Goal: Task Accomplishment & Management: Use online tool/utility

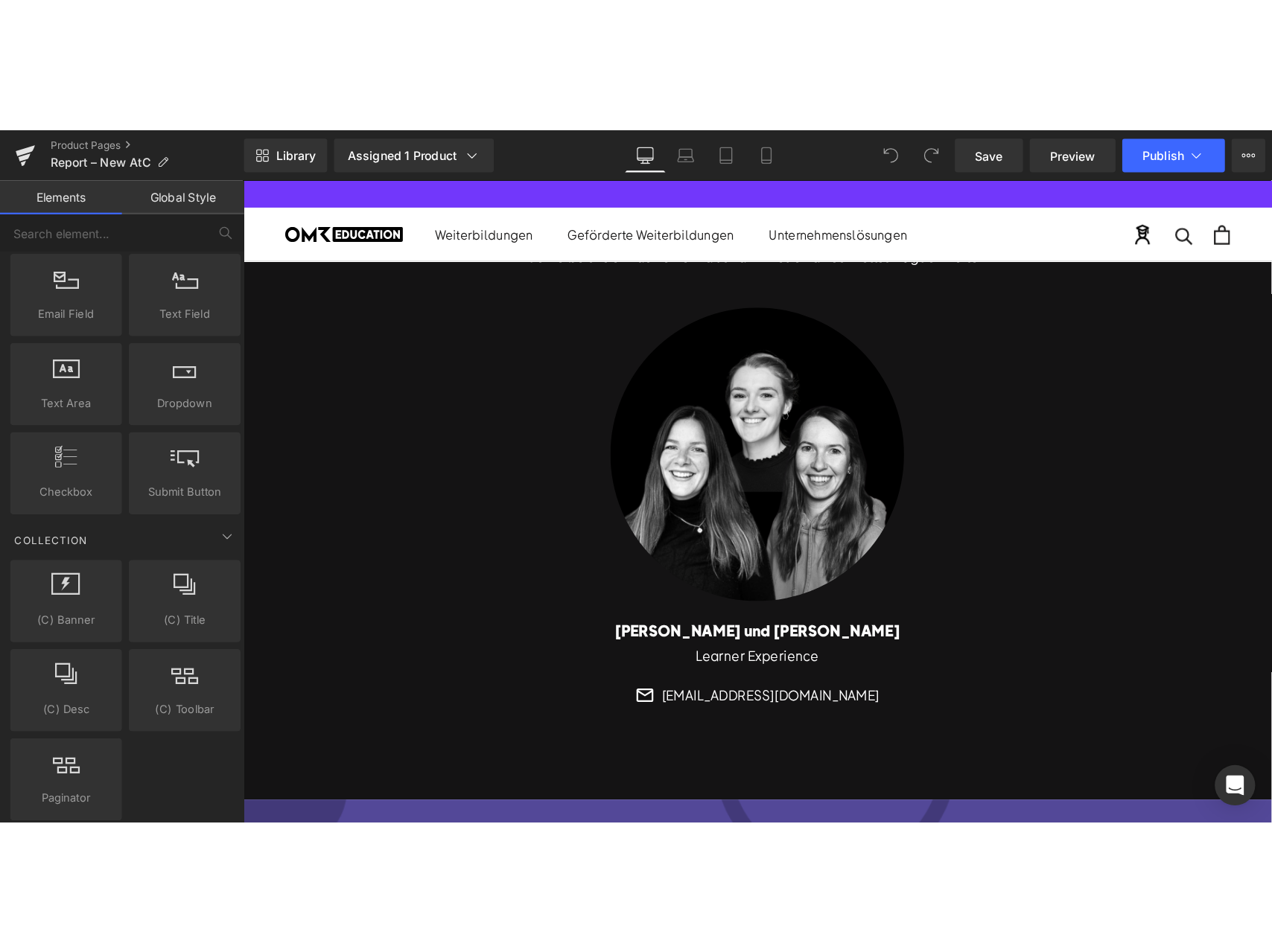
scroll to position [1922, 0]
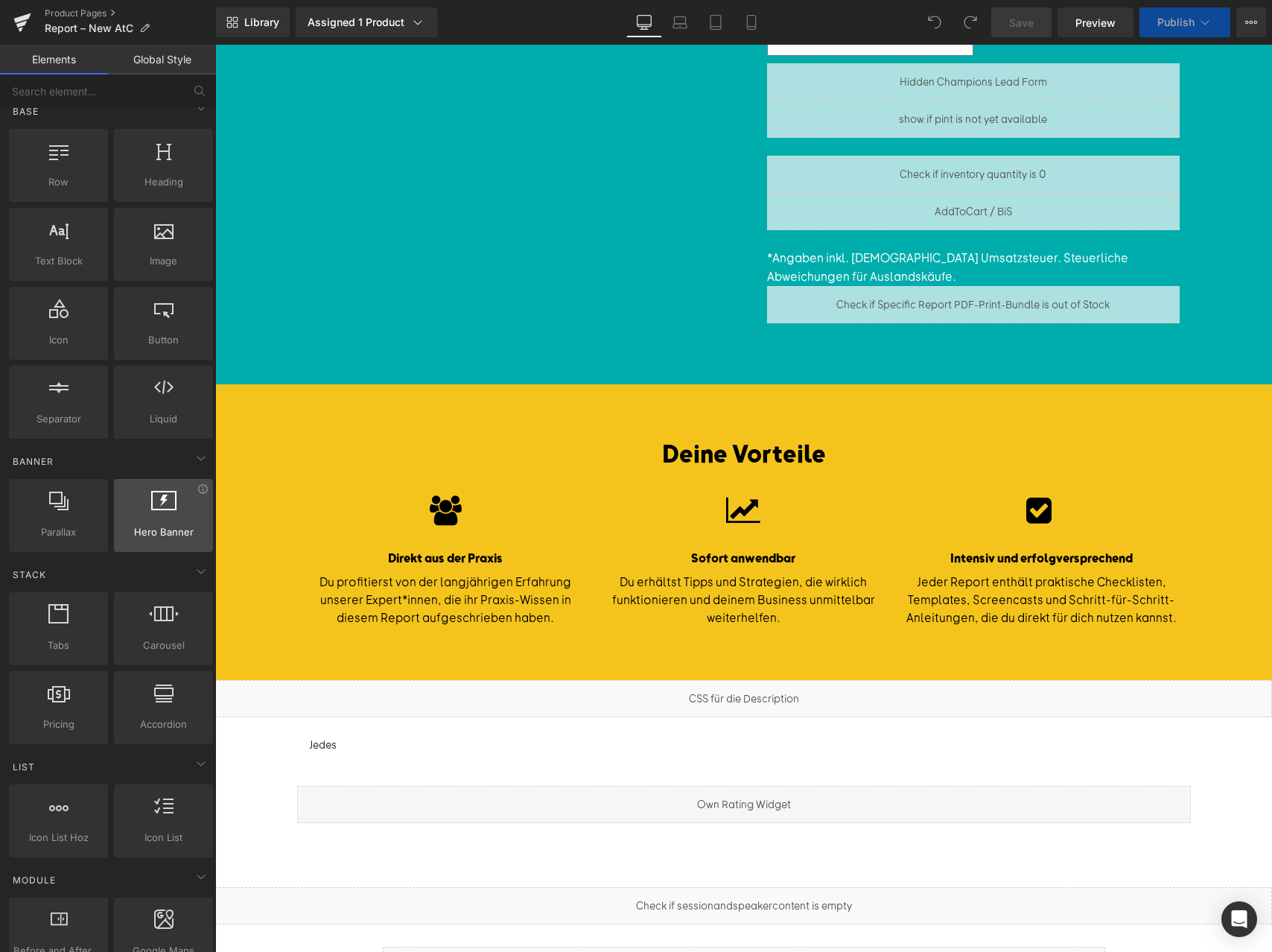
scroll to position [102, 0]
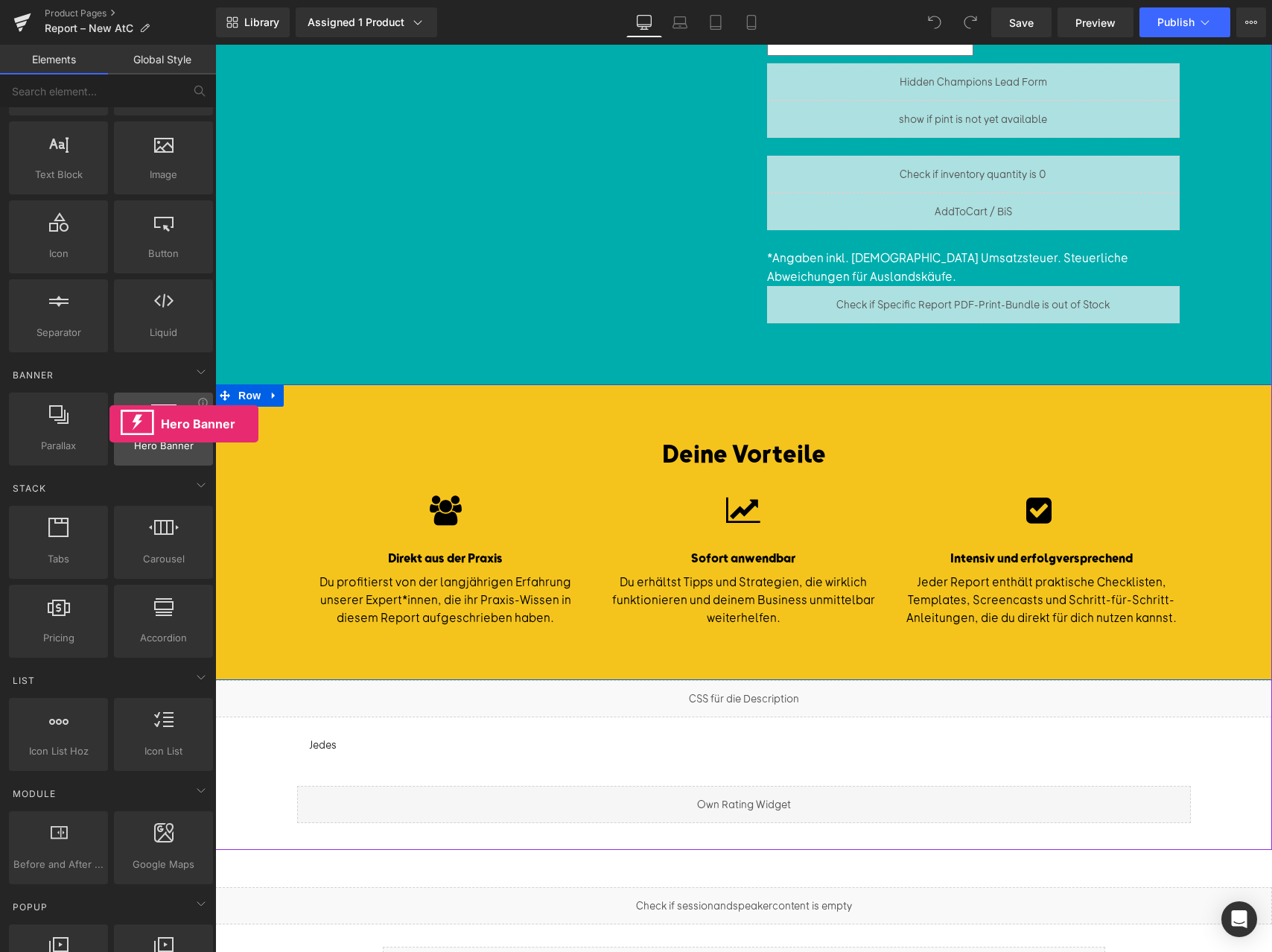
drag, startPoint x: 149, startPoint y: 423, endPoint x: 115, endPoint y: 394, distance: 44.7
click at [111, 411] on div "Hero Banner banners, slideshows, heros, images, covers, parallaxes, backgrounds" at bounding box center [164, 428] width 105 height 79
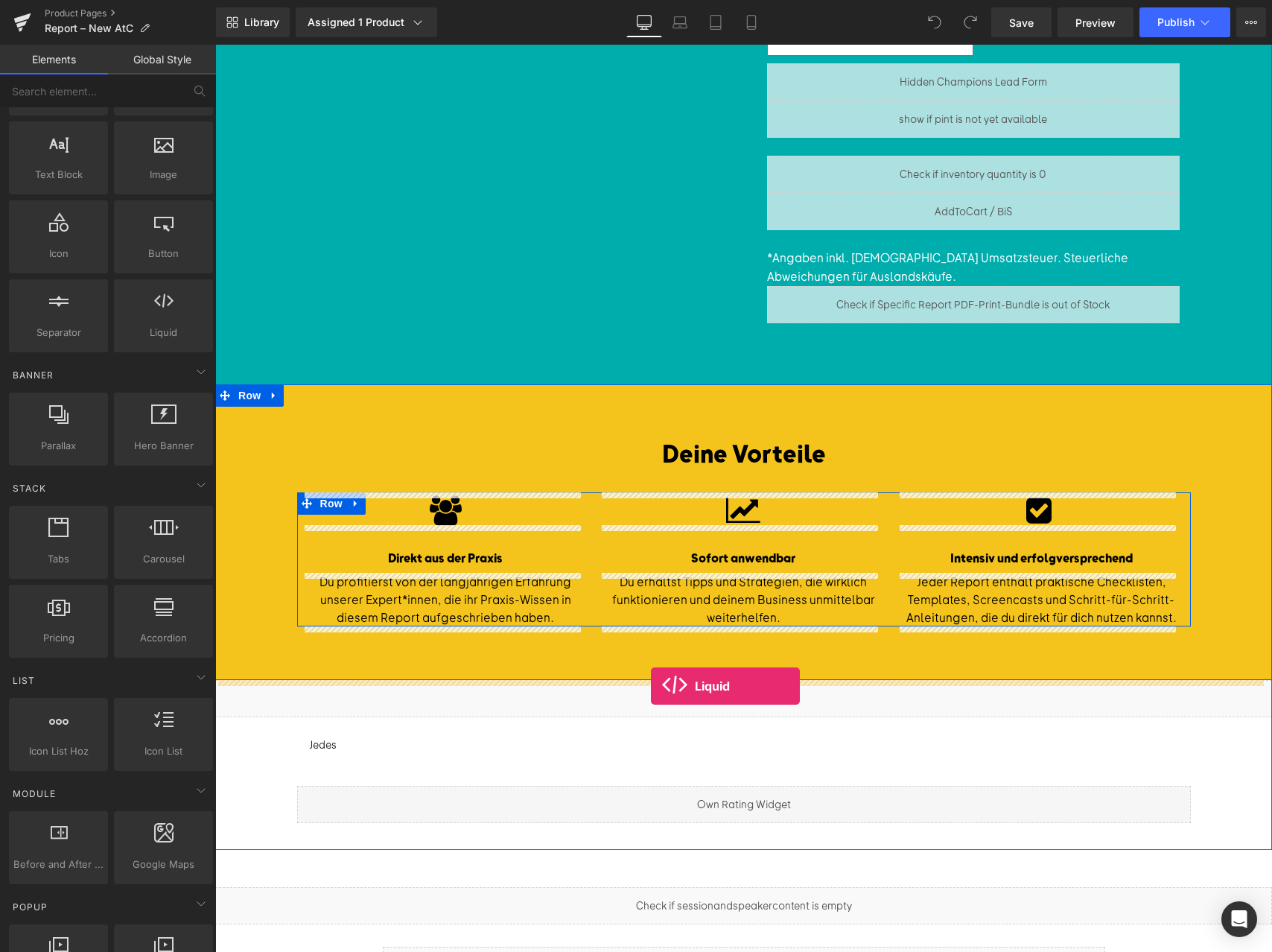
drag, startPoint x: 349, startPoint y: 378, endPoint x: 652, endPoint y: 686, distance: 432.1
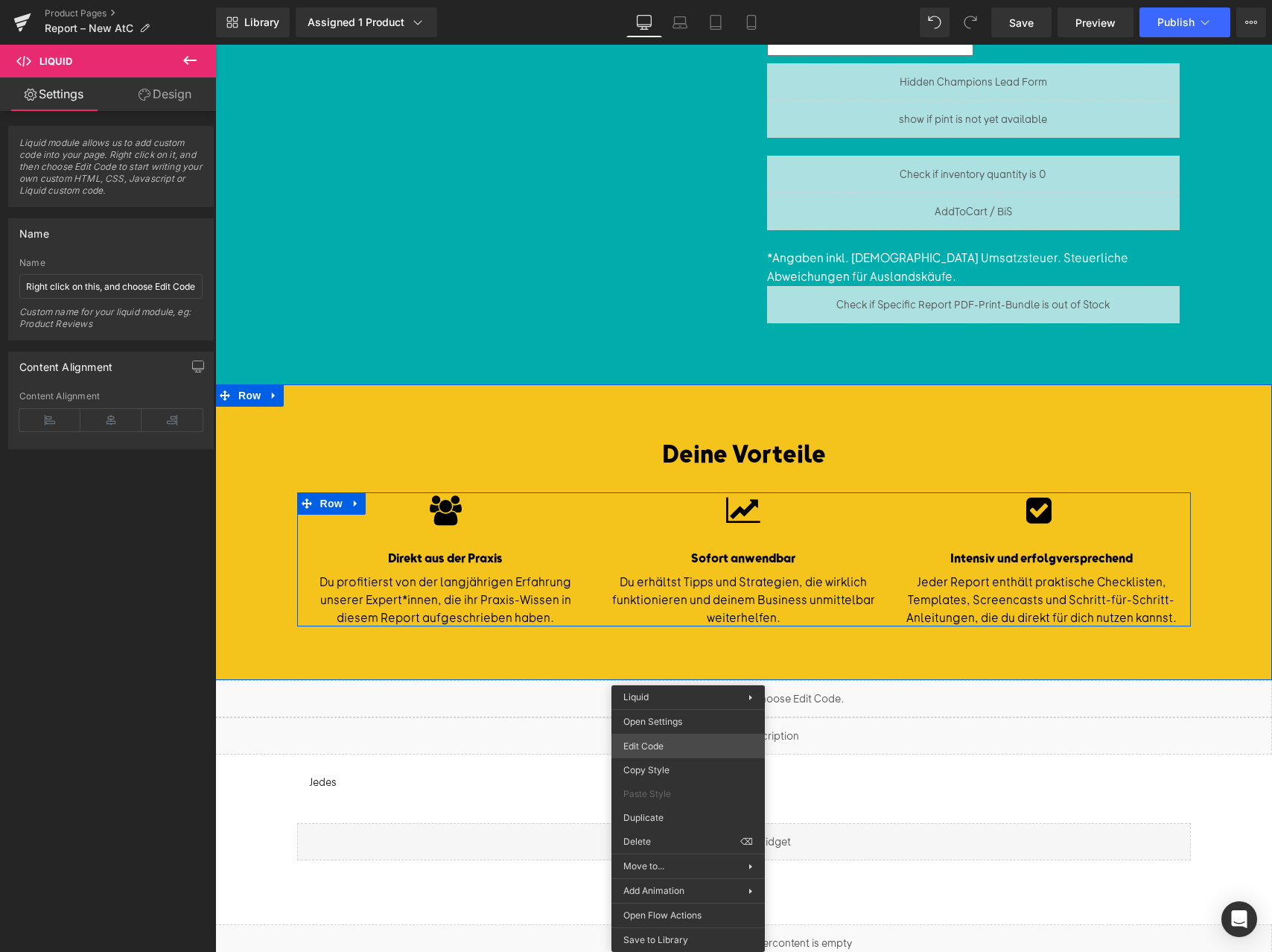
click at [696, 742] on body "Liquid You are previewing how the will restyle your page. You can not edit Elem…" at bounding box center [636, 476] width 1272 height 952
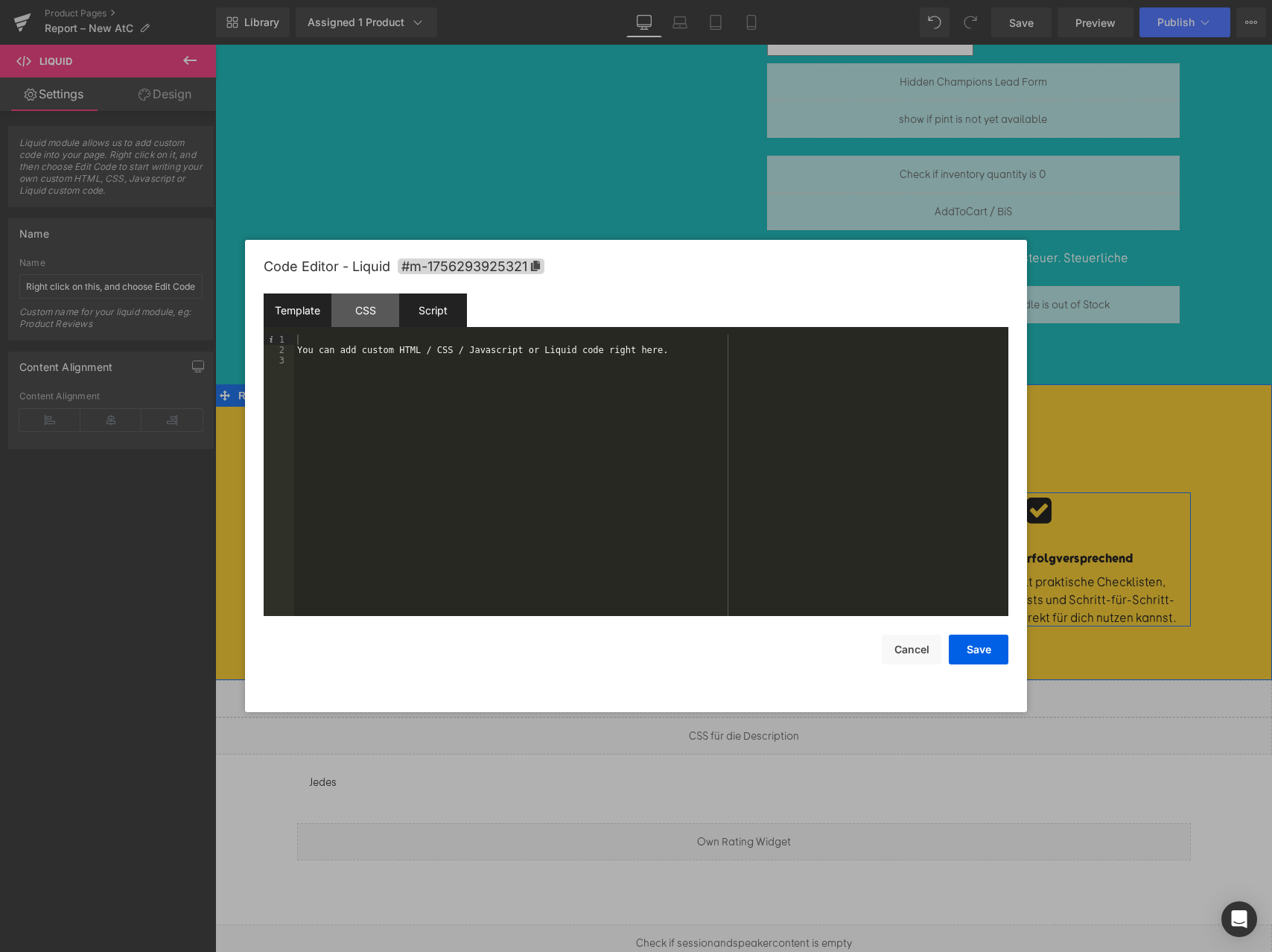
click at [443, 315] on div "Script" at bounding box center [433, 310] width 68 height 33
click at [376, 296] on div "CSS" at bounding box center [366, 310] width 68 height 33
click at [313, 330] on div "Template CSS Script Data" at bounding box center [636, 314] width 745 height 41
drag, startPoint x: 316, startPoint y: 322, endPoint x: 386, endPoint y: 380, distance: 90.9
click at [318, 322] on div "Template" at bounding box center [298, 310] width 68 height 33
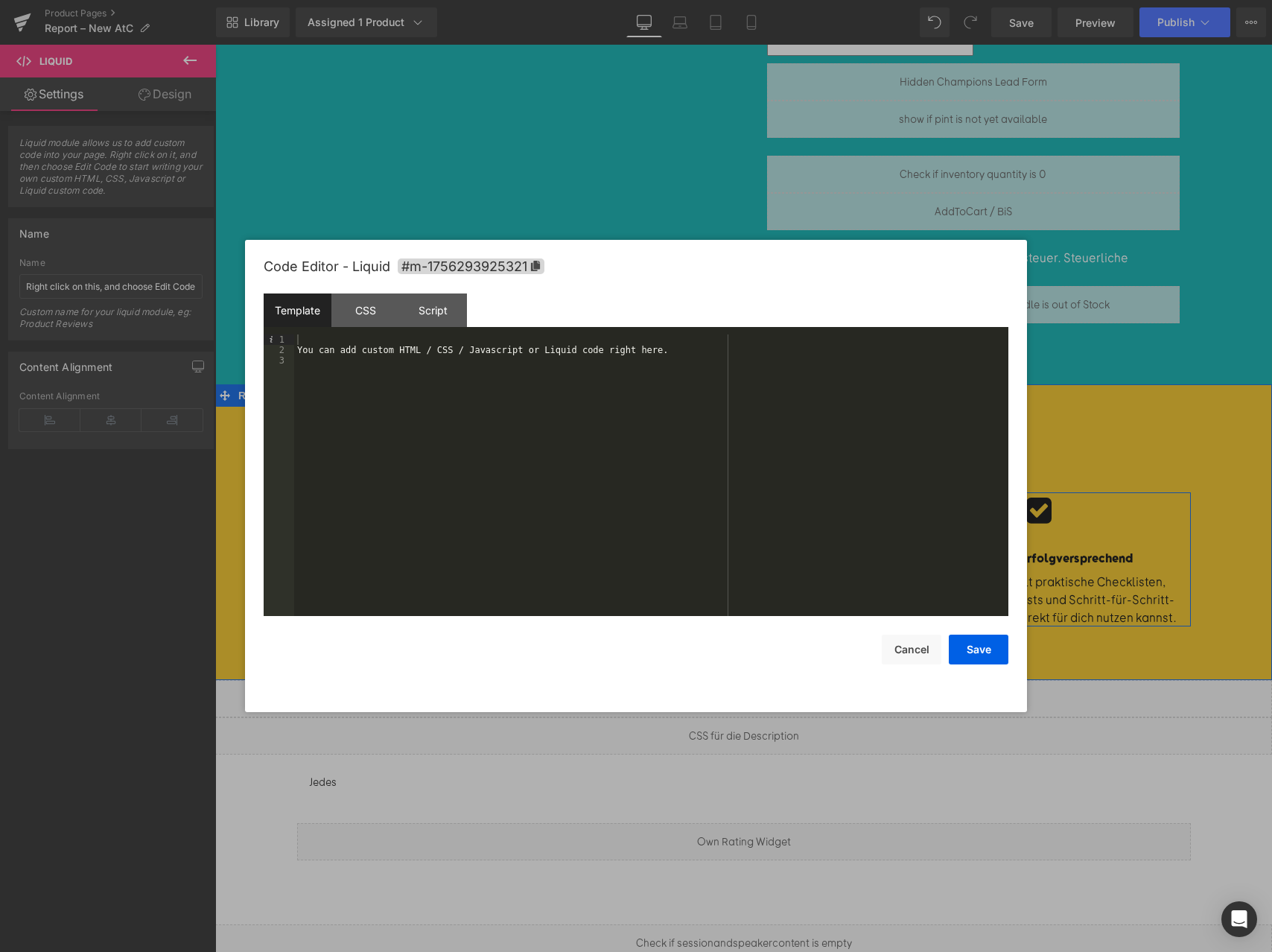
click at [544, 424] on div "You can add custom HTML / CSS / Javascript or Liquid code right here." at bounding box center [652, 485] width 714 height 302
click at [986, 664] on div "Code Editor - Liquid #m-1756293925321 Template CSS Script Data 1 2 {% section '…" at bounding box center [636, 476] width 745 height 472
click at [989, 635] on button "Save" at bounding box center [978, 649] width 59 height 30
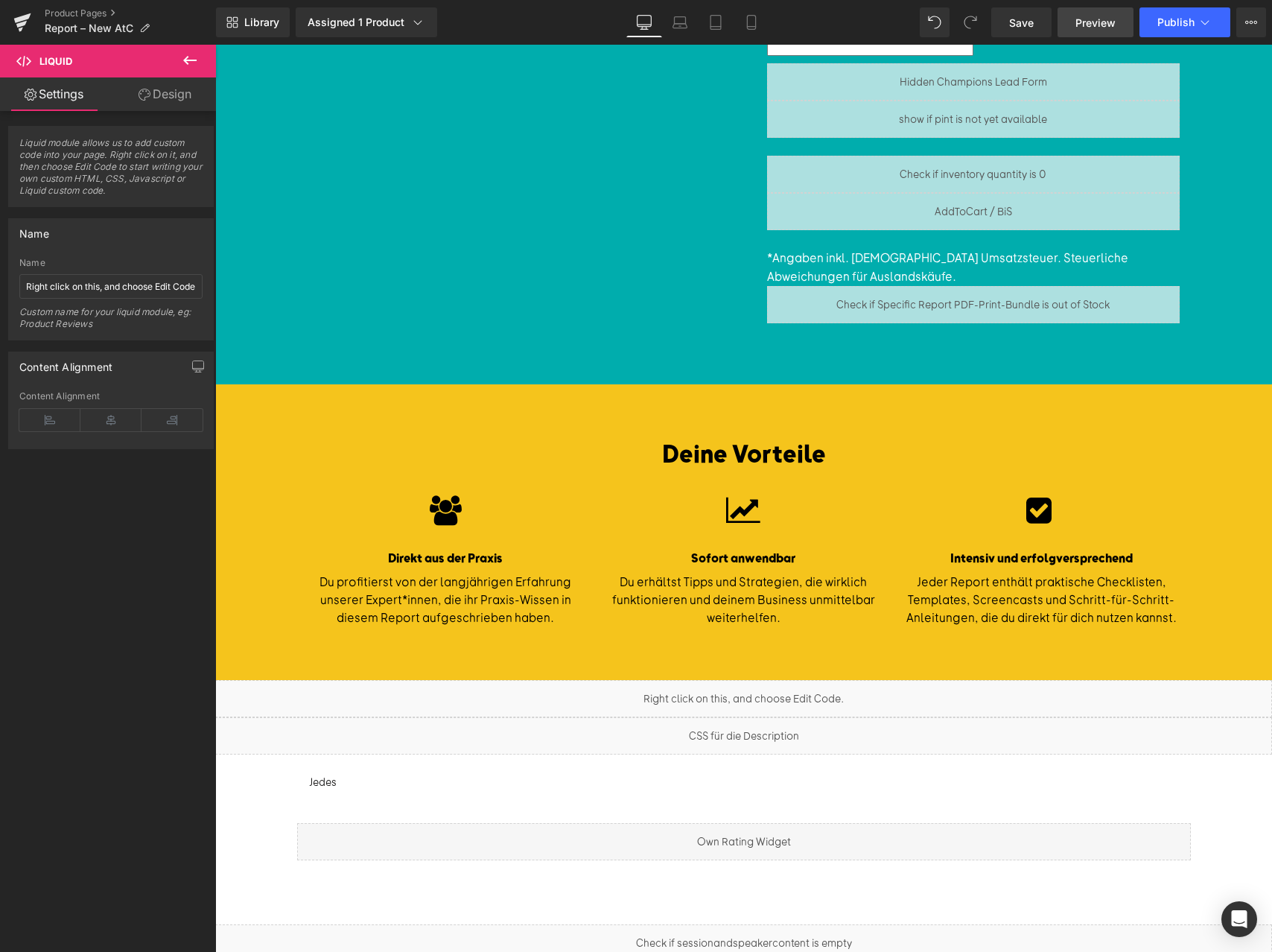
click at [1106, 15] on span "Preview" at bounding box center [1095, 23] width 40 height 15
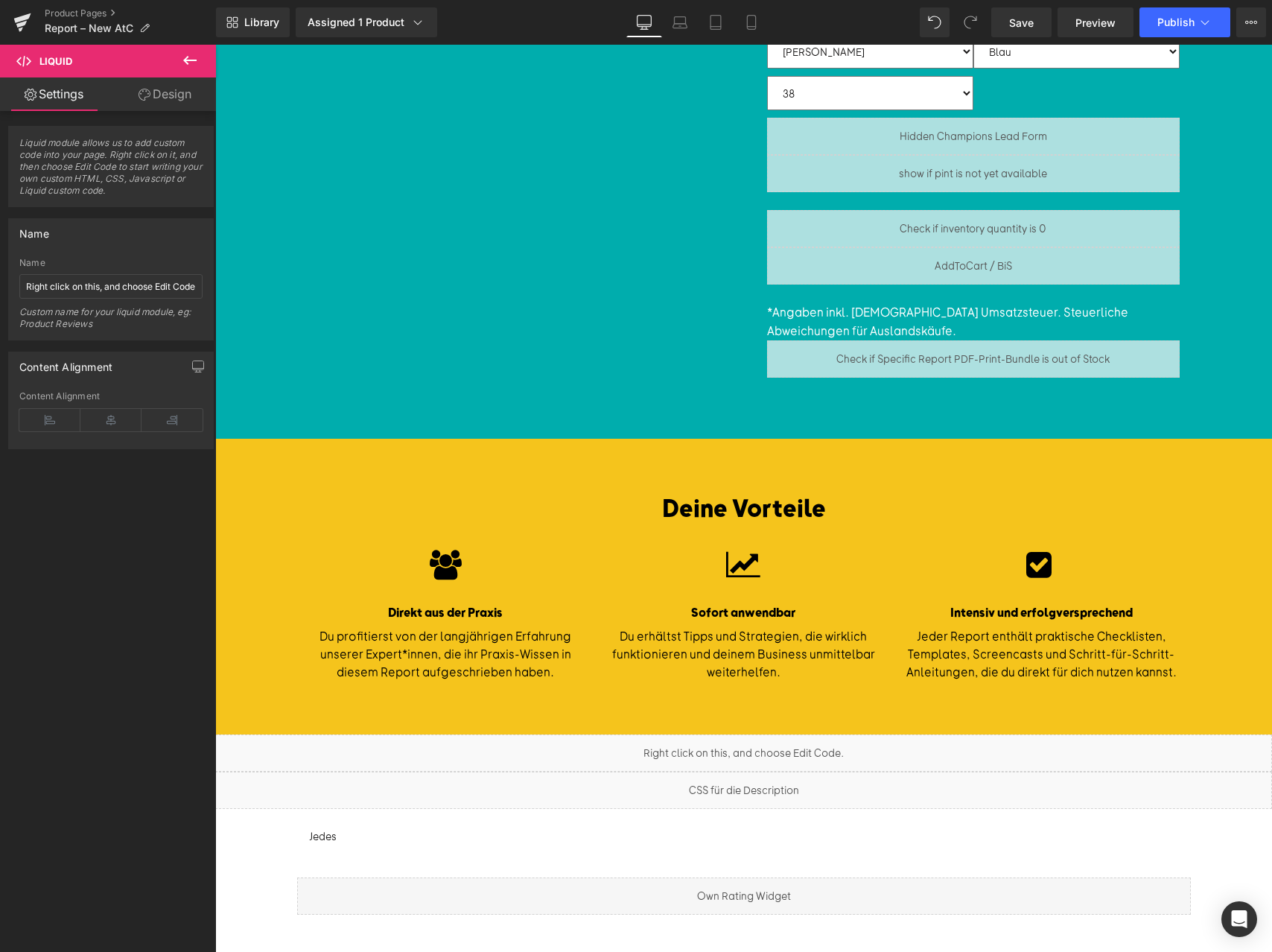
scroll to position [0, 0]
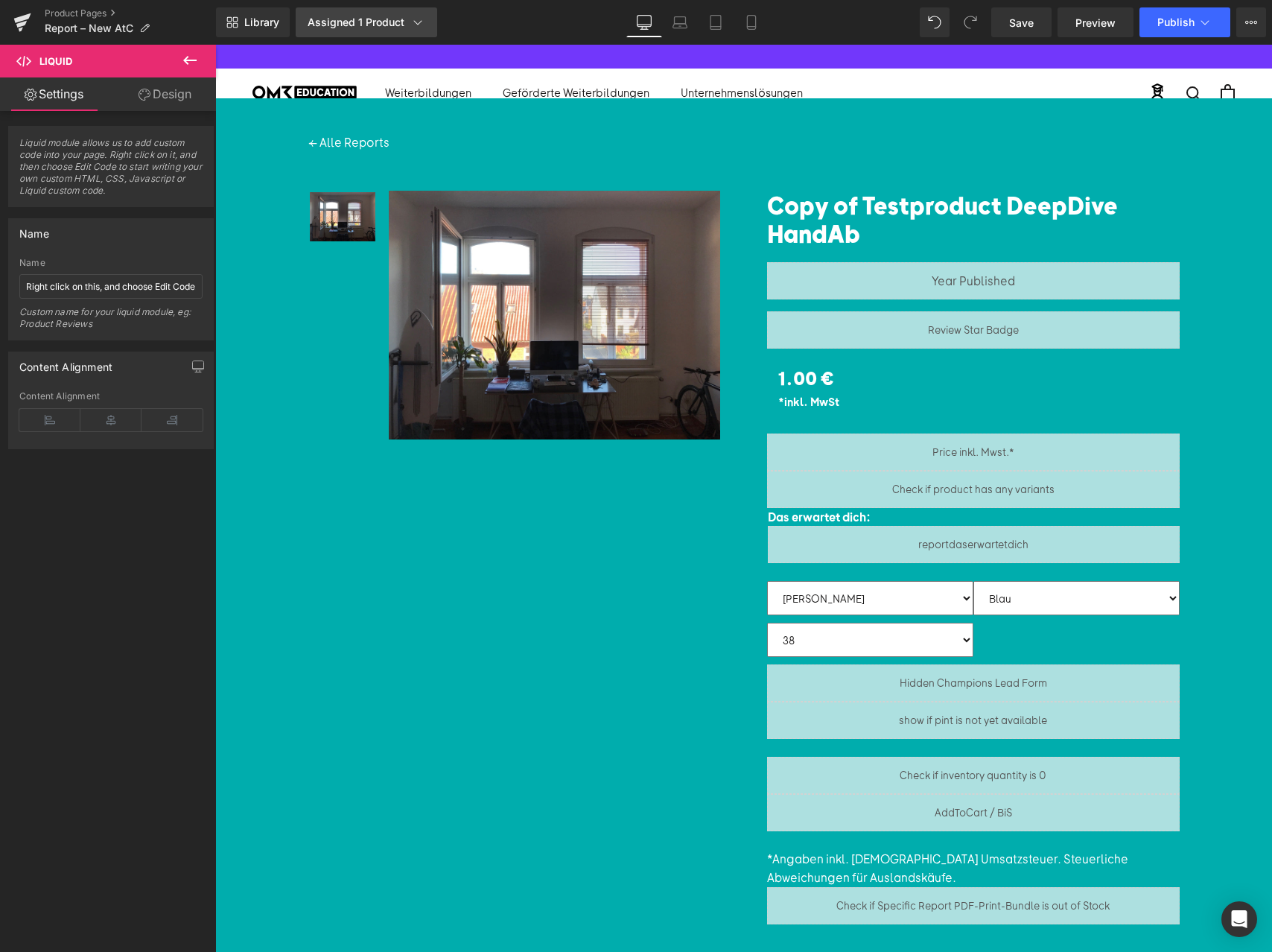
click at [375, 31] on link "Assigned 1 Product" at bounding box center [366, 22] width 142 height 30
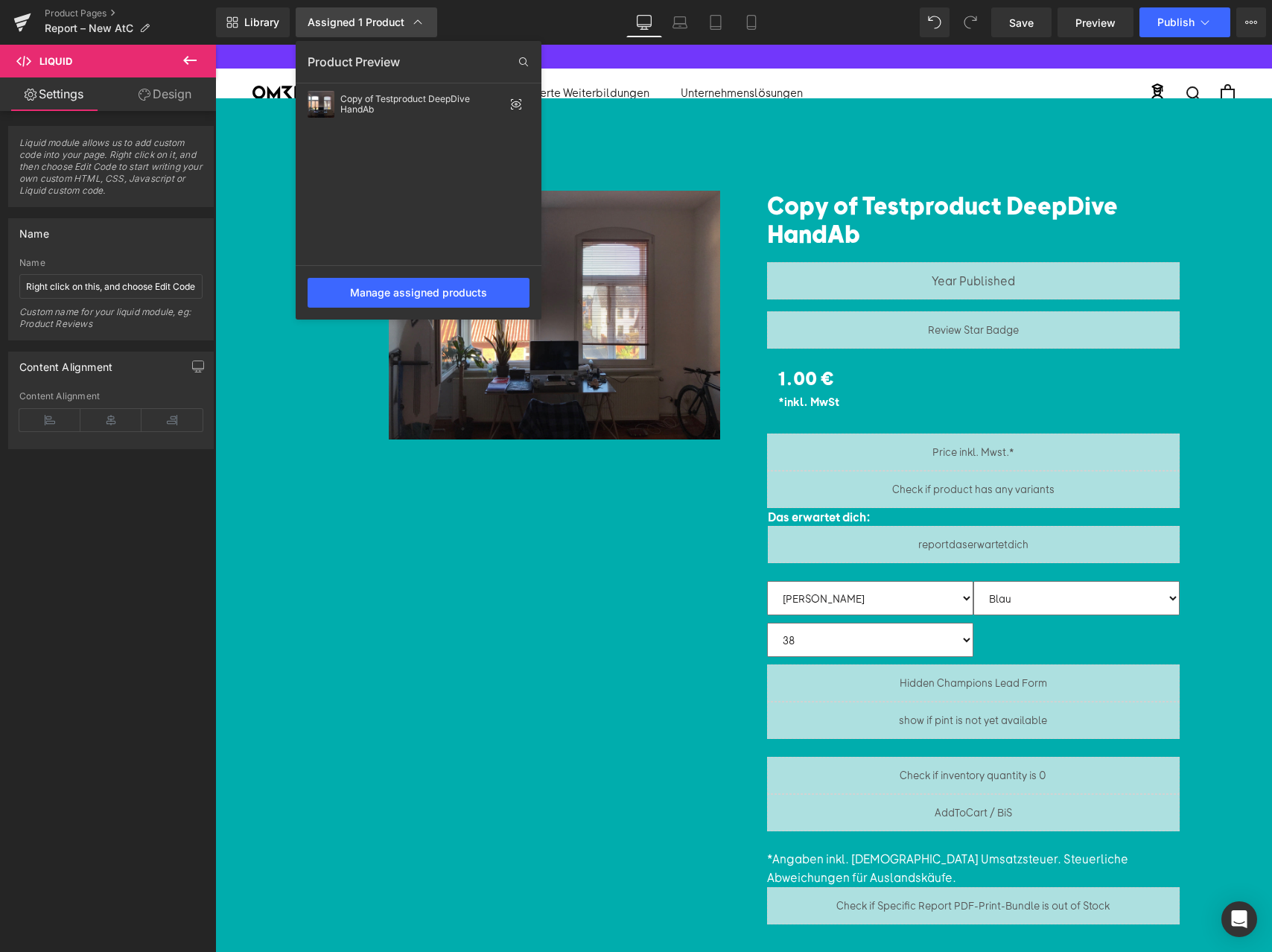
click at [405, 23] on div "Assigned 1 Product" at bounding box center [366, 23] width 118 height 15
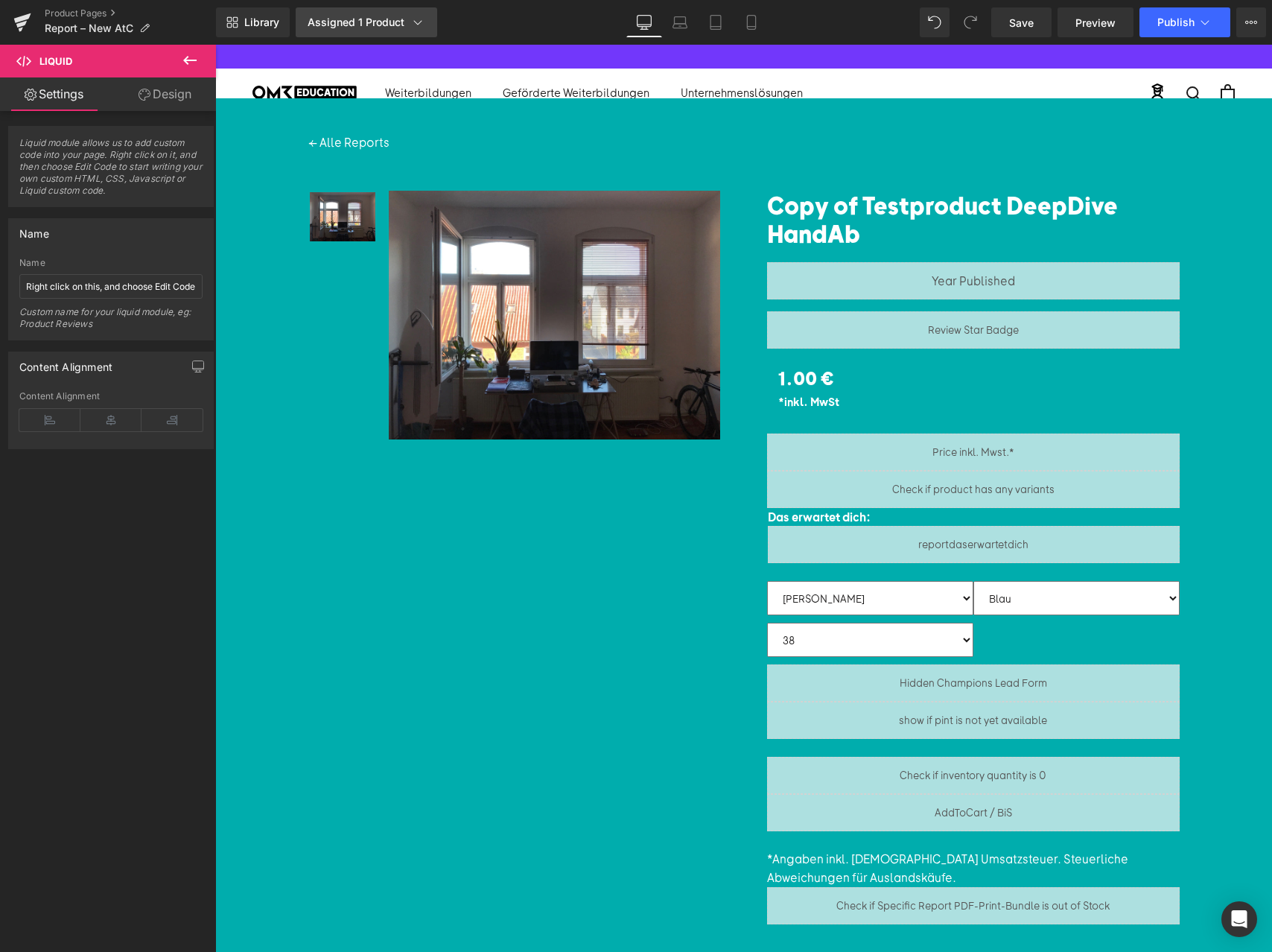
click at [352, 15] on div "Assigned 1 Product" at bounding box center [366, 23] width 118 height 15
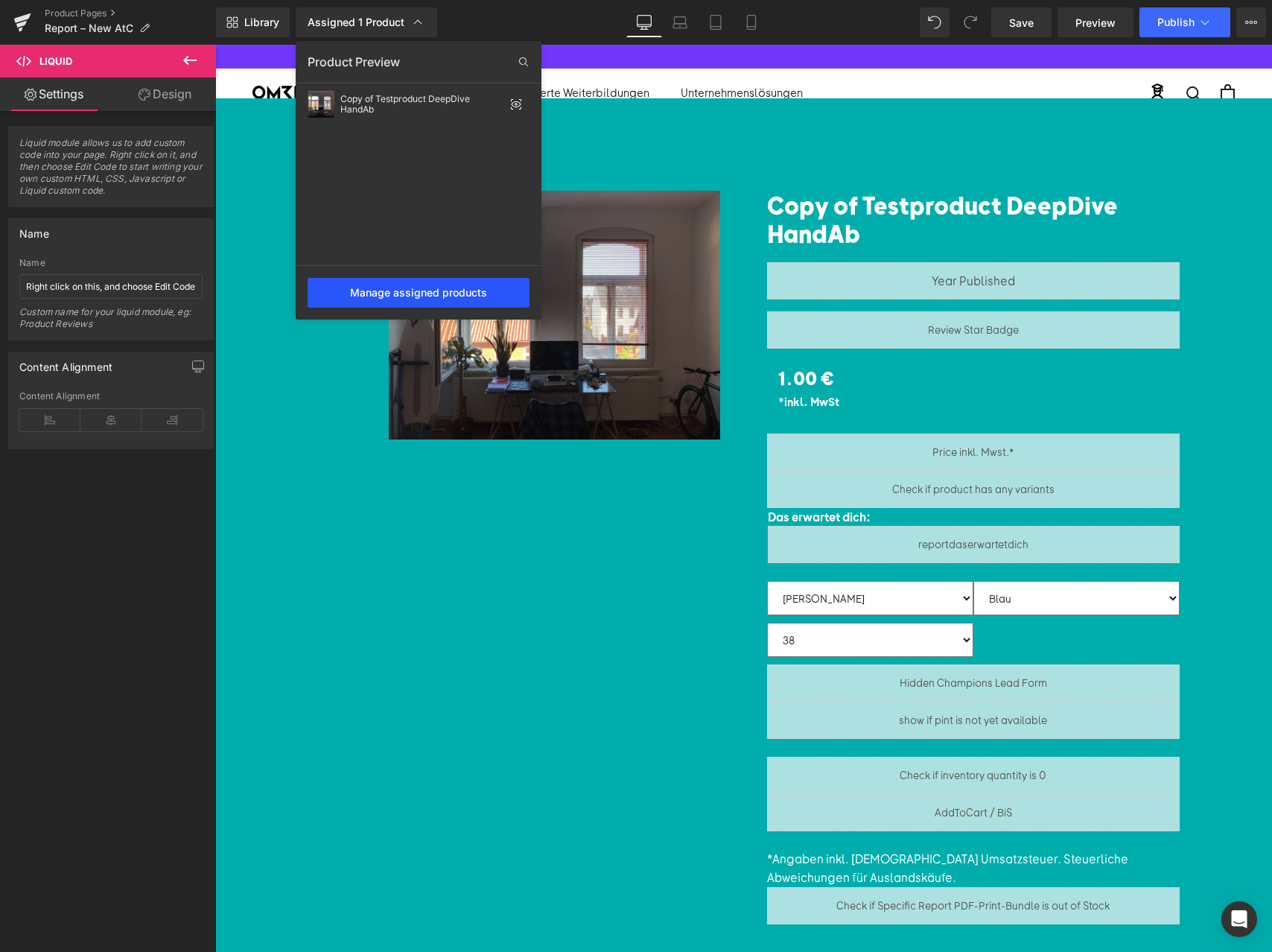
click at [394, 292] on div "Manage assigned products" at bounding box center [418, 292] width 222 height 30
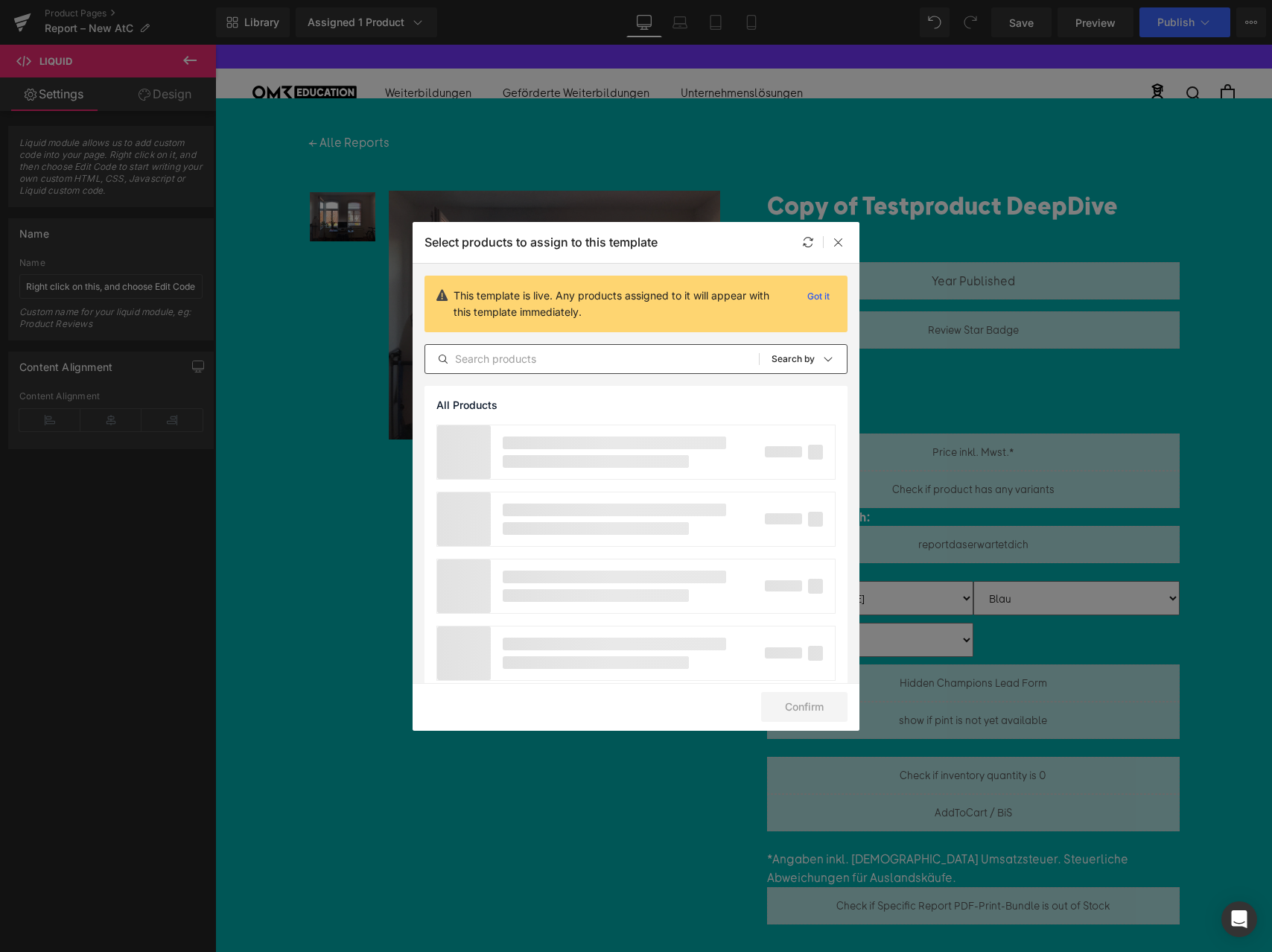
click at [479, 366] on input "text" at bounding box center [591, 358] width 333 height 18
type input "Kompakt"
click at [812, 290] on p "Got it" at bounding box center [818, 296] width 34 height 18
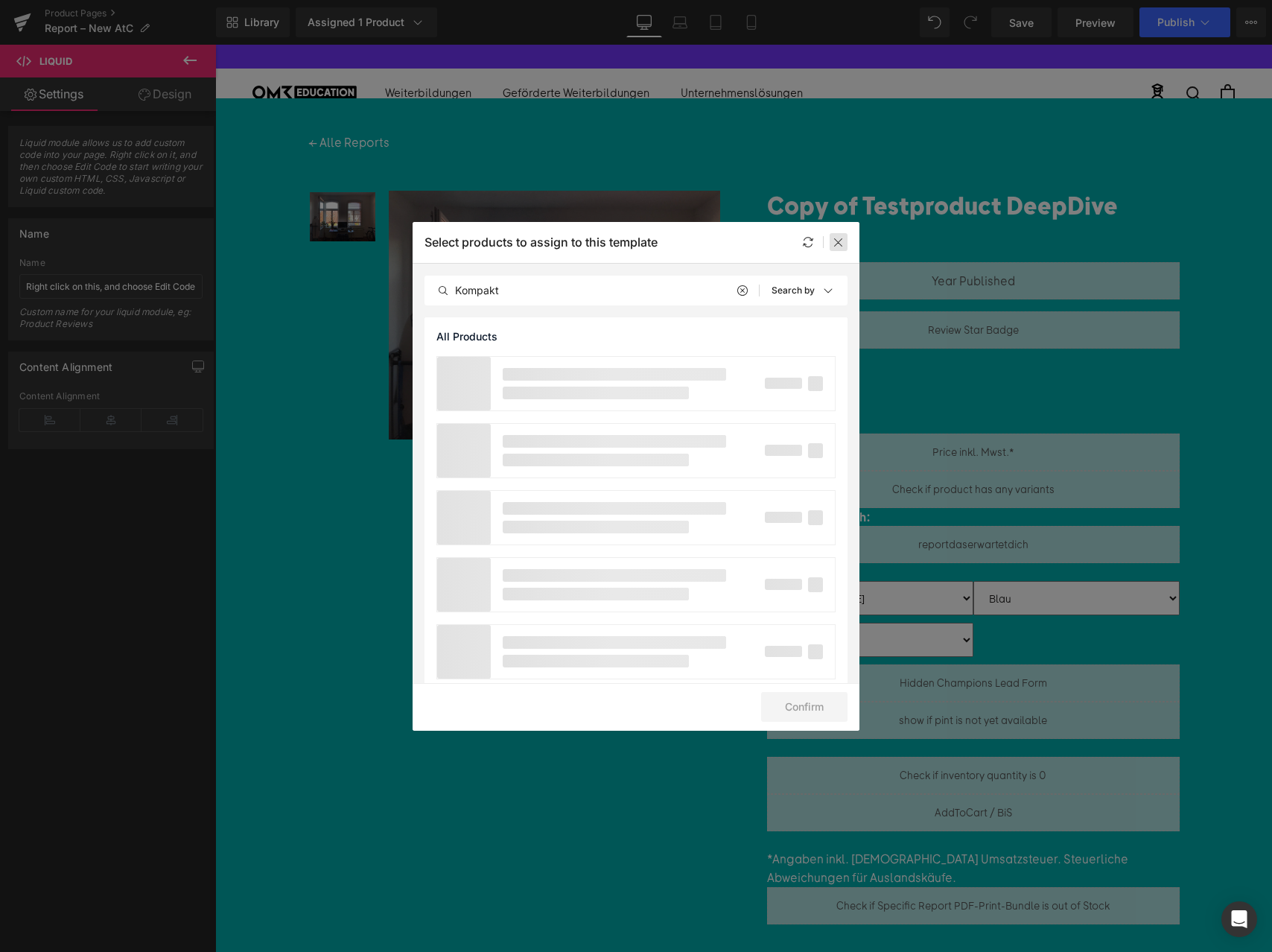
drag, startPoint x: 837, startPoint y: 240, endPoint x: 370, endPoint y: 112, distance: 484.2
click at [837, 240] on icon at bounding box center [838, 242] width 12 height 12
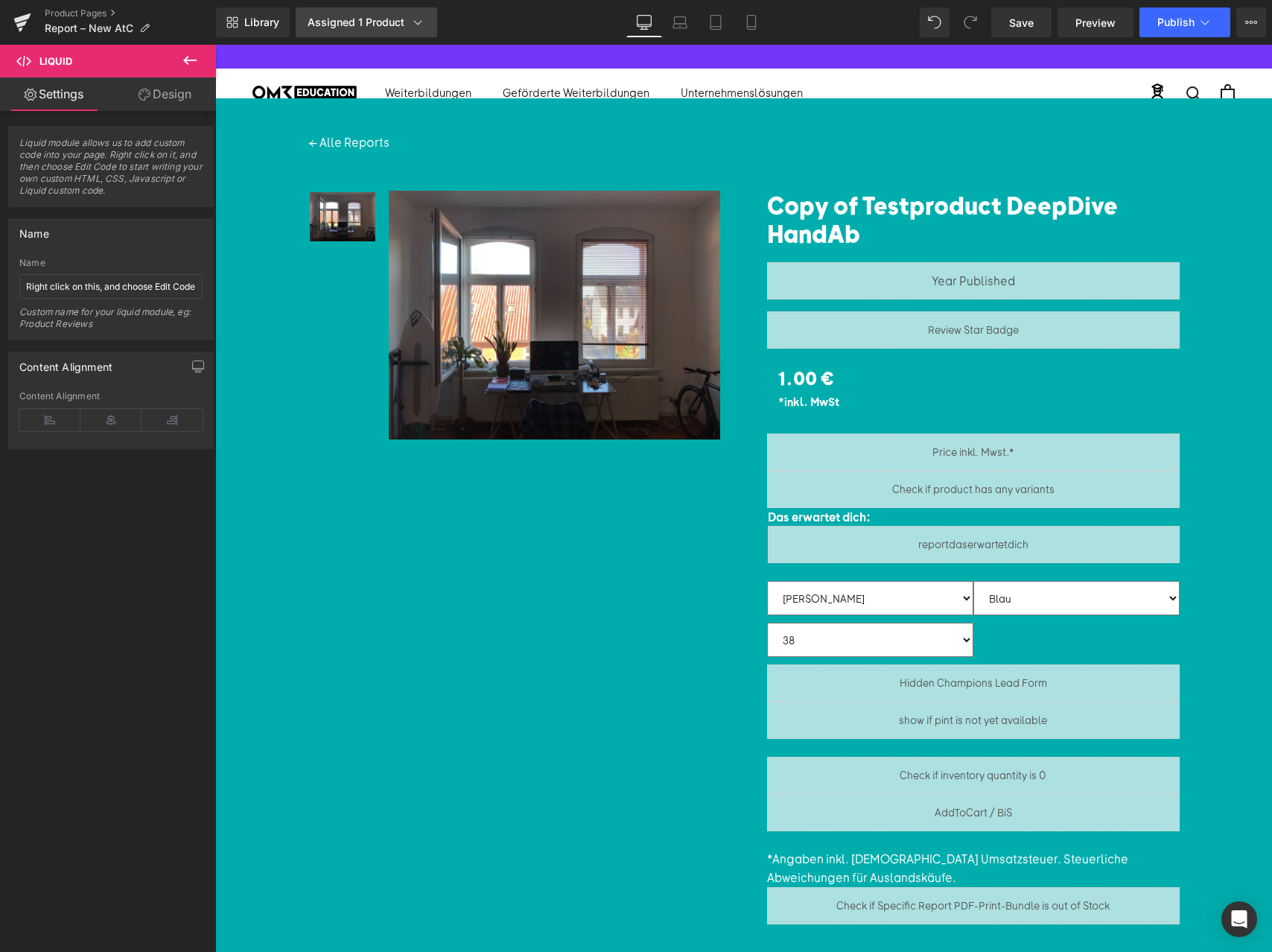
click at [344, 21] on div "Assigned 1 Product" at bounding box center [366, 23] width 118 height 15
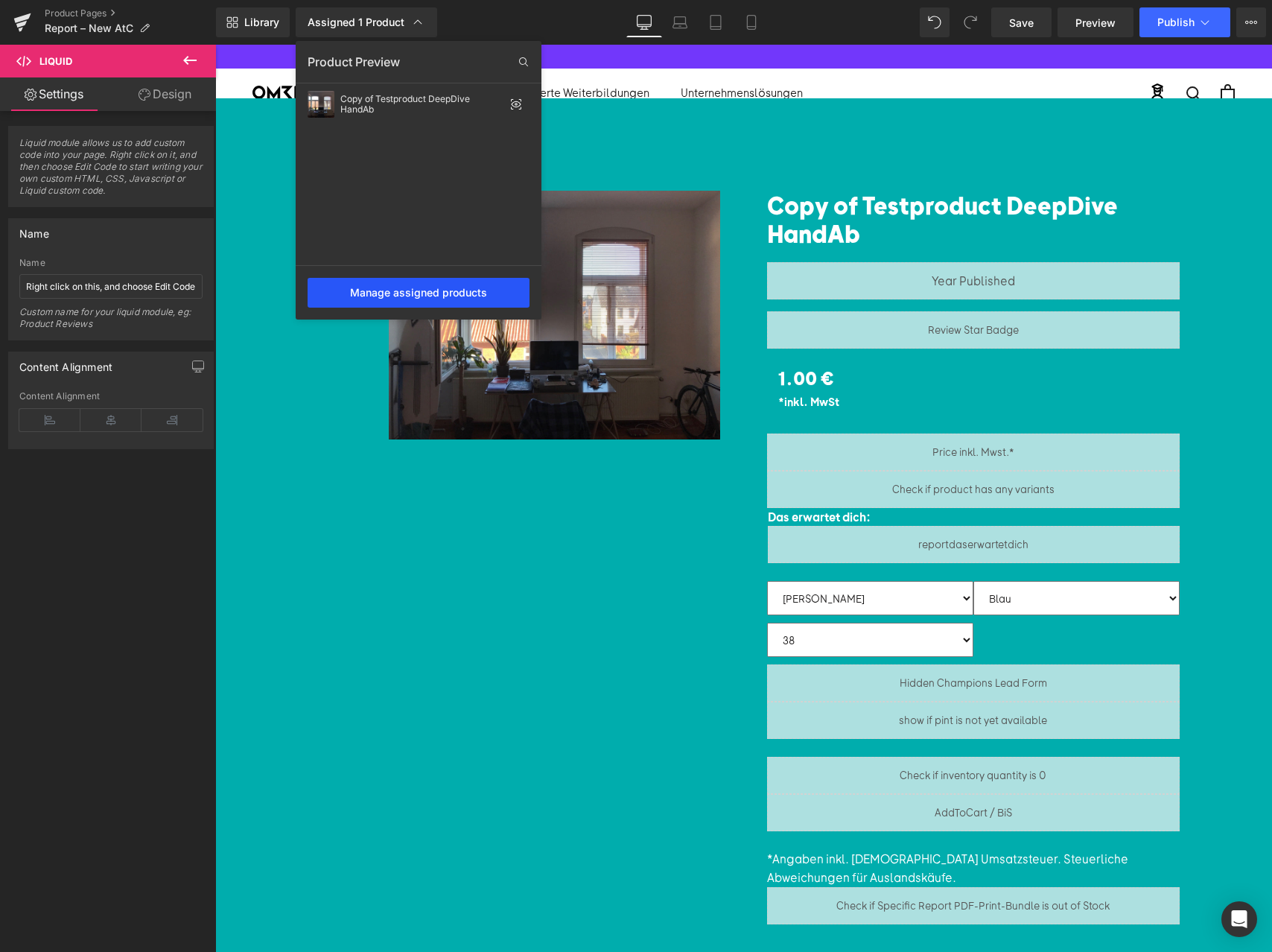
click at [387, 286] on div "Manage assigned products" at bounding box center [418, 292] width 222 height 30
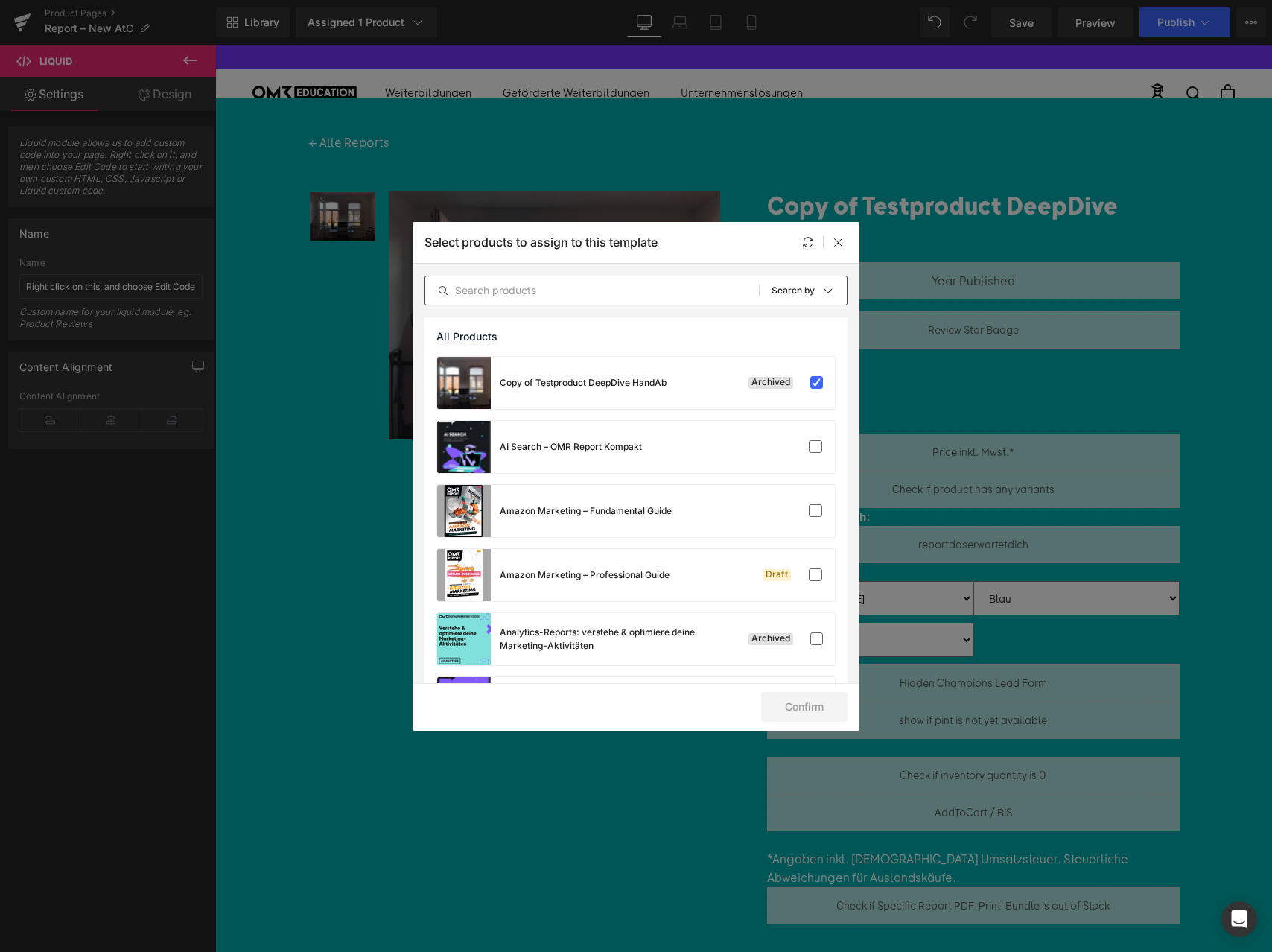
click at [646, 281] on div "All Products Shopify Collections Product Templates Shopify Collections Sort: Se…" at bounding box center [636, 290] width 423 height 30
click at [646, 282] on input "text" at bounding box center [591, 290] width 333 height 18
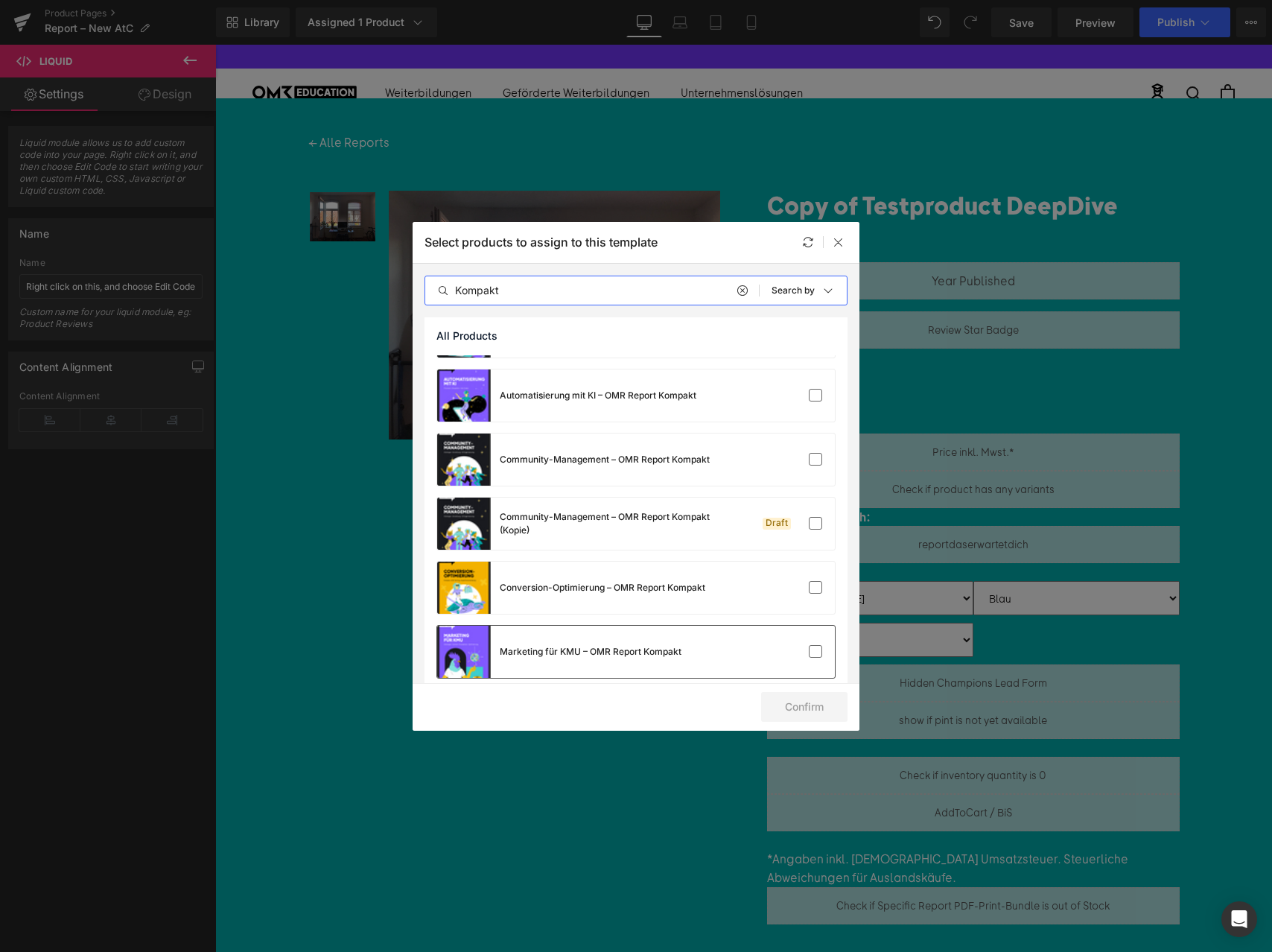
scroll to position [68, 0]
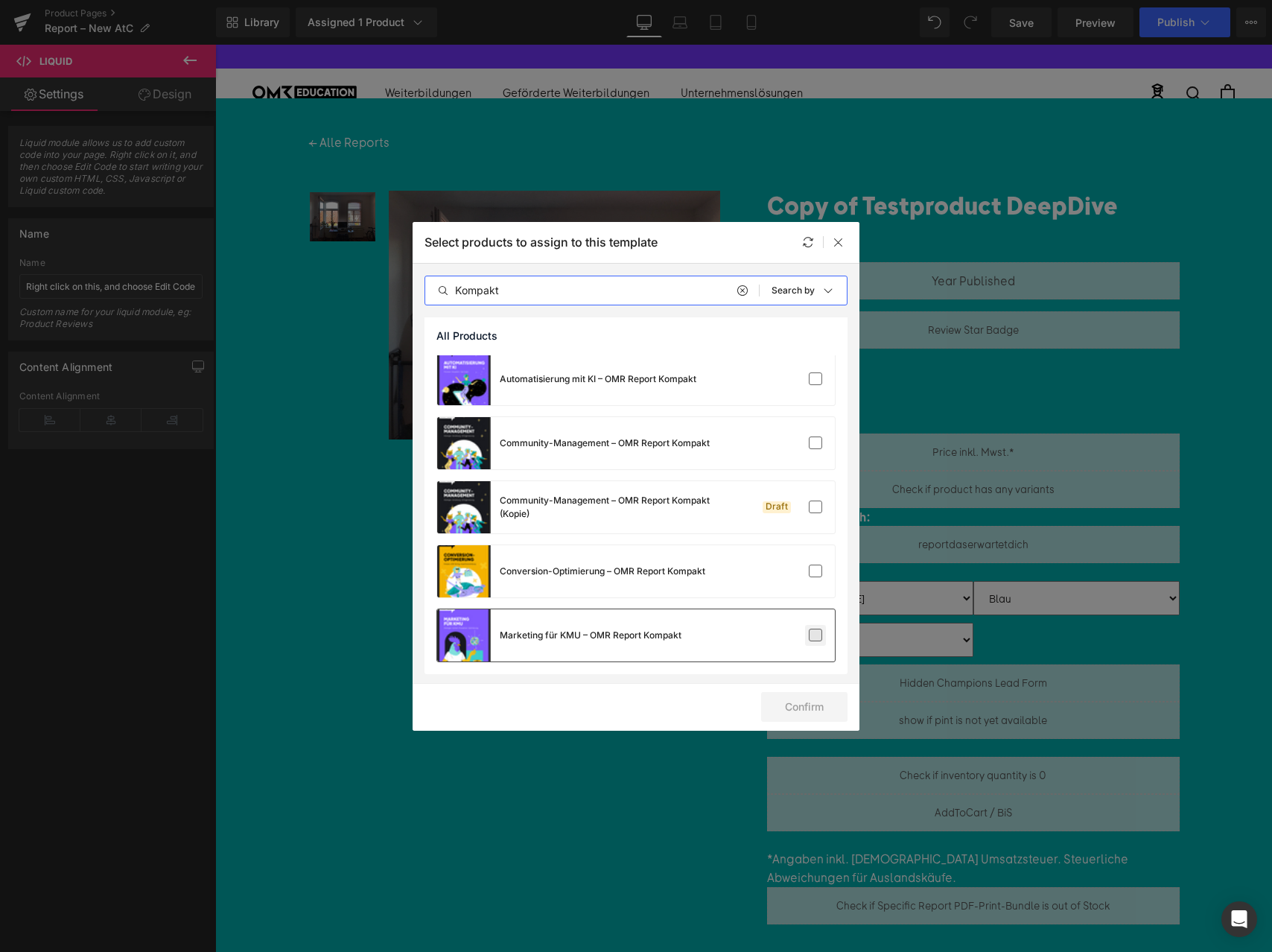
type input "Kompakt"
click at [819, 636] on label at bounding box center [815, 636] width 14 height 14
click at [815, 636] on input "checkbox" at bounding box center [815, 636] width 0 height 0
click at [793, 704] on button "Confirm" at bounding box center [804, 706] width 87 height 30
click at [782, 703] on button "Success" at bounding box center [795, 706] width 105 height 30
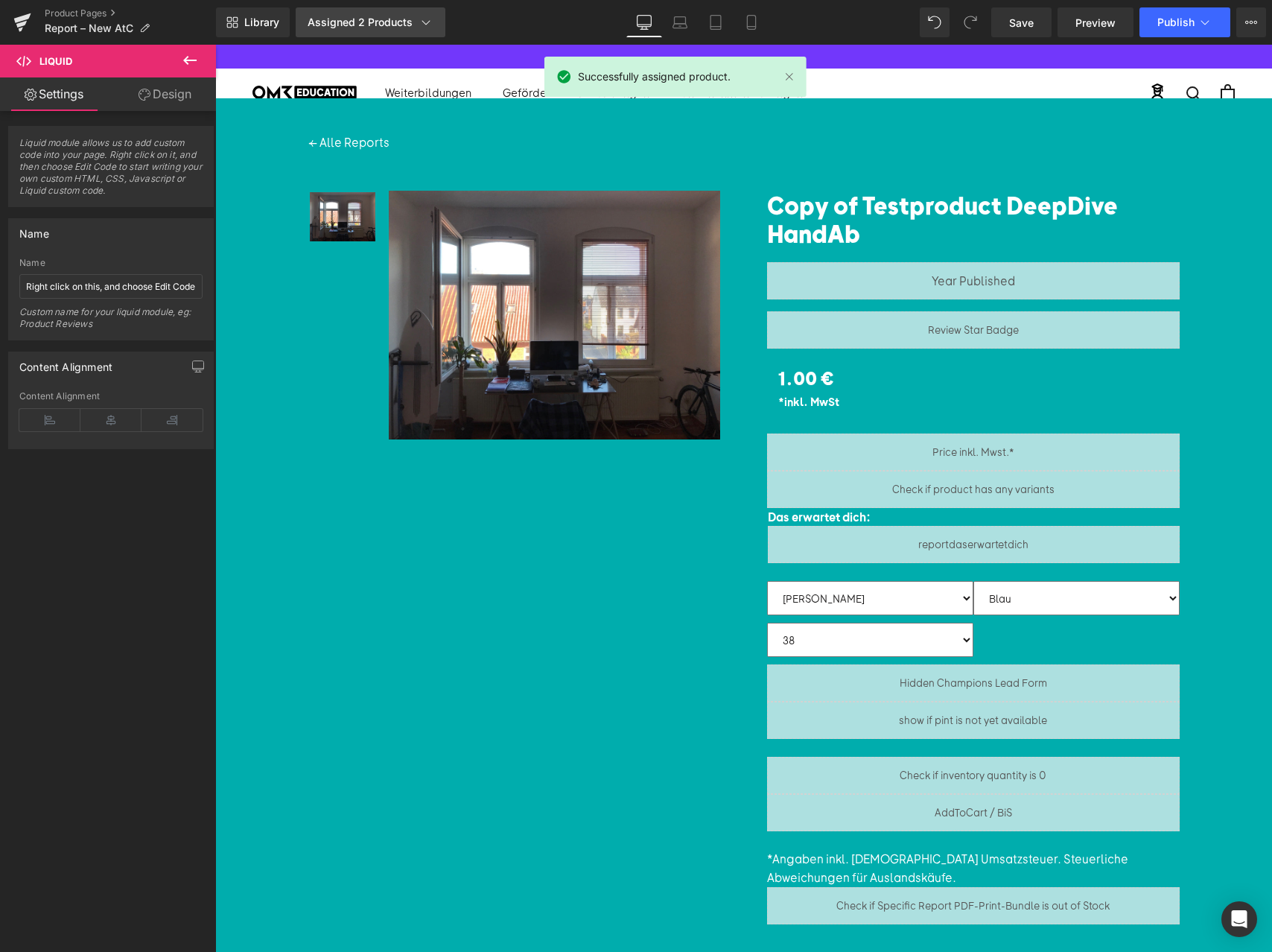
click at [360, 19] on div "Assigned 2 Products" at bounding box center [370, 23] width 126 height 15
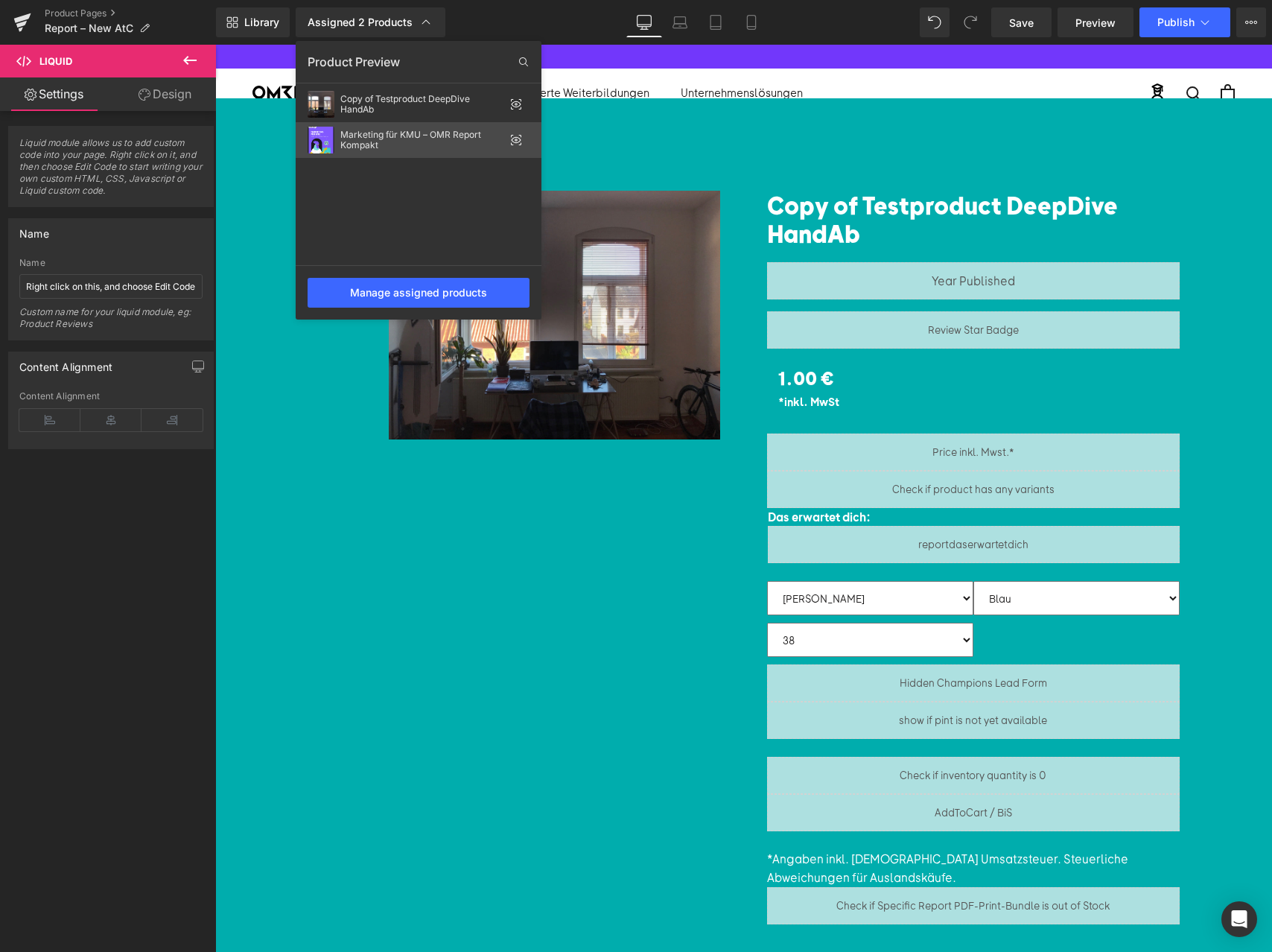
click at [386, 133] on div "Marketing für KMU – OMR Report Kompakt" at bounding box center [422, 140] width 164 height 21
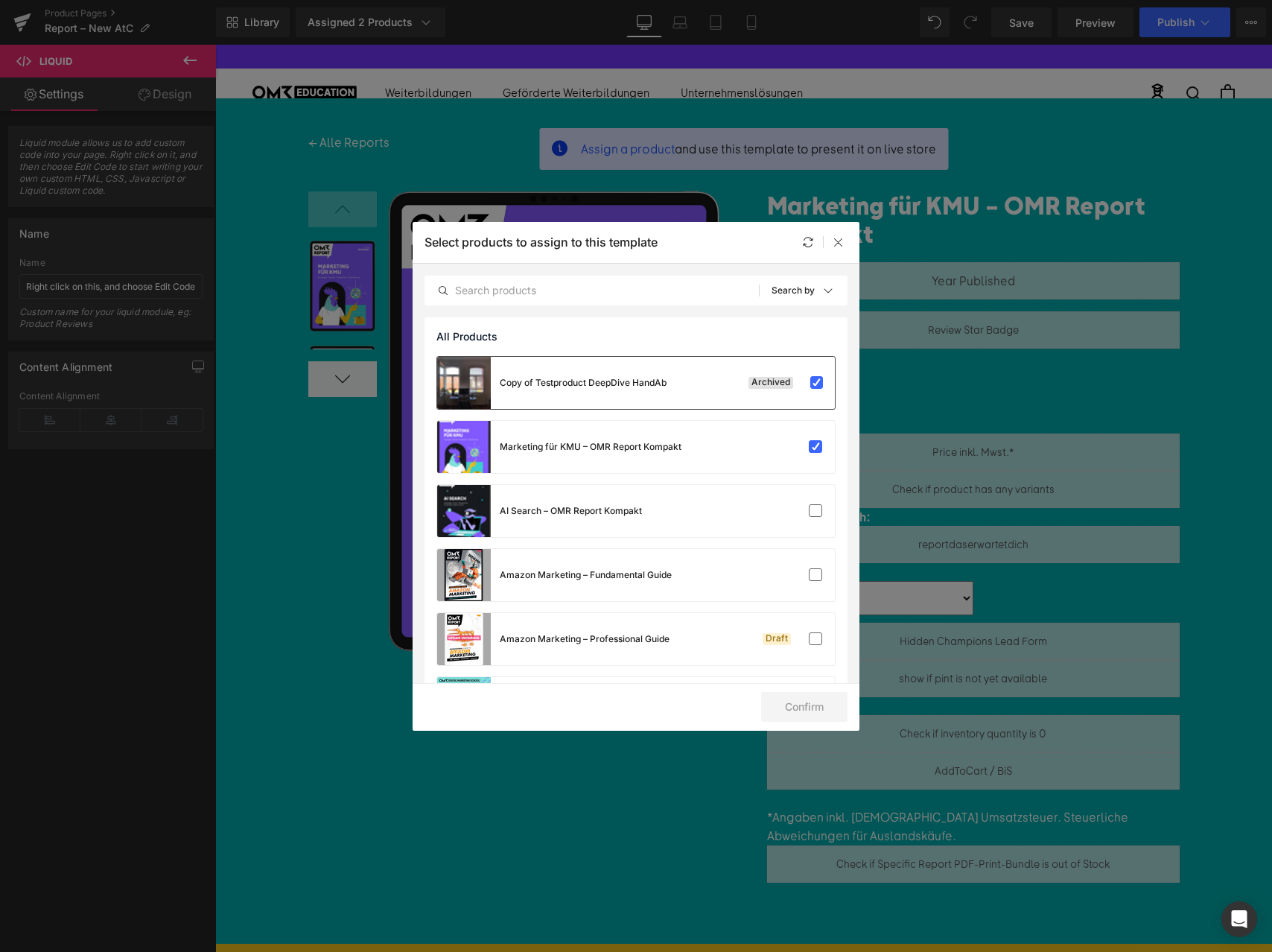
click at [520, 363] on div "Copy of Testproduct DeepDive HandAb" at bounding box center [552, 382] width 229 height 52
click at [832, 240] on icon at bounding box center [838, 242] width 12 height 12
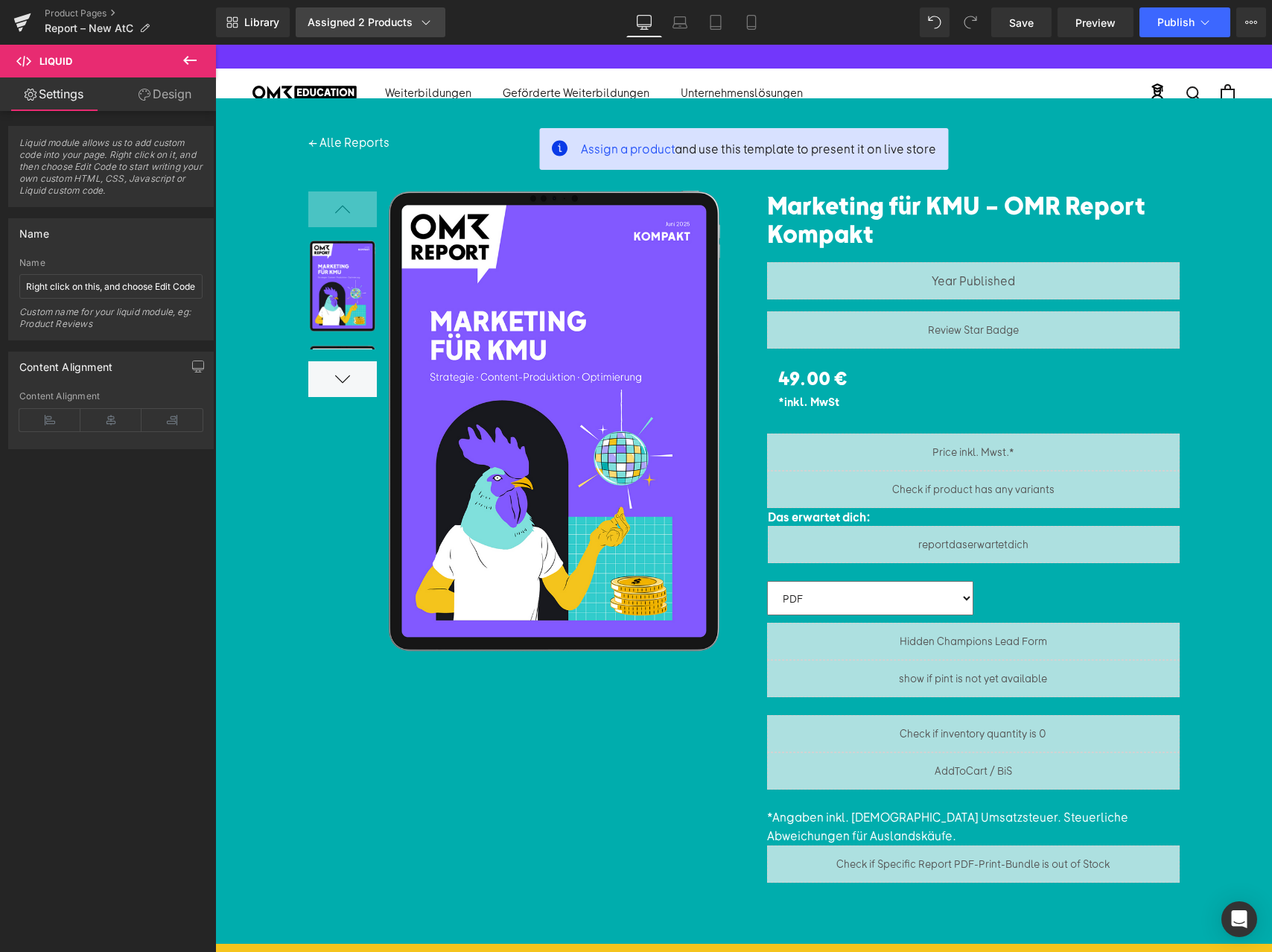
click at [345, 21] on div "Assigned 2 Products" at bounding box center [370, 23] width 126 height 15
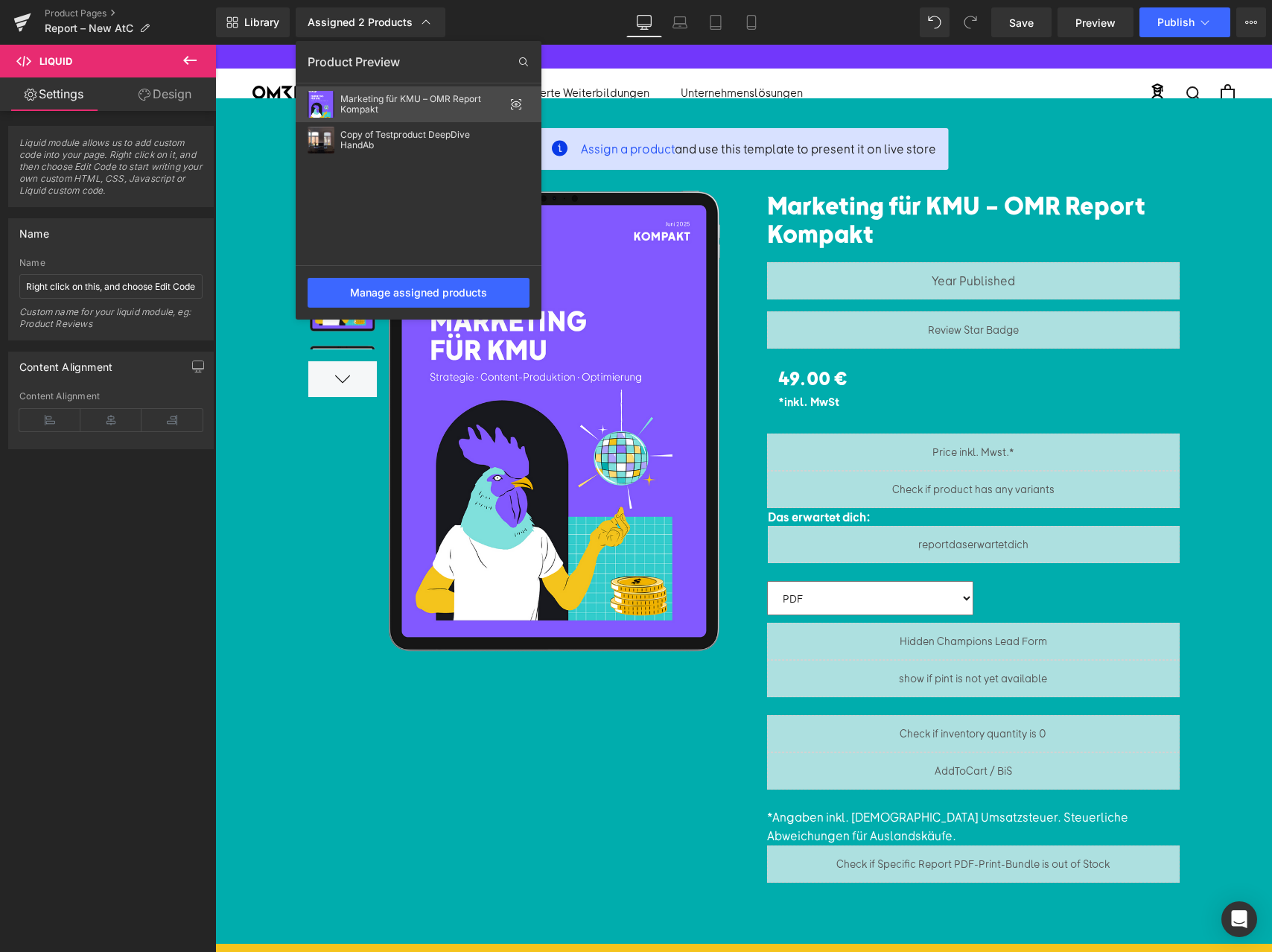
click at [413, 100] on div "Marketing für KMU – OMR Report Kompakt" at bounding box center [422, 104] width 164 height 21
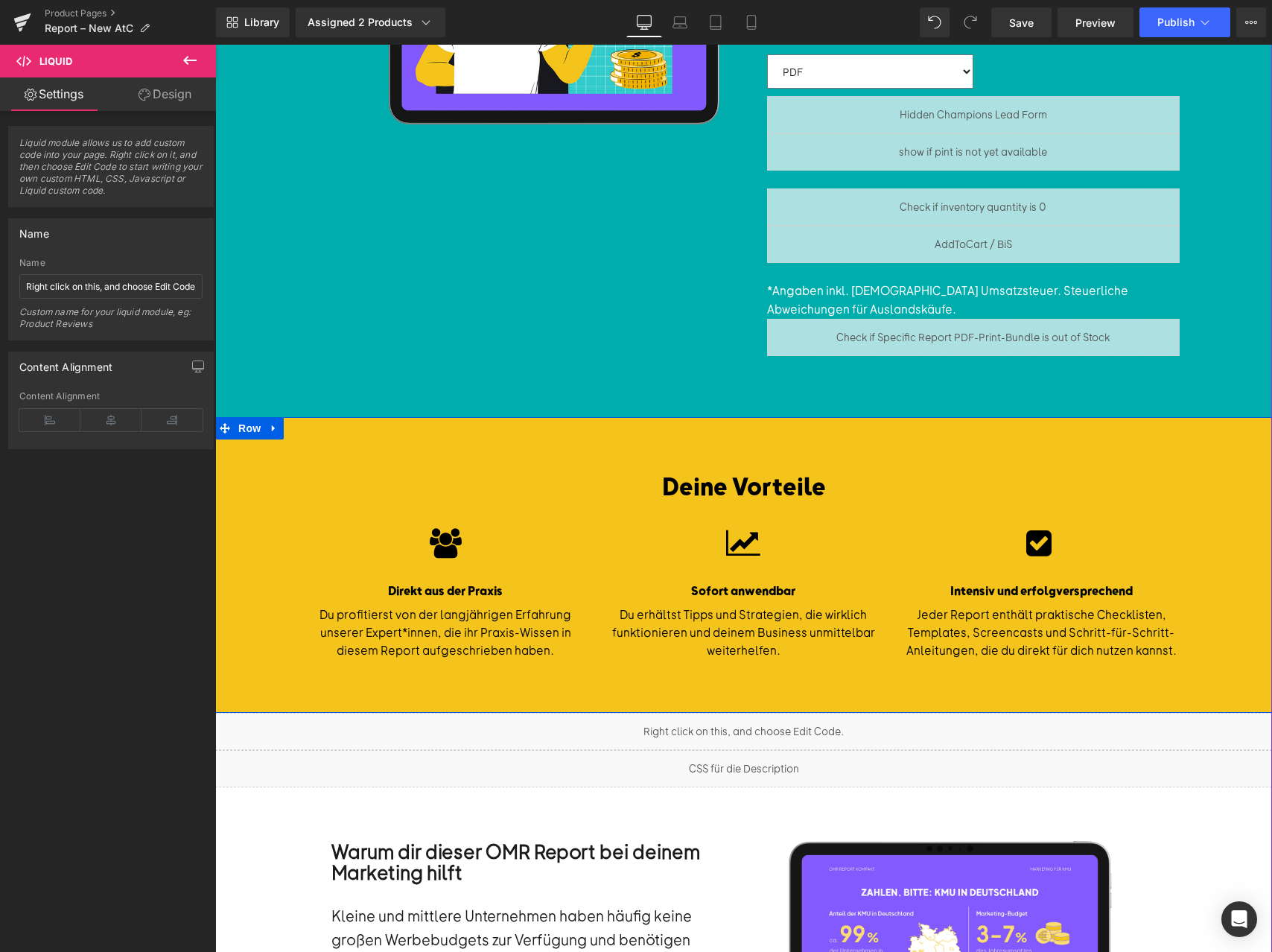
scroll to position [527, 0]
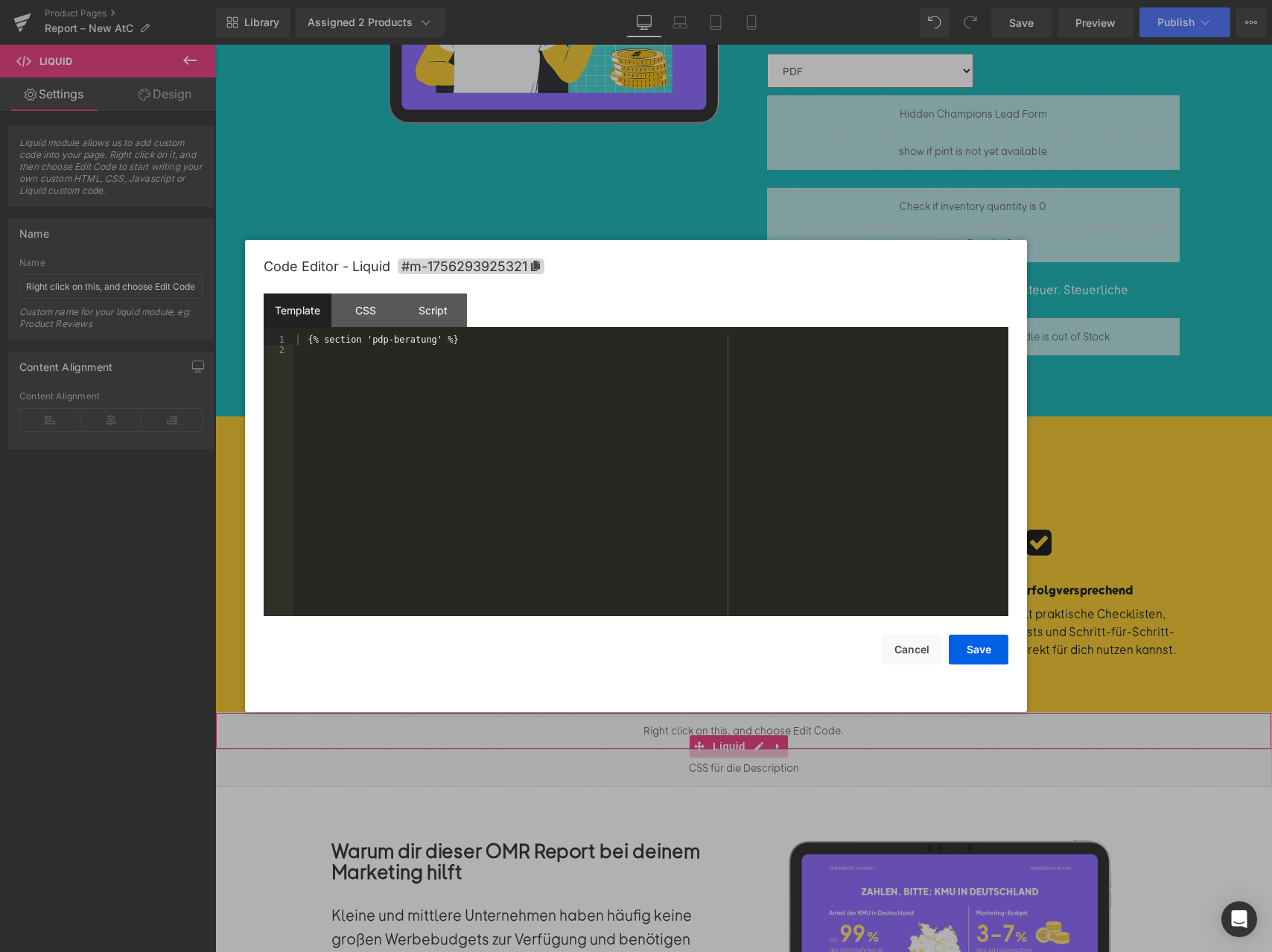
click at [861, 748] on body "Liquid You are previewing how the will restyle your page. You can not edit Elem…" at bounding box center [636, 476] width 1272 height 952
click at [976, 647] on button "Save" at bounding box center [978, 649] width 59 height 30
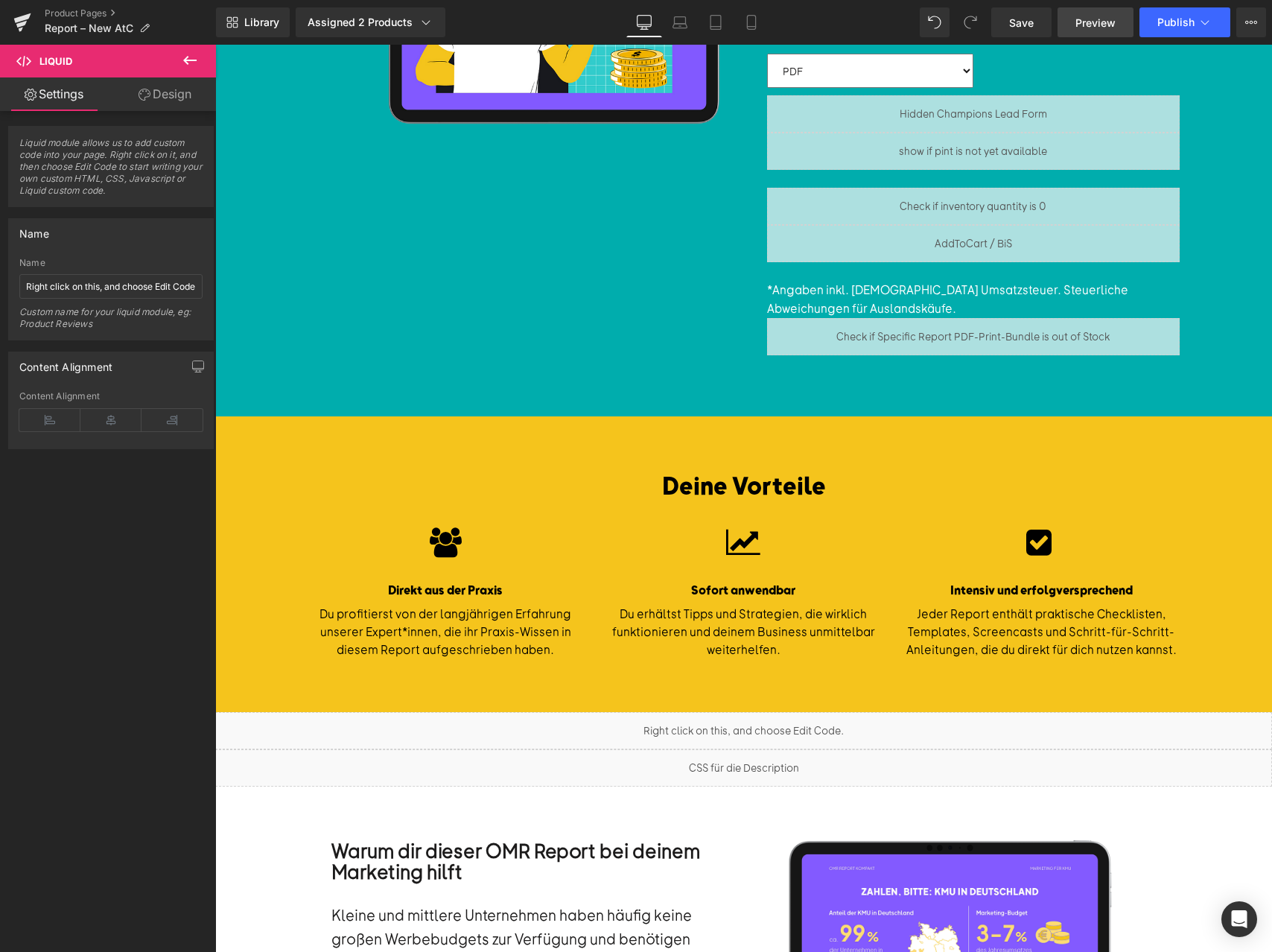
click at [1103, 31] on link "Preview" at bounding box center [1095, 22] width 76 height 30
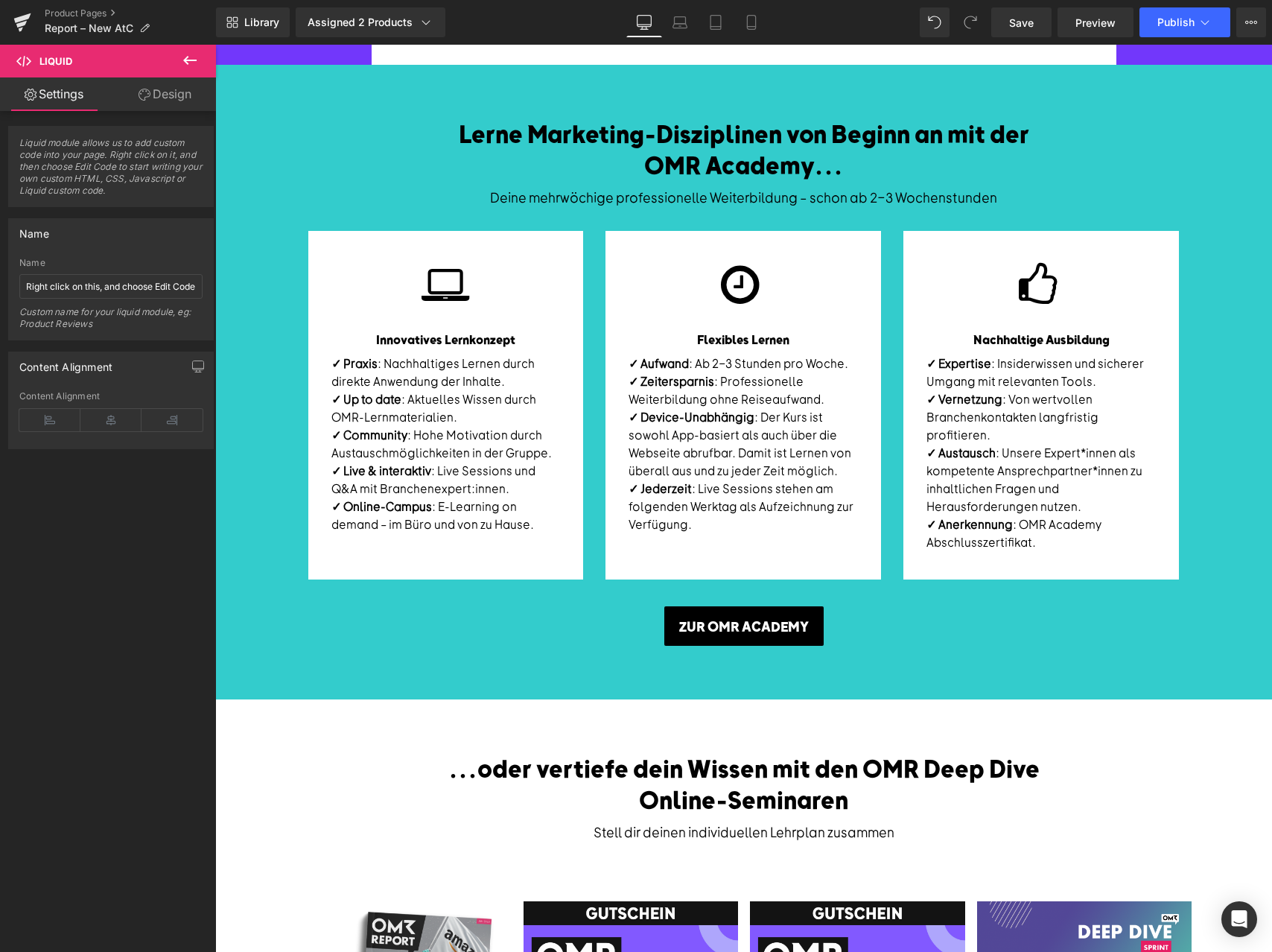
scroll to position [2086, 0]
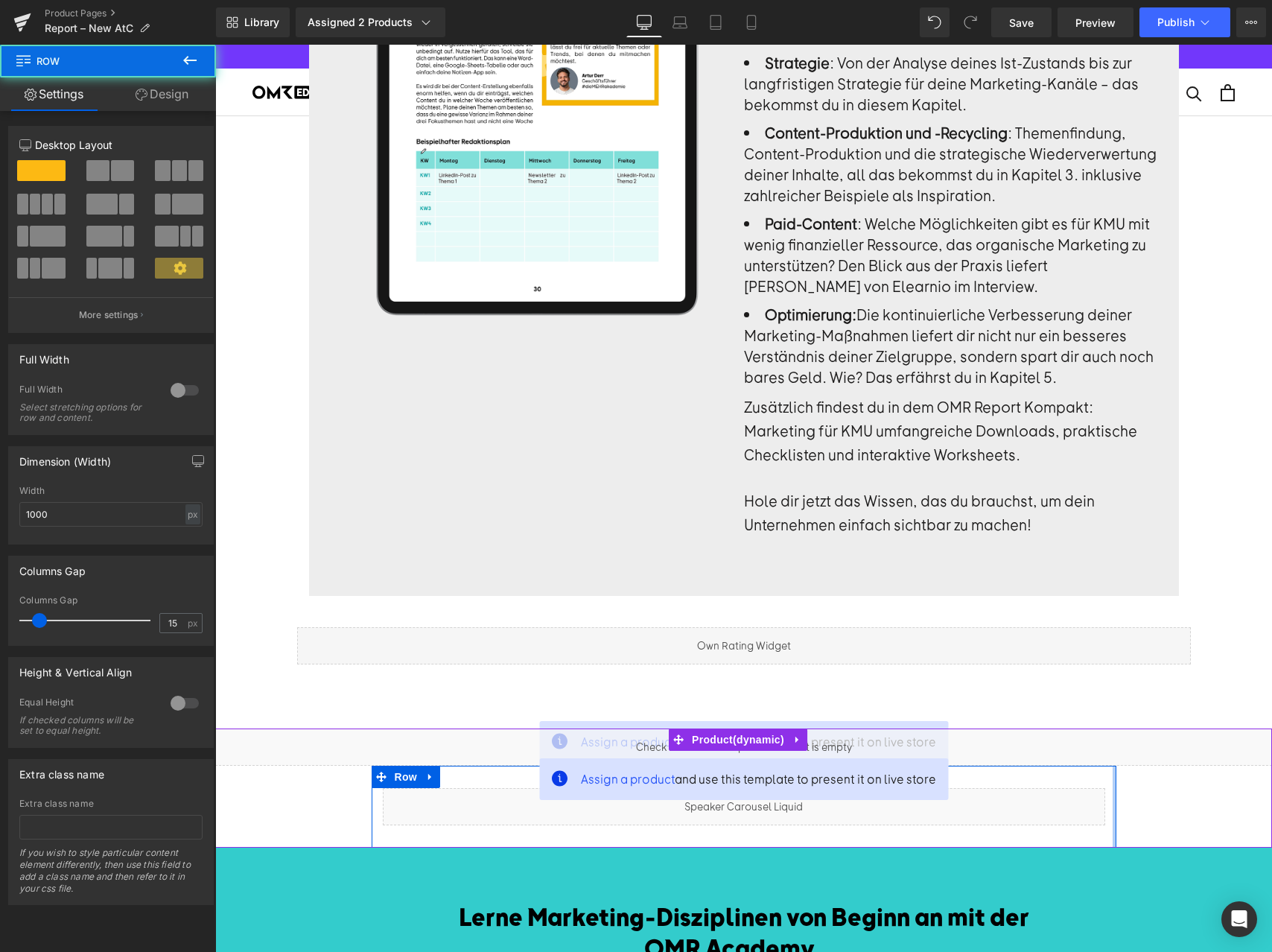
click at [1112, 765] on div at bounding box center [1114, 806] width 3 height 82
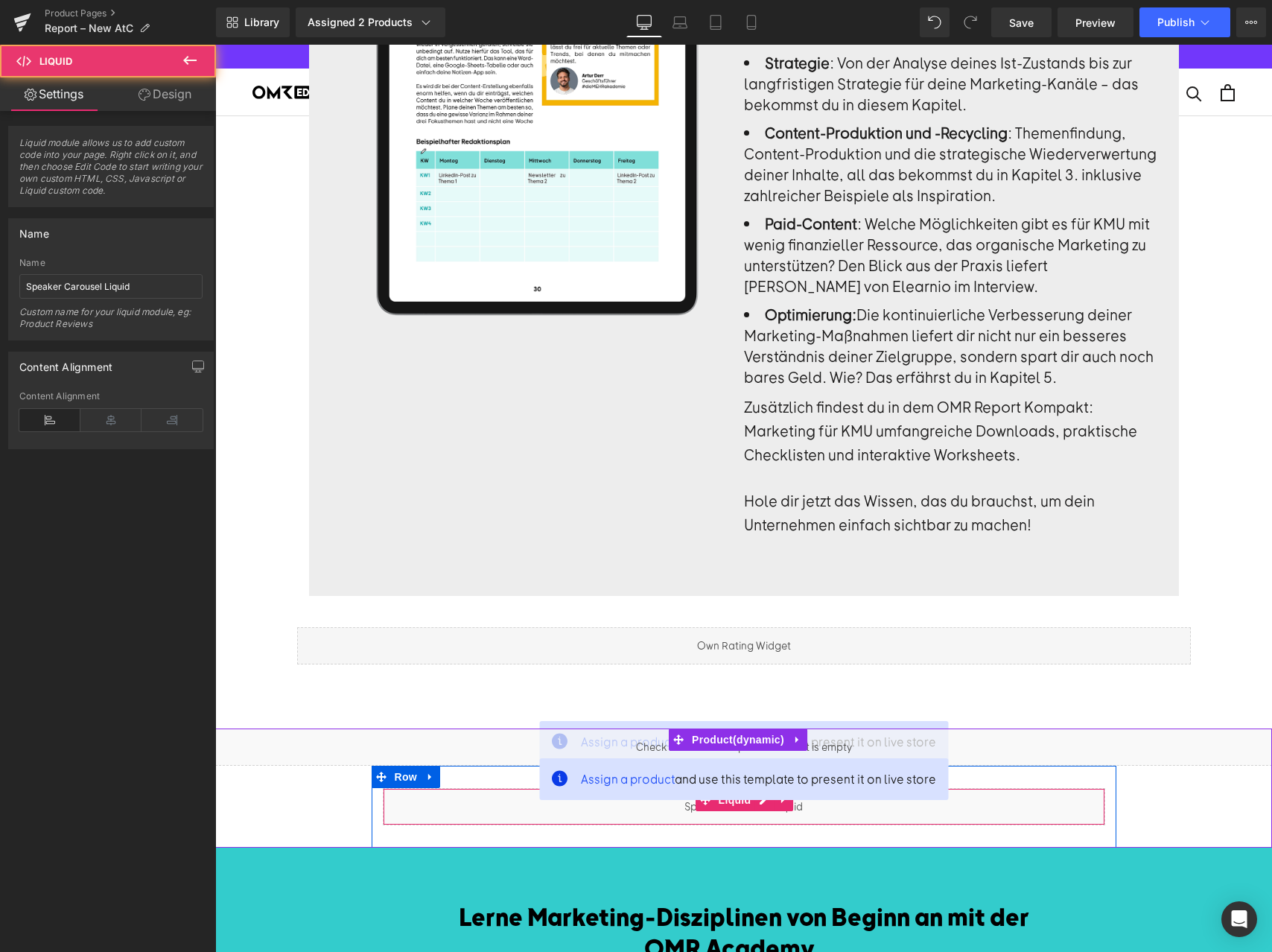
click at [795, 787] on div "Liquid" at bounding box center [743, 806] width 722 height 37
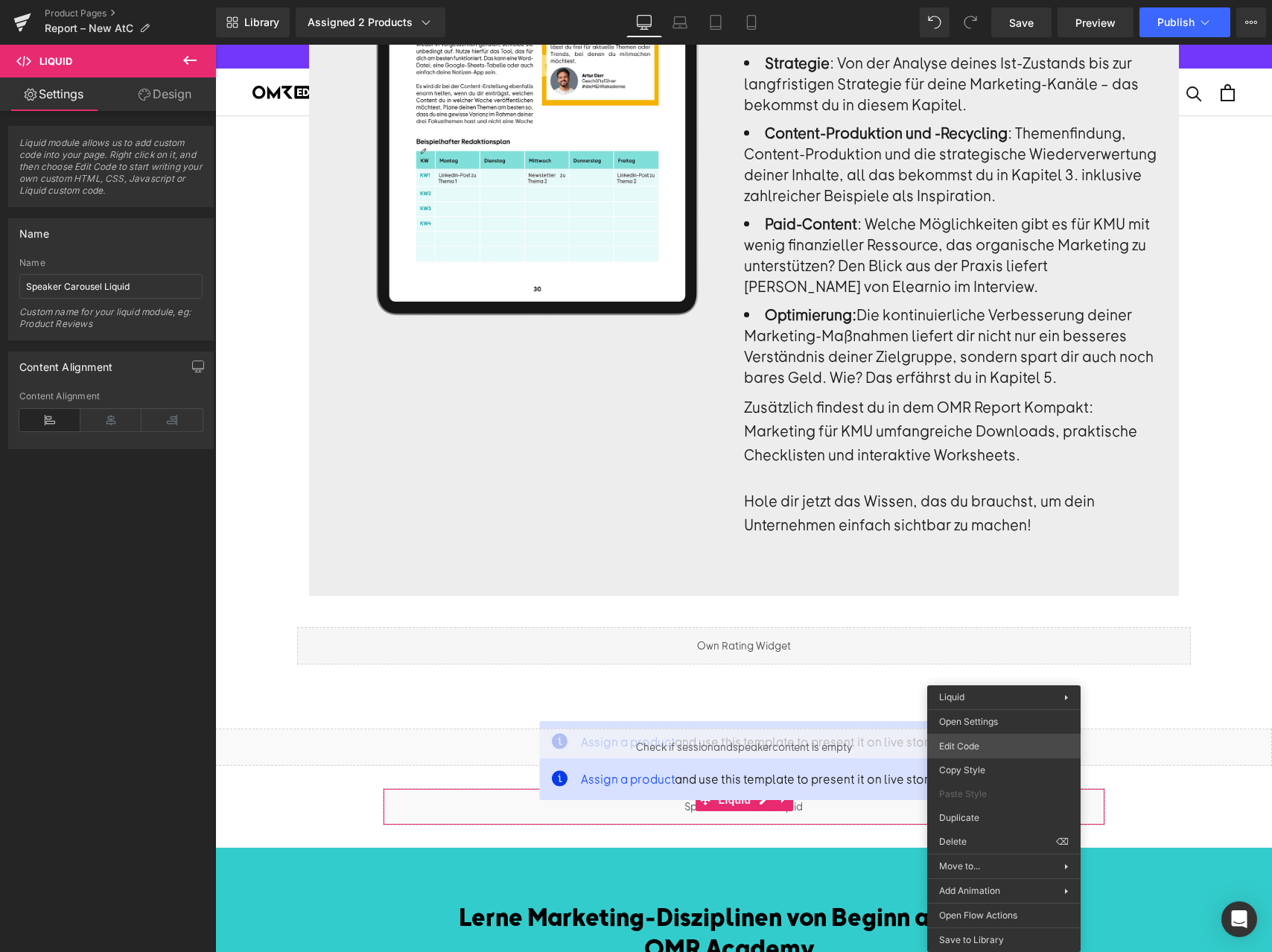
click at [983, 751] on body "Liquid You are previewing how the will restyle your page. You can not edit Elem…" at bounding box center [636, 476] width 1272 height 952
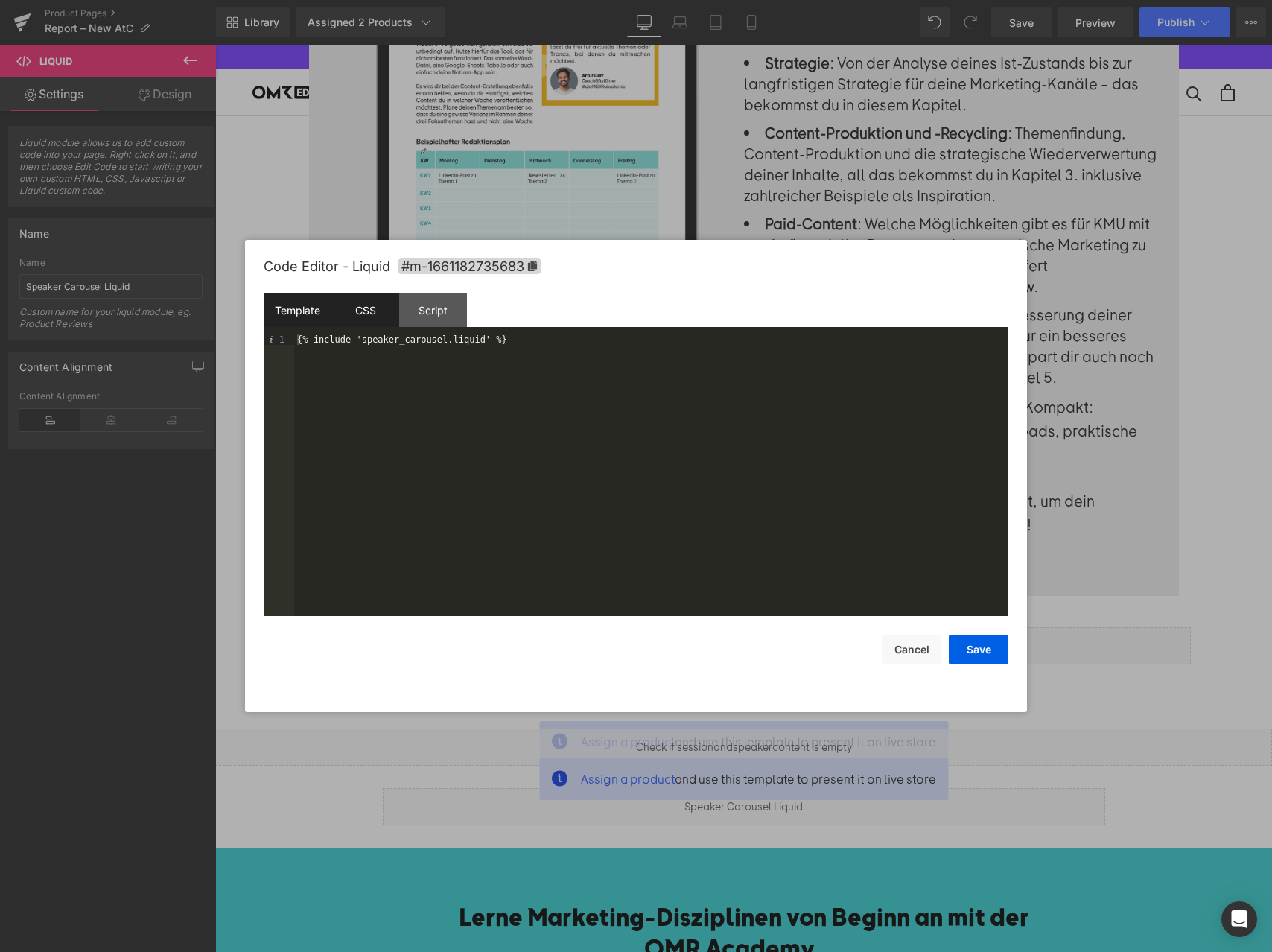
click at [0, 0] on button "Cancel" at bounding box center [0, 0] width 0 height 0
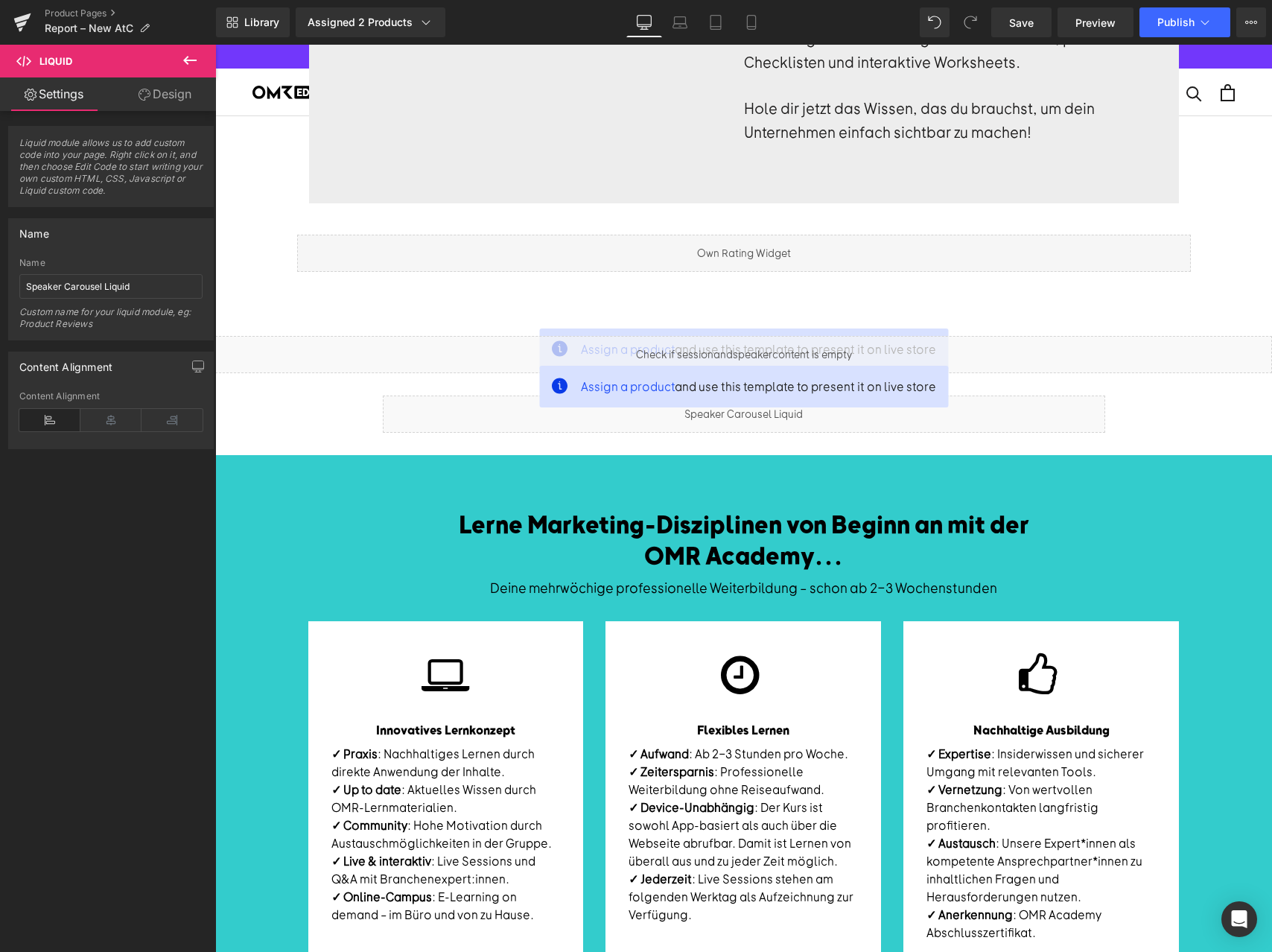
scroll to position [2043, 0]
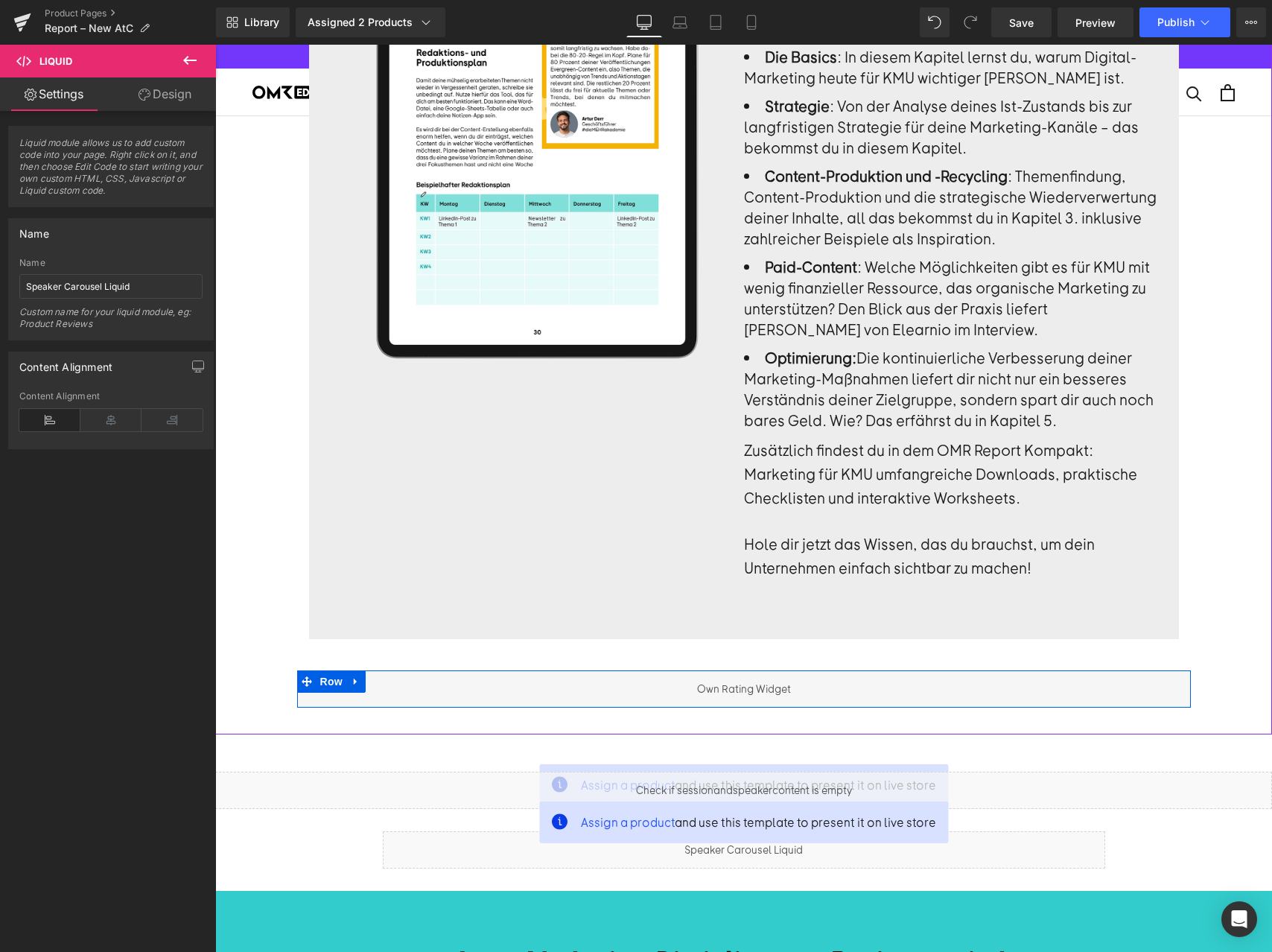
click at [845, 670] on div "Liquid" at bounding box center [743, 689] width 894 height 37
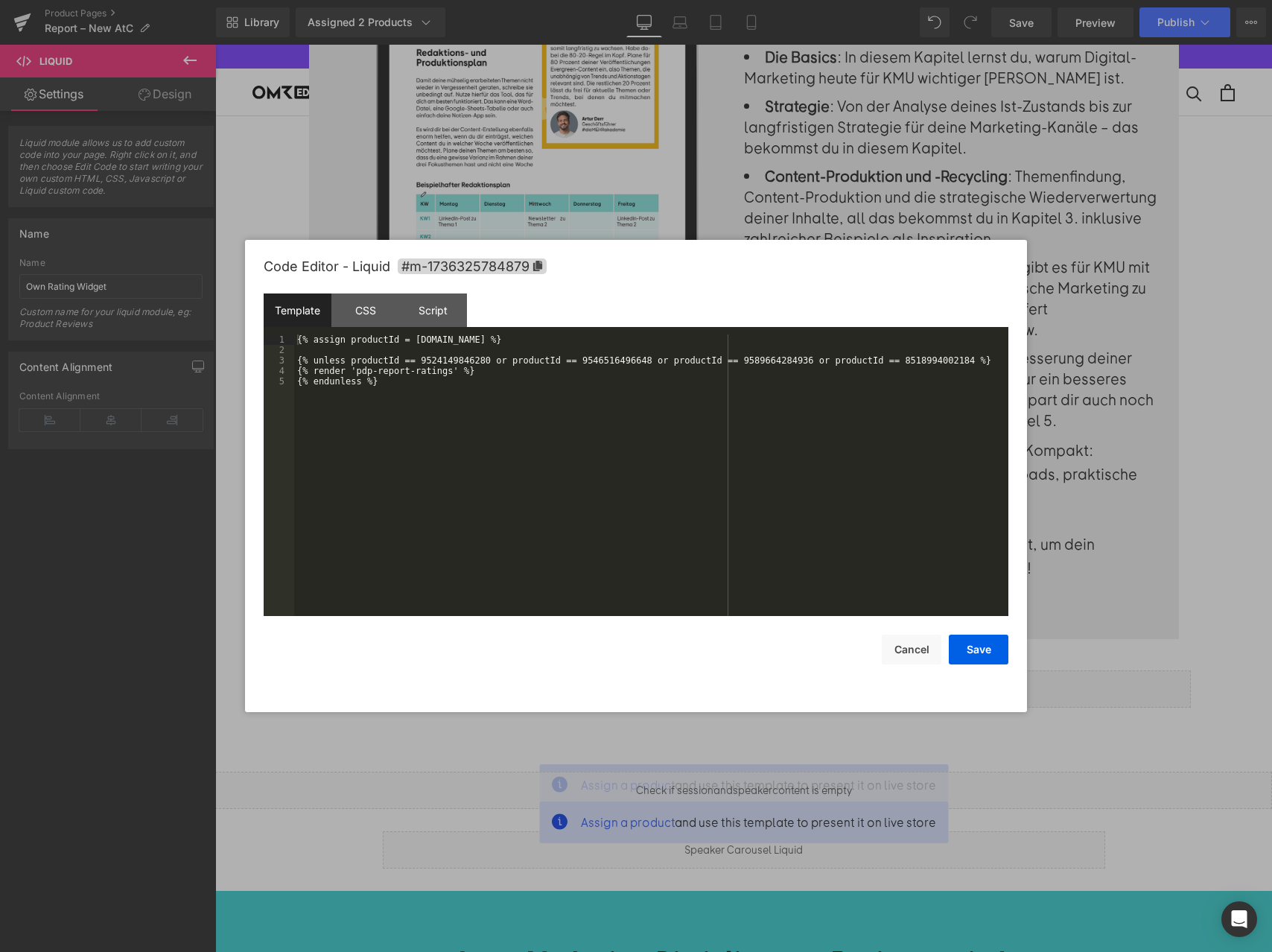
click at [820, 717] on body "Liquid You are previewing how the will restyle your page. You can not edit Elem…" at bounding box center [636, 476] width 1272 height 952
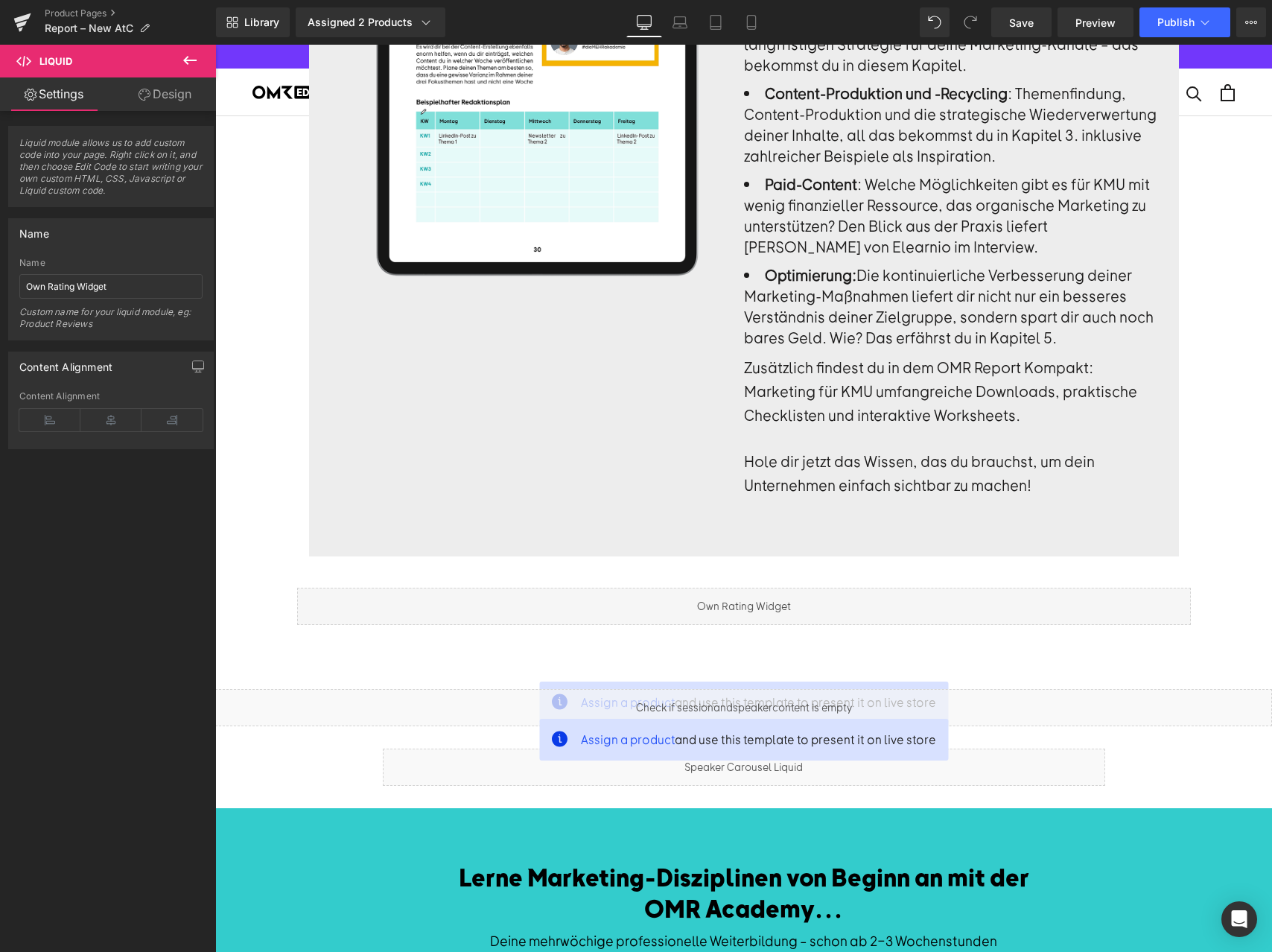
scroll to position [2147, 0]
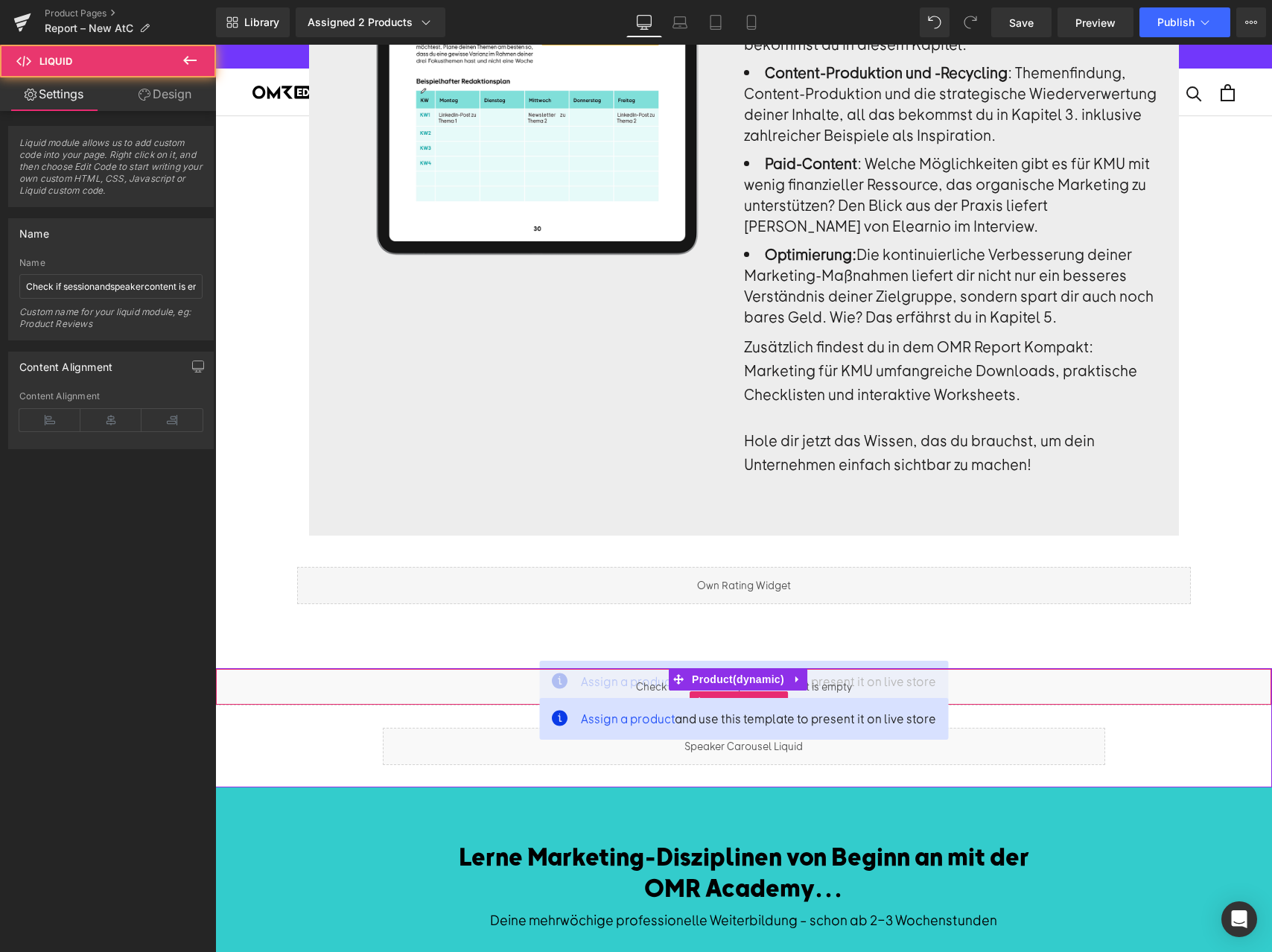
click at [441, 668] on div "Liquid" at bounding box center [743, 686] width 1056 height 37
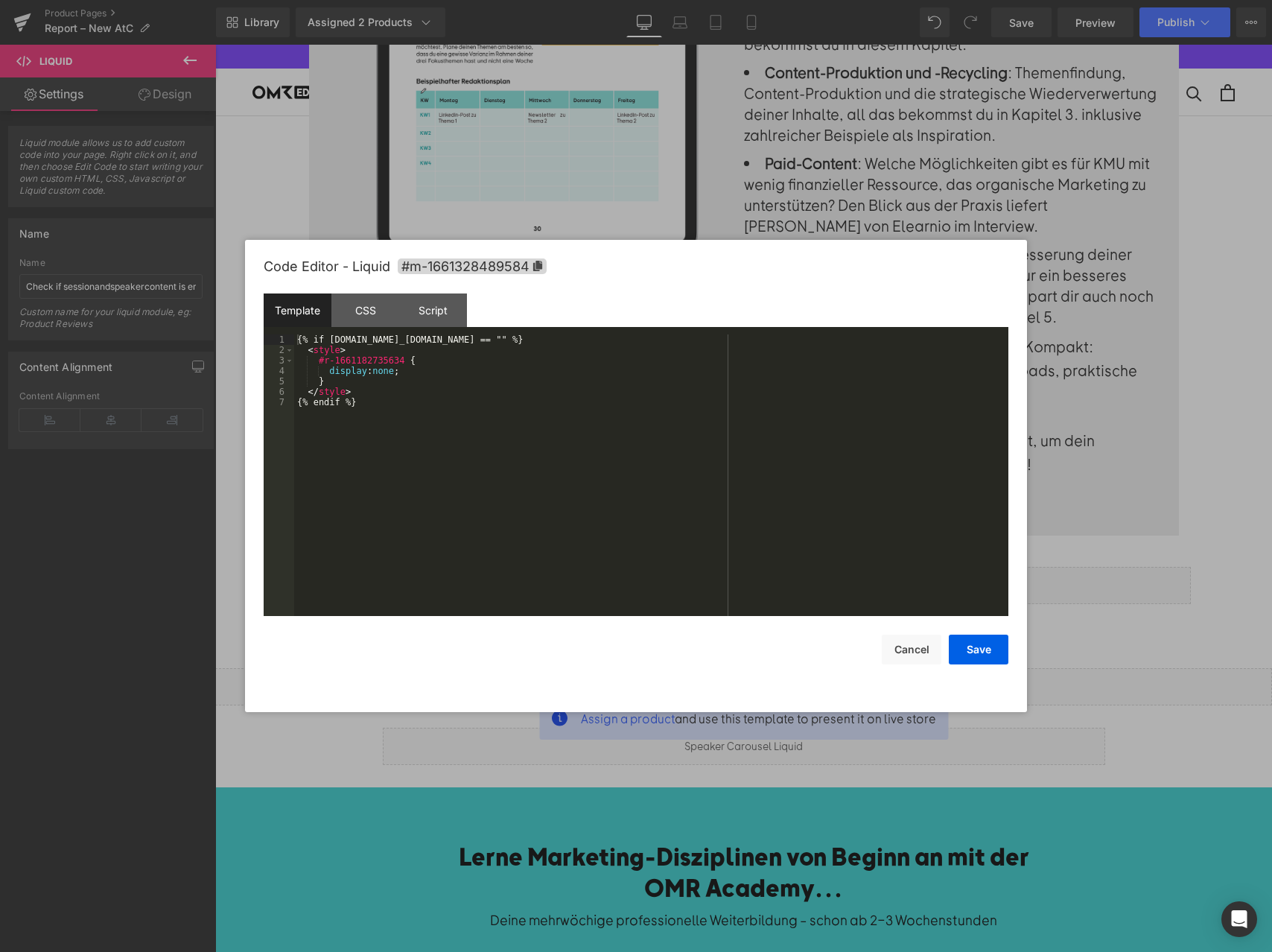
click at [445, 712] on body "Liquid You are previewing how the will restyle your page. You can not edit Elem…" at bounding box center [636, 476] width 1272 height 952
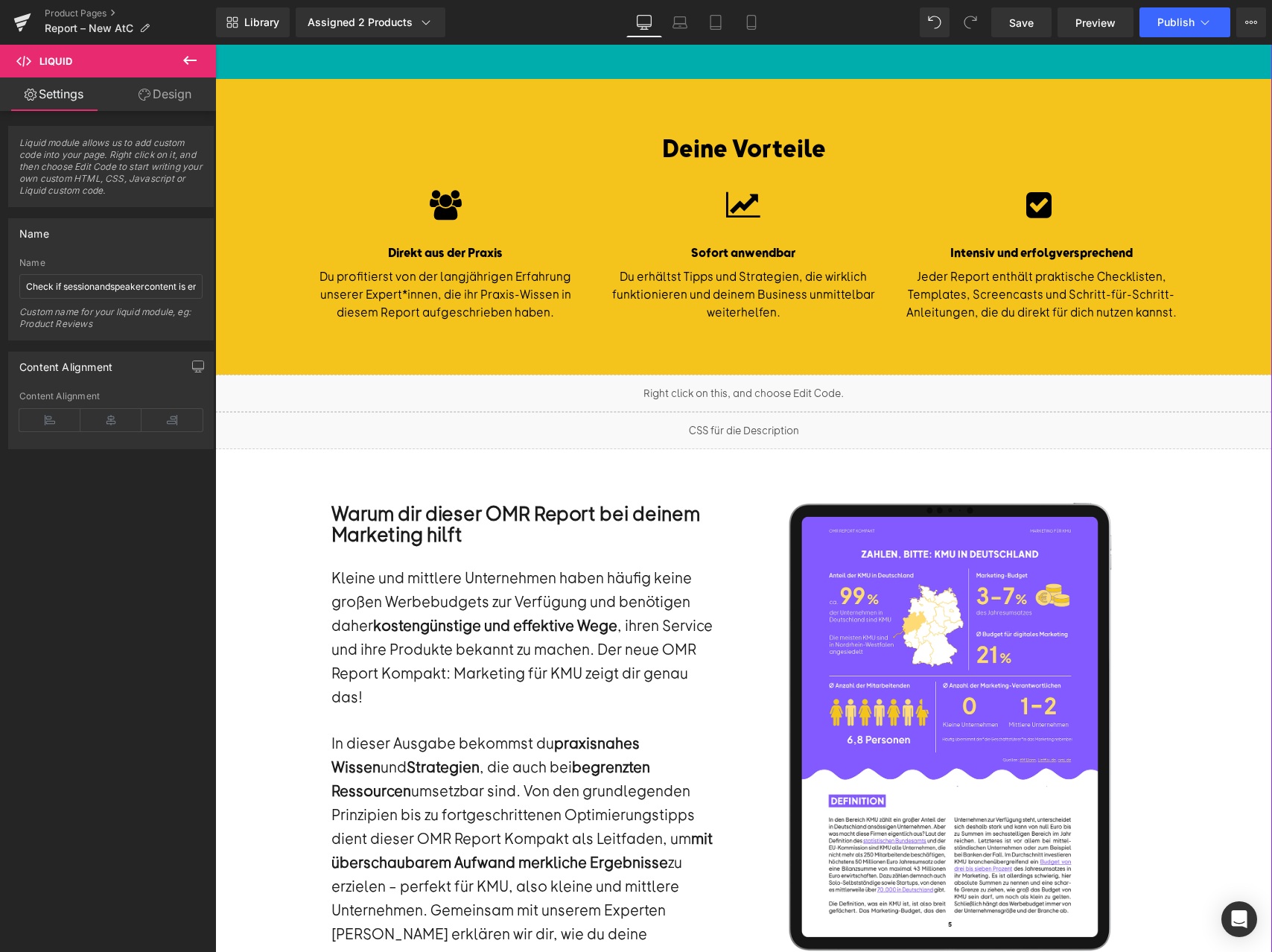
scroll to position [644, 0]
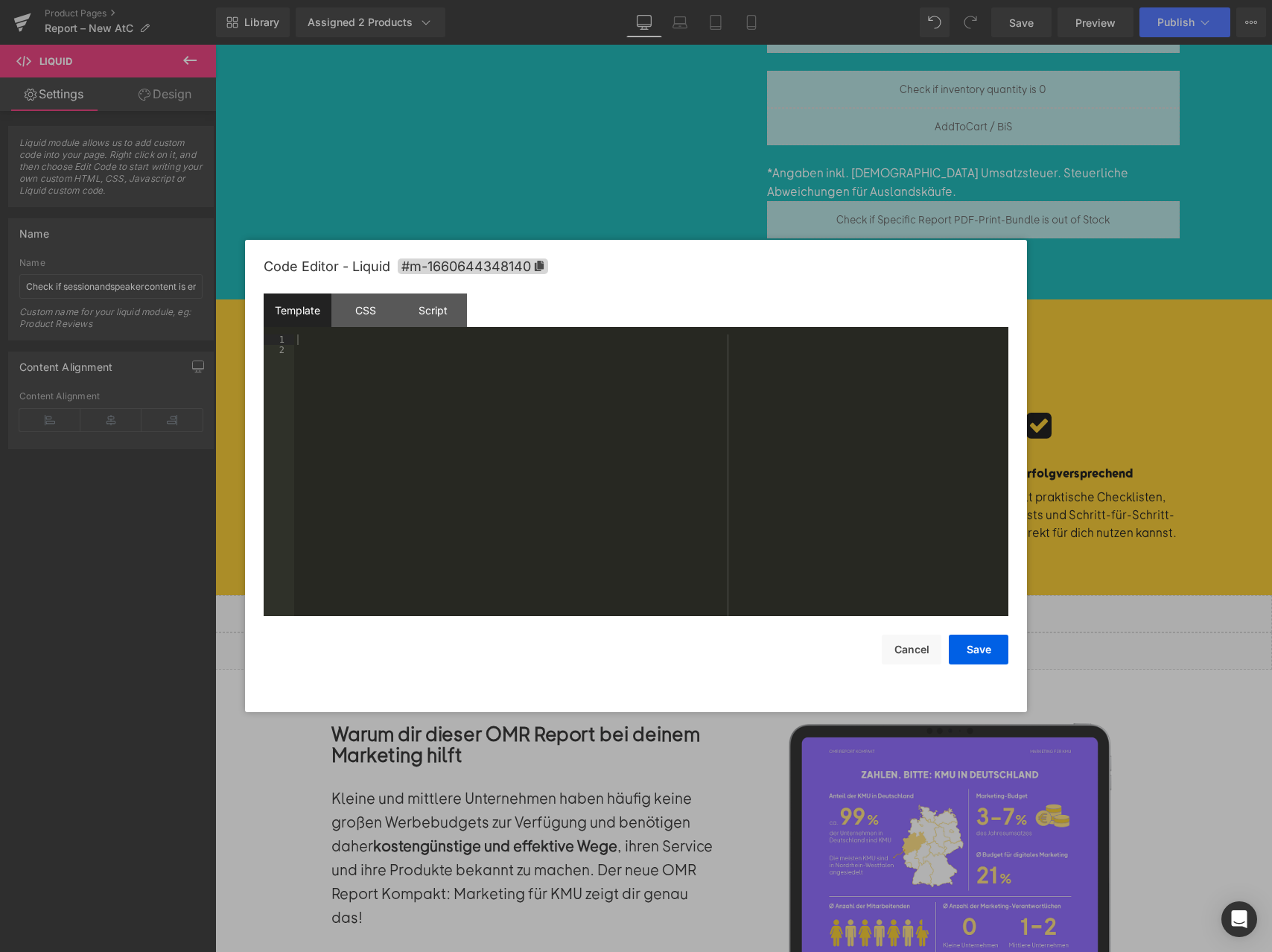
click at [716, 723] on body "Liquid You are previewing how the will restyle your page. You can not edit Elem…" at bounding box center [636, 476] width 1272 height 952
click at [359, 313] on div "CSS" at bounding box center [366, 310] width 68 height 33
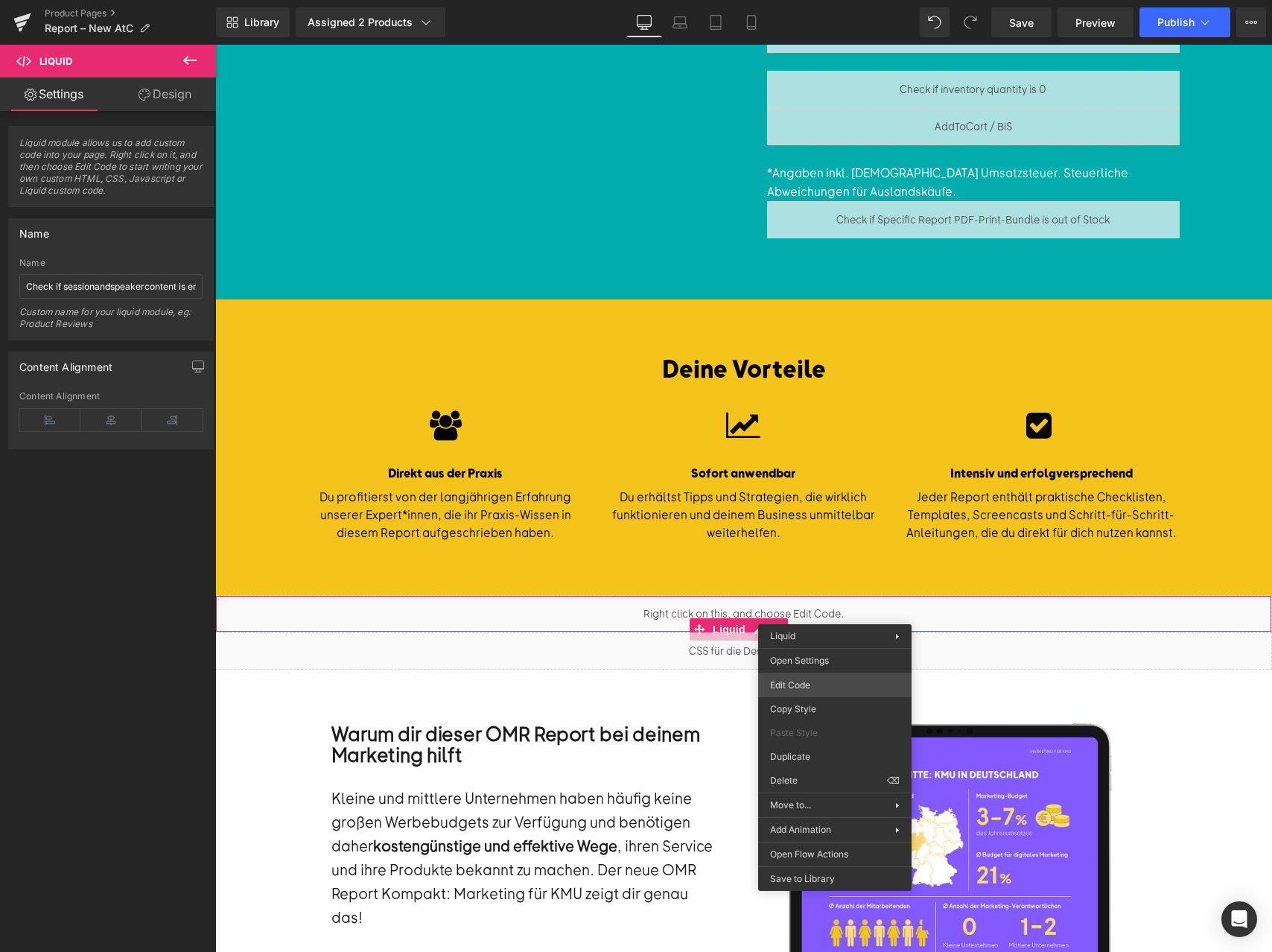
click at [827, 0] on div "Liquid You are previewing how the will restyle your page. You can not edit Elem…" at bounding box center [636, 0] width 1272 height 0
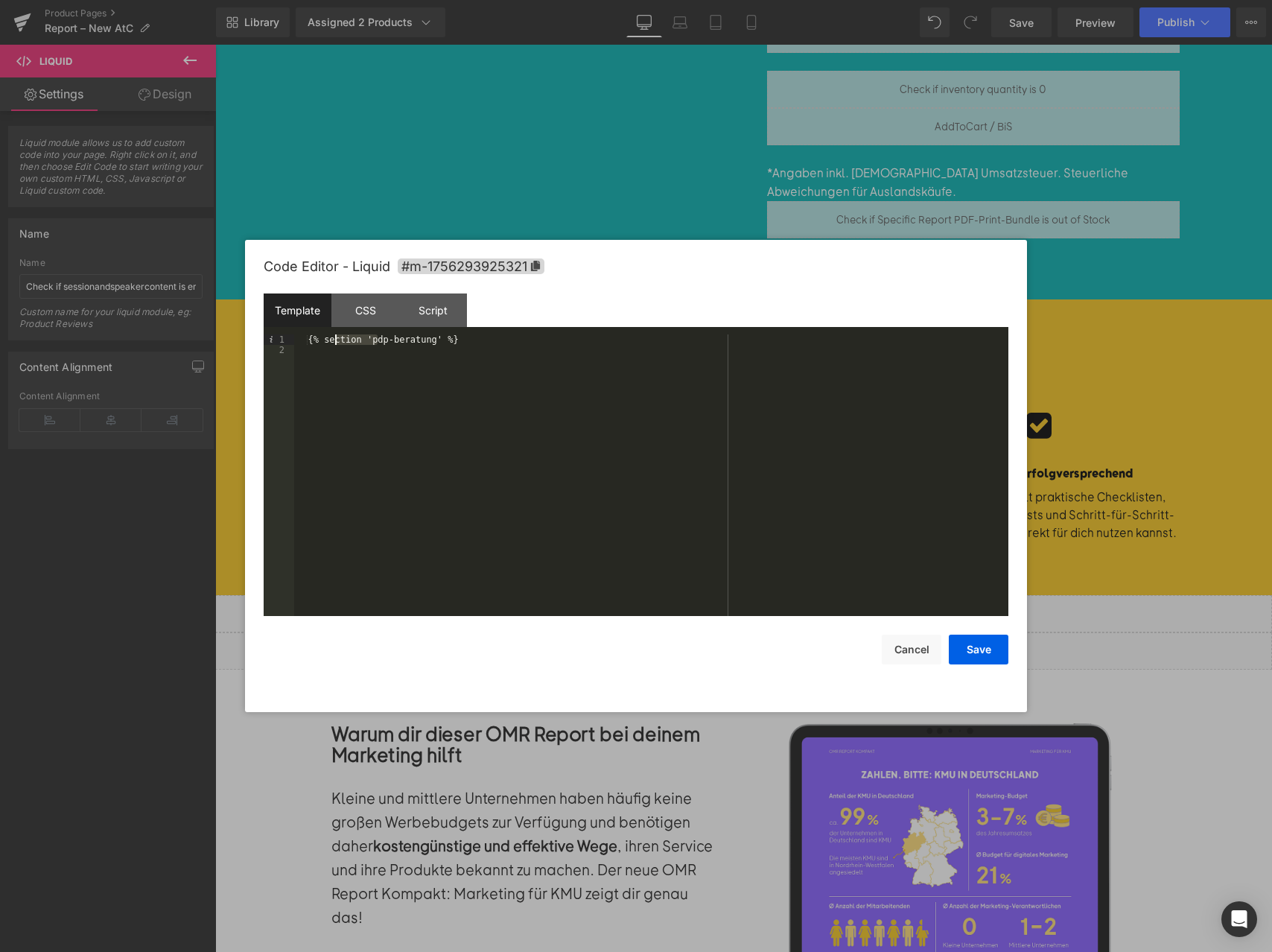
drag, startPoint x: 377, startPoint y: 339, endPoint x: 335, endPoint y: 341, distance: 42.0
click at [335, 341] on div "{% section 'pdp-beratung' %}" at bounding box center [652, 485] width 714 height 302
click at [979, 645] on button "Save" at bounding box center [978, 649] width 59 height 30
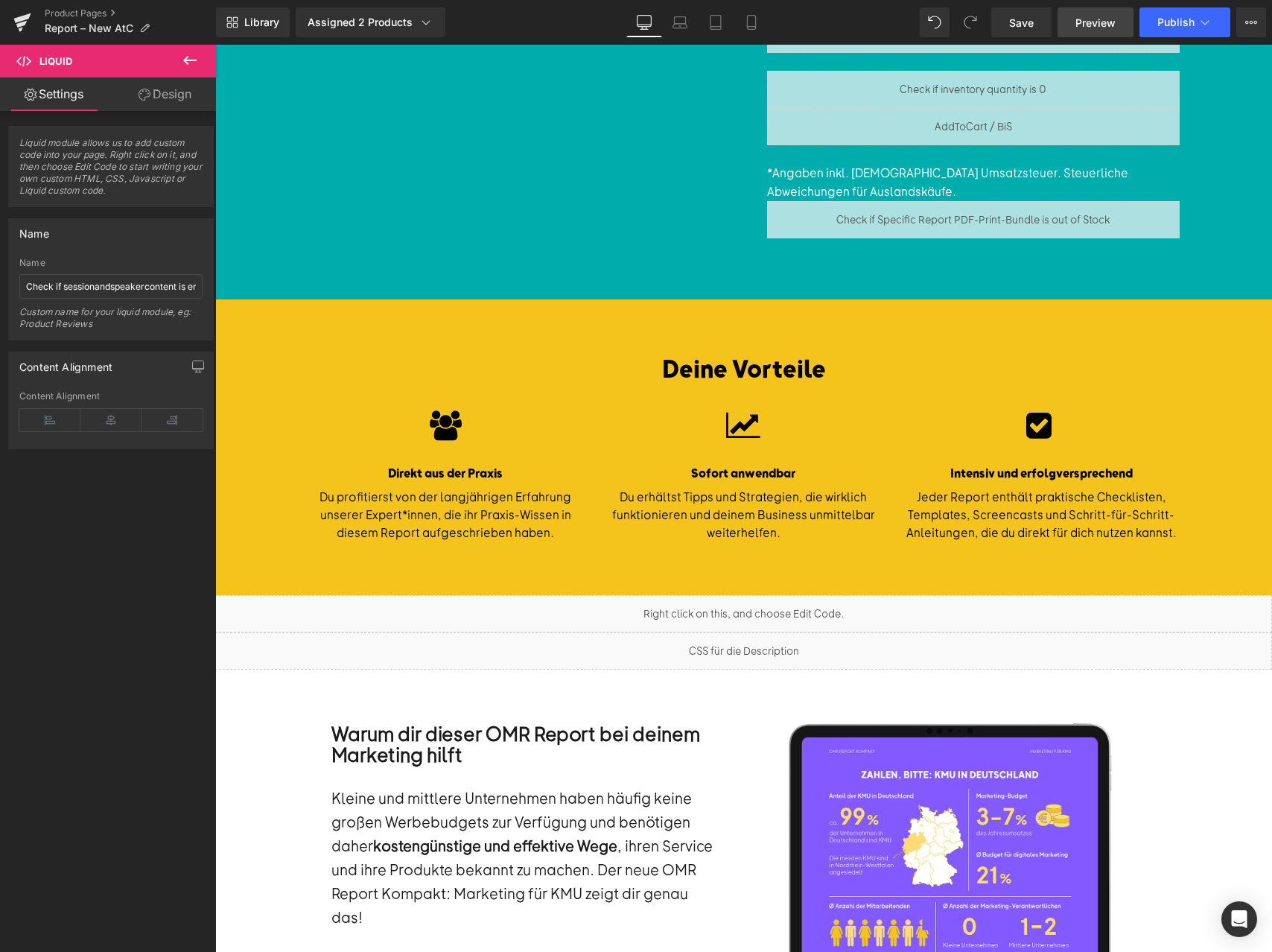
click at [1095, 25] on span "Preview" at bounding box center [1095, 23] width 40 height 15
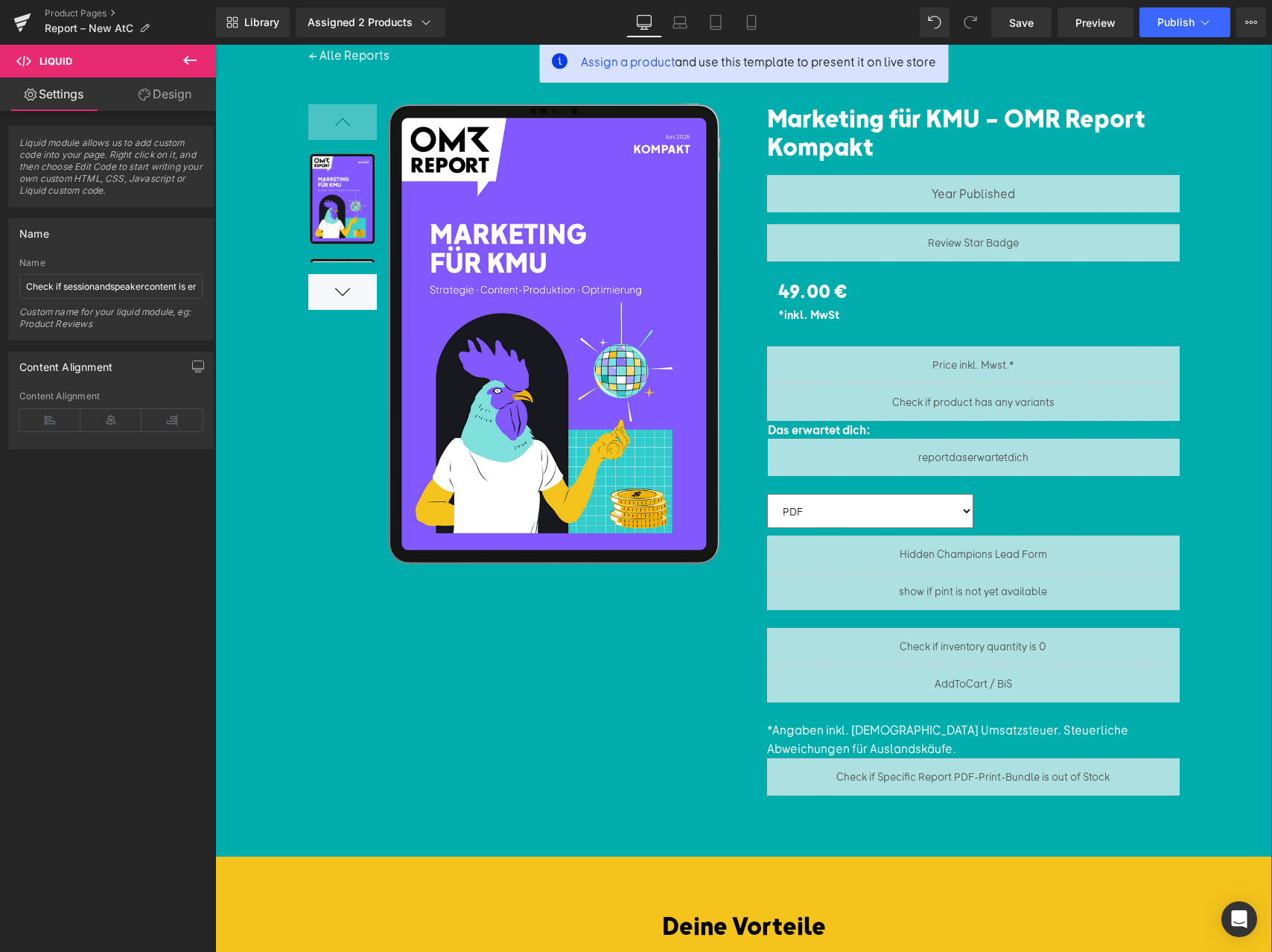
scroll to position [843, 0]
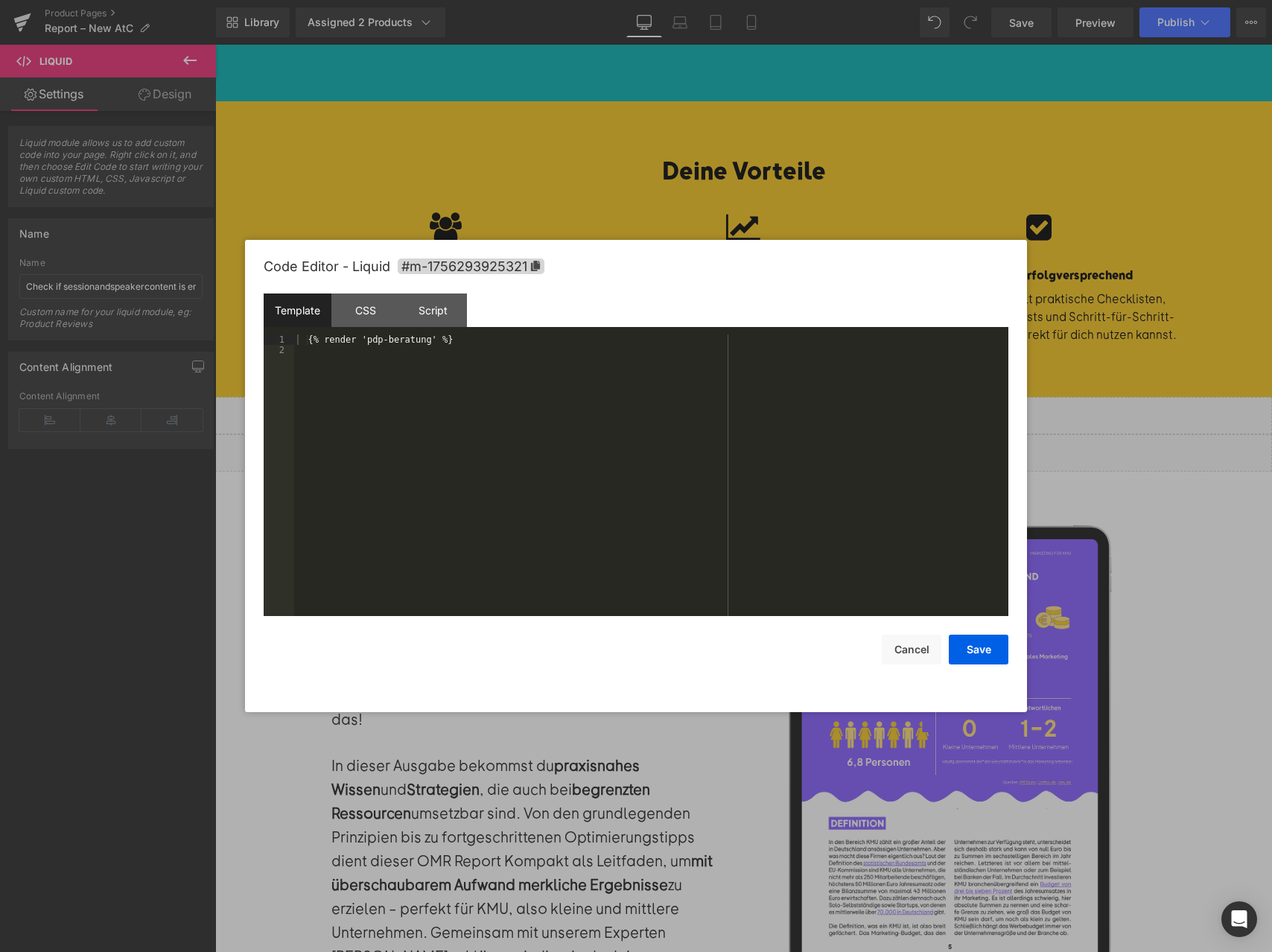
click at [863, 0] on div "Liquid You are previewing how the will restyle your page. You can not edit Elem…" at bounding box center [636, 0] width 1272 height 0
click at [460, 346] on div "{% render 'pdp-beratung' %}" at bounding box center [652, 485] width 714 height 302
click at [364, 339] on div "{% render 'pdp-beratung' %}" at bounding box center [652, 485] width 714 height 302
click at [976, 649] on button "Save" at bounding box center [978, 649] width 59 height 30
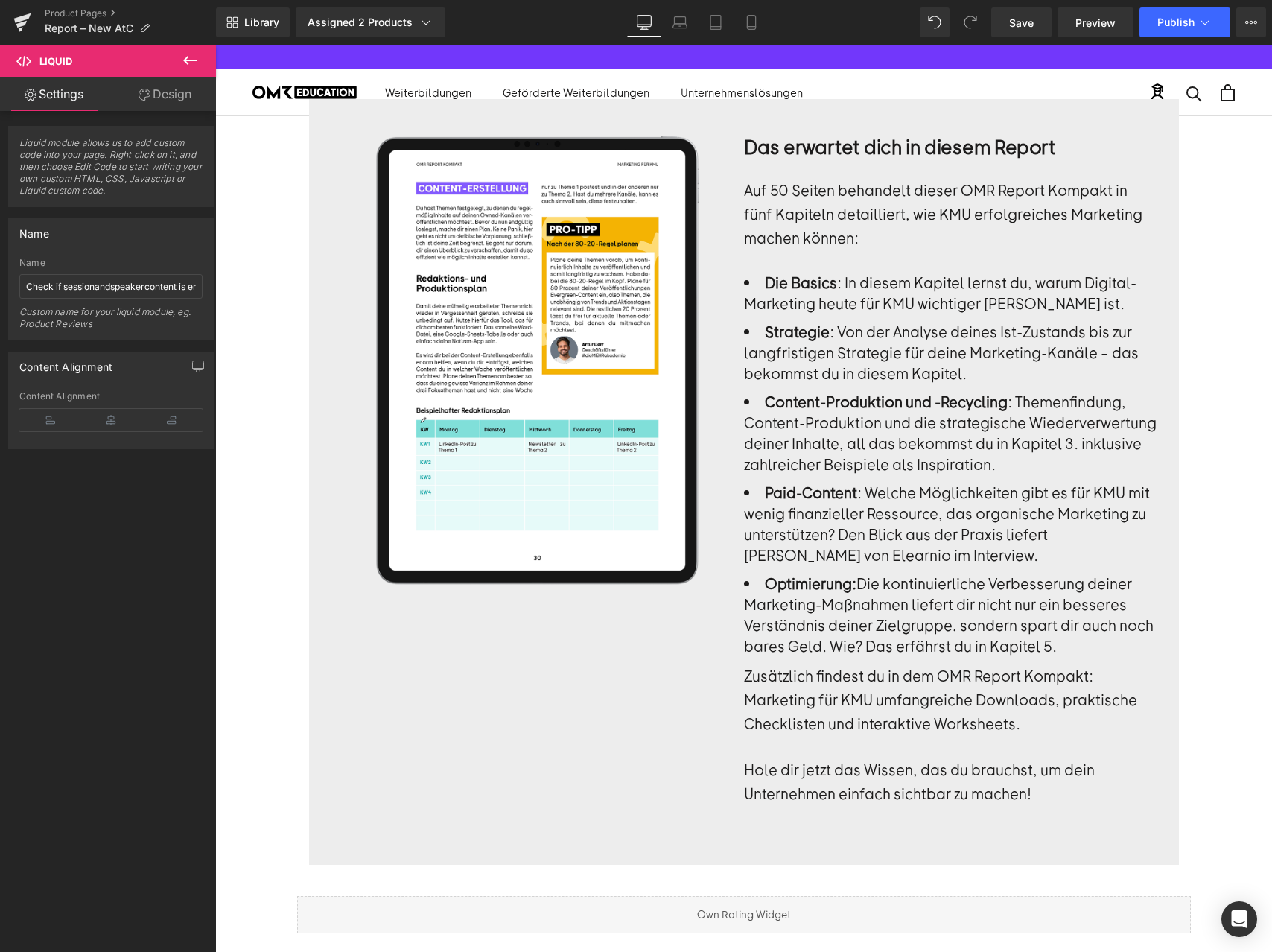
scroll to position [2265, 0]
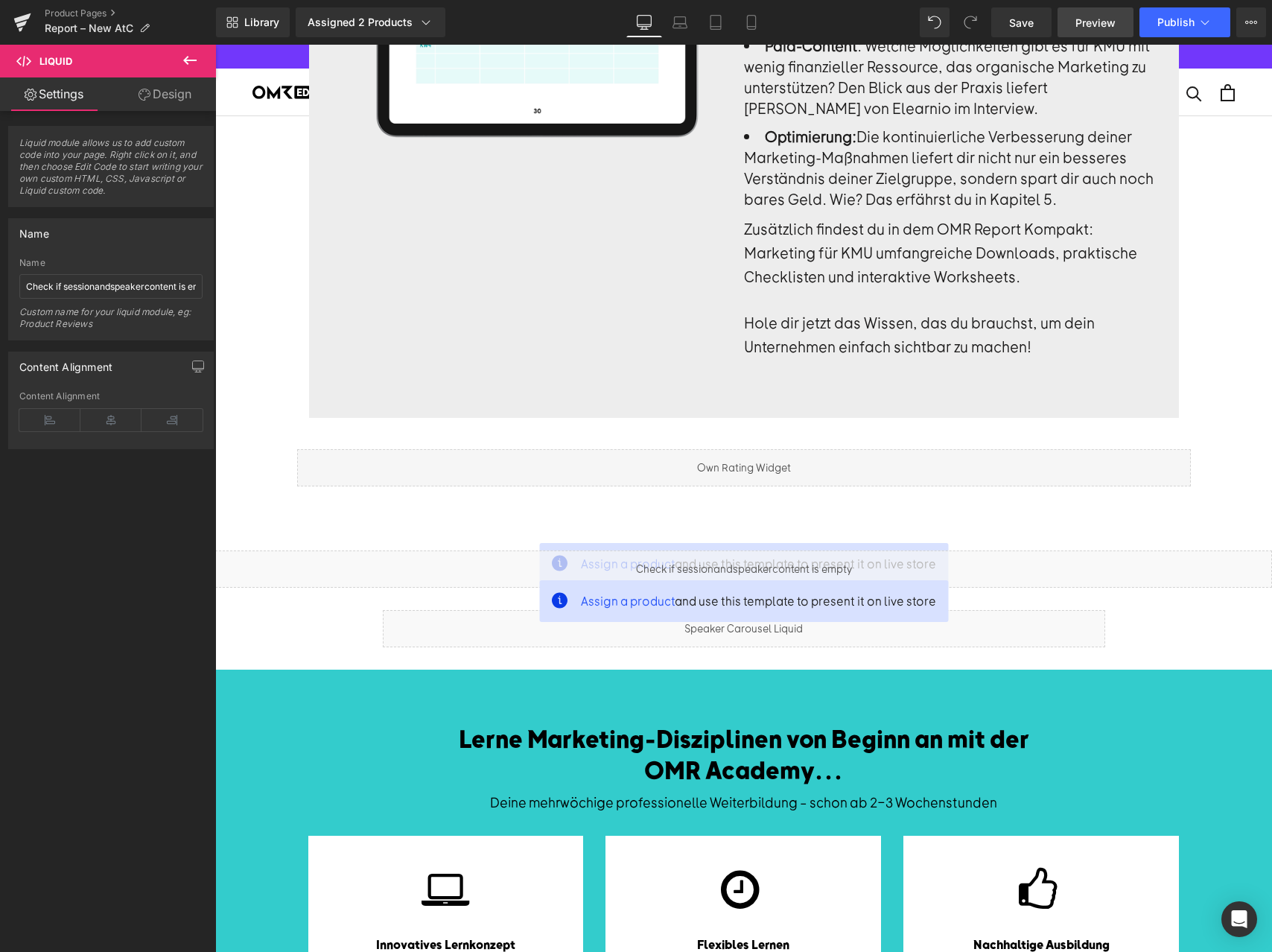
click at [1103, 21] on span "Preview" at bounding box center [1095, 23] width 40 height 15
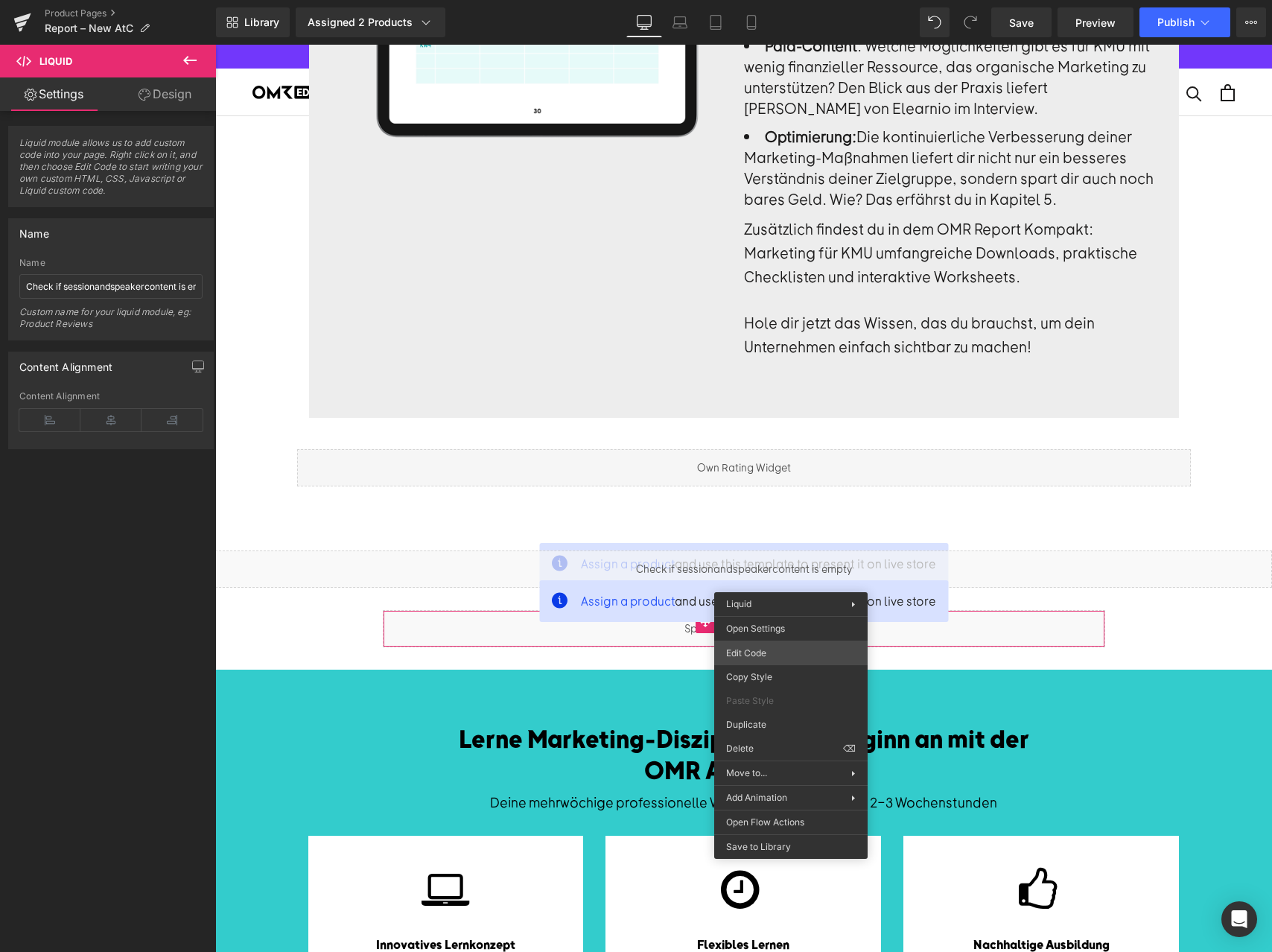
click at [799, 0] on div "Liquid You are previewing how the will restyle your page. You can not edit Elem…" at bounding box center [636, 0] width 1272 height 0
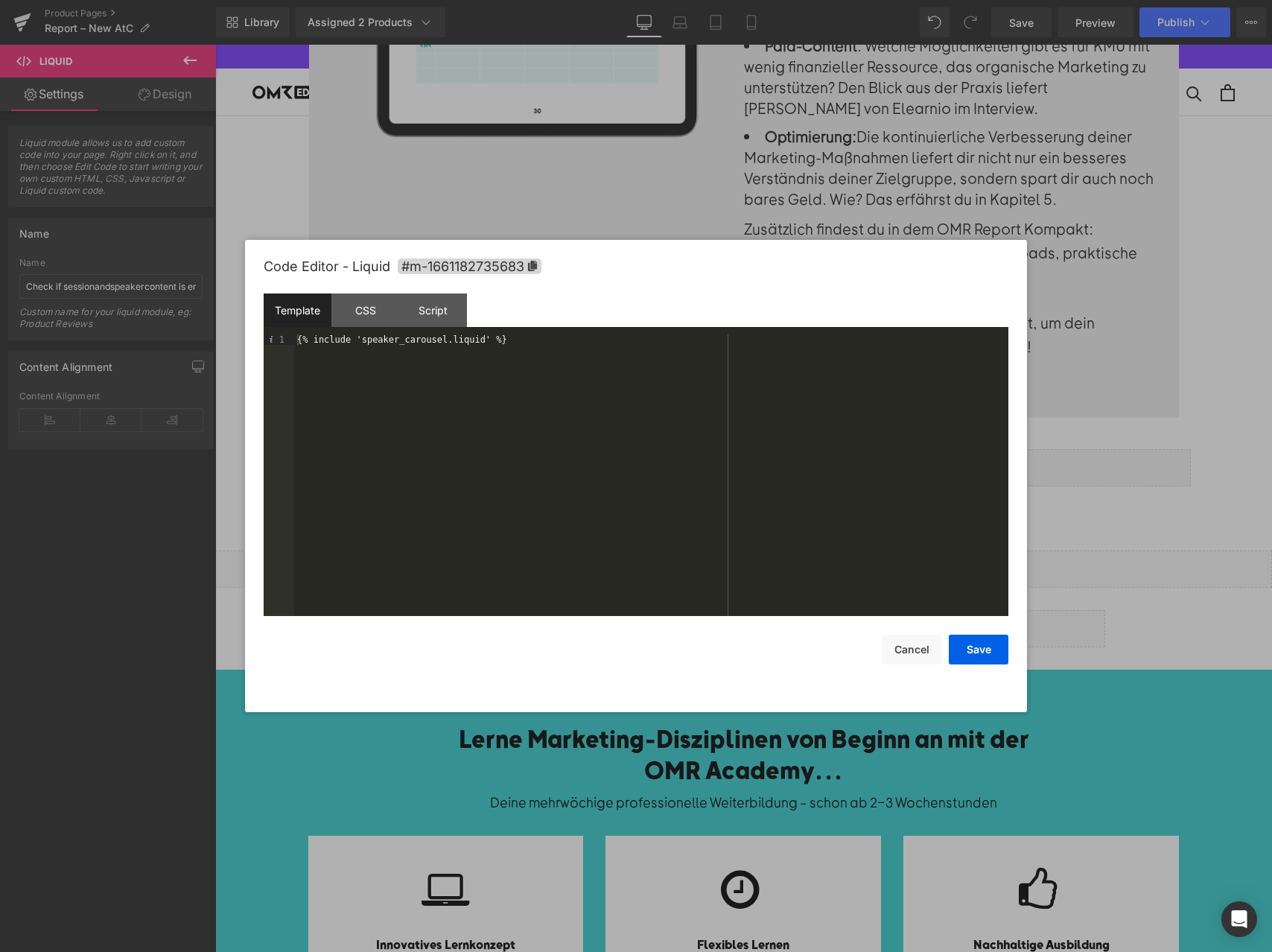
click at [338, 347] on div "{% include 'speaker_carousel.liquid' %}" at bounding box center [652, 485] width 714 height 302
click at [534, 458] on div "{% include 'speaker_carousel.liquid' %}" at bounding box center [652, 485] width 714 height 302
click at [319, 344] on div "{% include 'speaker_carousel.liquid' %}" at bounding box center [652, 485] width 714 height 302
click at [320, 342] on div "{% include 'speaker_carousel.liquid' %}" at bounding box center [652, 485] width 714 height 302
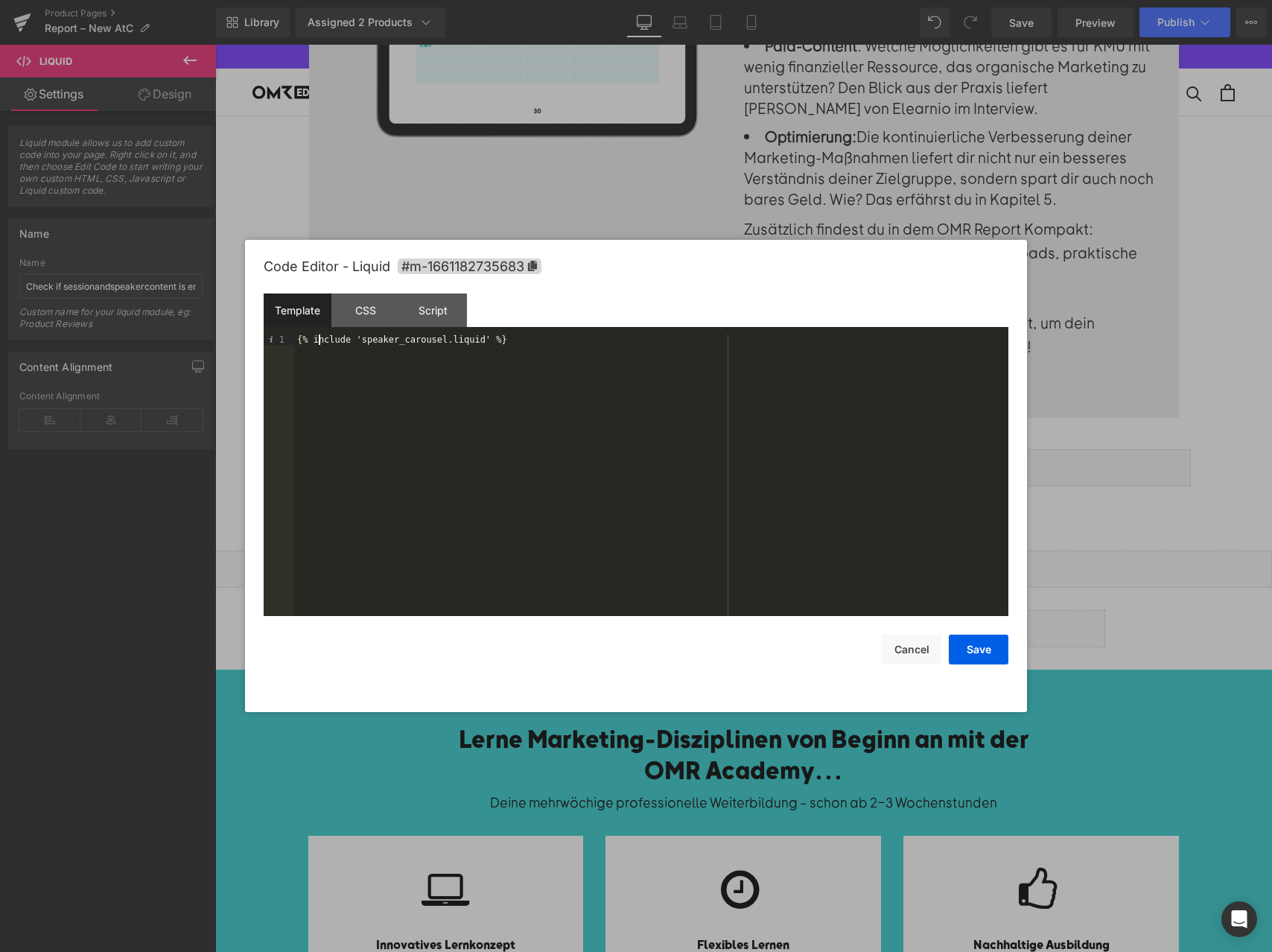
click at [320, 342] on div "{% include 'speaker_carousel.liquid' %}" at bounding box center [652, 485] width 714 height 302
click at [918, 647] on button "Cancel" at bounding box center [911, 649] width 59 height 30
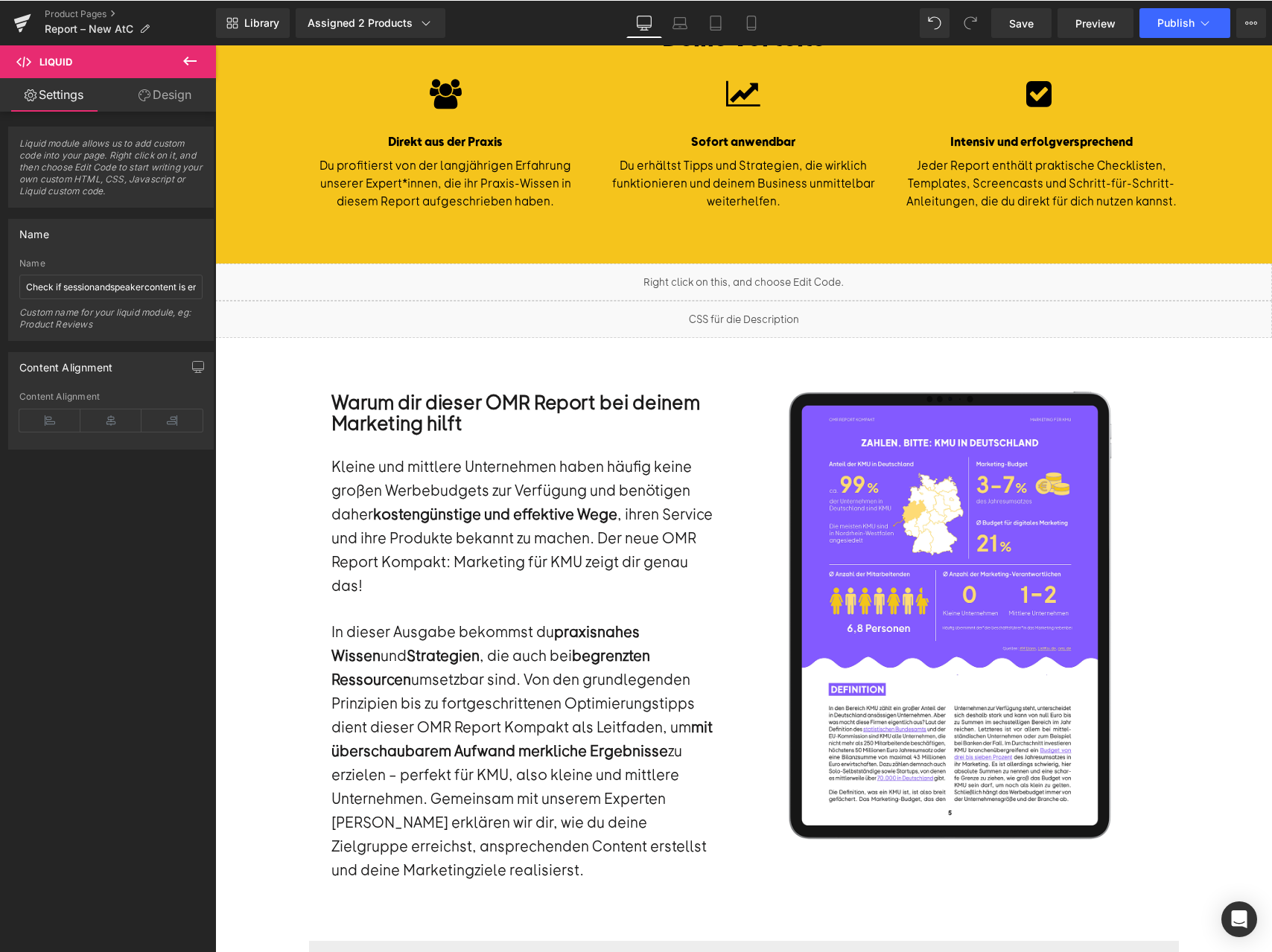
scroll to position [916, 0]
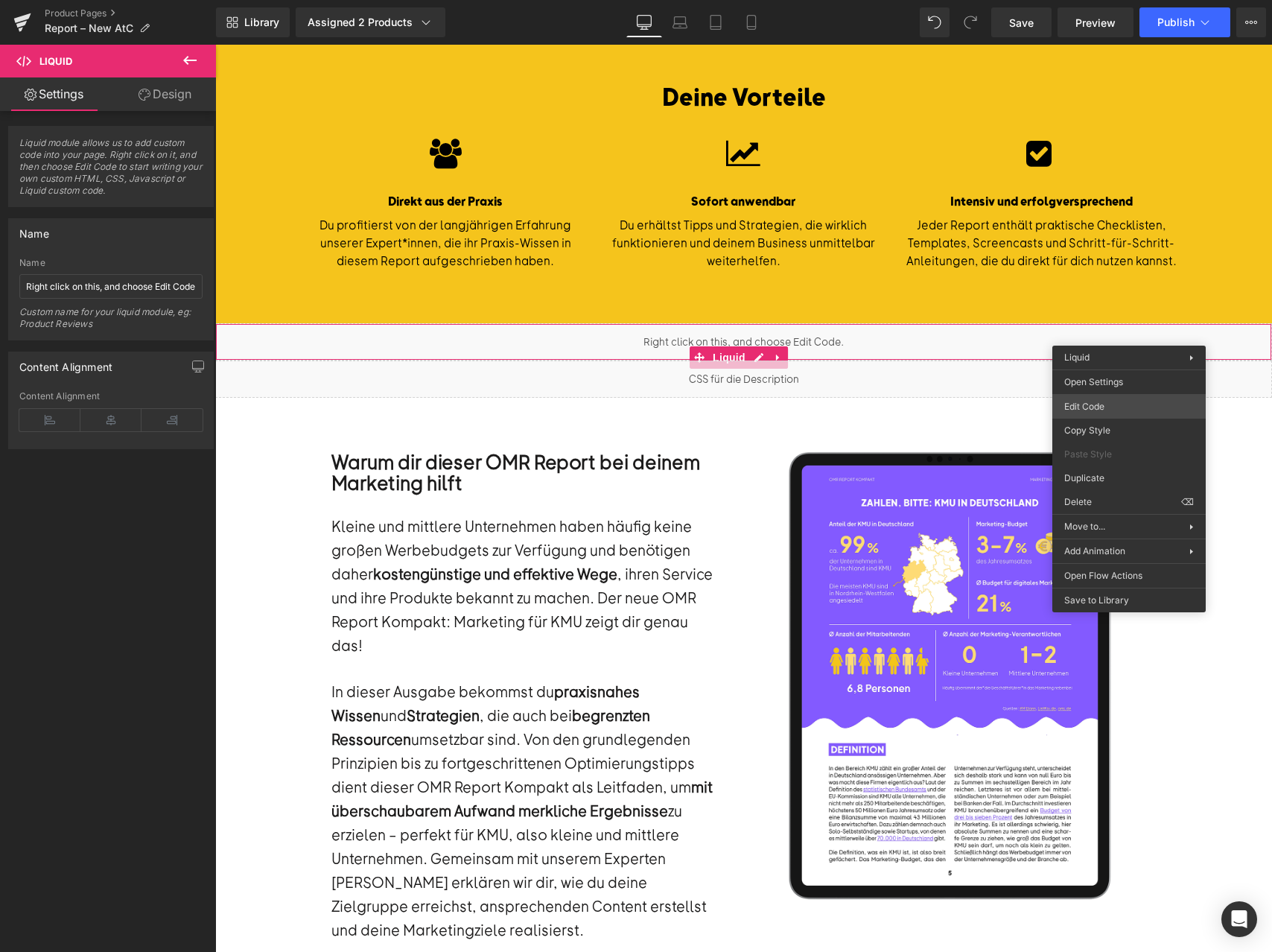
click at [1096, 407] on body "Liquid You are previewing how the will restyle your page. You can not edit Elem…" at bounding box center [636, 476] width 1272 height 952
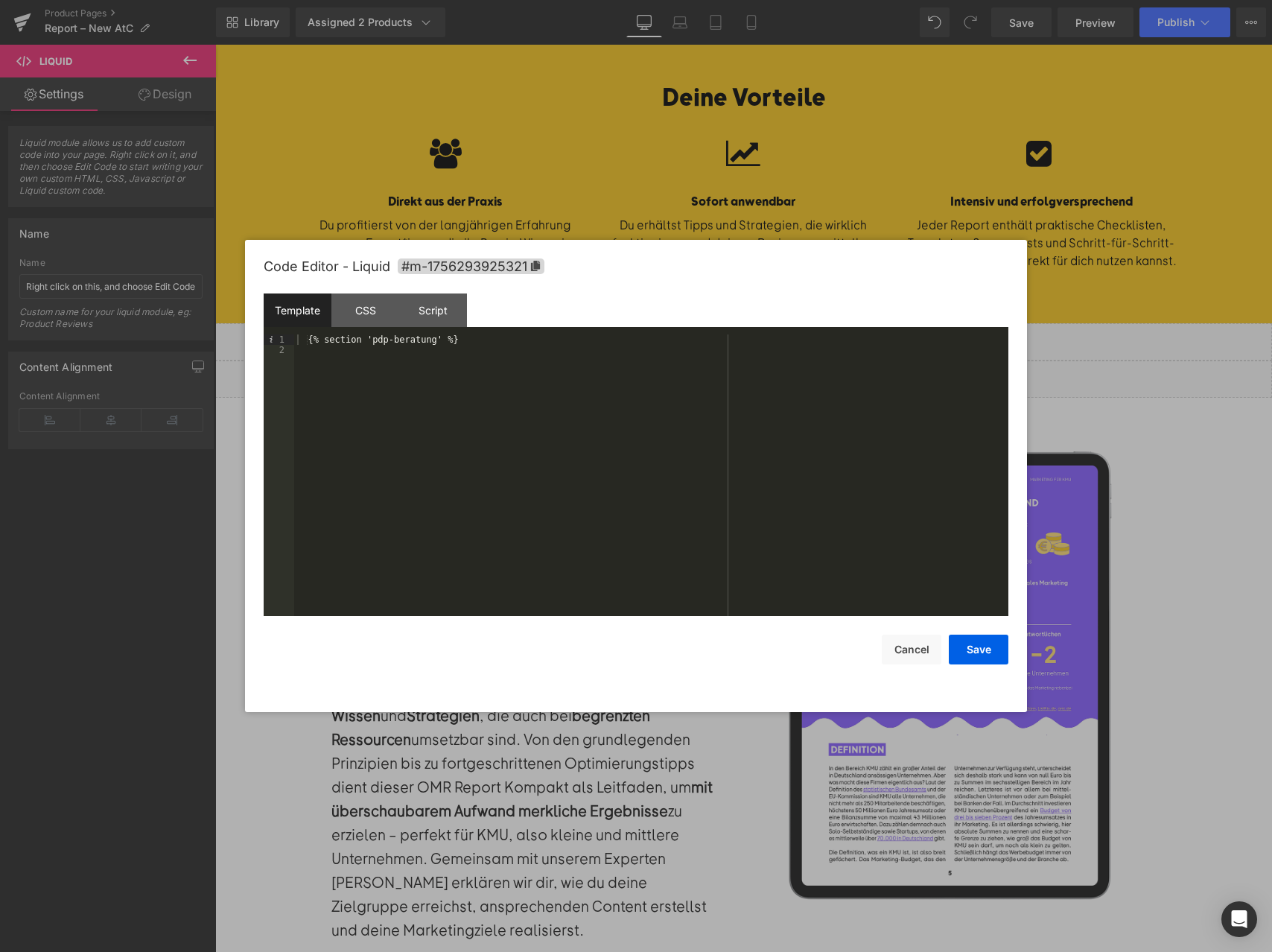
click at [375, 339] on div "{% section 'pdp-beratung' %}" at bounding box center [652, 485] width 714 height 302
click at [962, 662] on button "Save" at bounding box center [978, 649] width 59 height 30
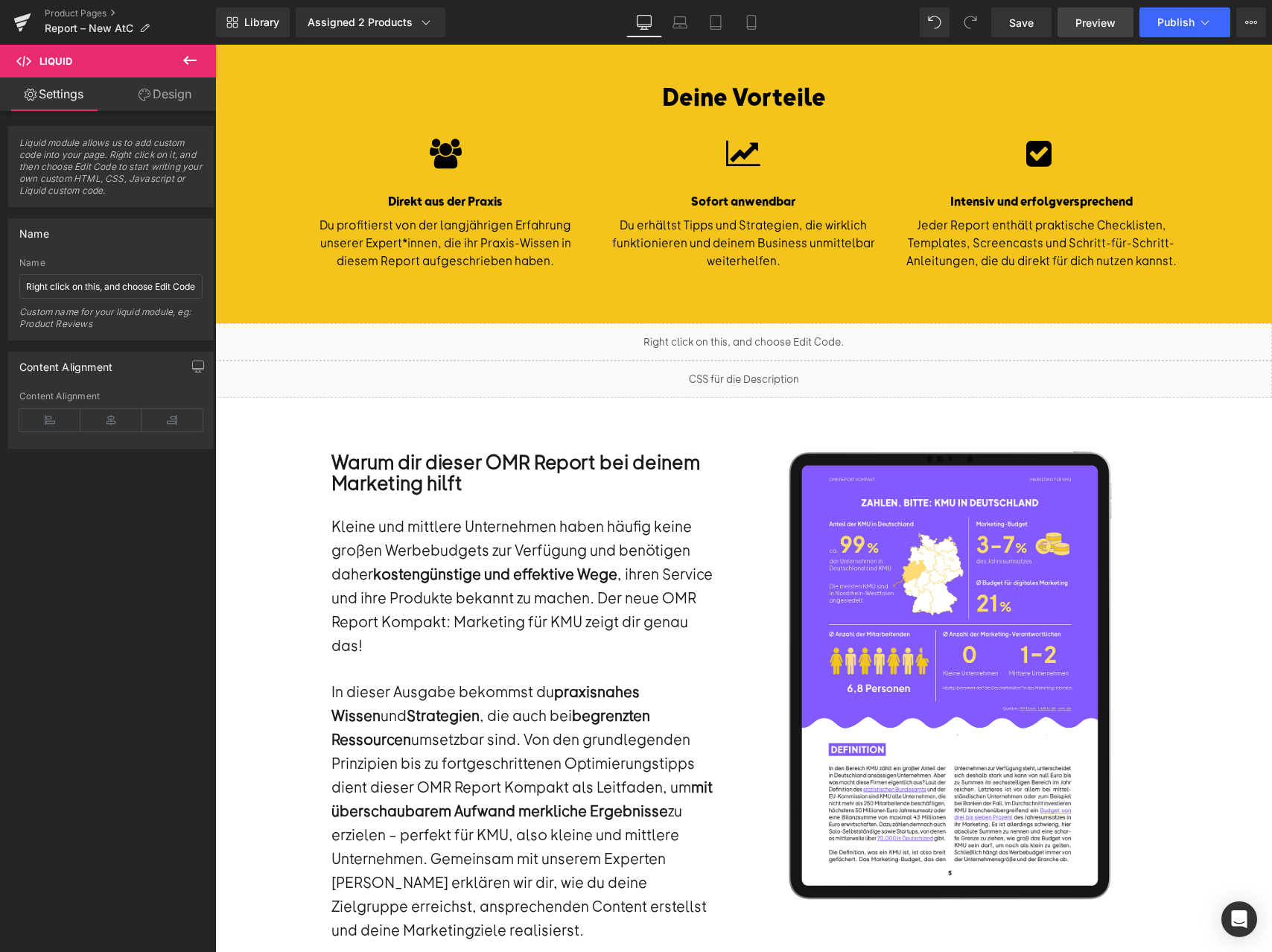
click at [1073, 31] on link "Preview" at bounding box center [1095, 22] width 76 height 30
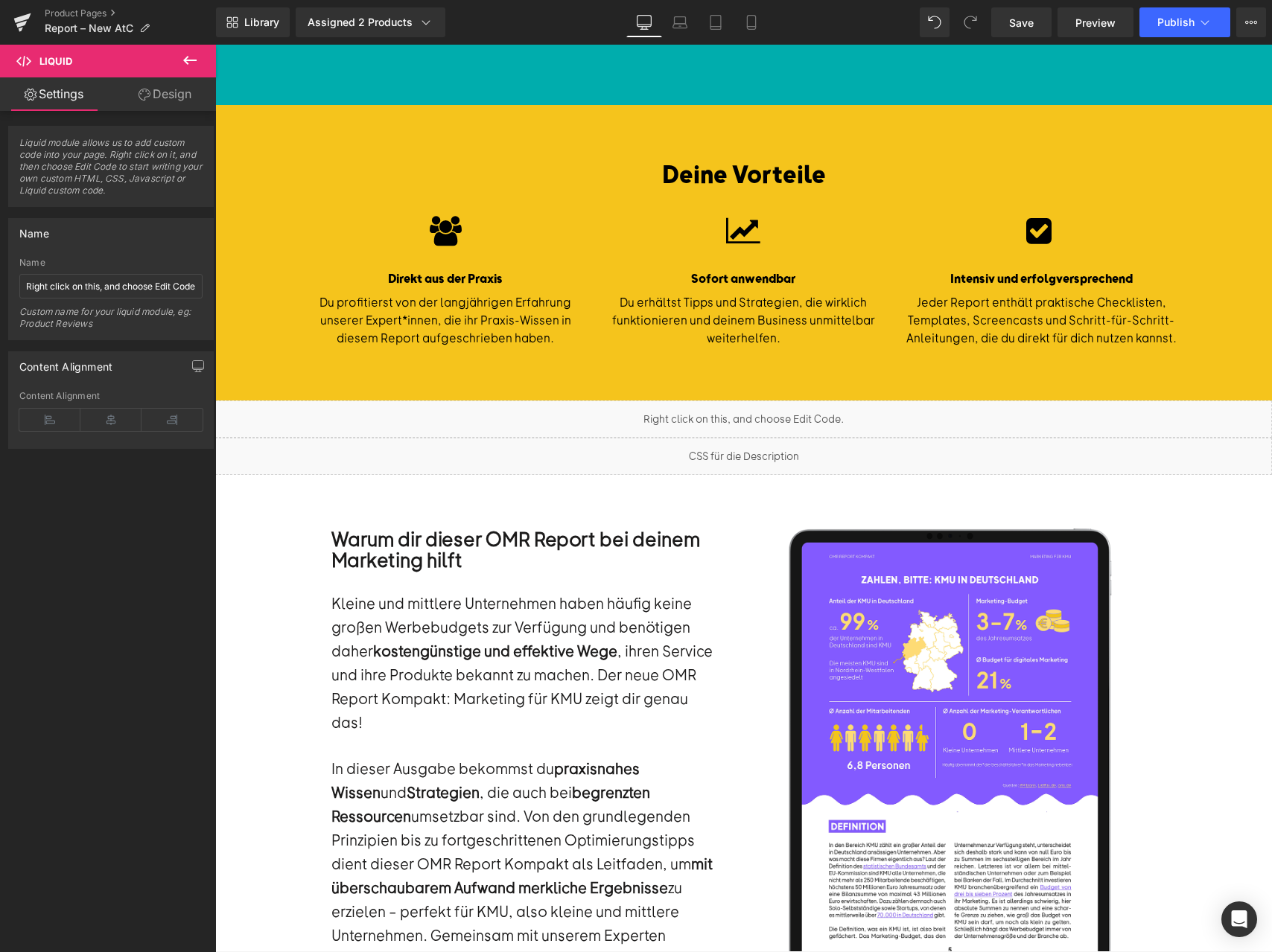
scroll to position [563, 0]
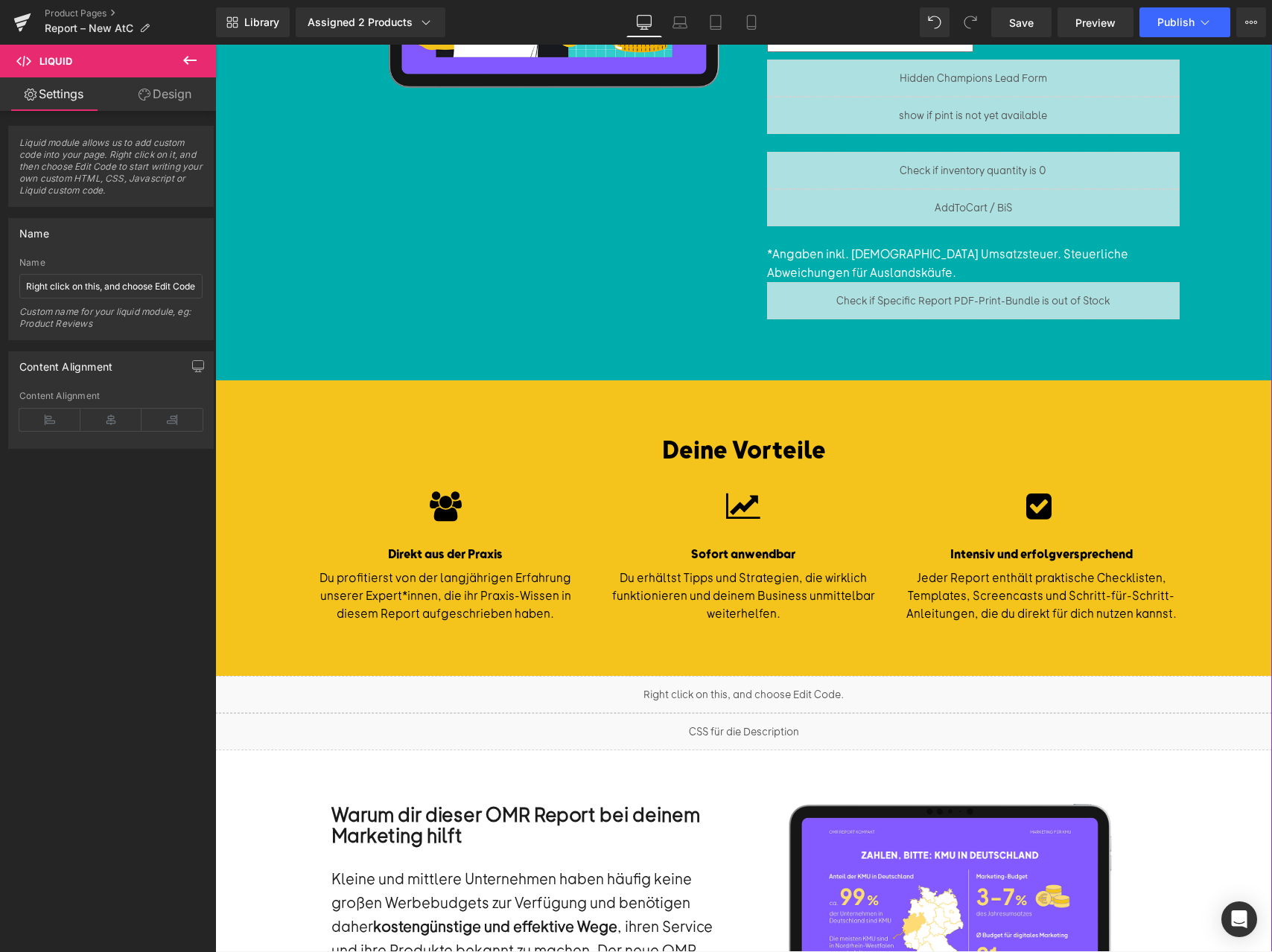
click at [922, 692] on div "Liquid" at bounding box center [743, 695] width 1056 height 37
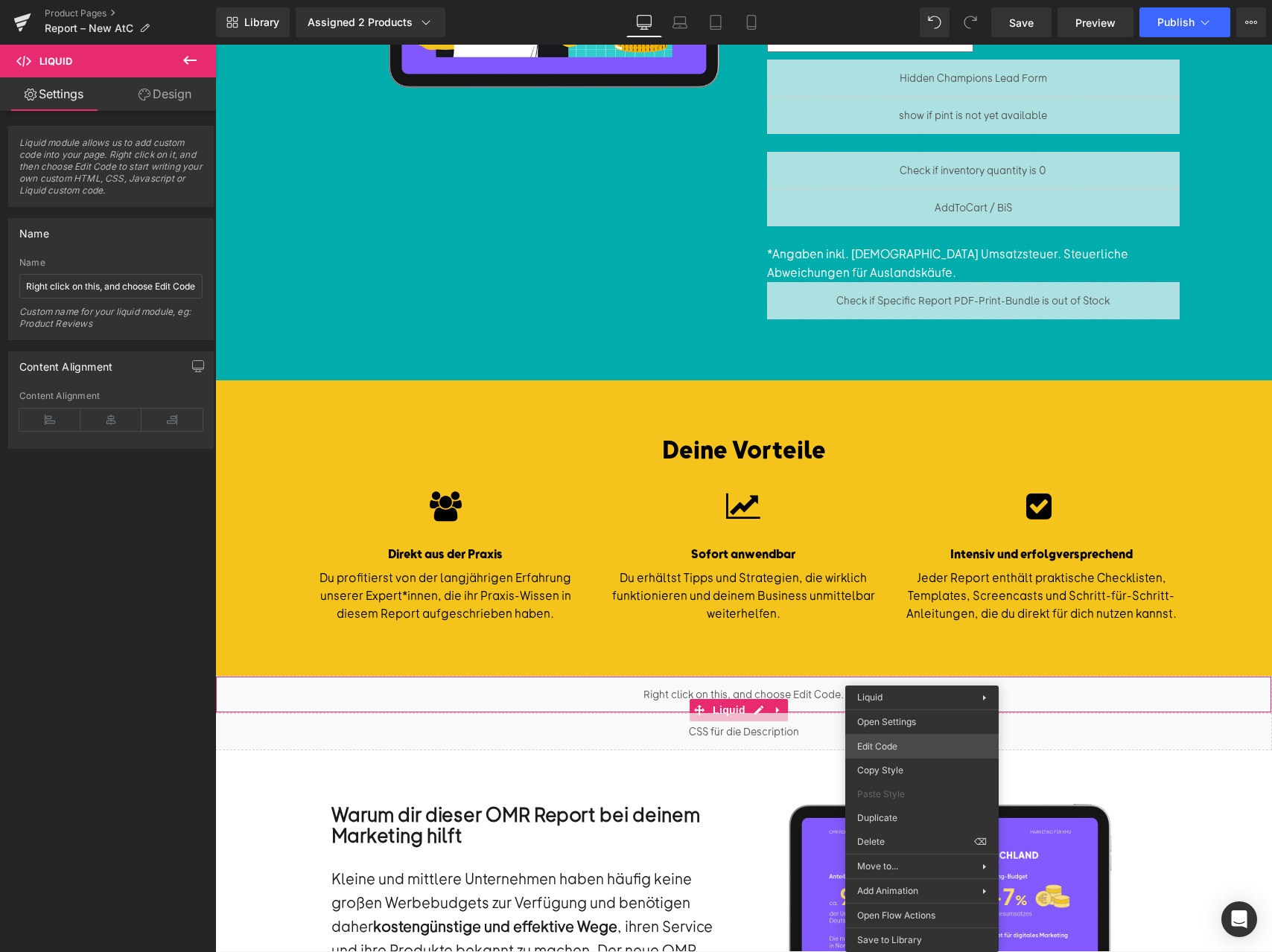
click at [903, 744] on body "Liquid You are previewing how the will restyle your page. You can not edit Elem…" at bounding box center [636, 476] width 1272 height 952
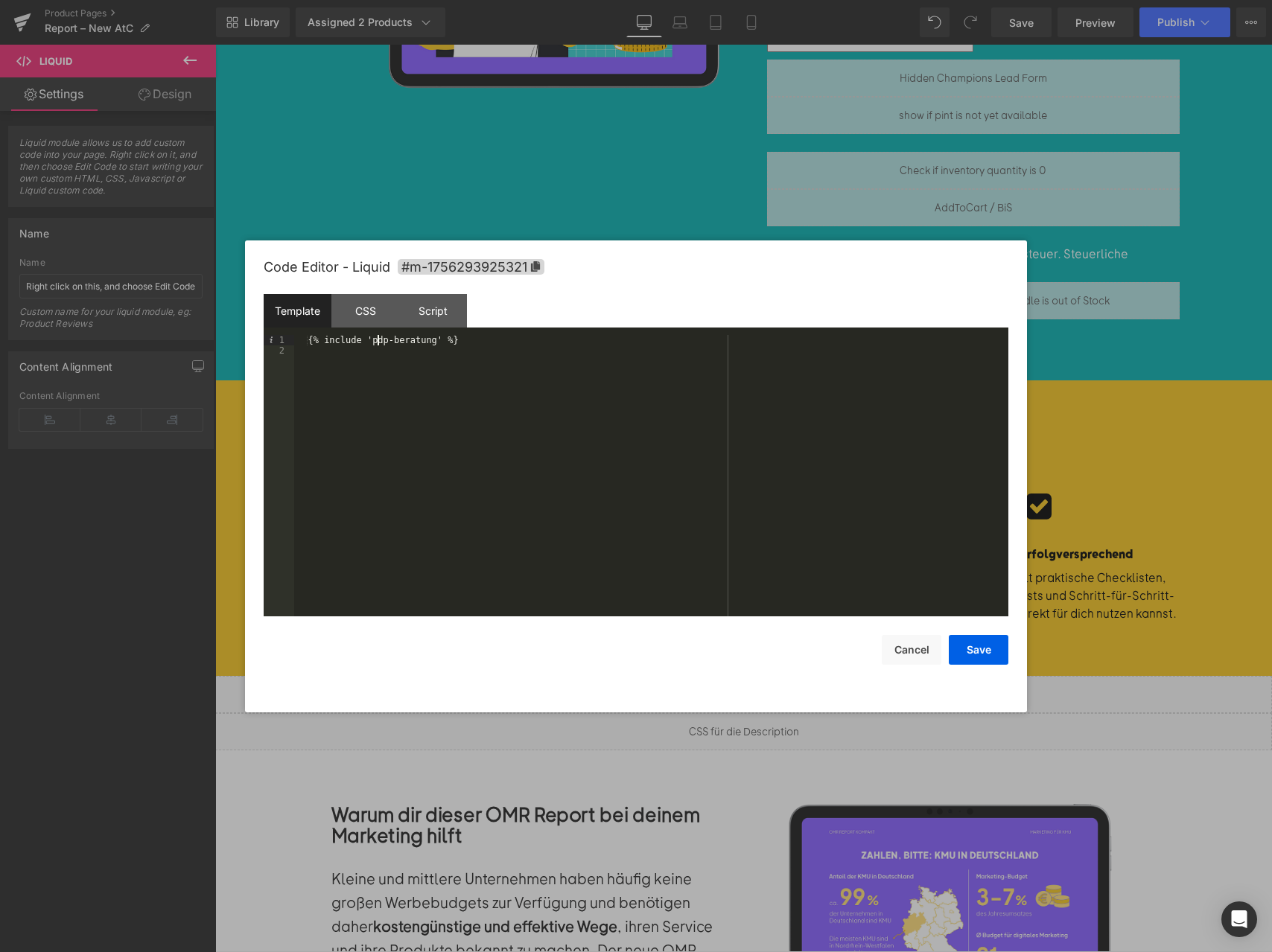
click at [376, 339] on div "{% include 'pdp-beratung' %}" at bounding box center [652, 486] width 714 height 302
click at [996, 647] on button "Save" at bounding box center [978, 650] width 59 height 30
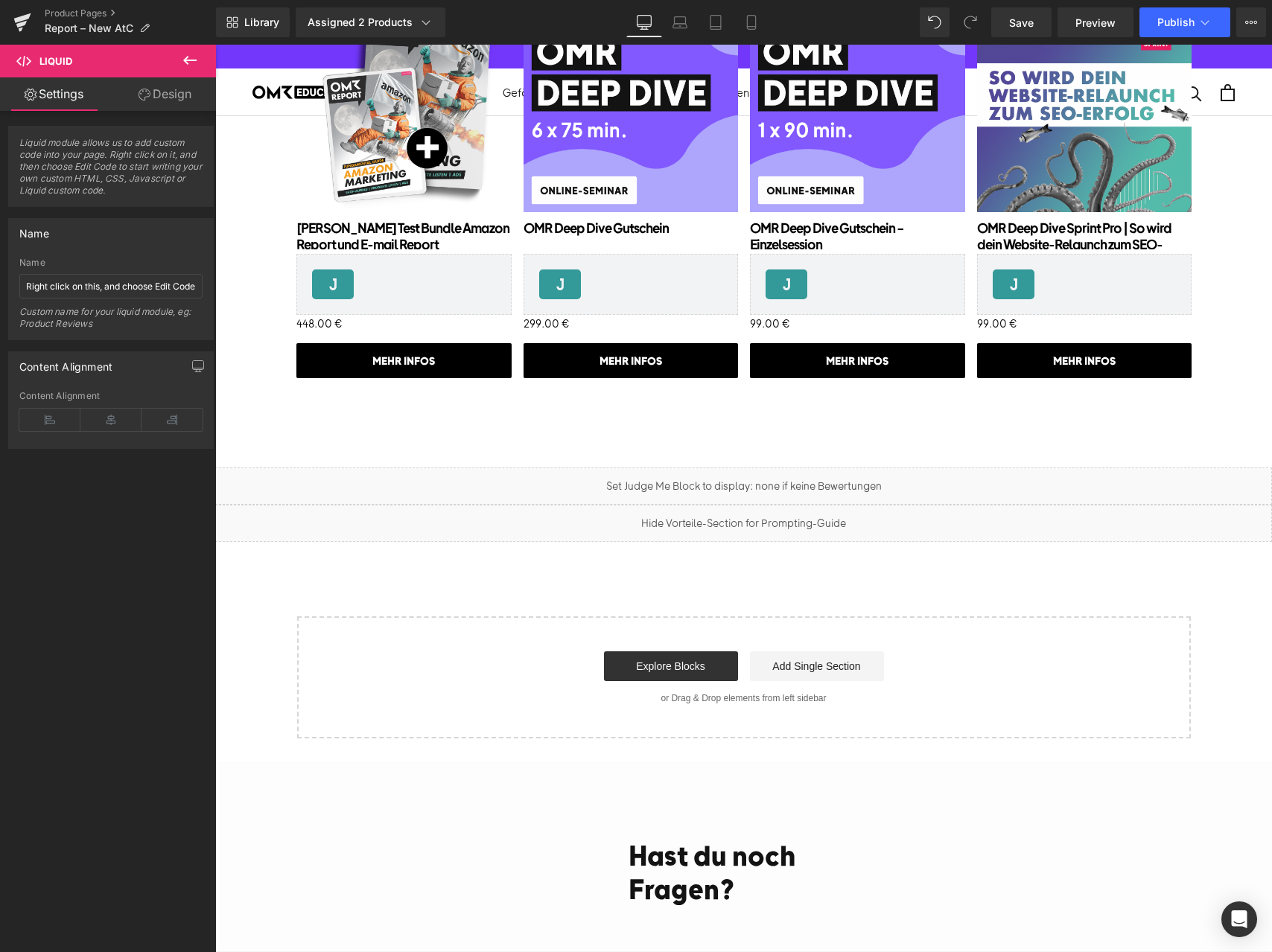
scroll to position [3759, 0]
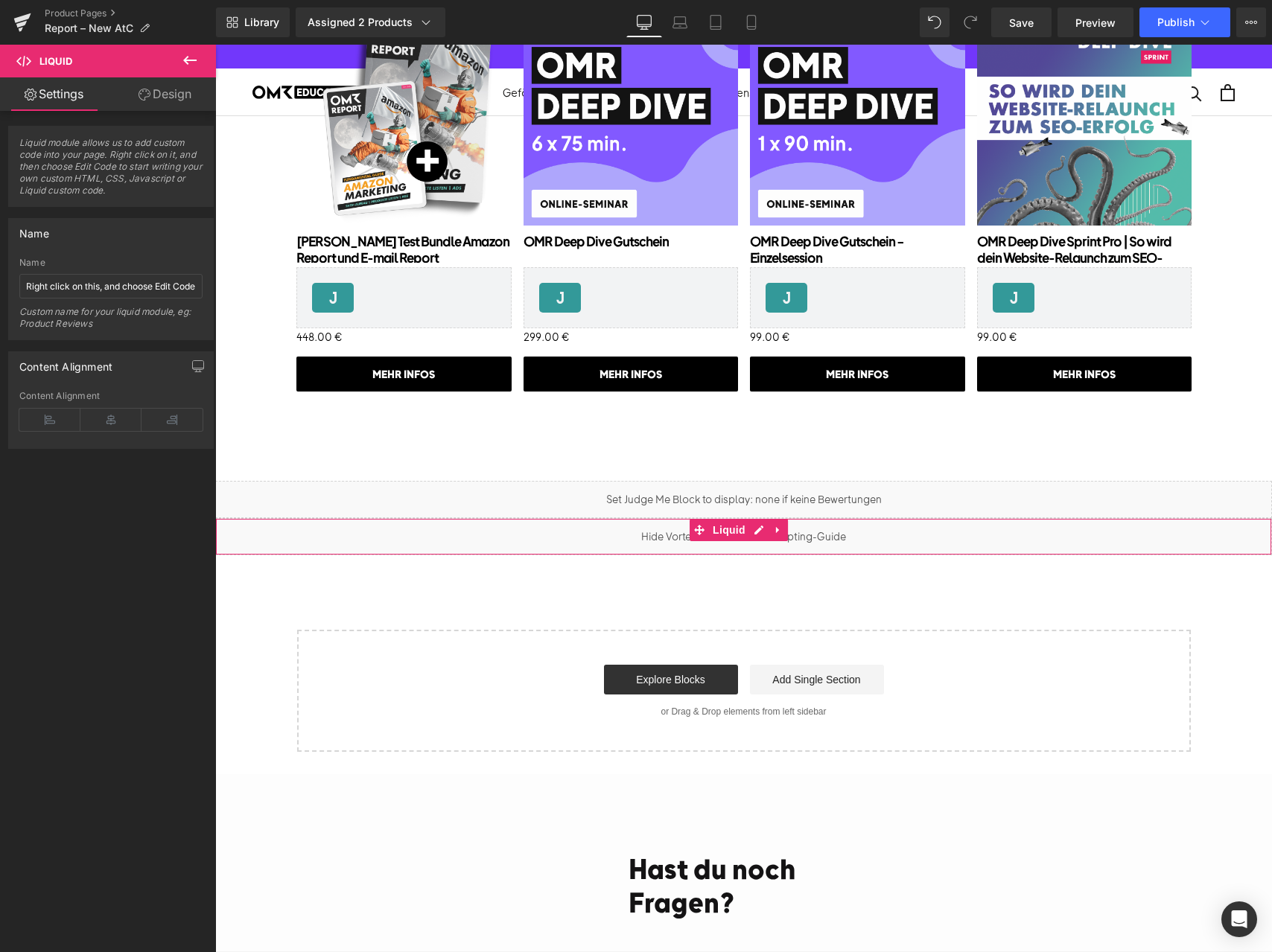
click at [916, 518] on div "Liquid" at bounding box center [743, 537] width 1056 height 37
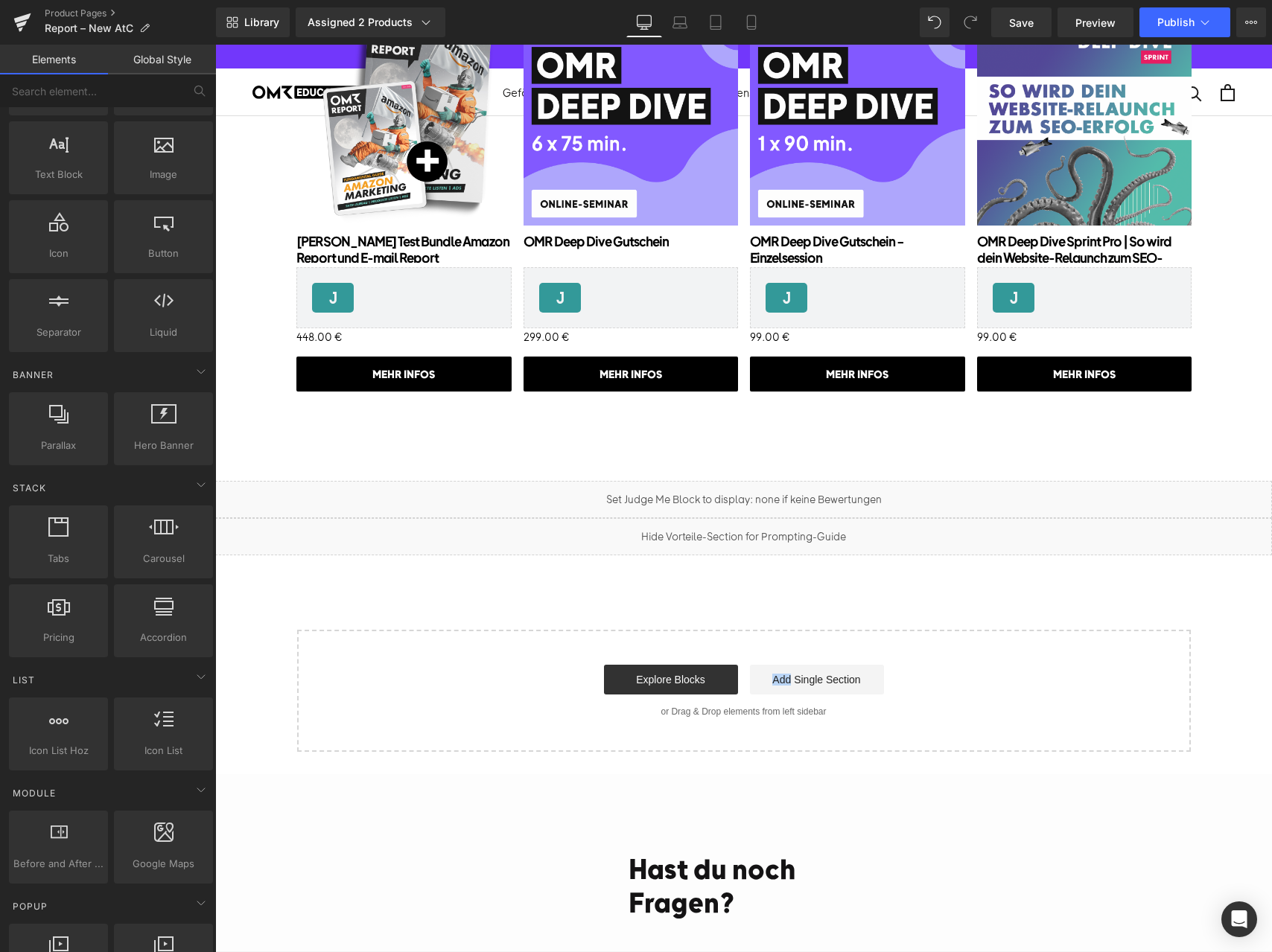
click at [878, 631] on div "Start building your page Explore Blocks Add Single Section or Drag & Drop eleme…" at bounding box center [744, 691] width 891 height 119
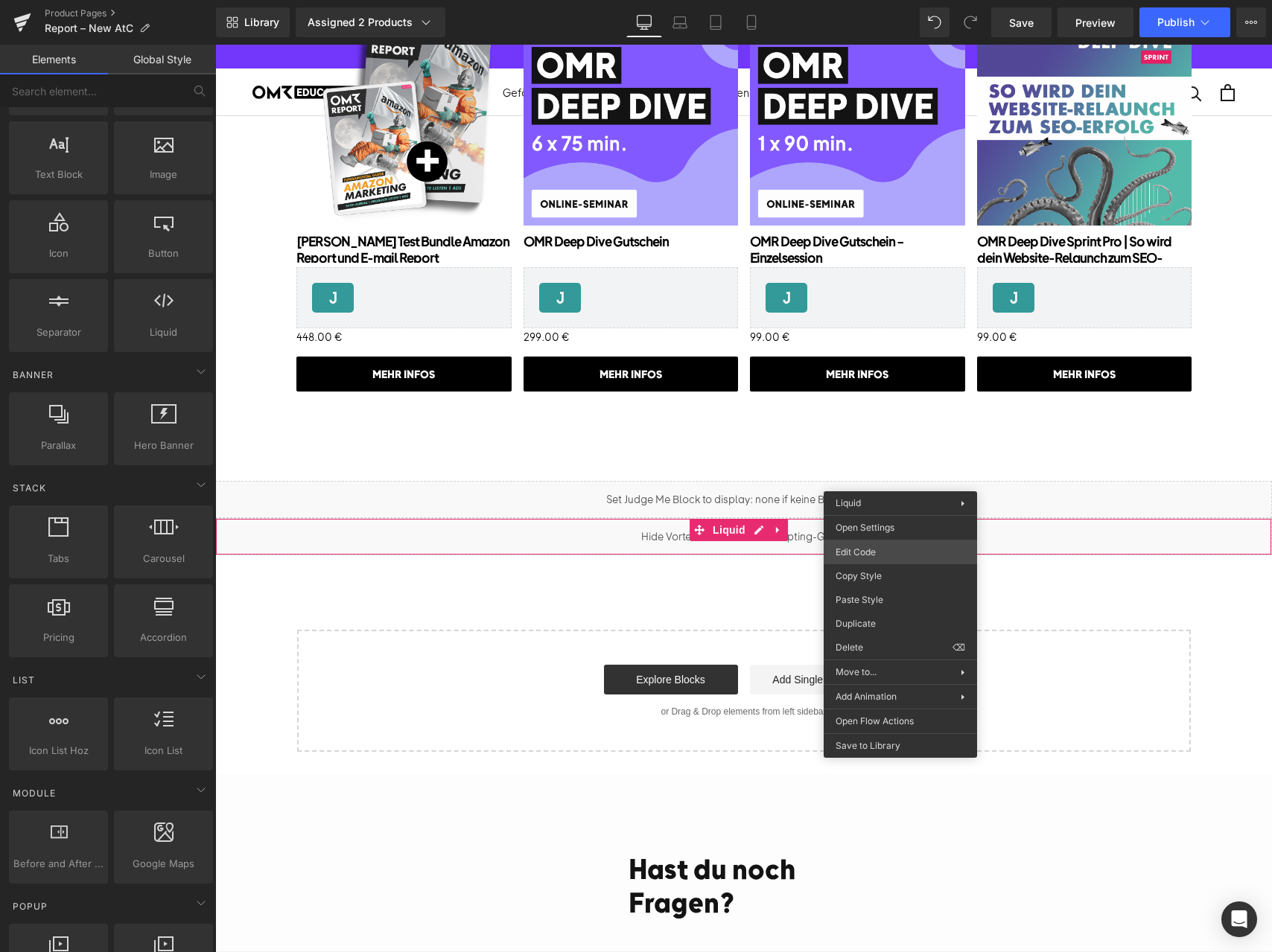
click at [894, 0] on div "Liquid You are previewing how the will restyle your page. You can not edit Elem…" at bounding box center [636, 0] width 1272 height 0
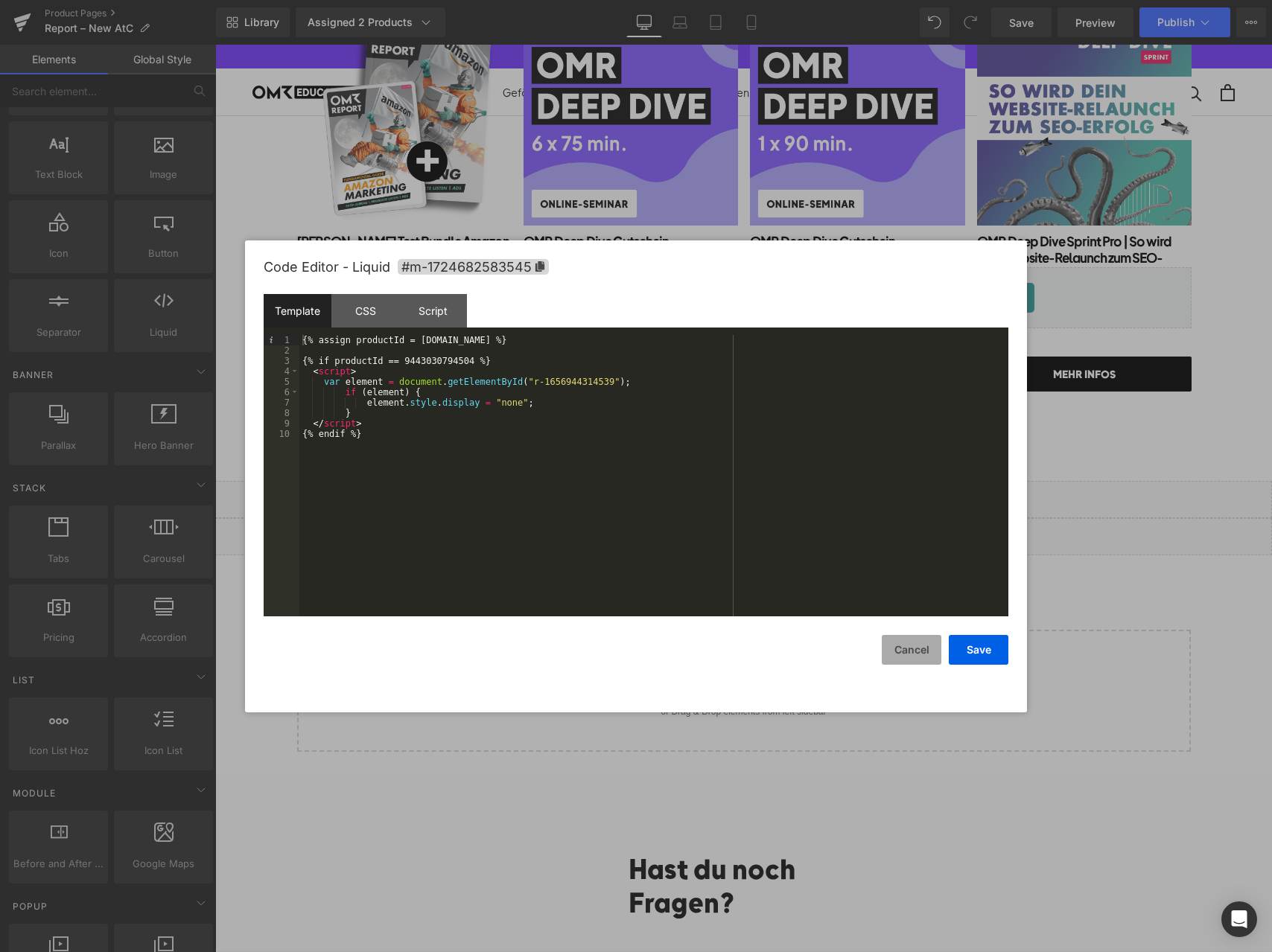
click at [914, 644] on button "Cancel" at bounding box center [911, 650] width 59 height 30
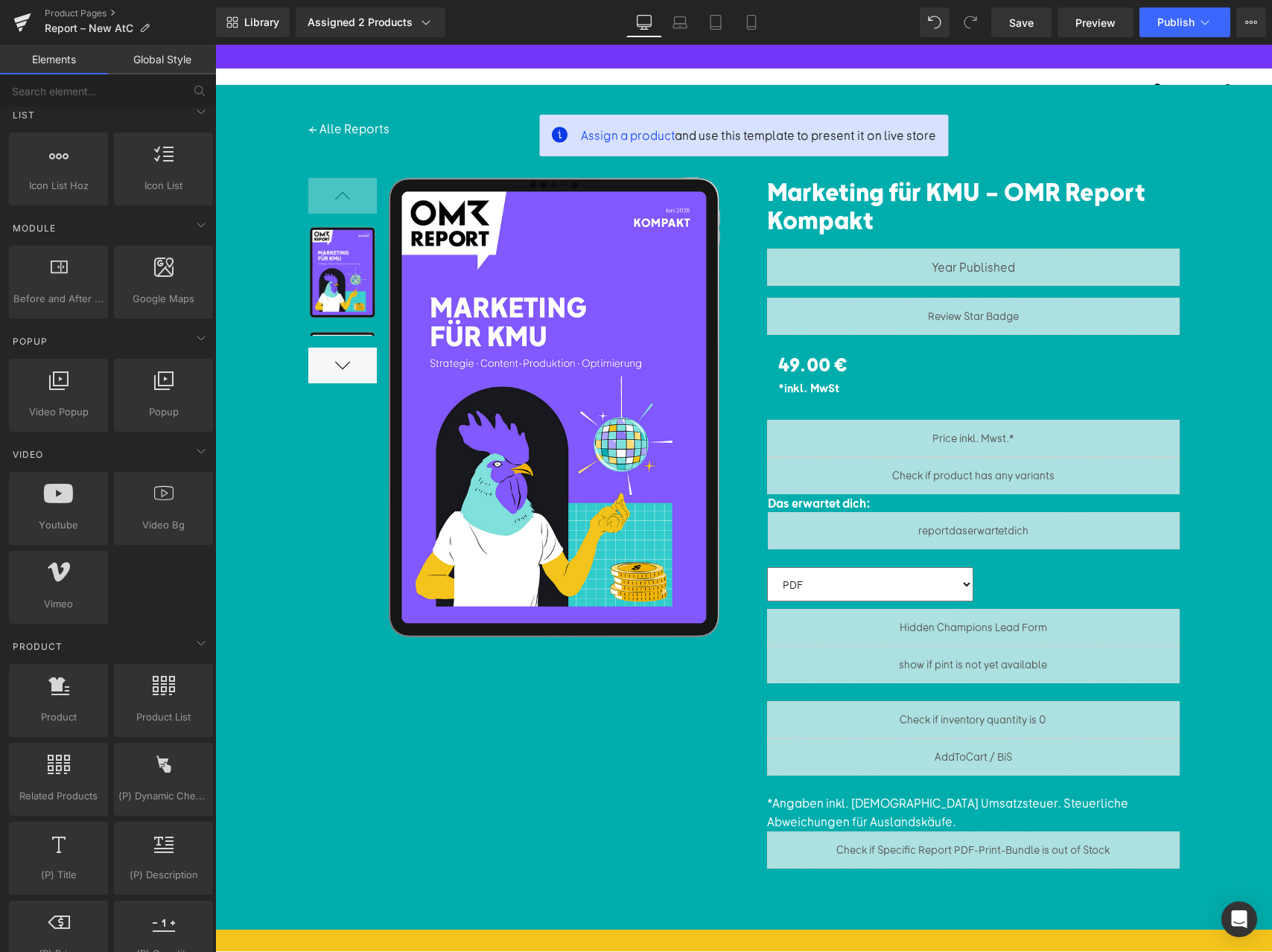
scroll to position [0, 0]
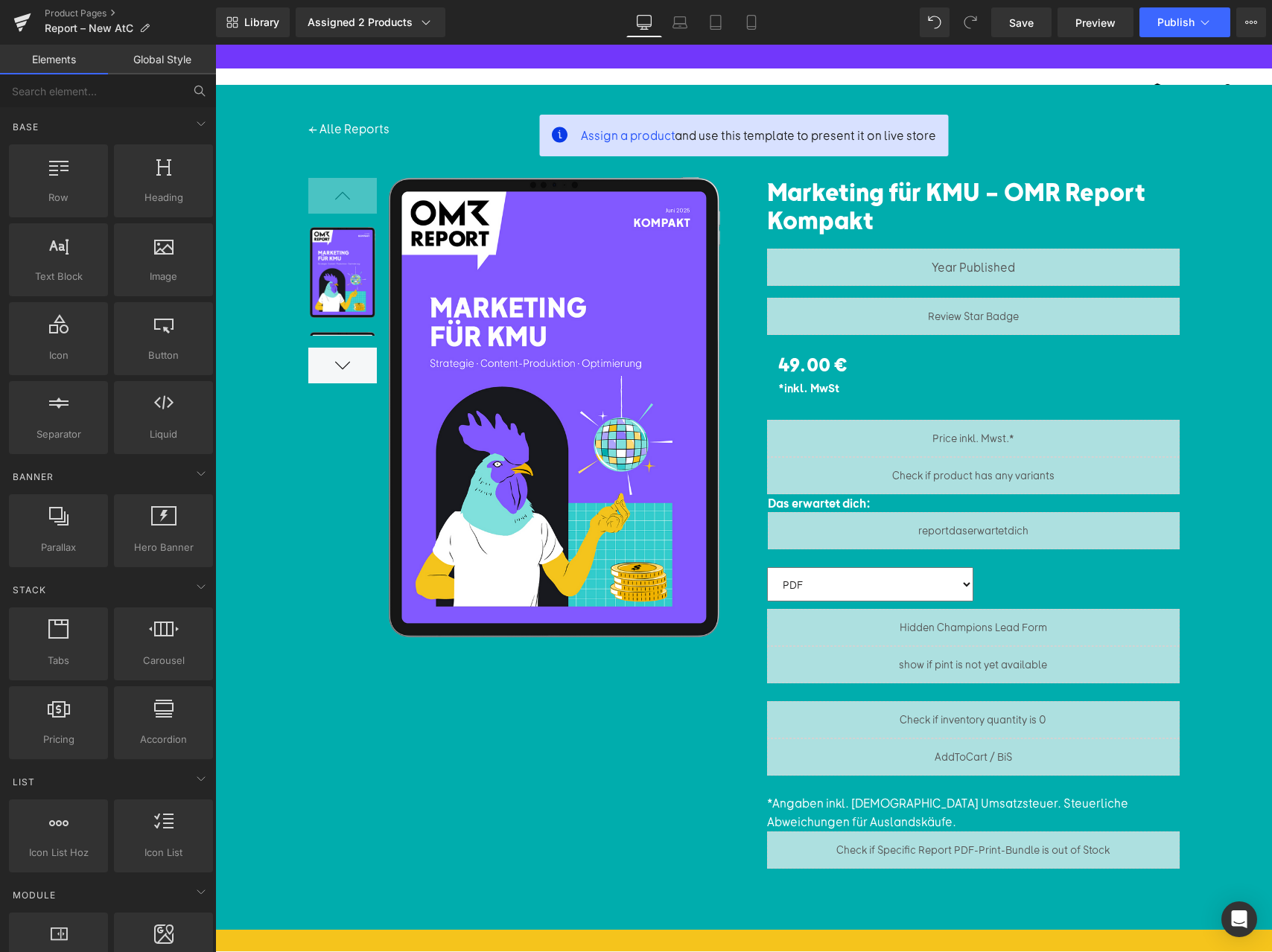
click at [202, 88] on icon at bounding box center [198, 89] width 8 height 8
click at [112, 97] on input "text" at bounding box center [92, 91] width 183 height 33
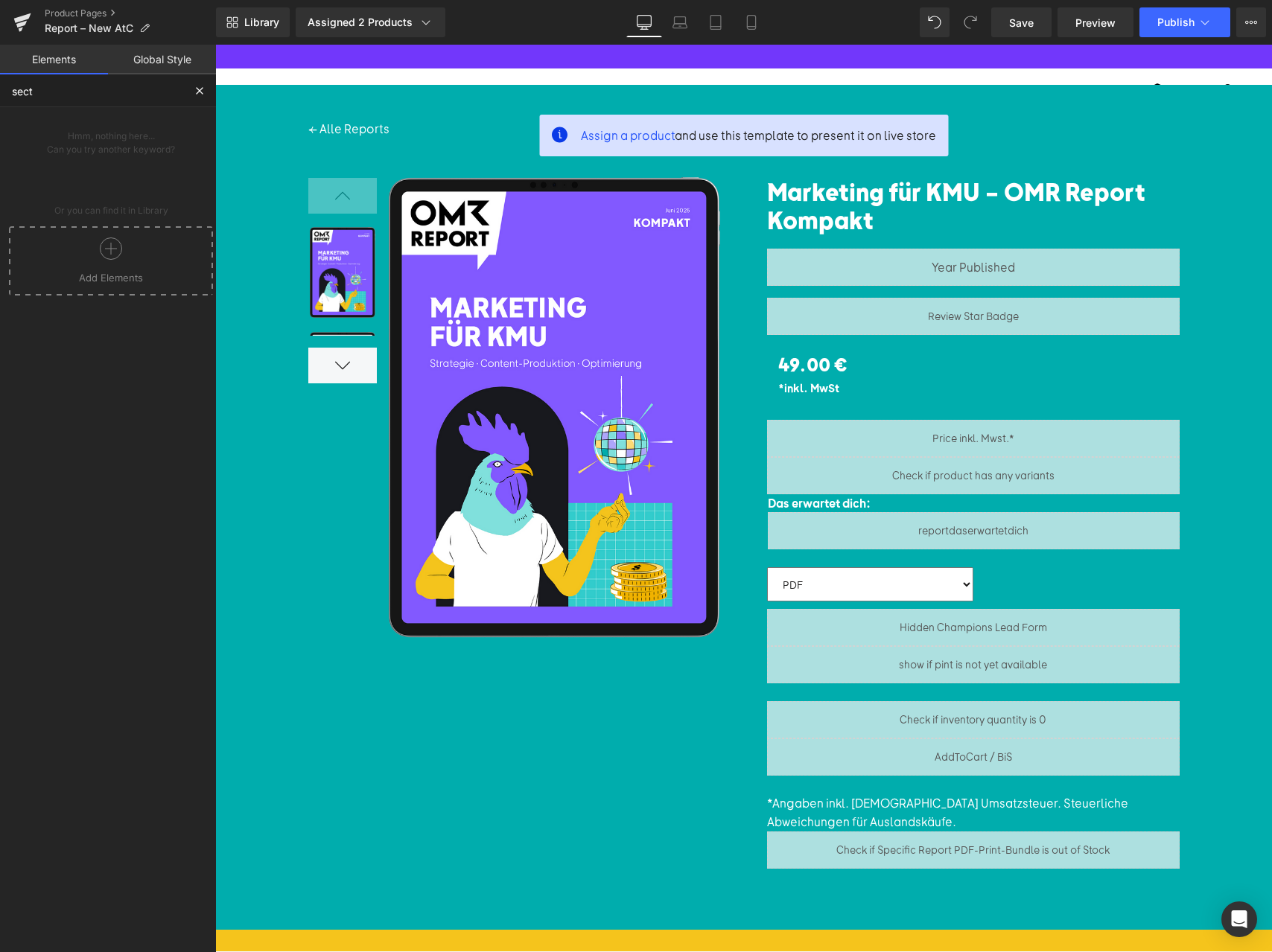
click at [126, 246] on div at bounding box center [111, 254] width 197 height 33
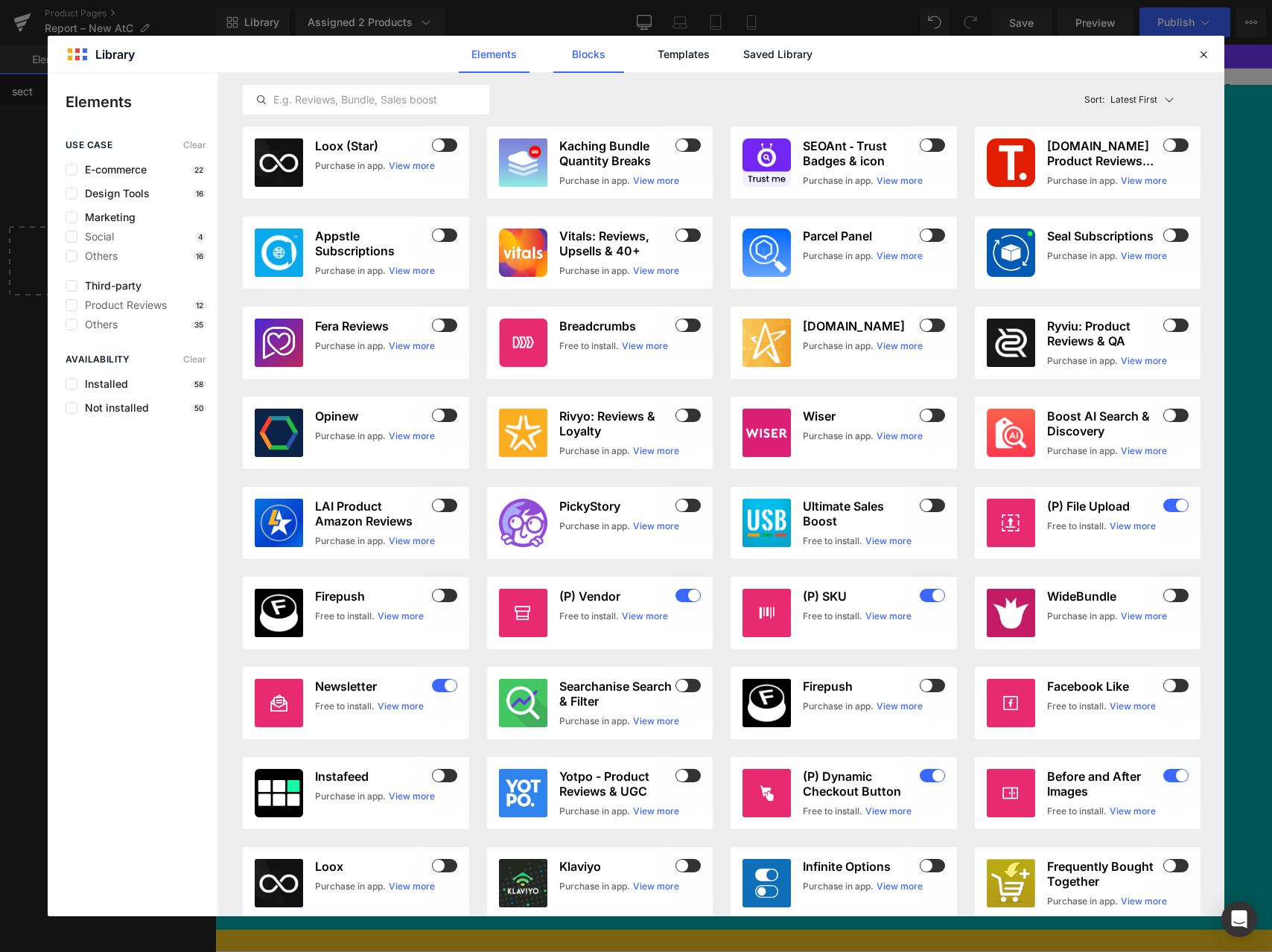
type input "sect"
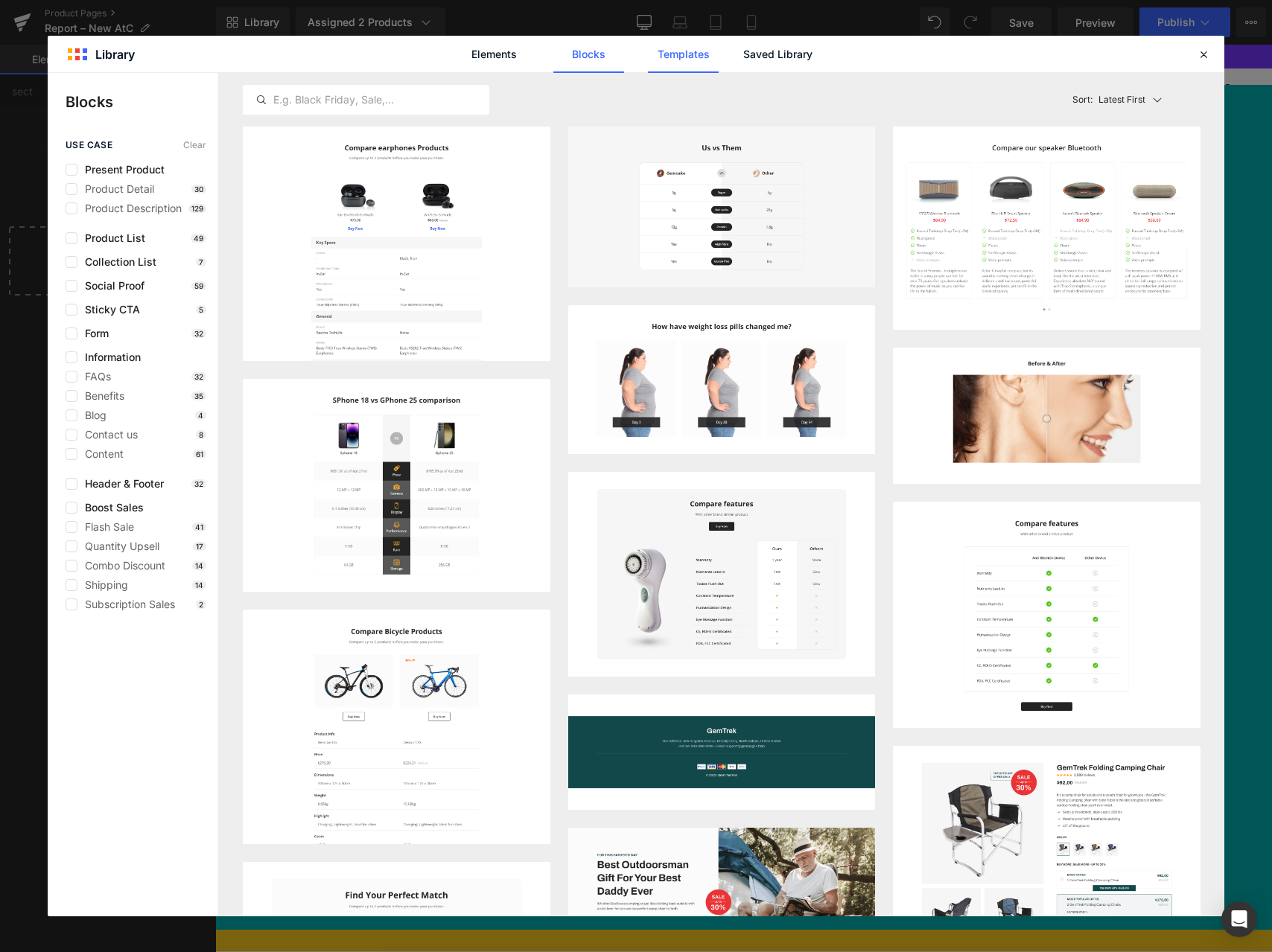
click at [0, 0] on link "Templates" at bounding box center [0, 0] width 0 height 0
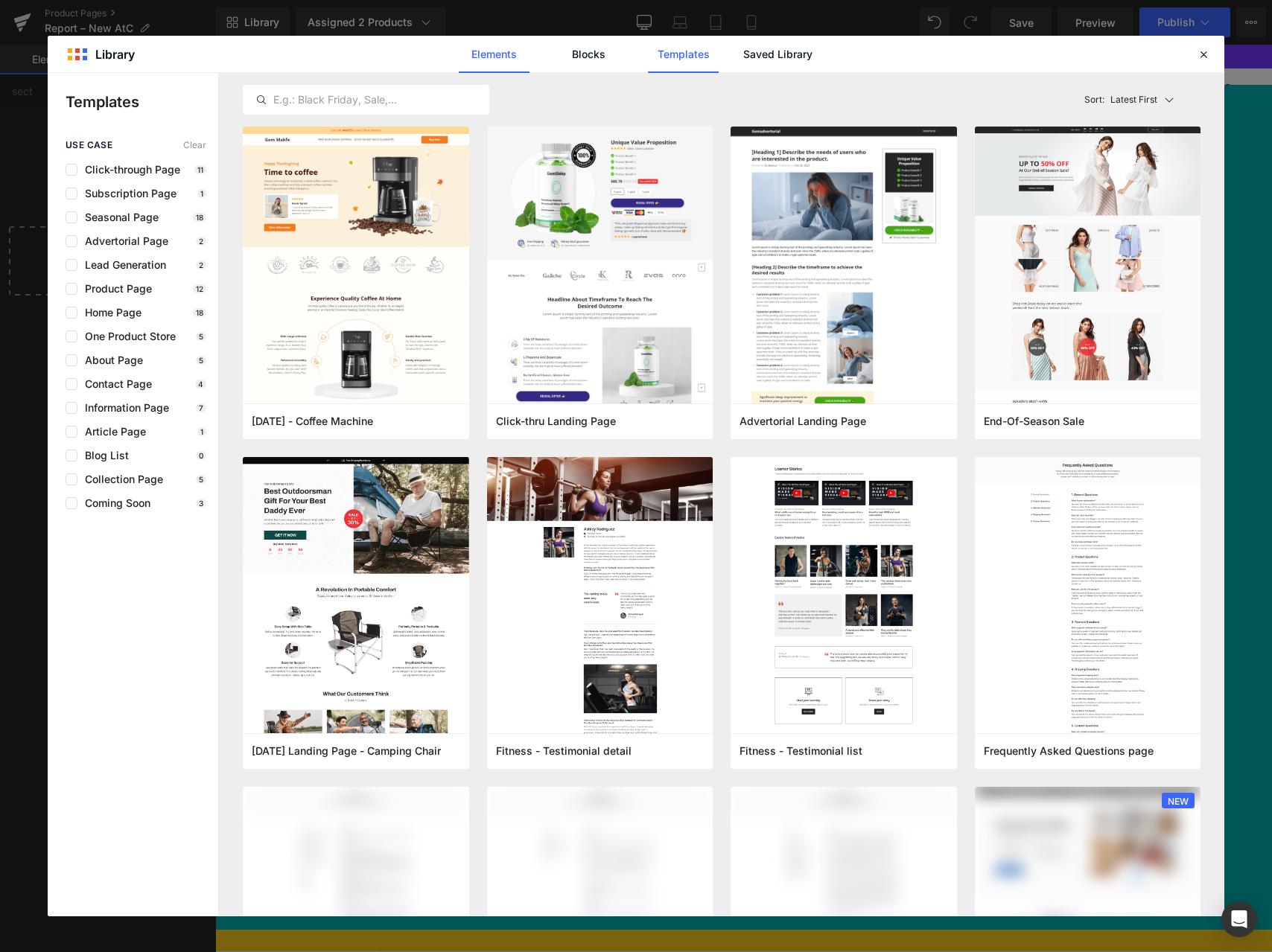
click at [0, 0] on link "Elements" at bounding box center [0, 0] width 0 height 0
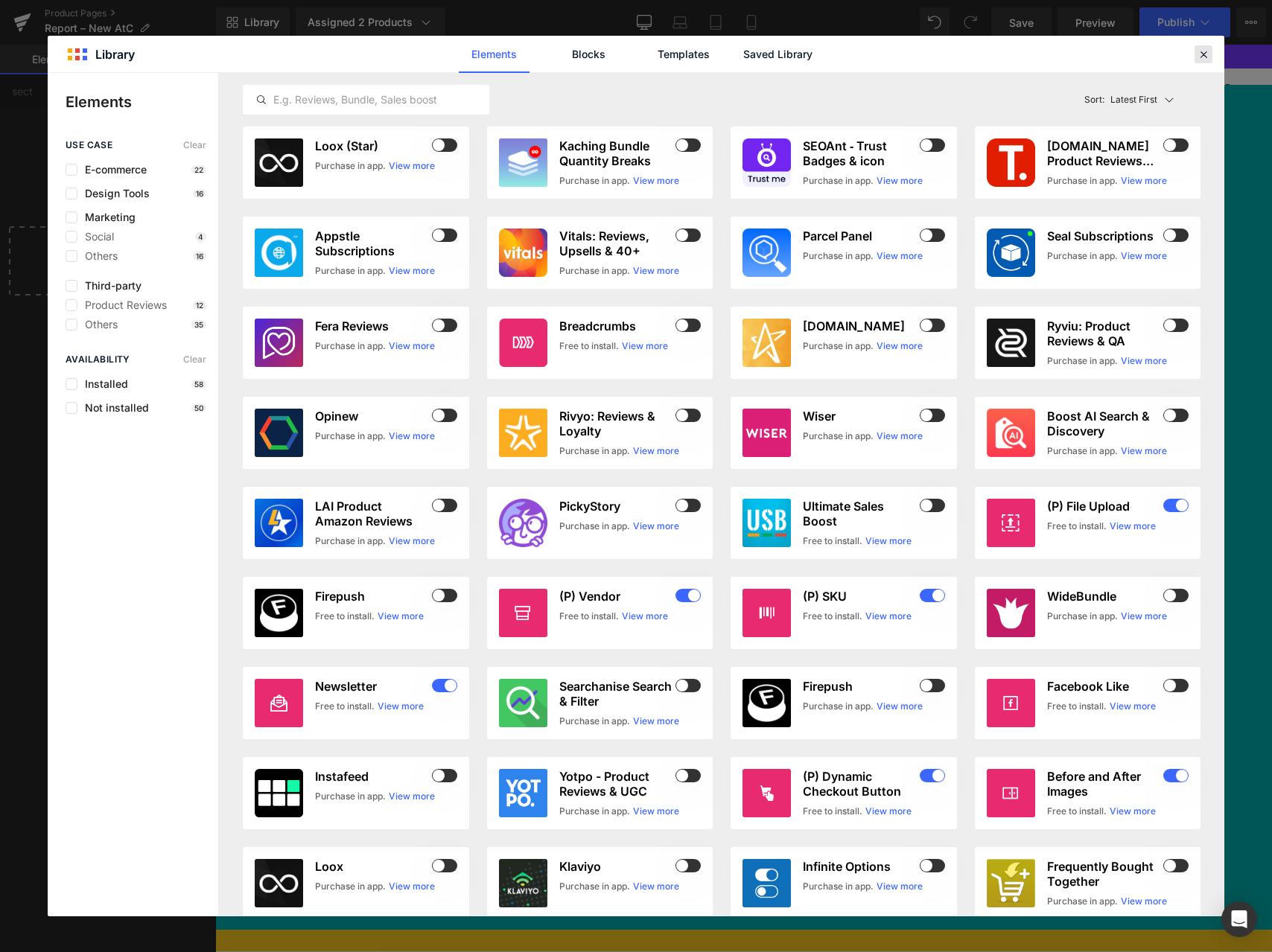
click at [1202, 56] on icon at bounding box center [1203, 54] width 14 height 14
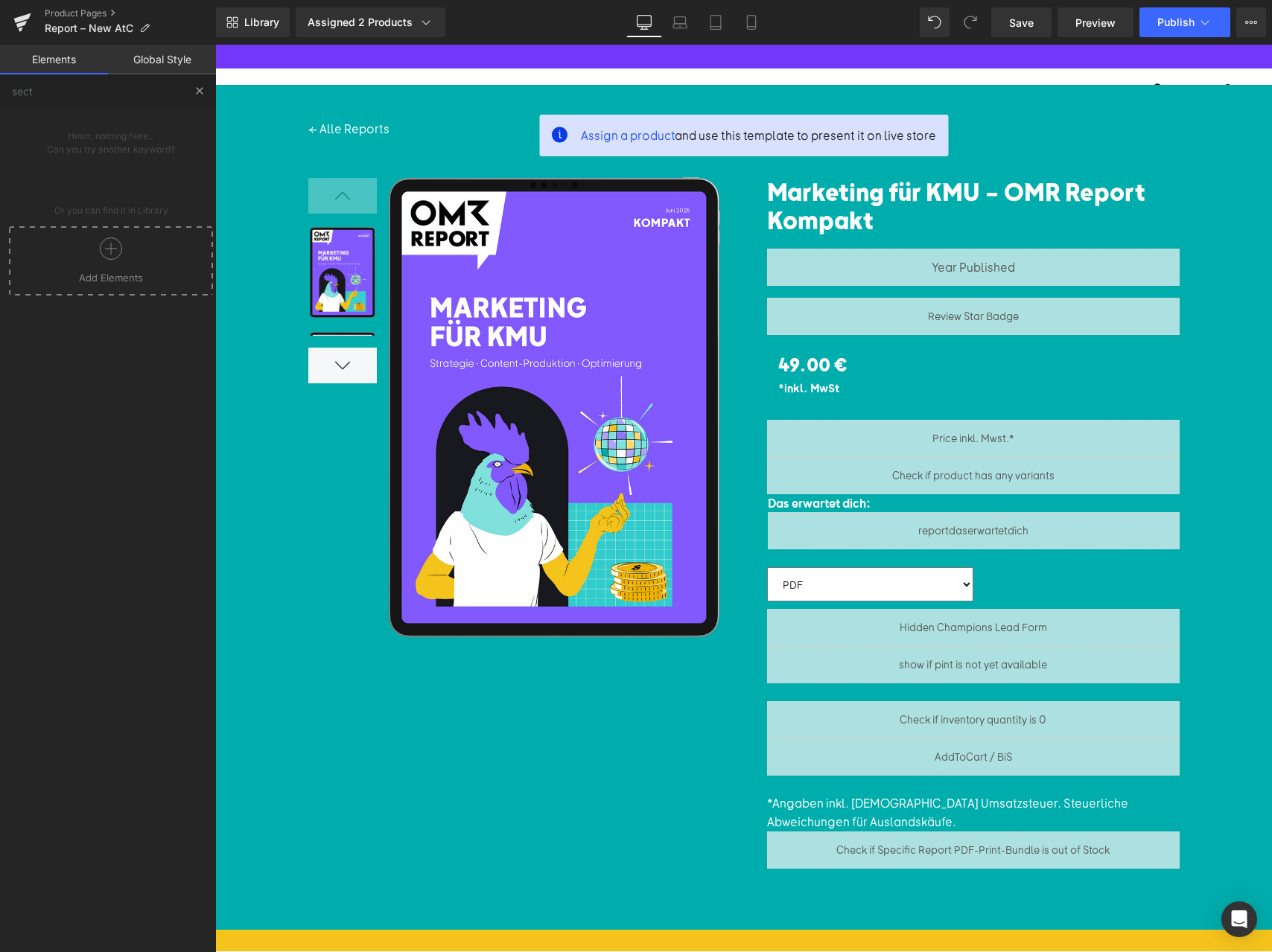
click at [210, 89] on button at bounding box center [199, 91] width 33 height 33
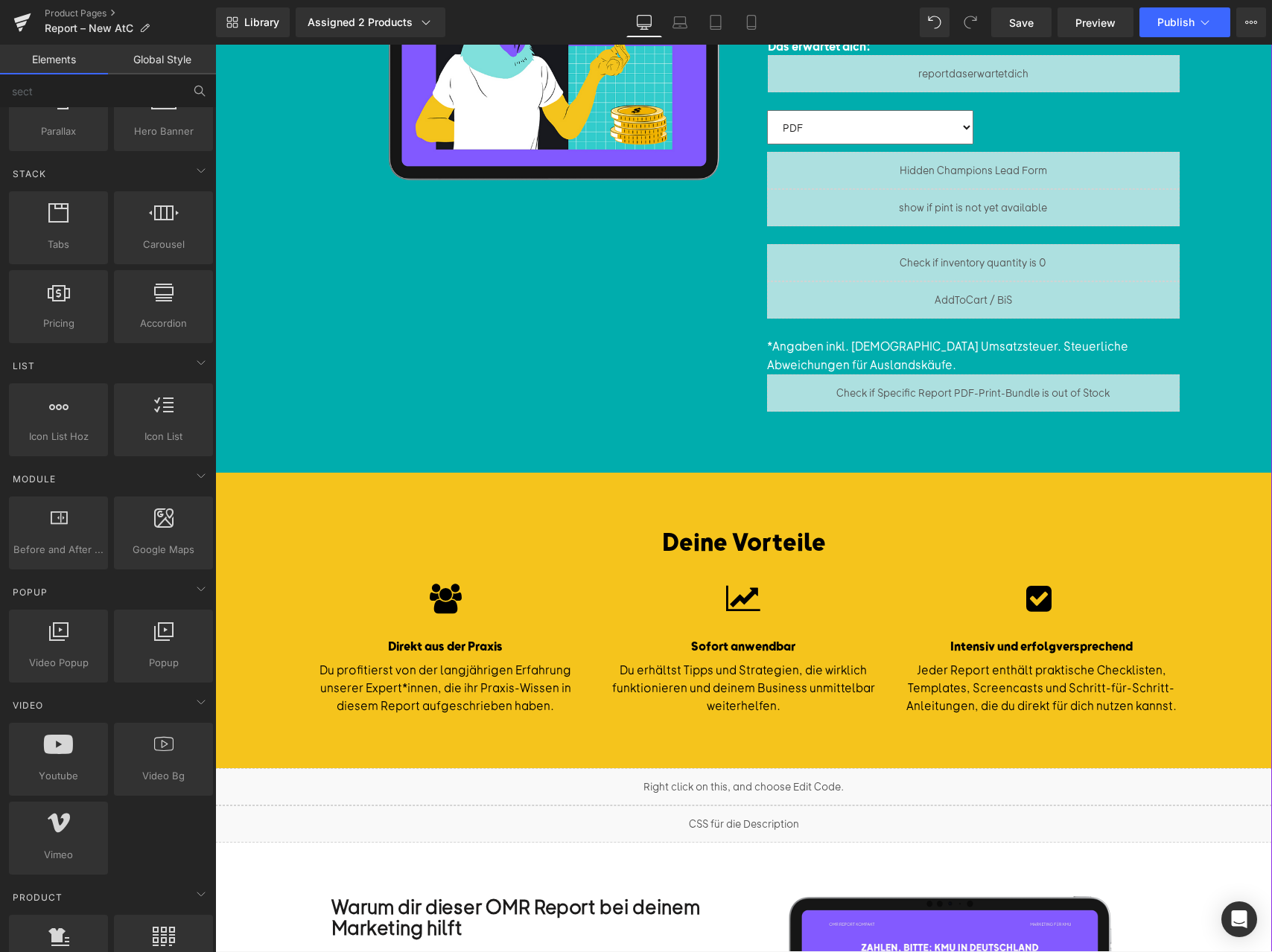
scroll to position [976, 0]
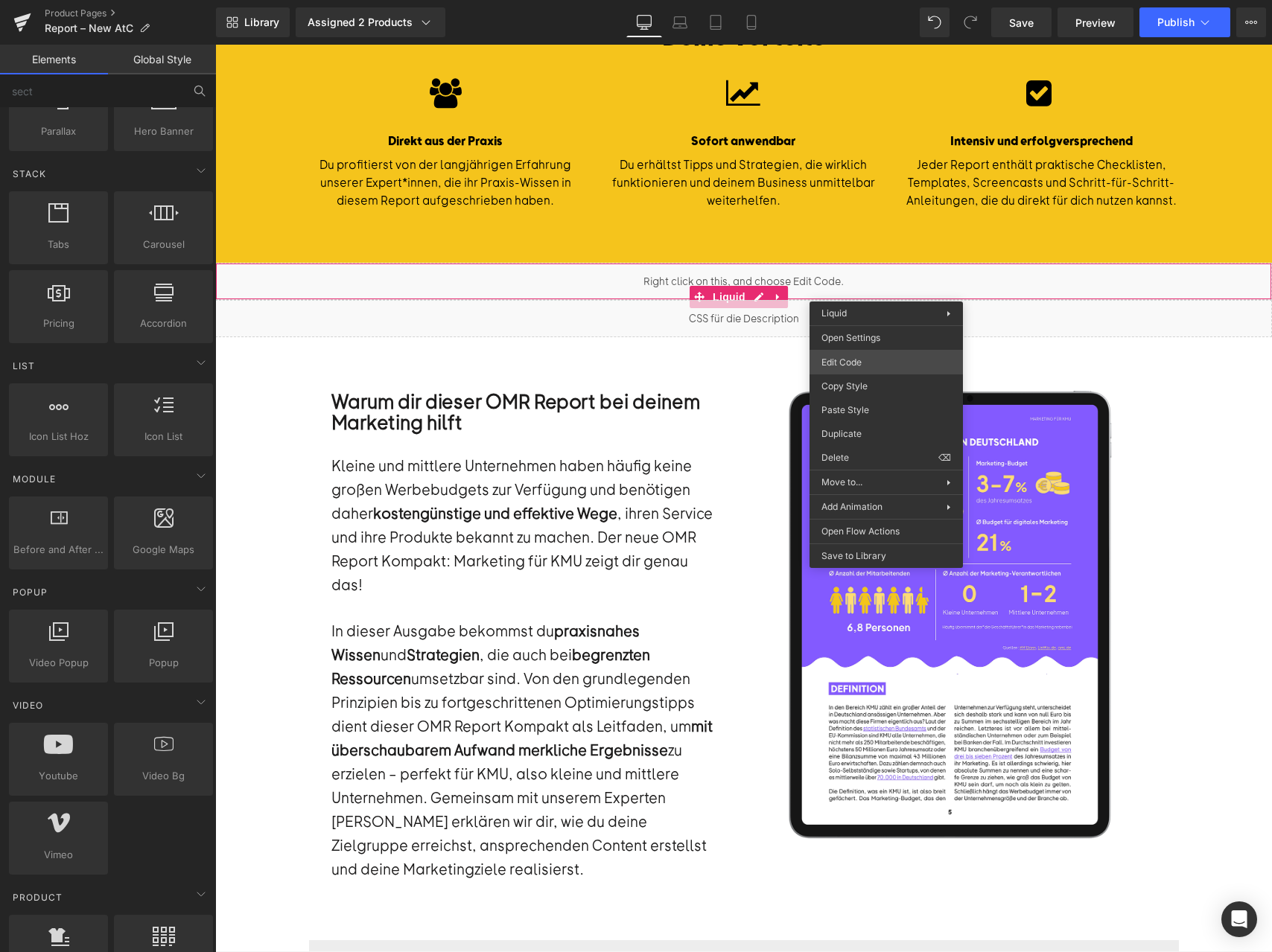
click at [881, 0] on div "Liquid You are previewing how the will restyle your page. You can not edit Elem…" at bounding box center [636, 0] width 1272 height 0
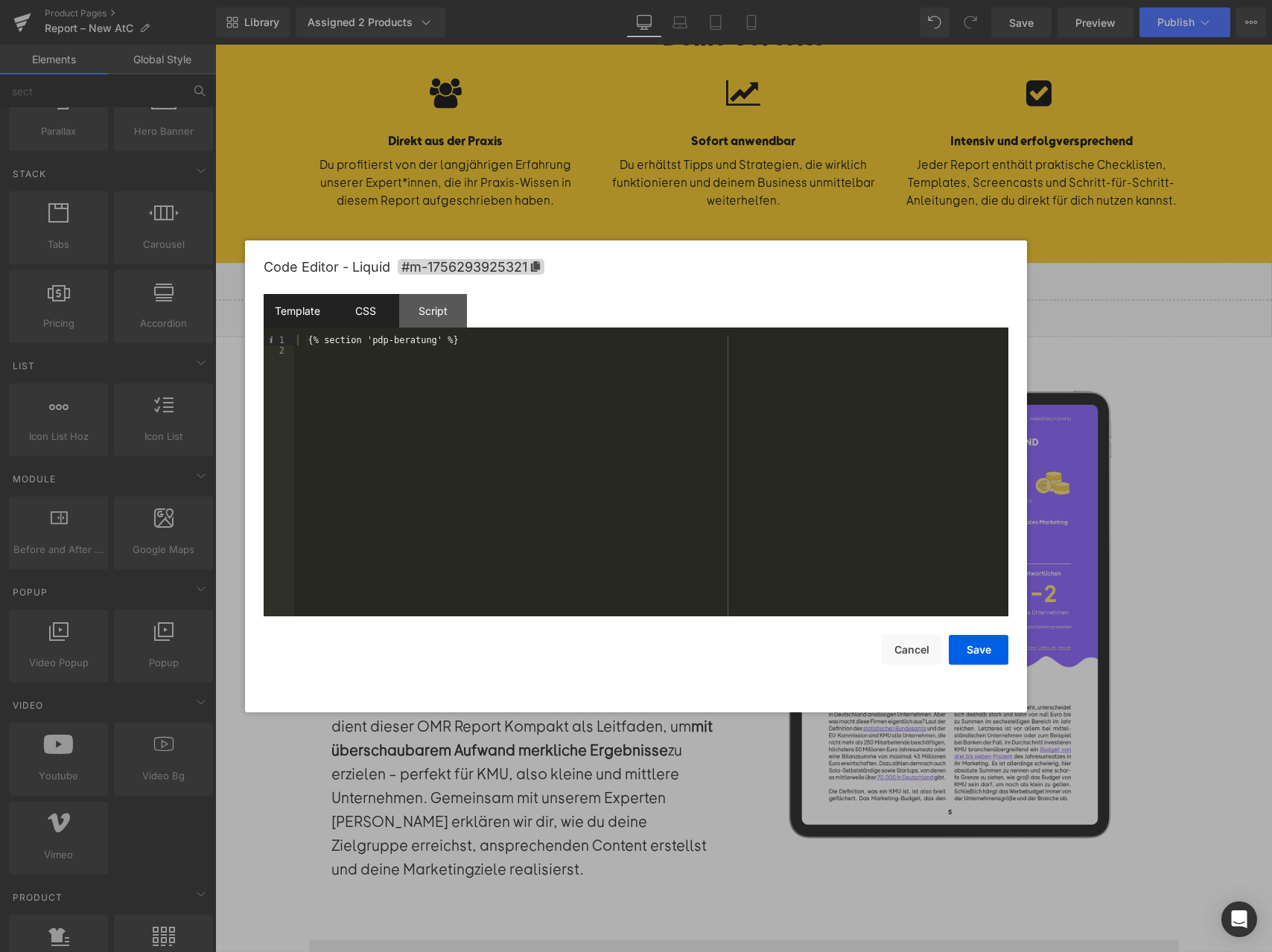
click at [361, 305] on div "CSS" at bounding box center [366, 311] width 68 height 33
click at [408, 307] on div "Script" at bounding box center [433, 311] width 68 height 33
click at [308, 318] on div "Template" at bounding box center [298, 311] width 68 height 33
click at [311, 341] on div "{% section 'pdp-beratung' %}" at bounding box center [652, 486] width 714 height 302
click at [883, 647] on button "Cancel" at bounding box center [911, 650] width 59 height 30
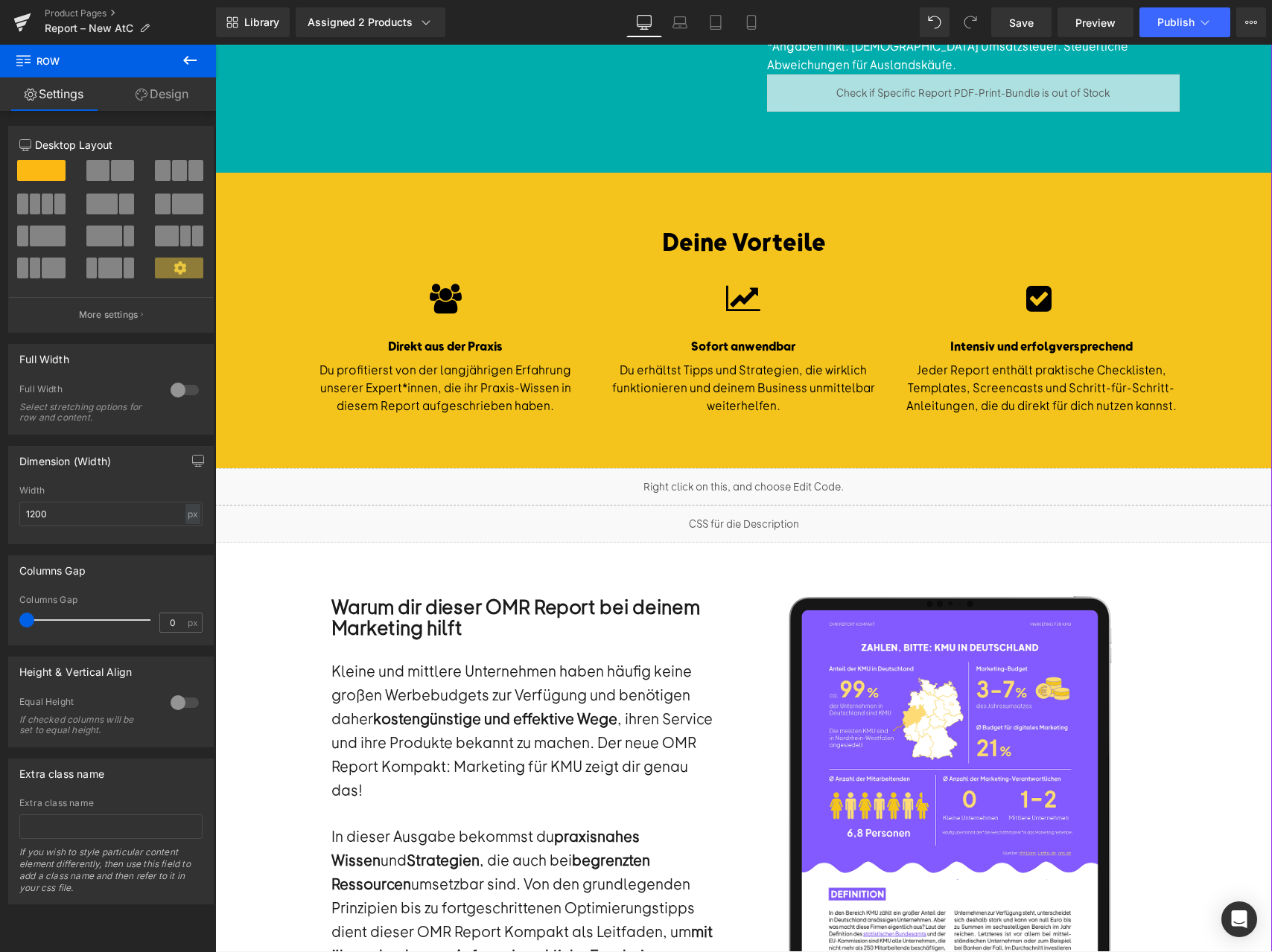
scroll to position [591, 0]
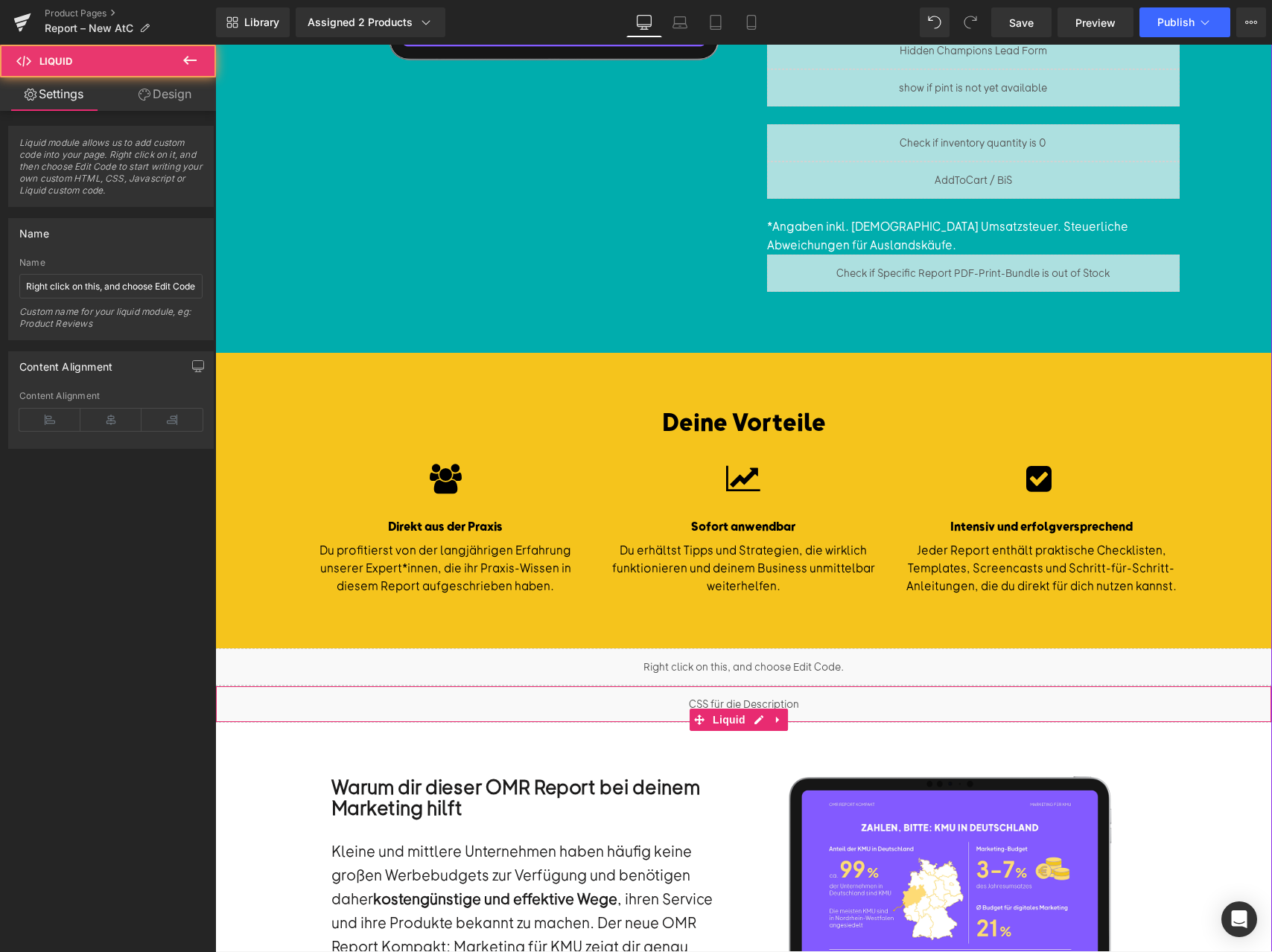
drag, startPoint x: 921, startPoint y: 669, endPoint x: 907, endPoint y: 713, distance: 46.2
click at [907, 713] on div "← Alle Reports Text Block Row" at bounding box center [743, 847] width 1056 height 2679
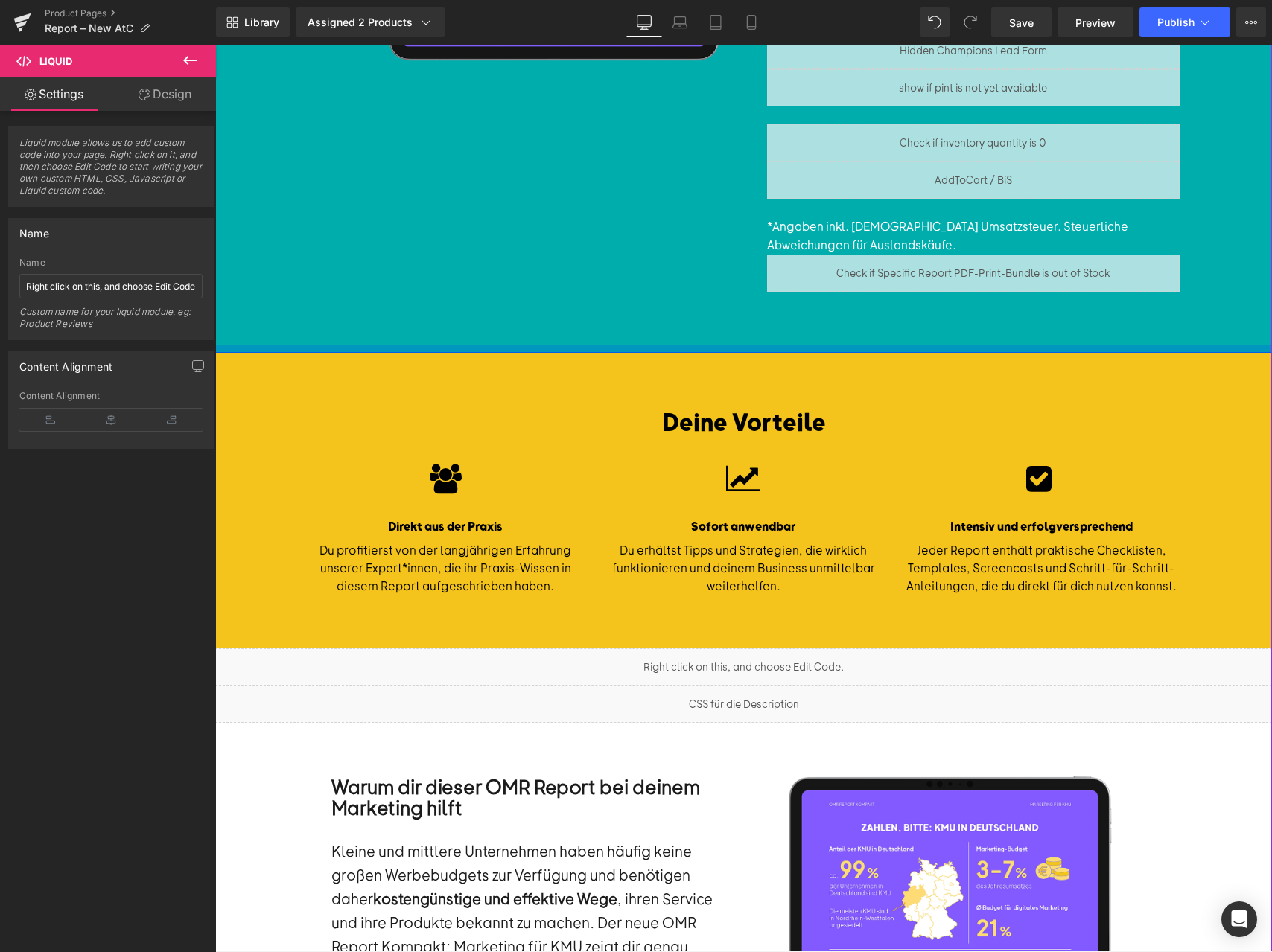
click at [216, 45] on div "72px" at bounding box center [216, 45] width 0 height 0
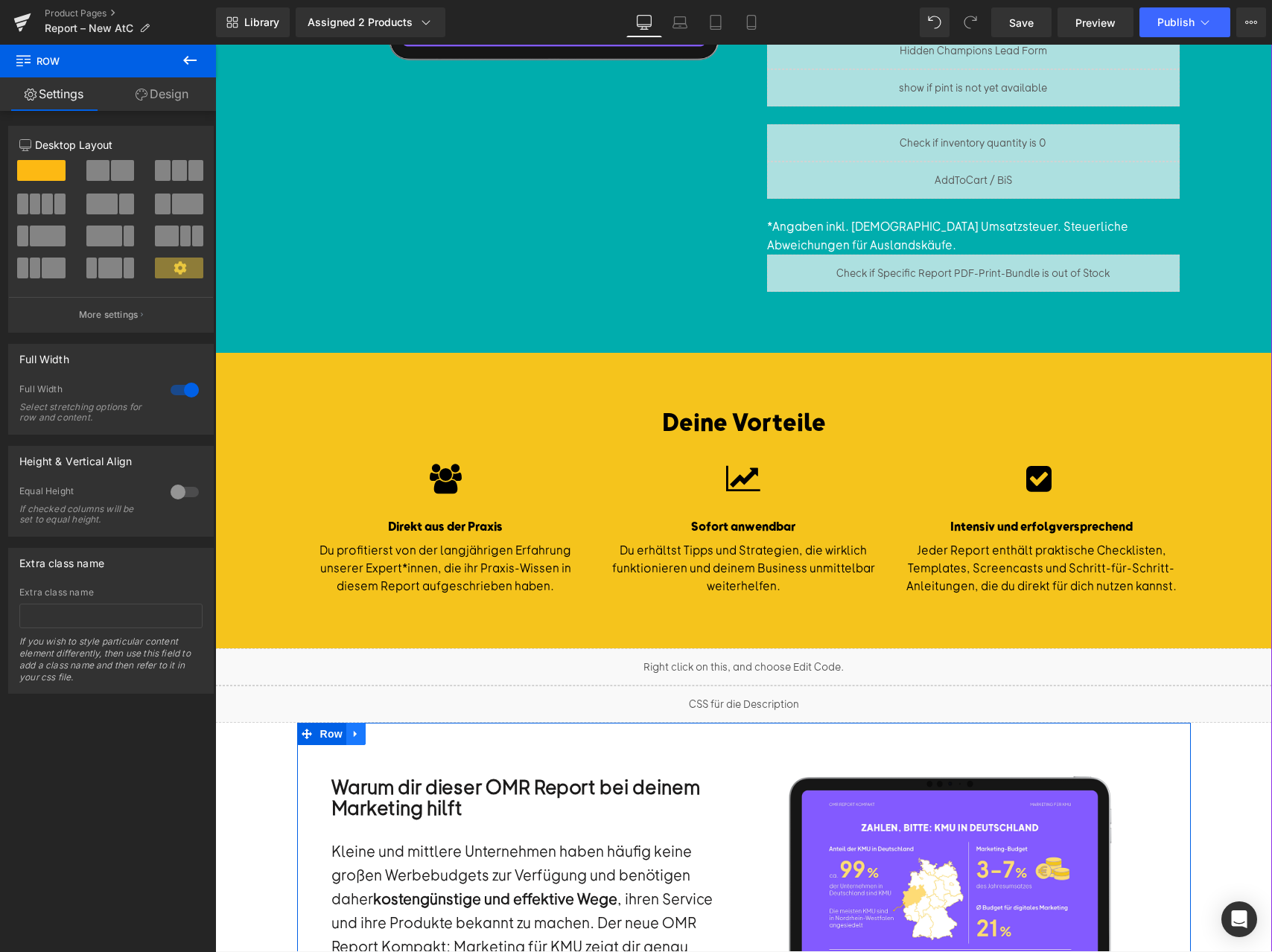
click at [346, 725] on link at bounding box center [356, 734] width 20 height 22
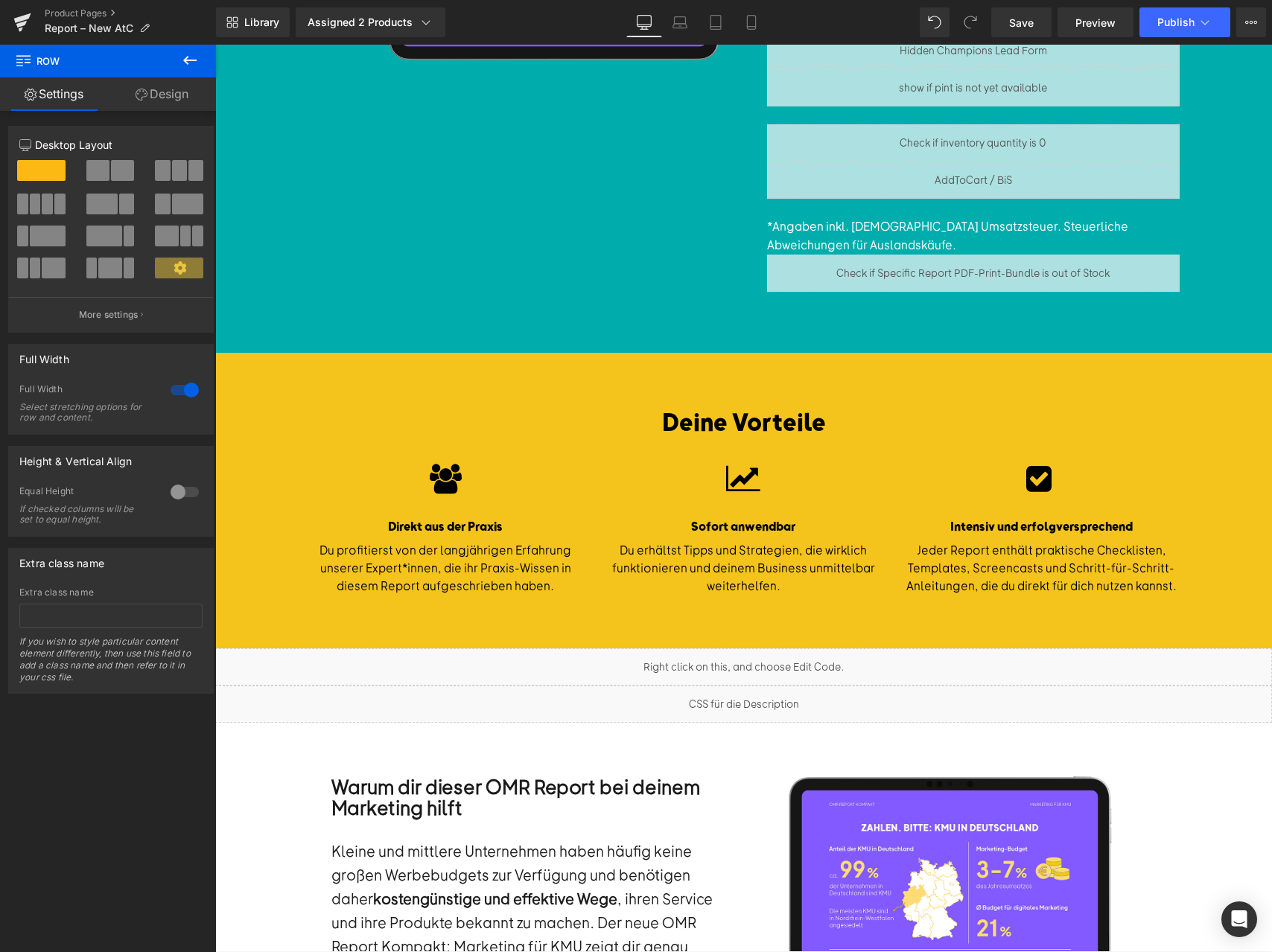
click at [194, 59] on icon at bounding box center [190, 60] width 14 height 9
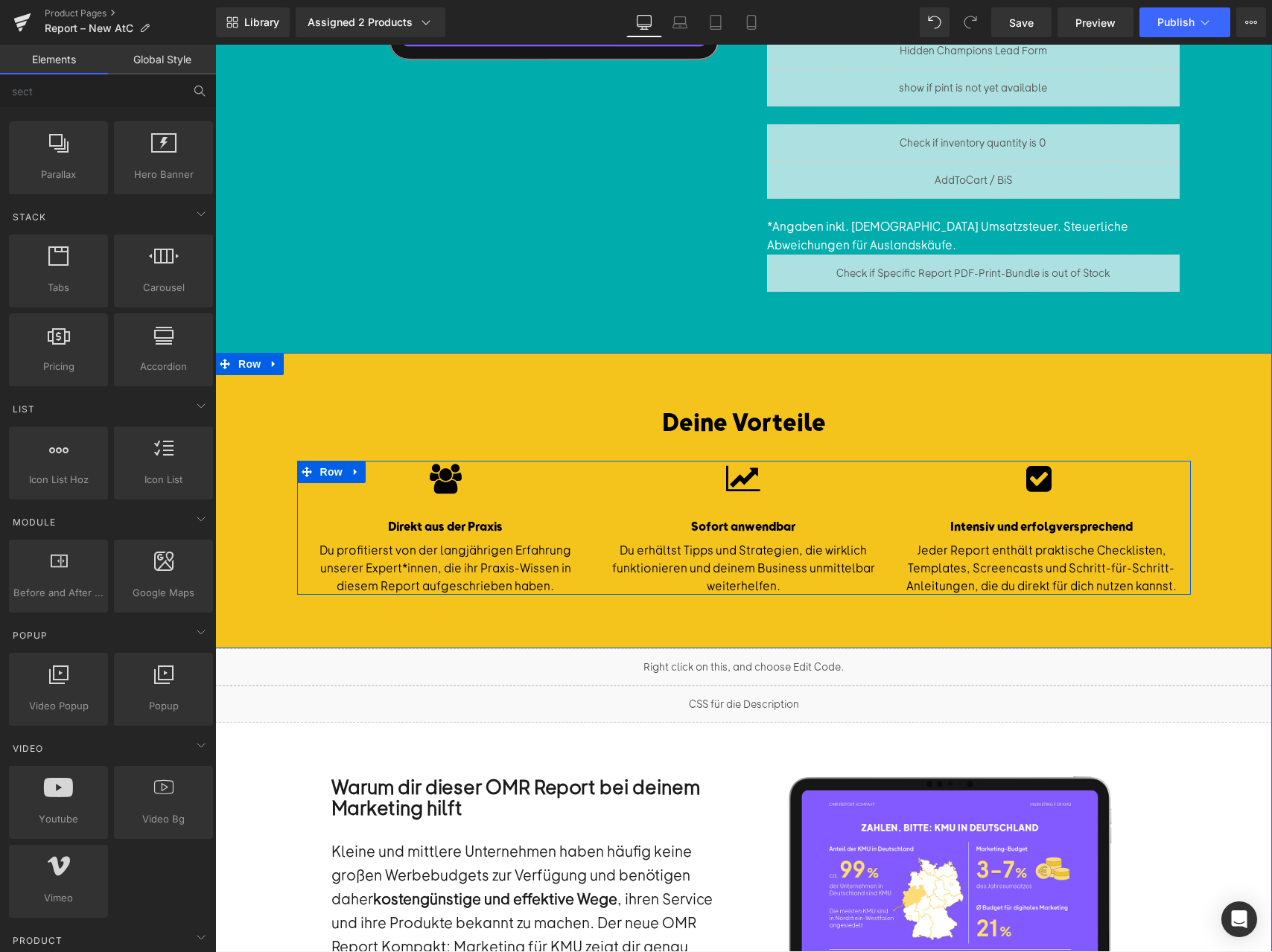
click at [341, 419] on h3 "Deine Vorteile" at bounding box center [743, 422] width 1056 height 31
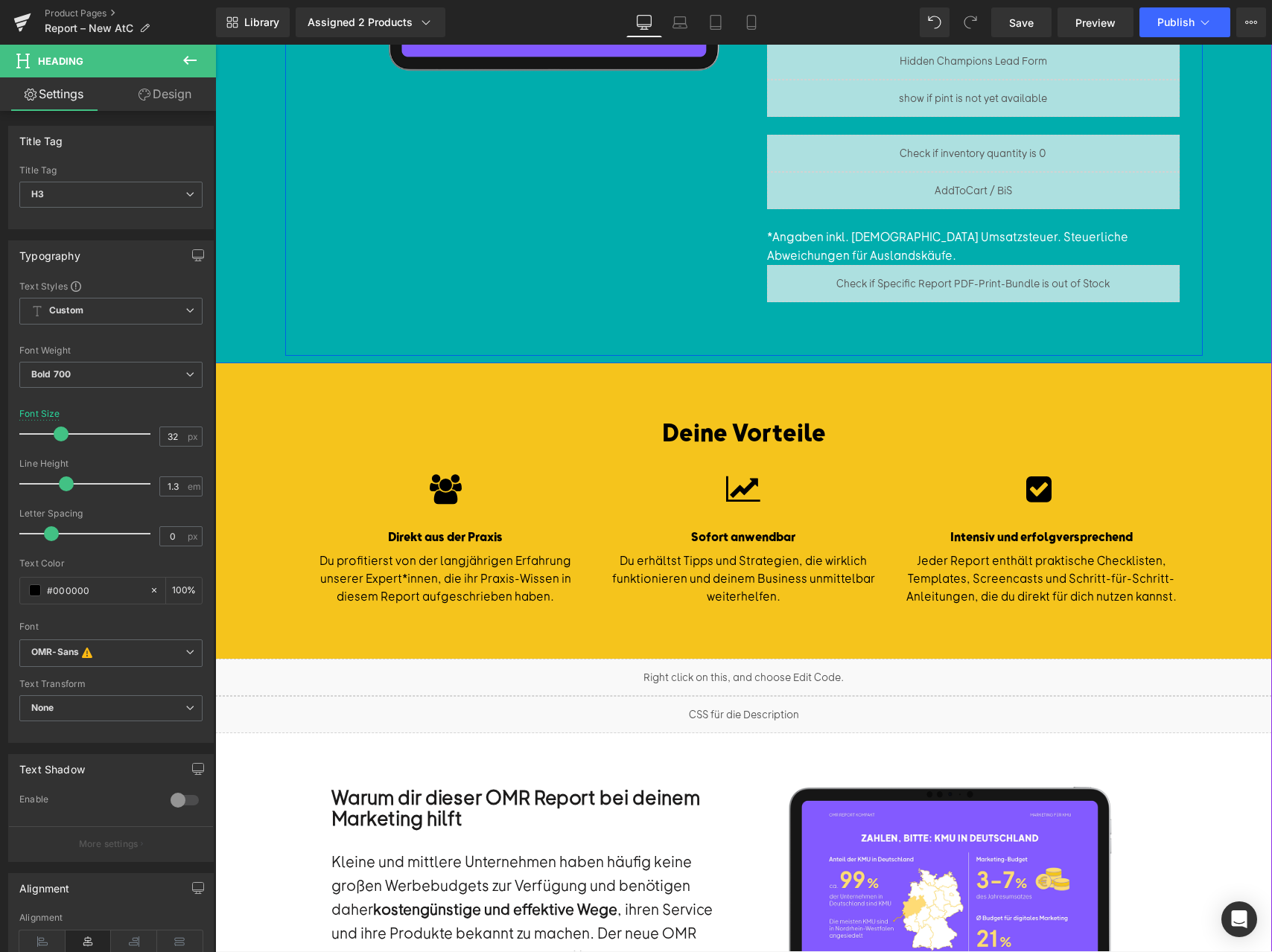
scroll to position [493, 0]
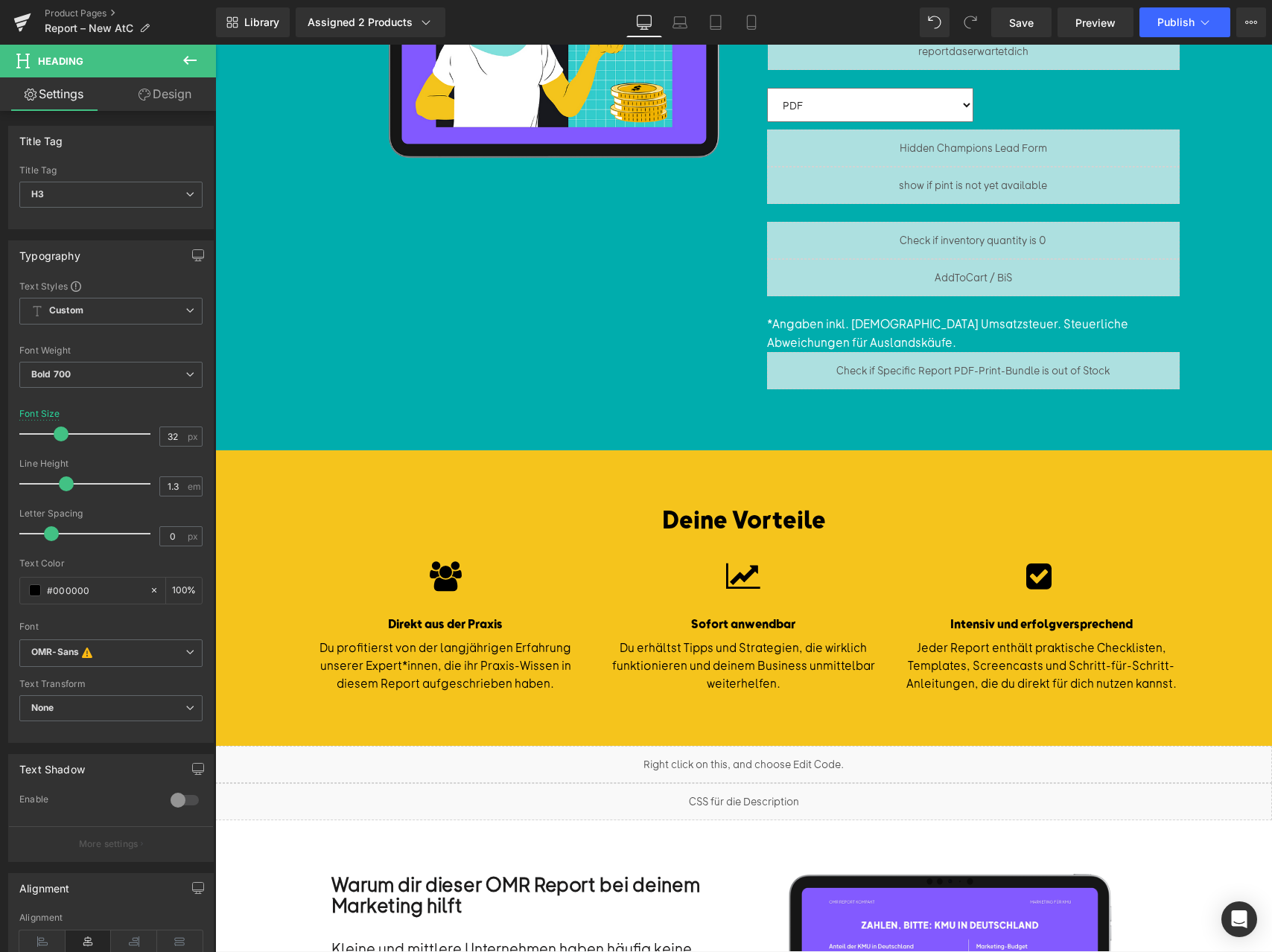
click at [196, 56] on icon at bounding box center [189, 60] width 18 height 18
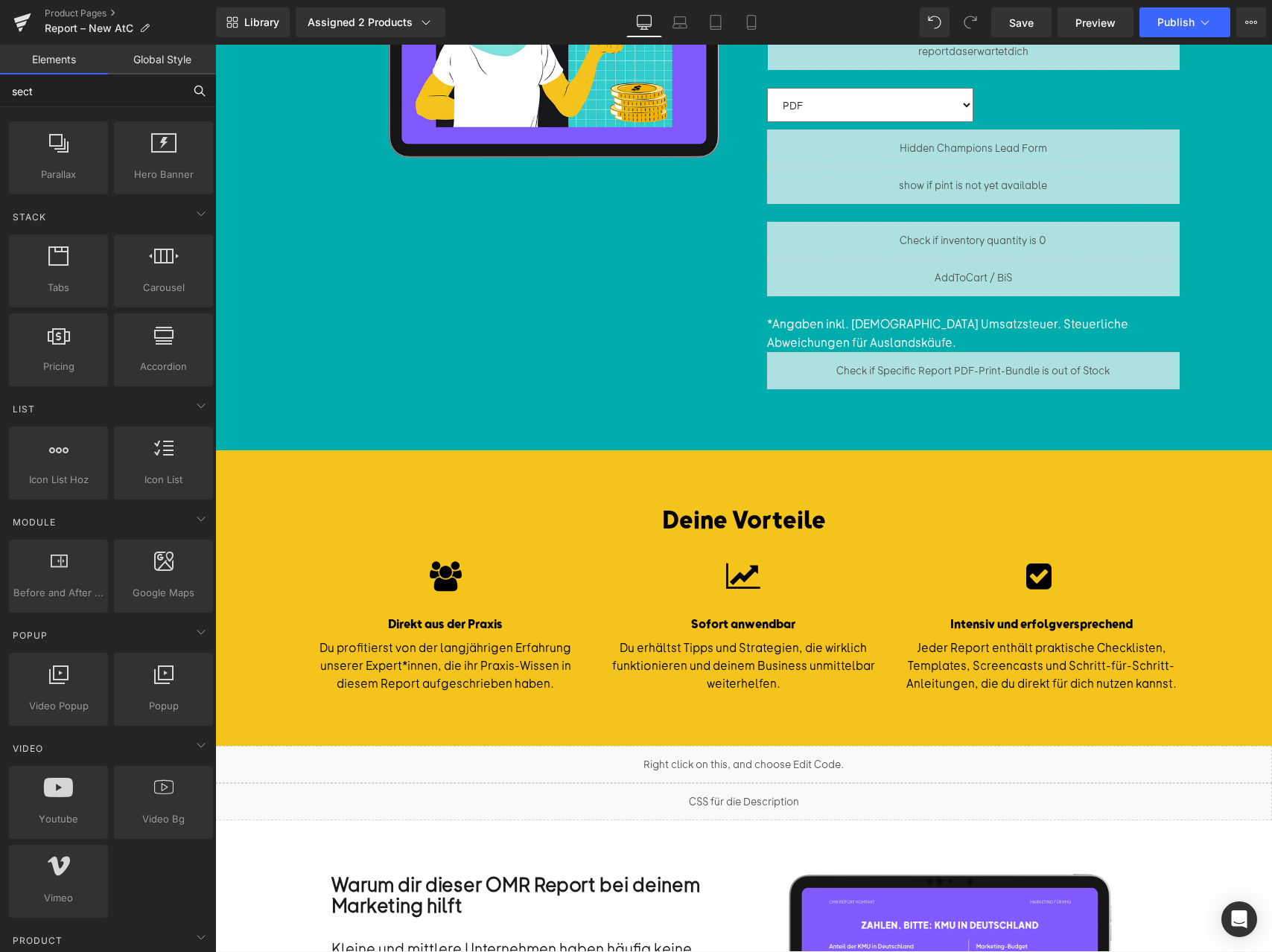
click at [94, 93] on input "sect" at bounding box center [92, 91] width 183 height 33
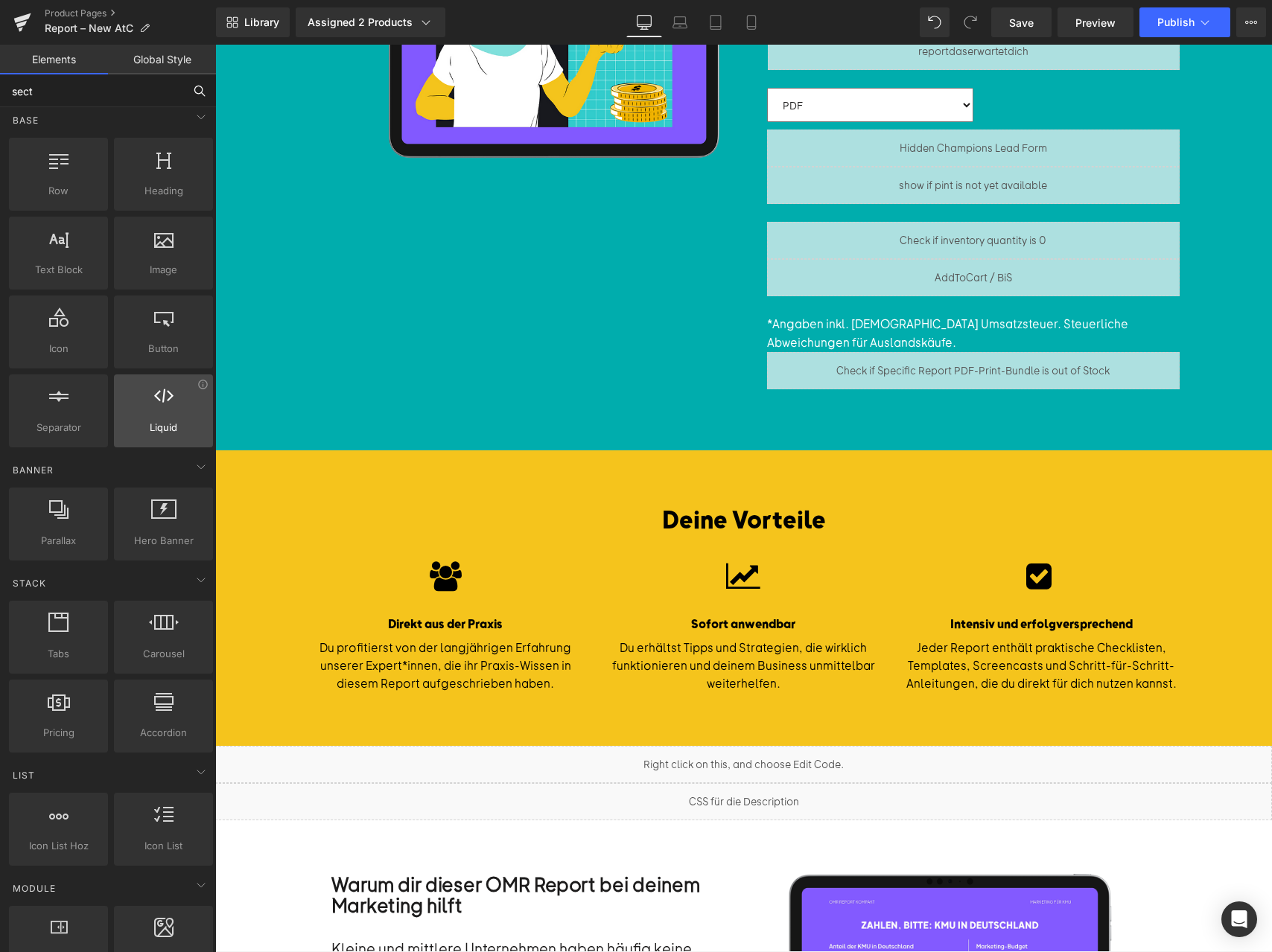
scroll to position [0, 0]
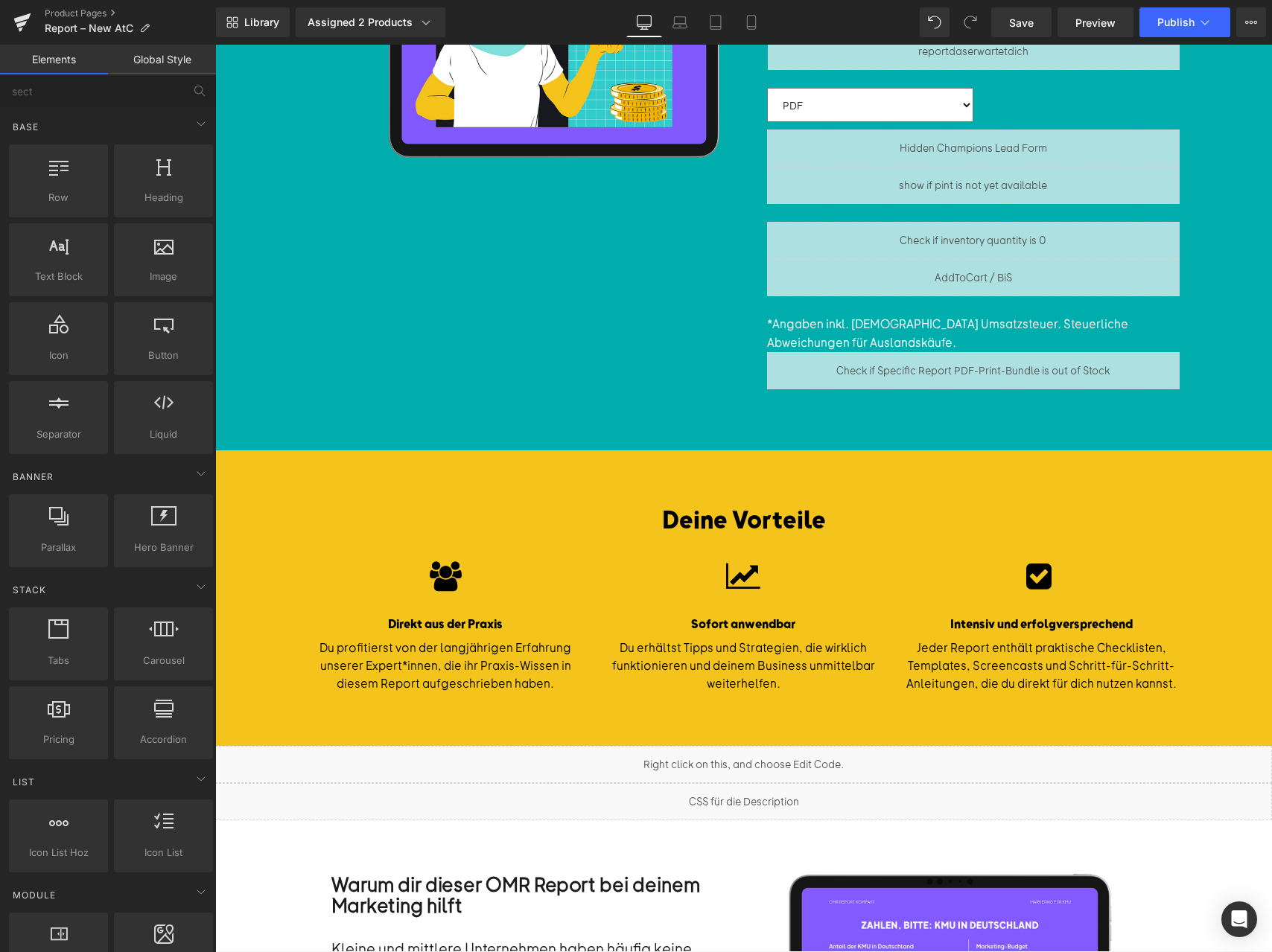
click at [168, 54] on link "Global Style" at bounding box center [161, 59] width 108 height 30
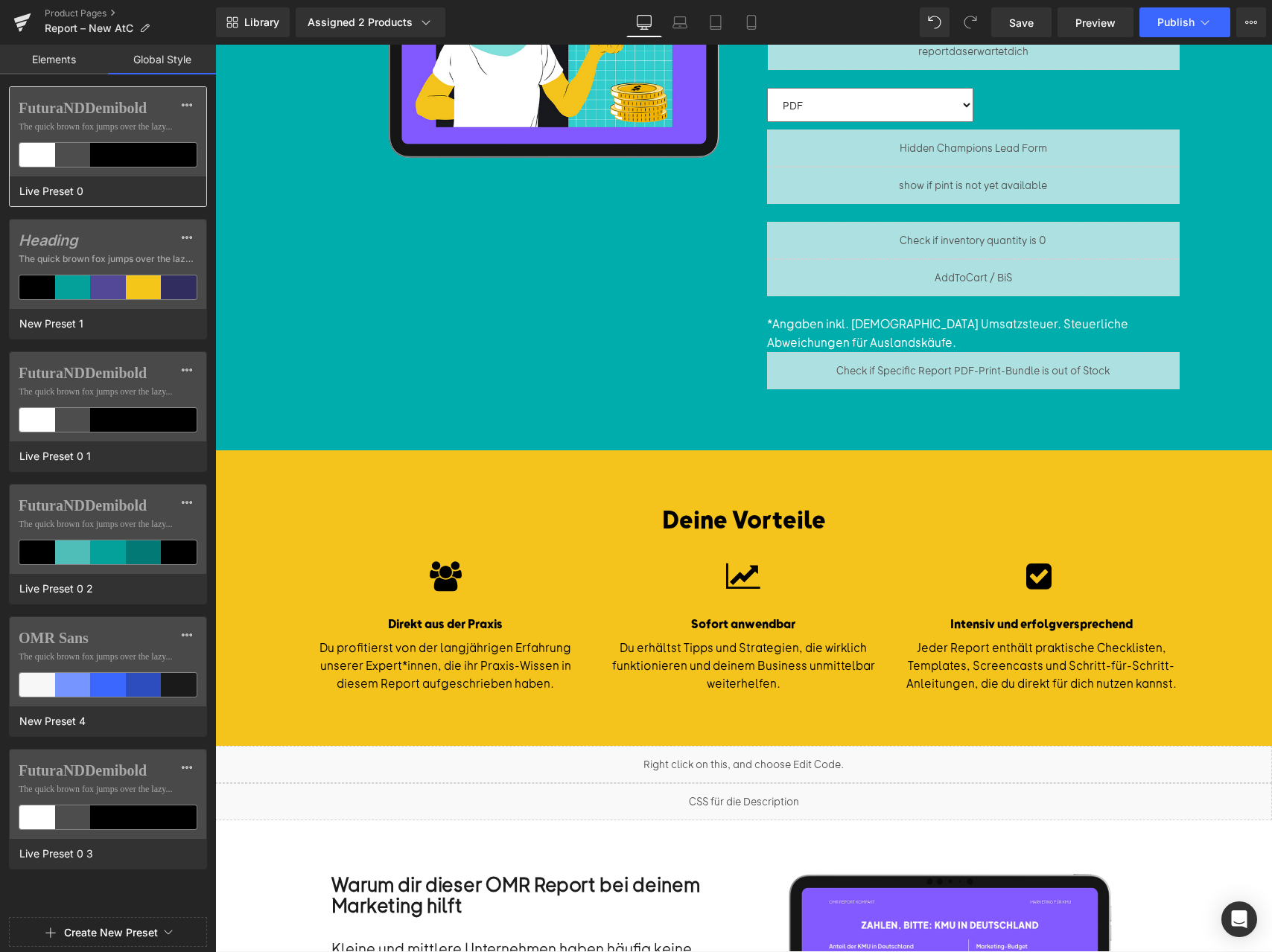
click at [124, 137] on div "FuturaNDDemibold The quick brown fox jumps over the lazy..." at bounding box center [108, 132] width 197 height 89
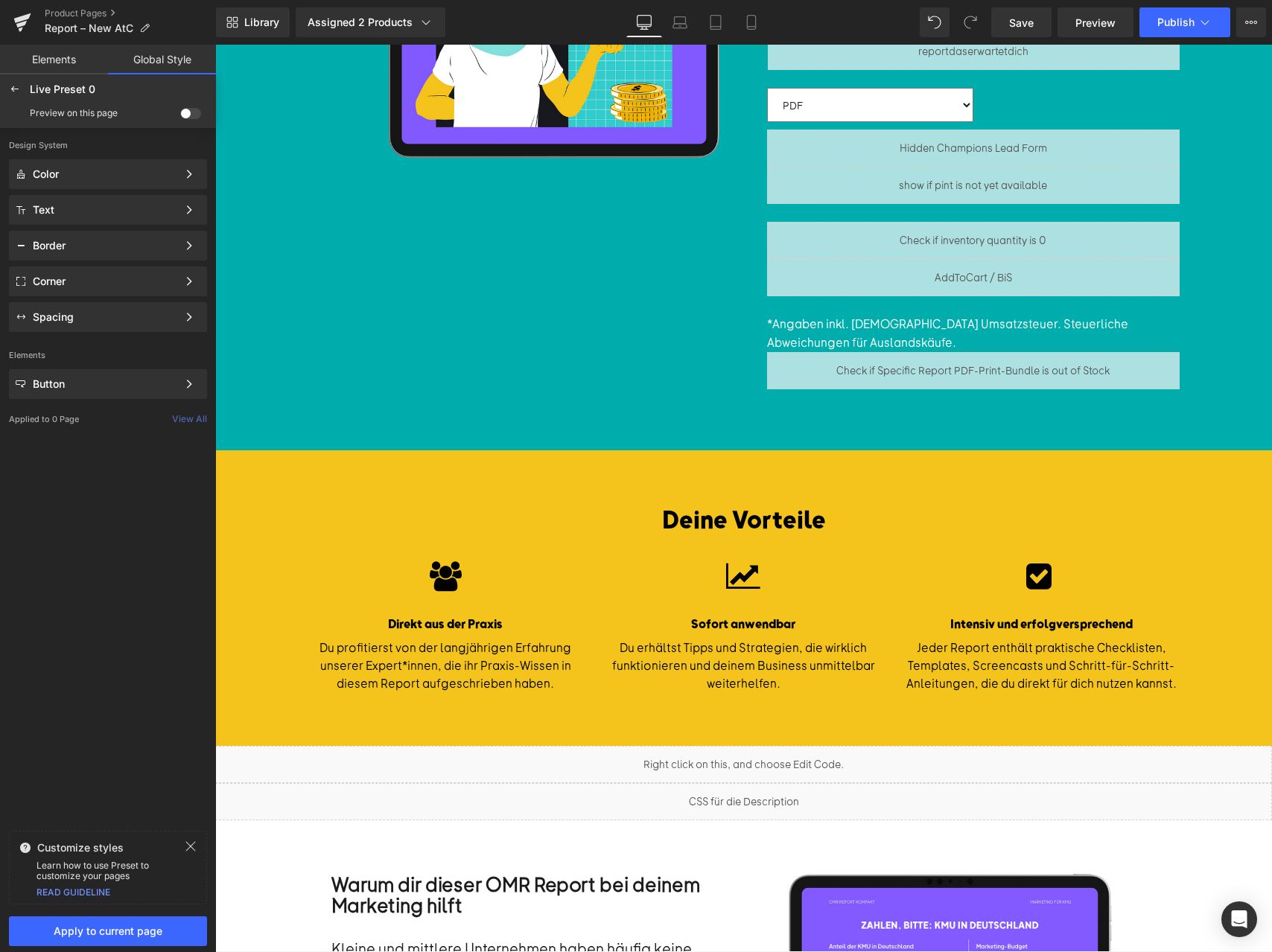
click at [57, 48] on link "Elements" at bounding box center [53, 59] width 108 height 30
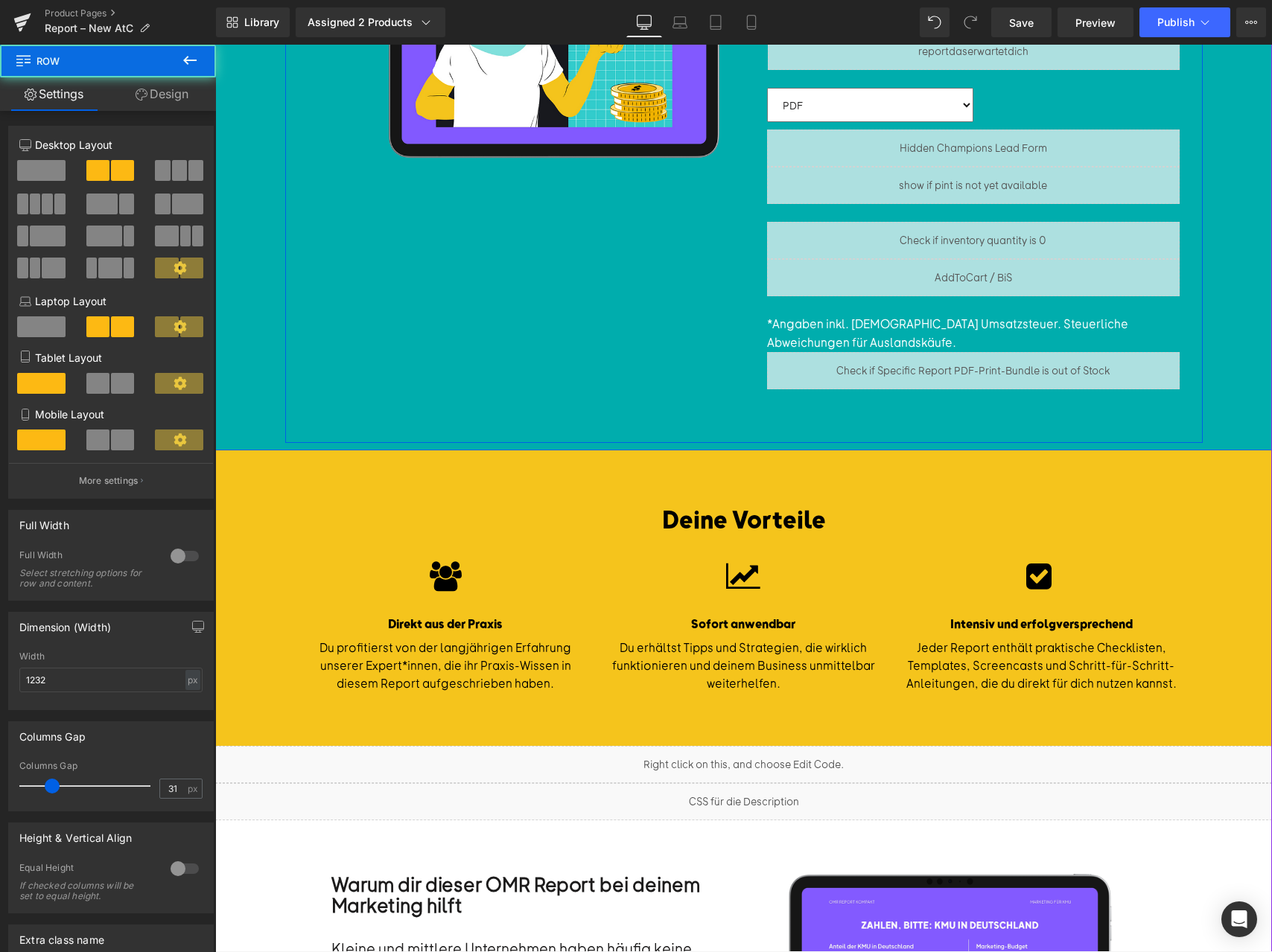
click at [521, 257] on div at bounding box center [743, 57] width 917 height 772
click at [312, 544] on div "Deine Vorteile Heading Icon Direkt aus der Praxis Text Block Du profitierst von…" at bounding box center [743, 598] width 1056 height 189
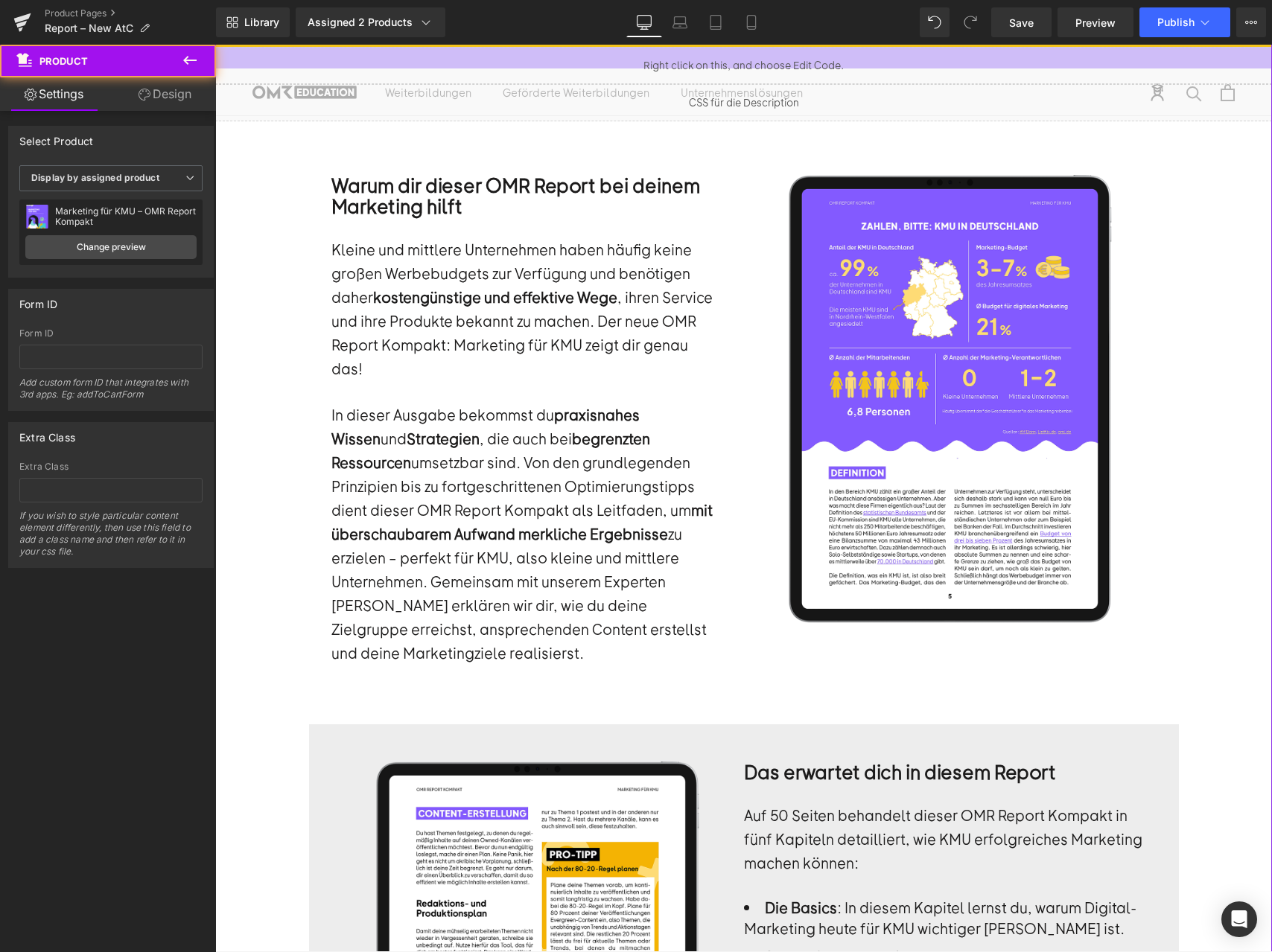
click at [254, 150] on div "← Alle Reports Text Block Row" at bounding box center [743, 245] width 1056 height 2679
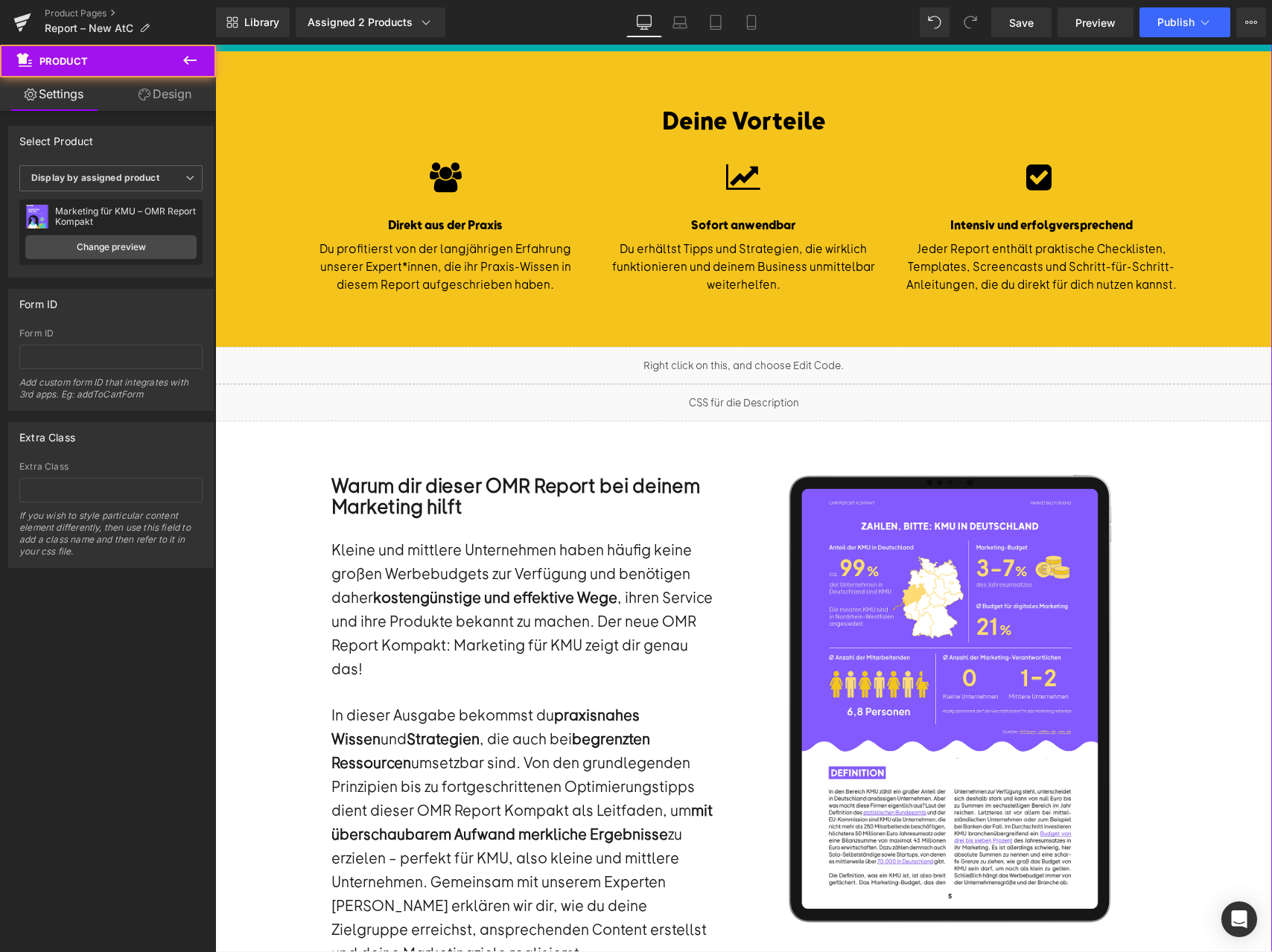
scroll to position [593, 0]
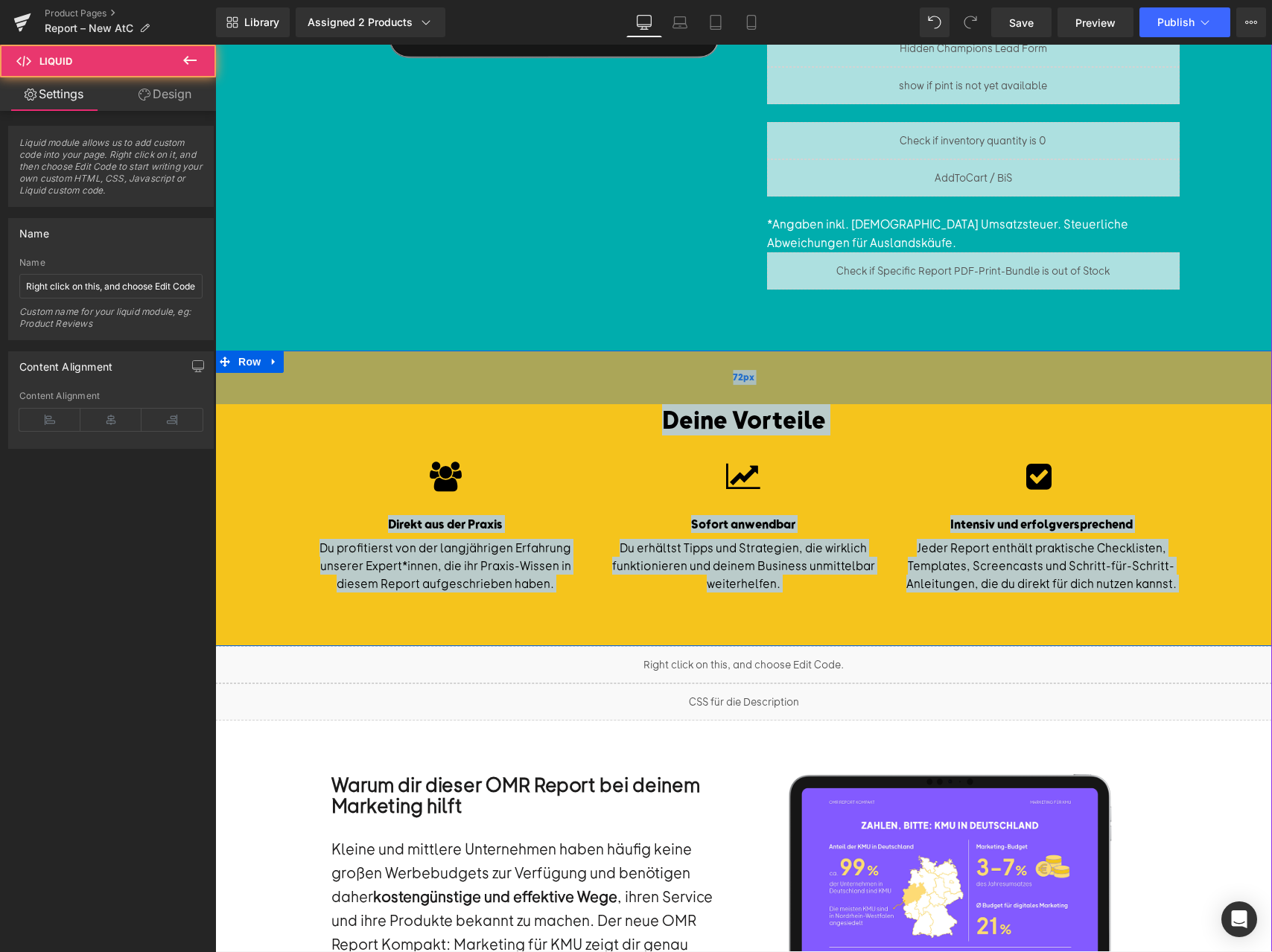
drag, startPoint x: 593, startPoint y: 666, endPoint x: 589, endPoint y: 395, distance: 271.0
click at [582, 376] on div "← Alle Reports Text Block Row" at bounding box center [743, 844] width 1056 height 2679
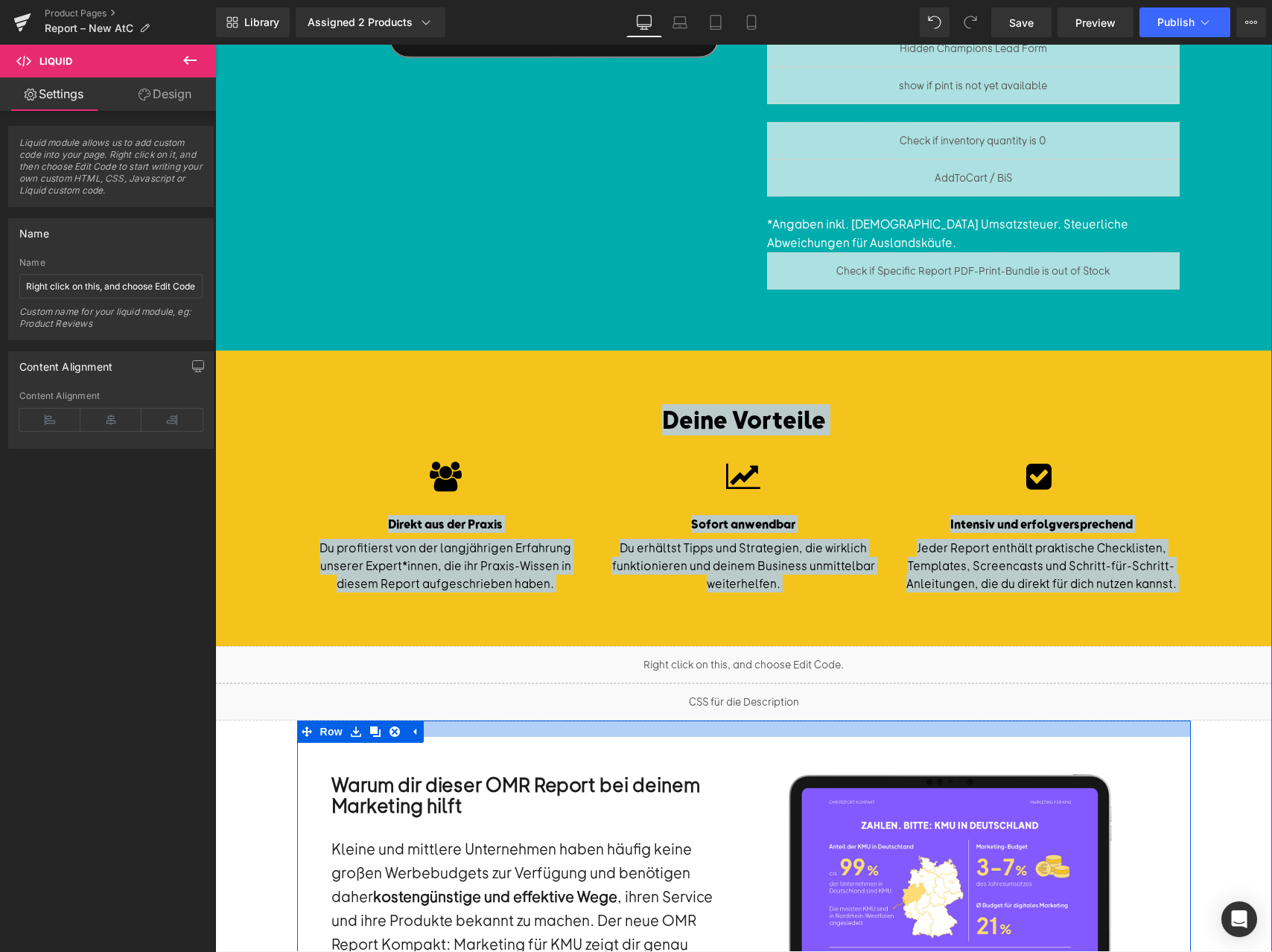
click at [934, 731] on div at bounding box center [743, 728] width 894 height 16
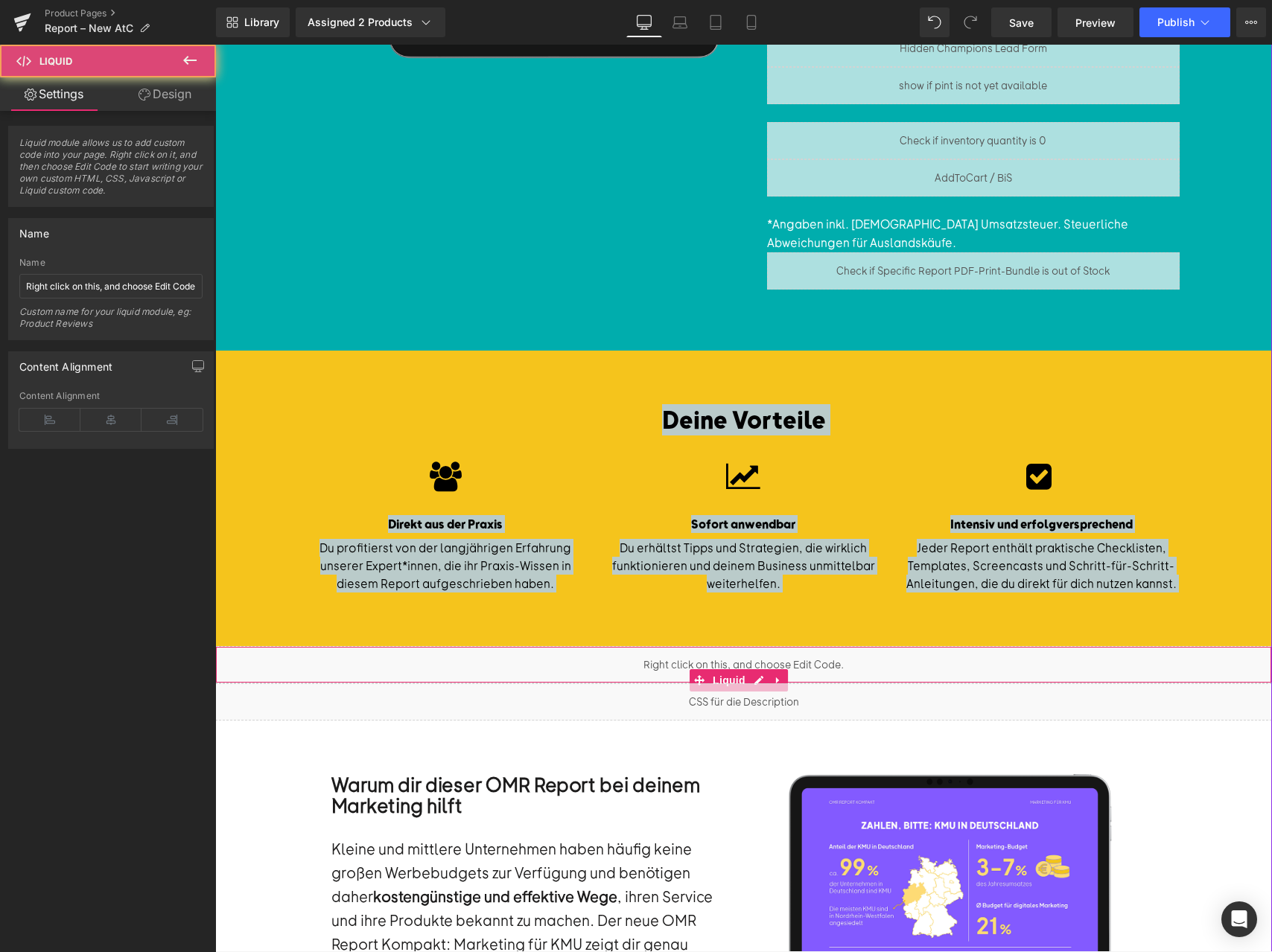
click at [922, 669] on div "Liquid" at bounding box center [743, 665] width 1056 height 37
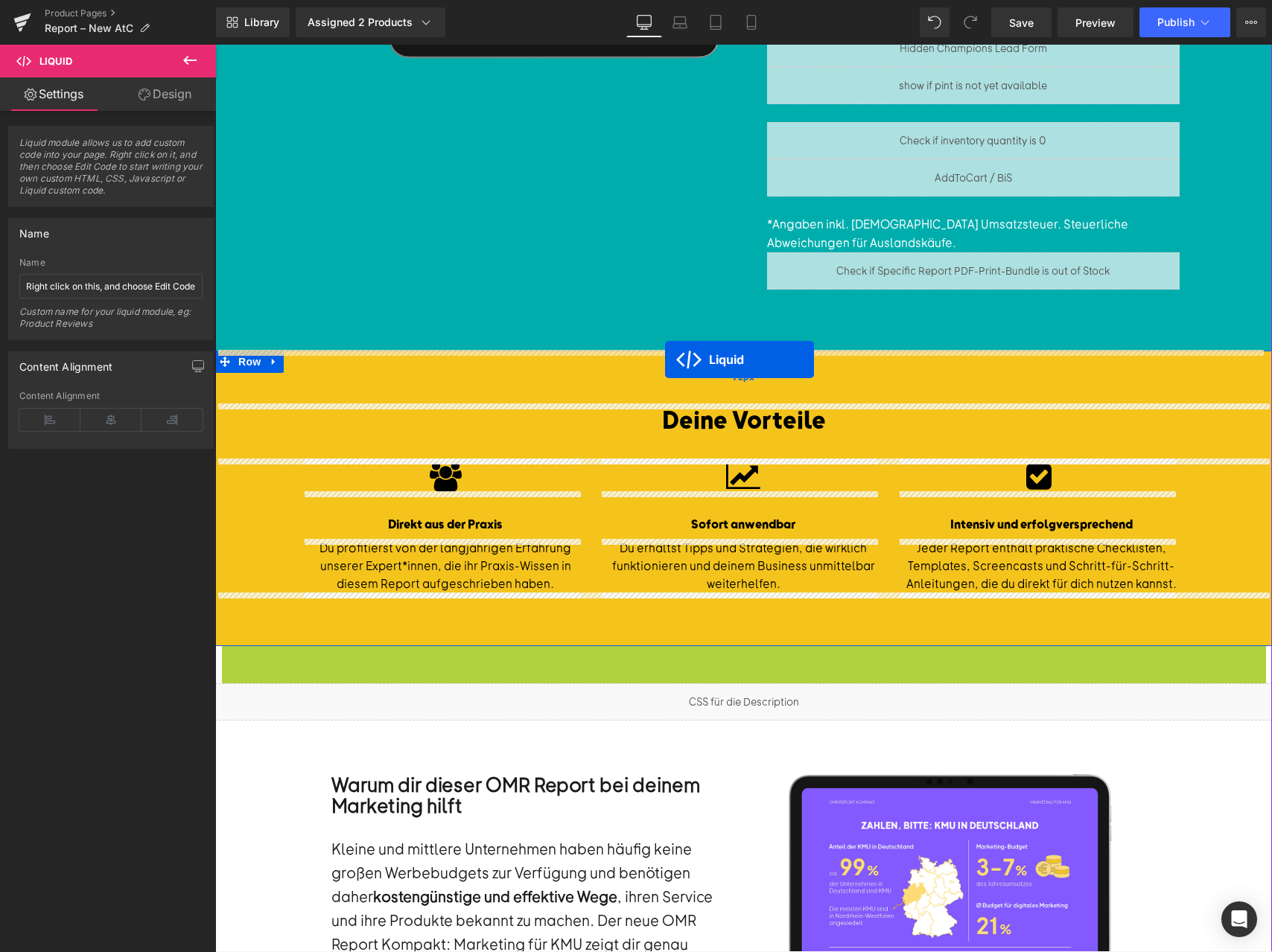
drag, startPoint x: 698, startPoint y: 679, endPoint x: 666, endPoint y: 360, distance: 320.6
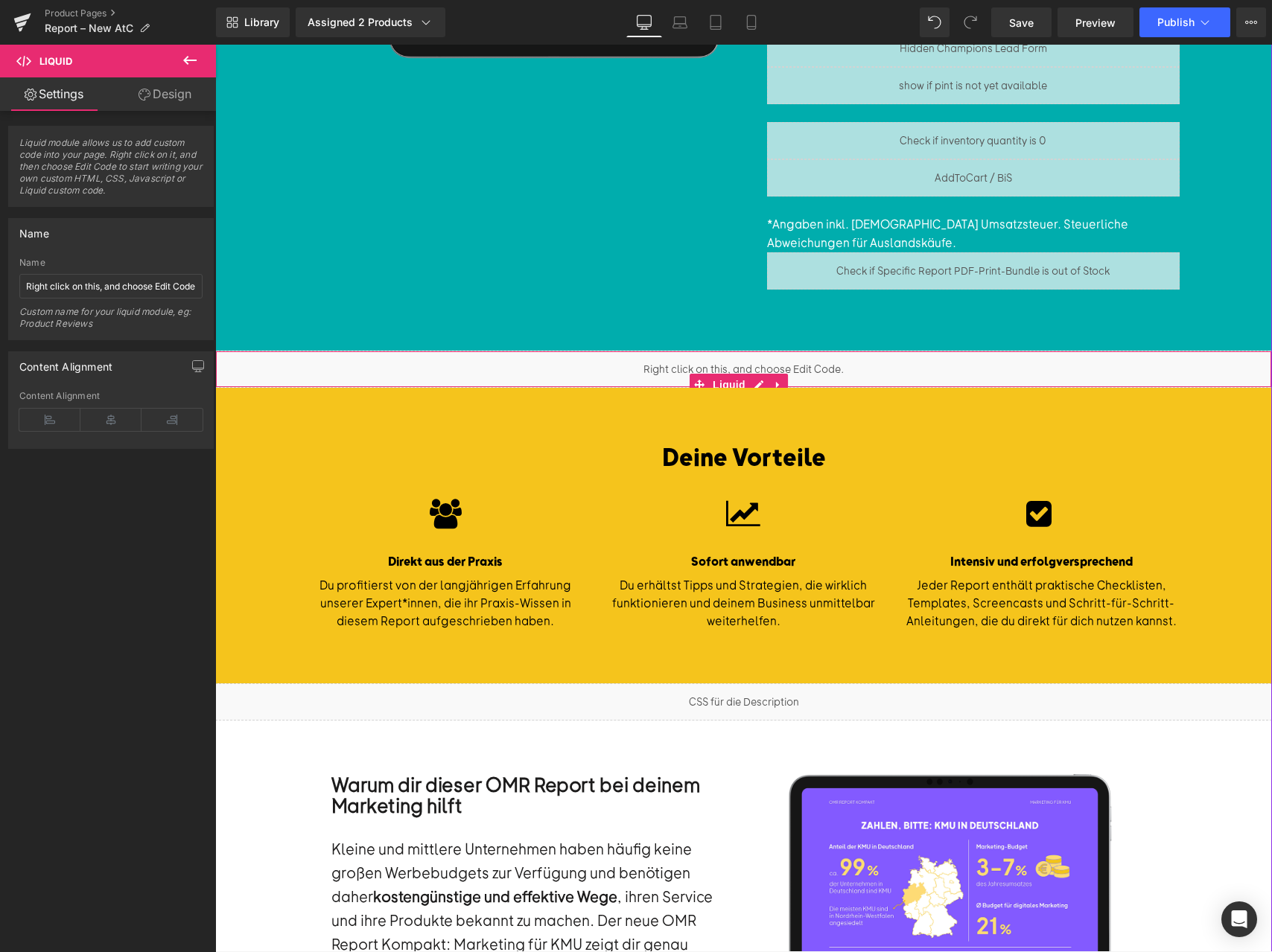
click at [799, 370] on div "Liquid" at bounding box center [743, 369] width 1056 height 37
click at [96, 283] on input "Right click on this, and choose Edit Code." at bounding box center [111, 286] width 183 height 25
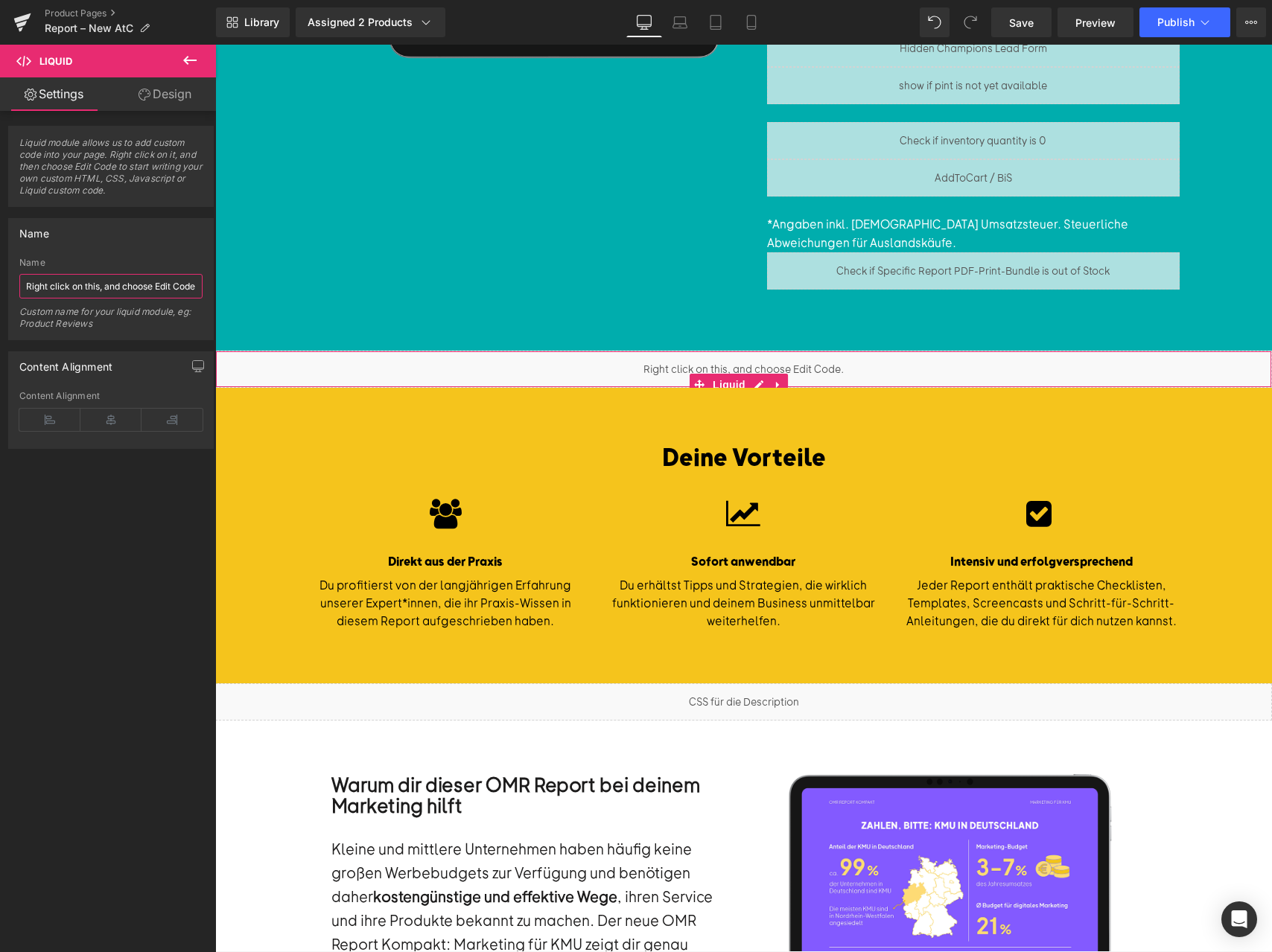
click at [96, 283] on input "Right click on this, and choose Edit Code." at bounding box center [111, 286] width 183 height 25
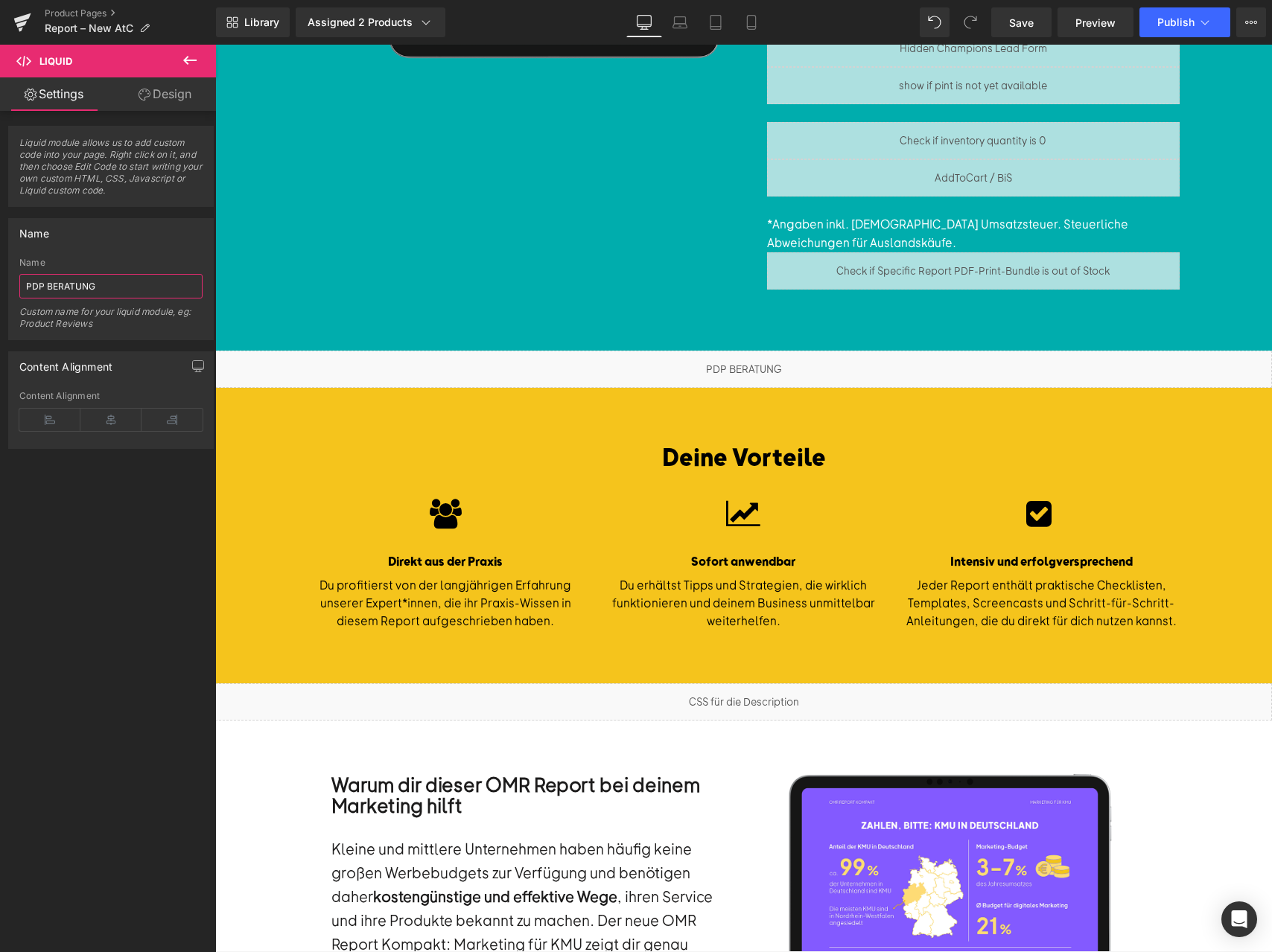
type input "PDP BERATUNG"
click at [135, 420] on icon at bounding box center [111, 420] width 61 height 22
click at [1087, 28] on span "Preview" at bounding box center [1095, 23] width 40 height 15
click at [1038, 15] on link "Save" at bounding box center [1021, 22] width 60 height 30
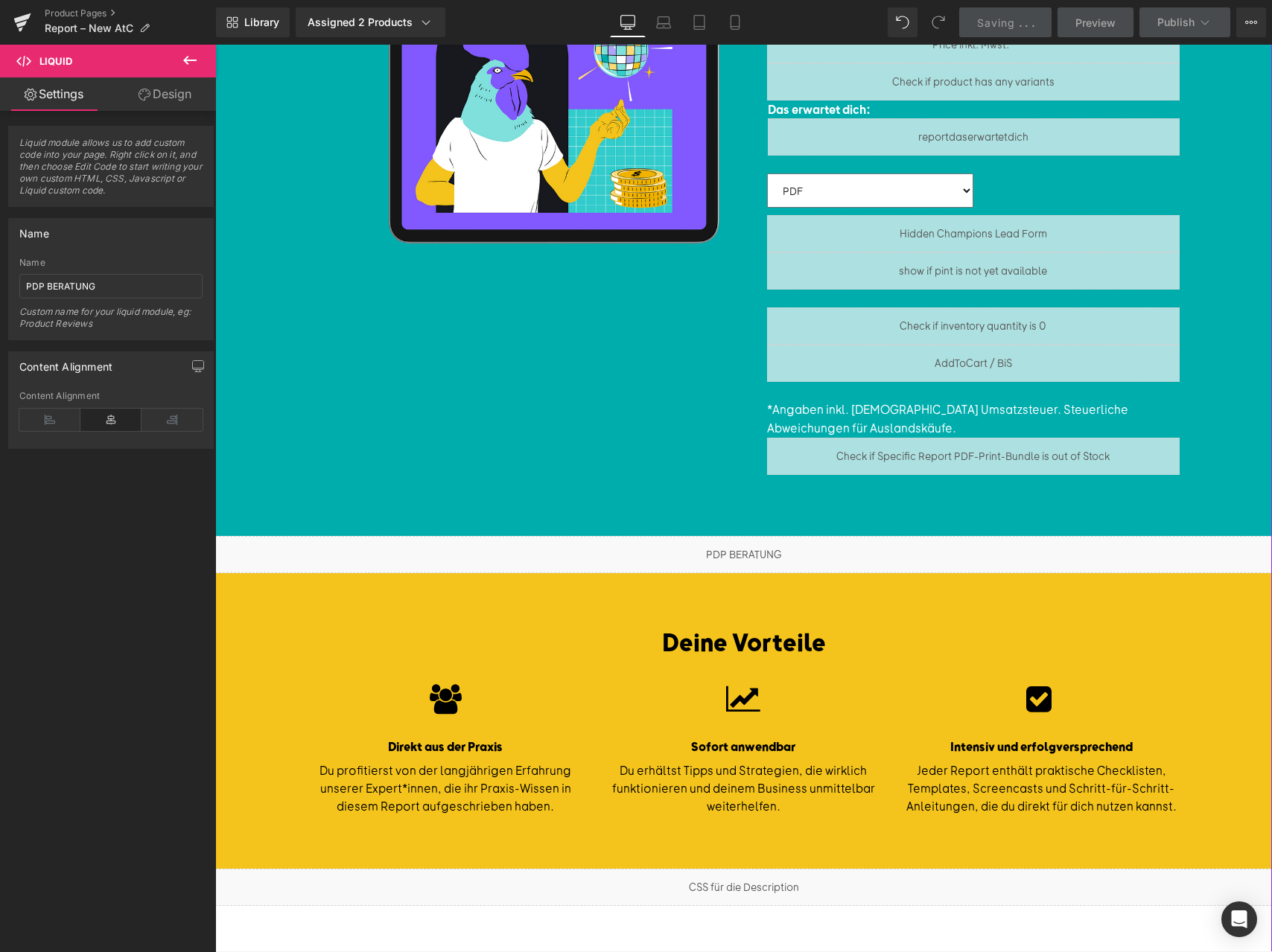
scroll to position [406, 0]
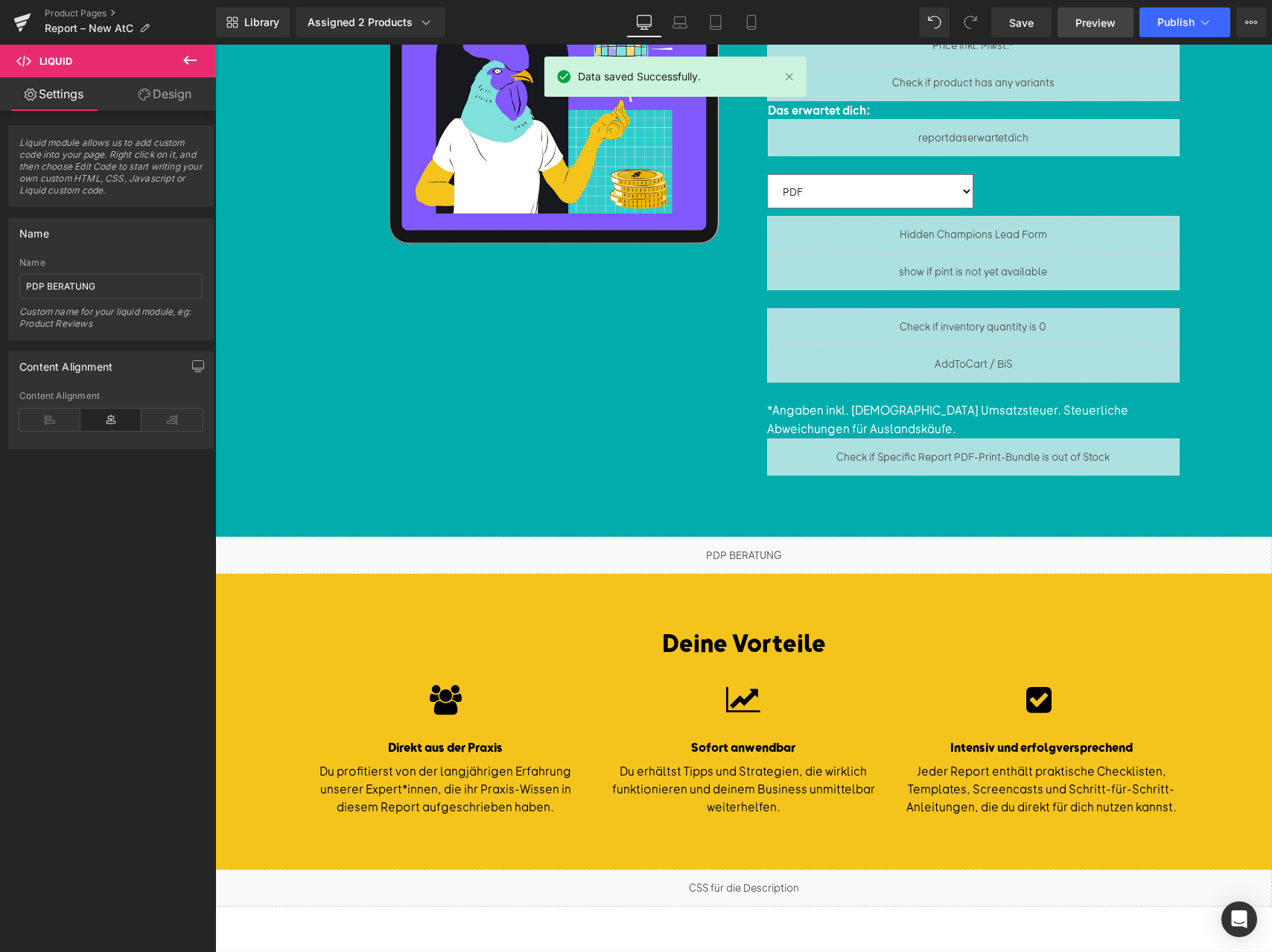
click at [1079, 25] on span "Preview" at bounding box center [1095, 23] width 40 height 15
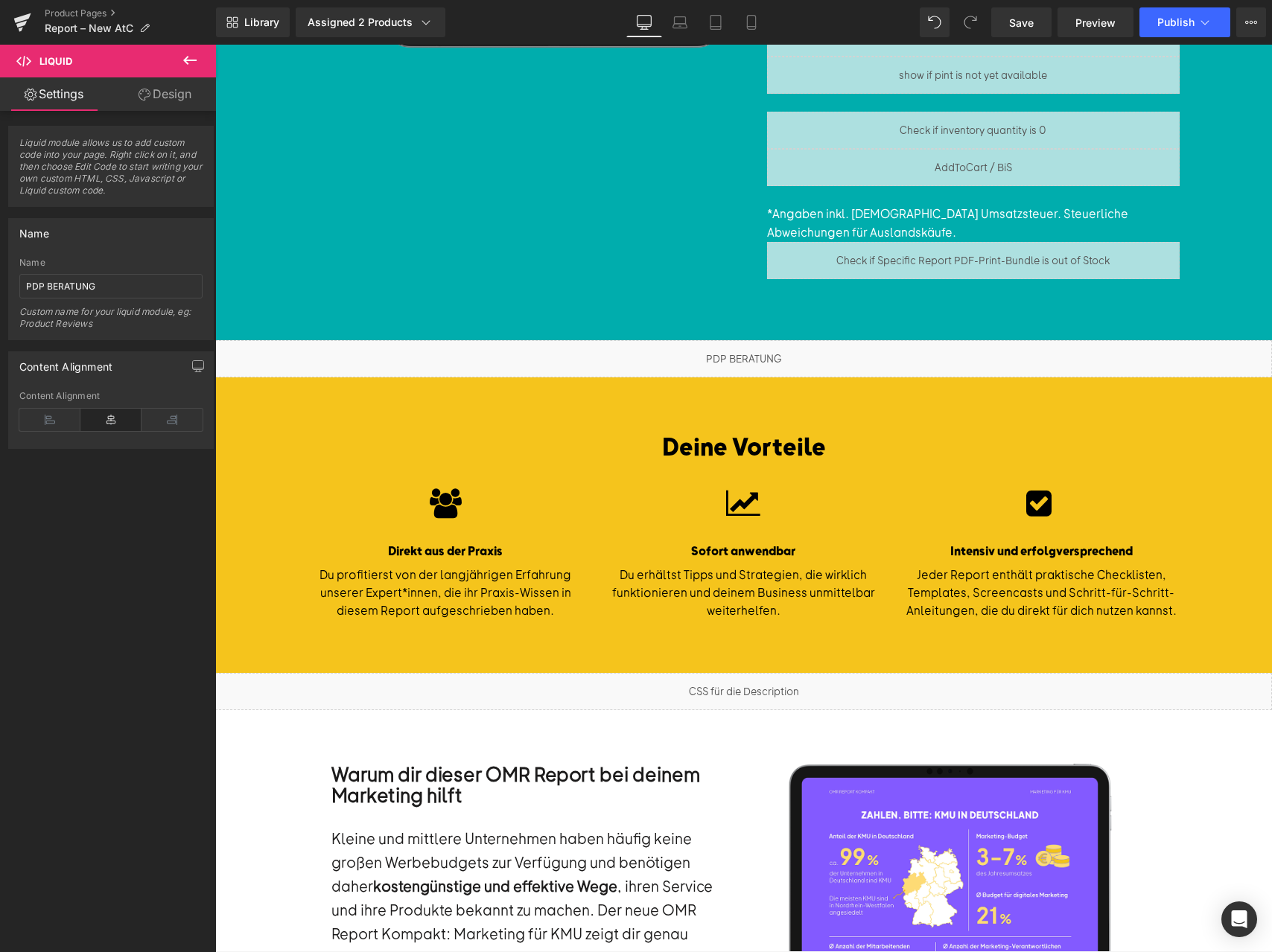
scroll to position [614, 0]
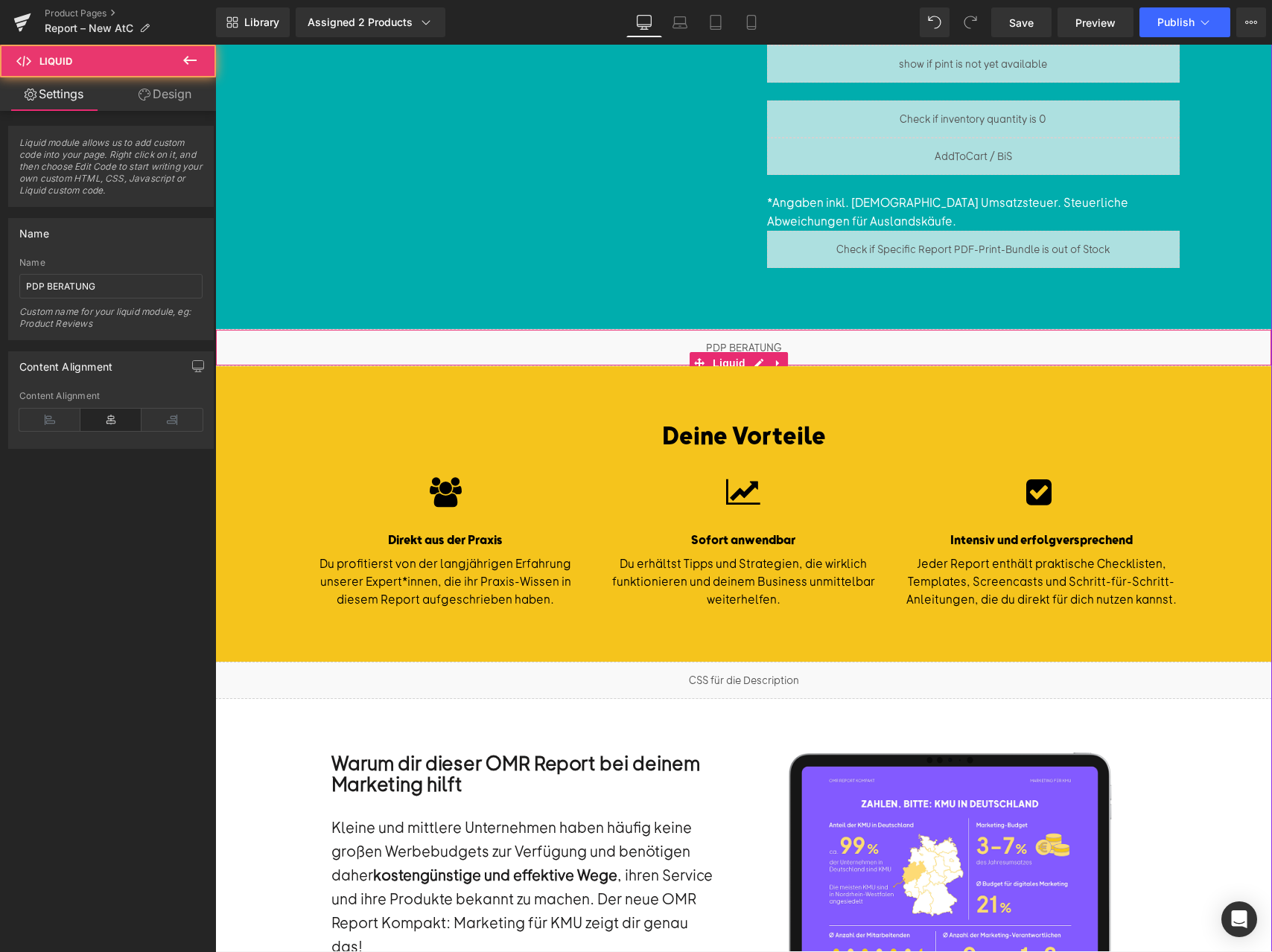
click at [819, 344] on div "Liquid" at bounding box center [743, 348] width 1056 height 37
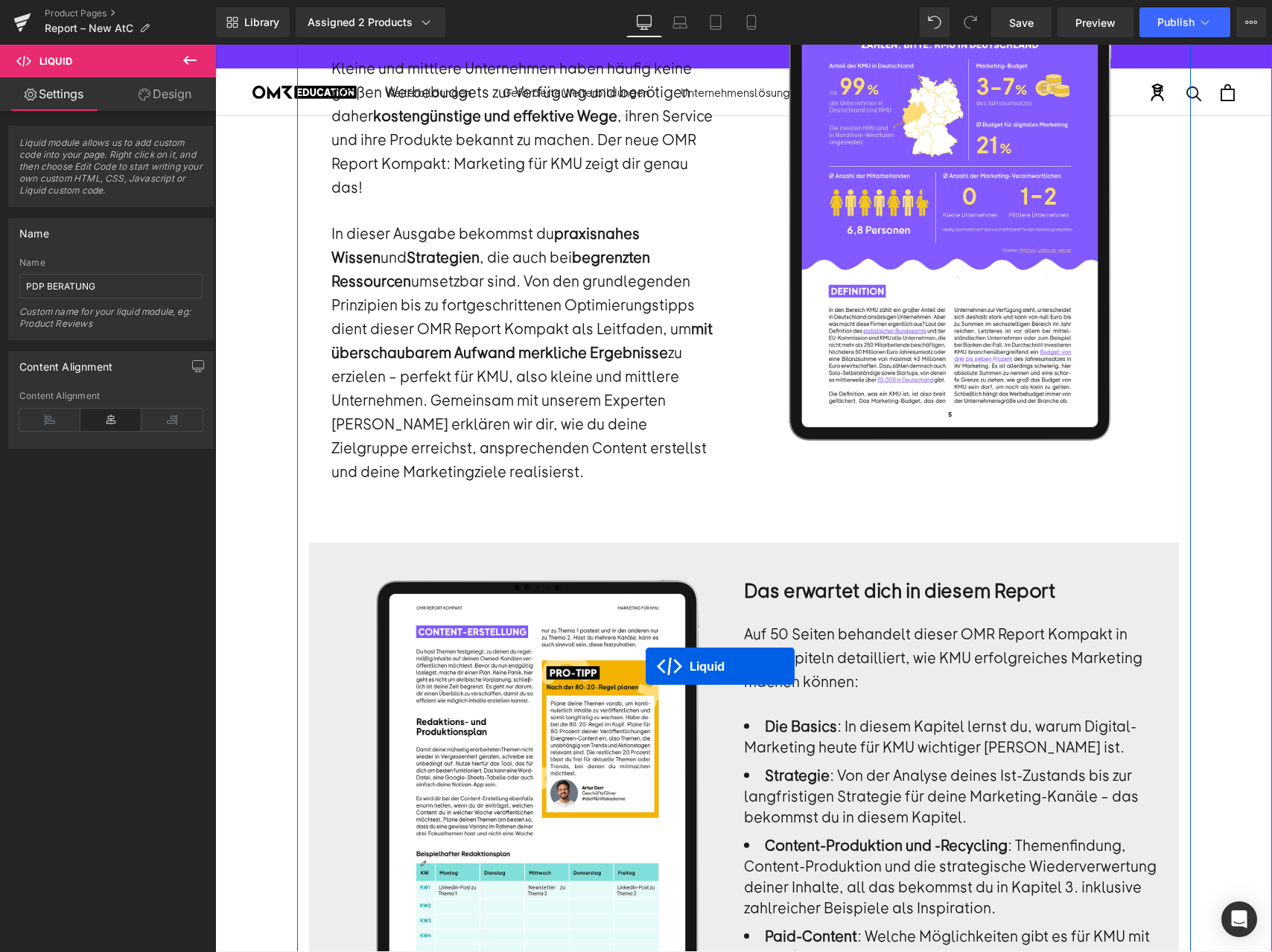
scroll to position [2069, 0]
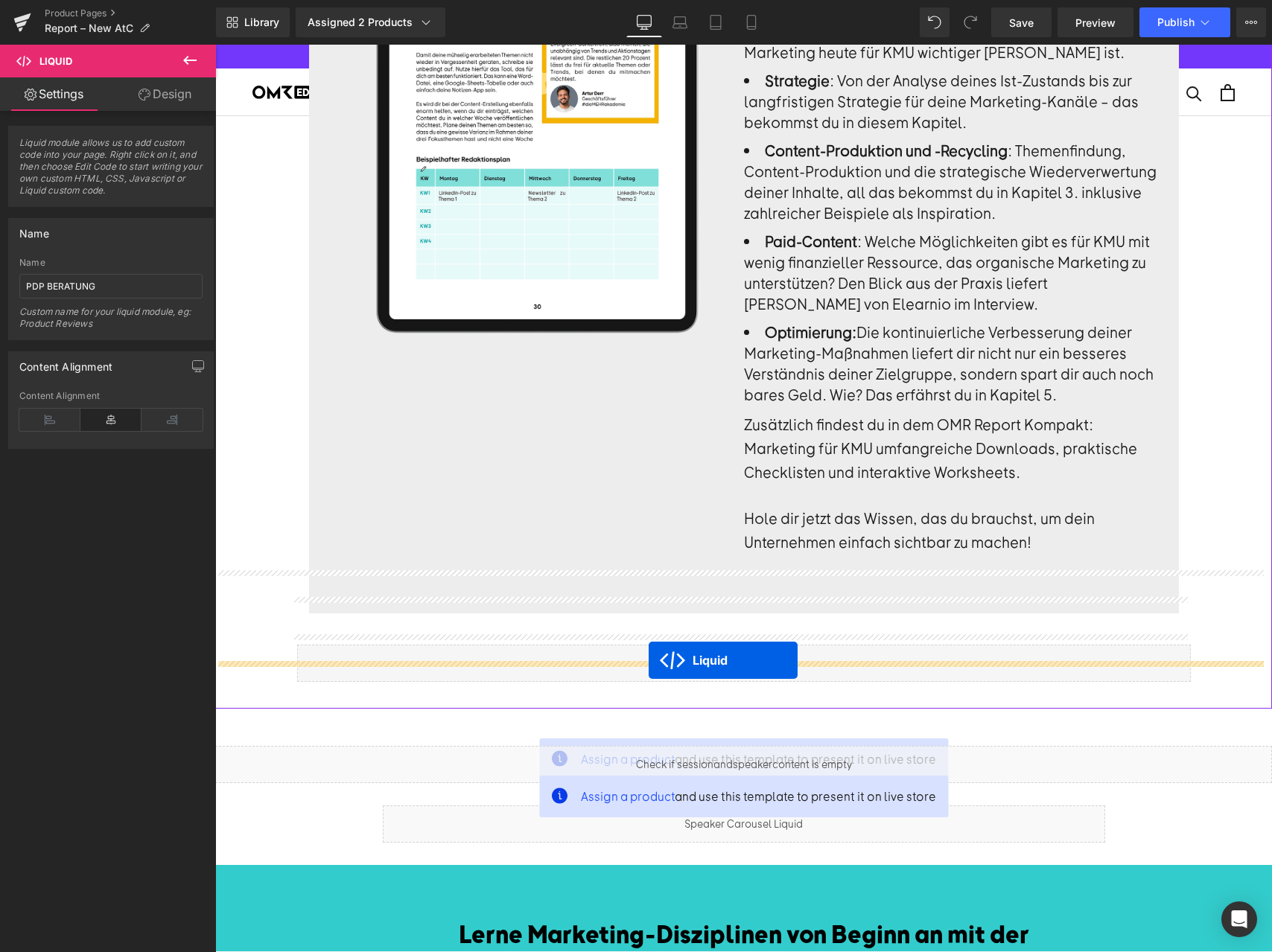
drag, startPoint x: 699, startPoint y: 361, endPoint x: 649, endPoint y: 660, distance: 303.2
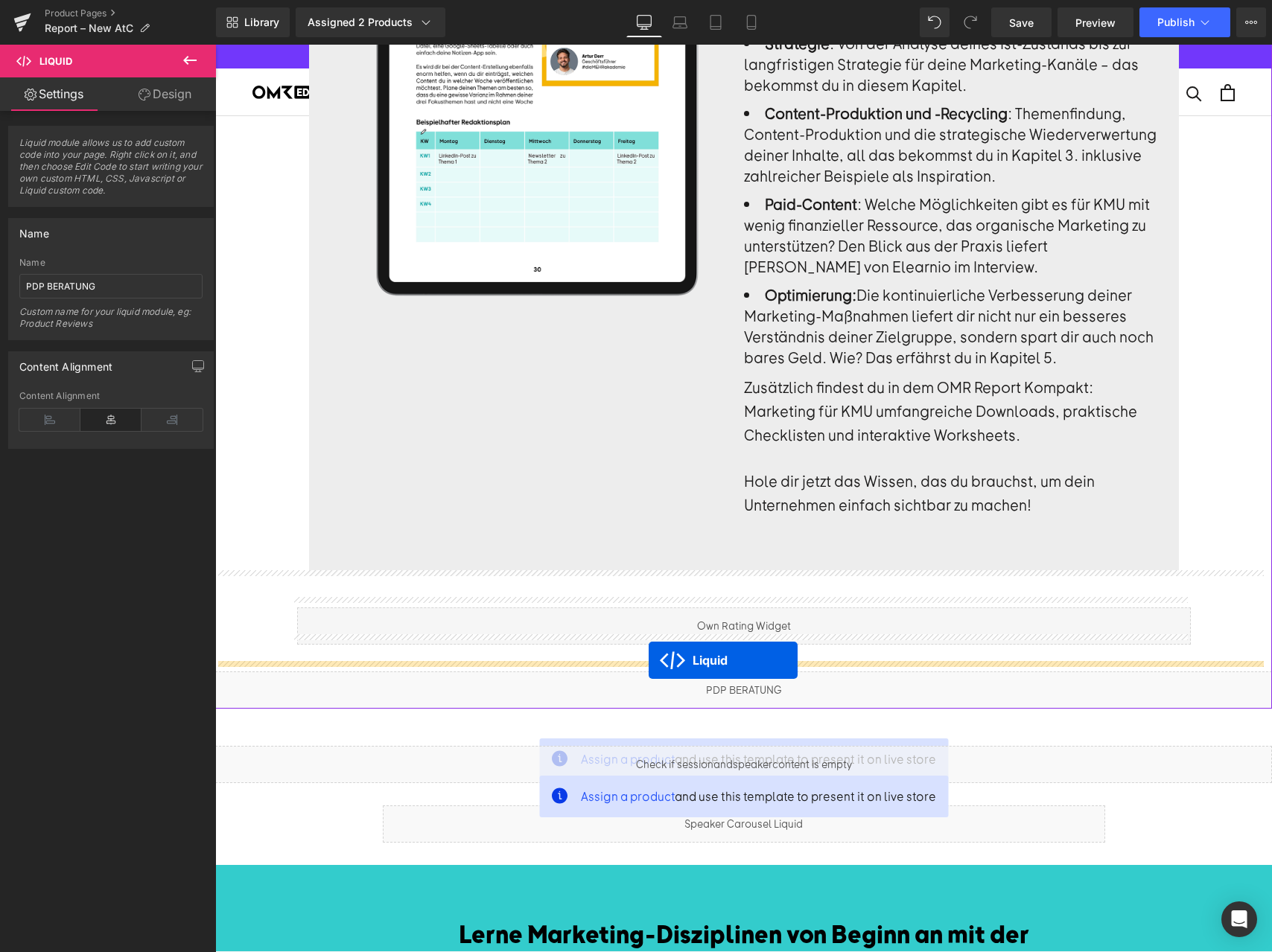
scroll to position [2031, 0]
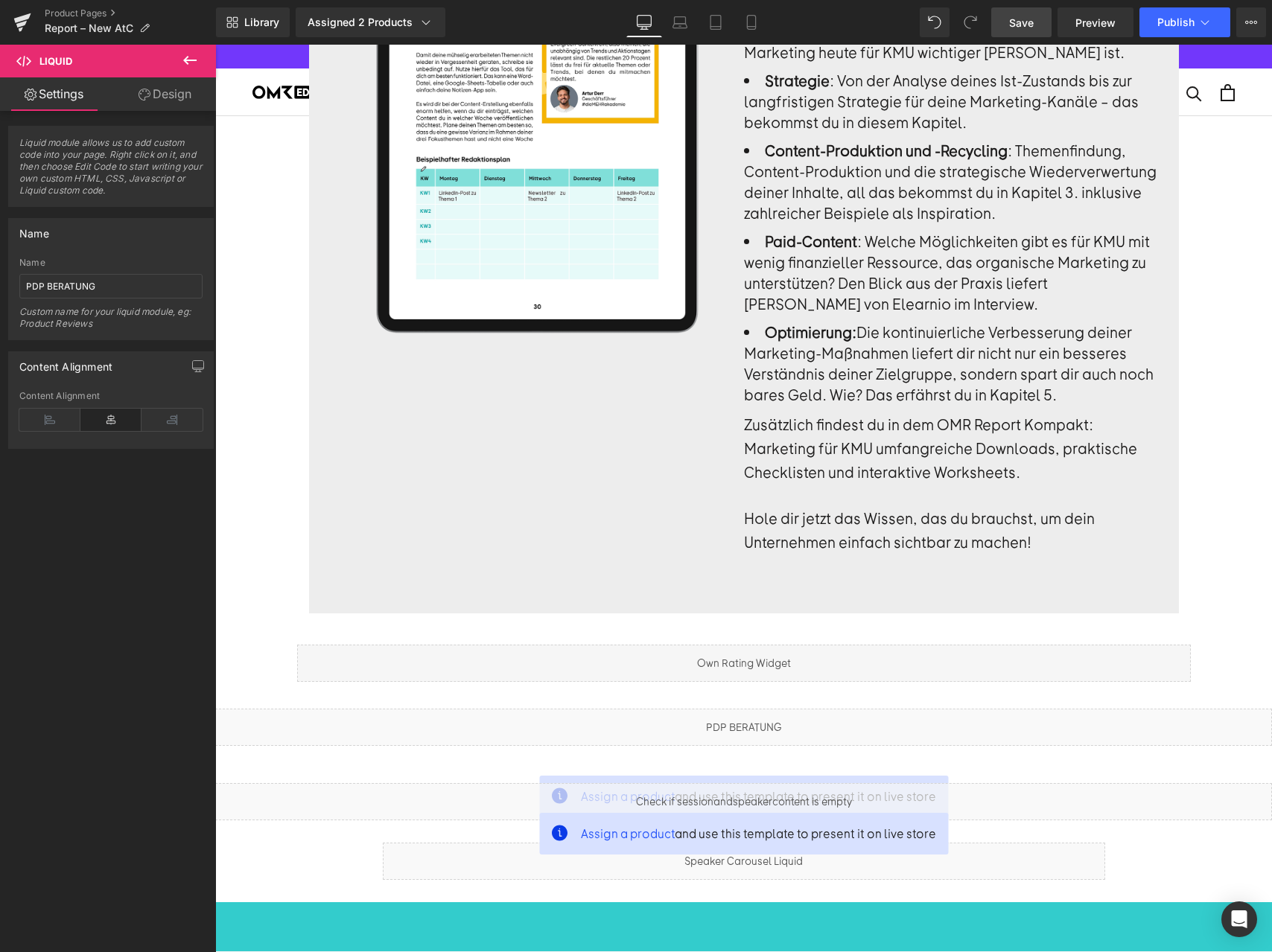
click at [1036, 27] on link "Save" at bounding box center [1021, 22] width 60 height 30
click at [1084, 31] on link "Preview" at bounding box center [1095, 22] width 76 height 30
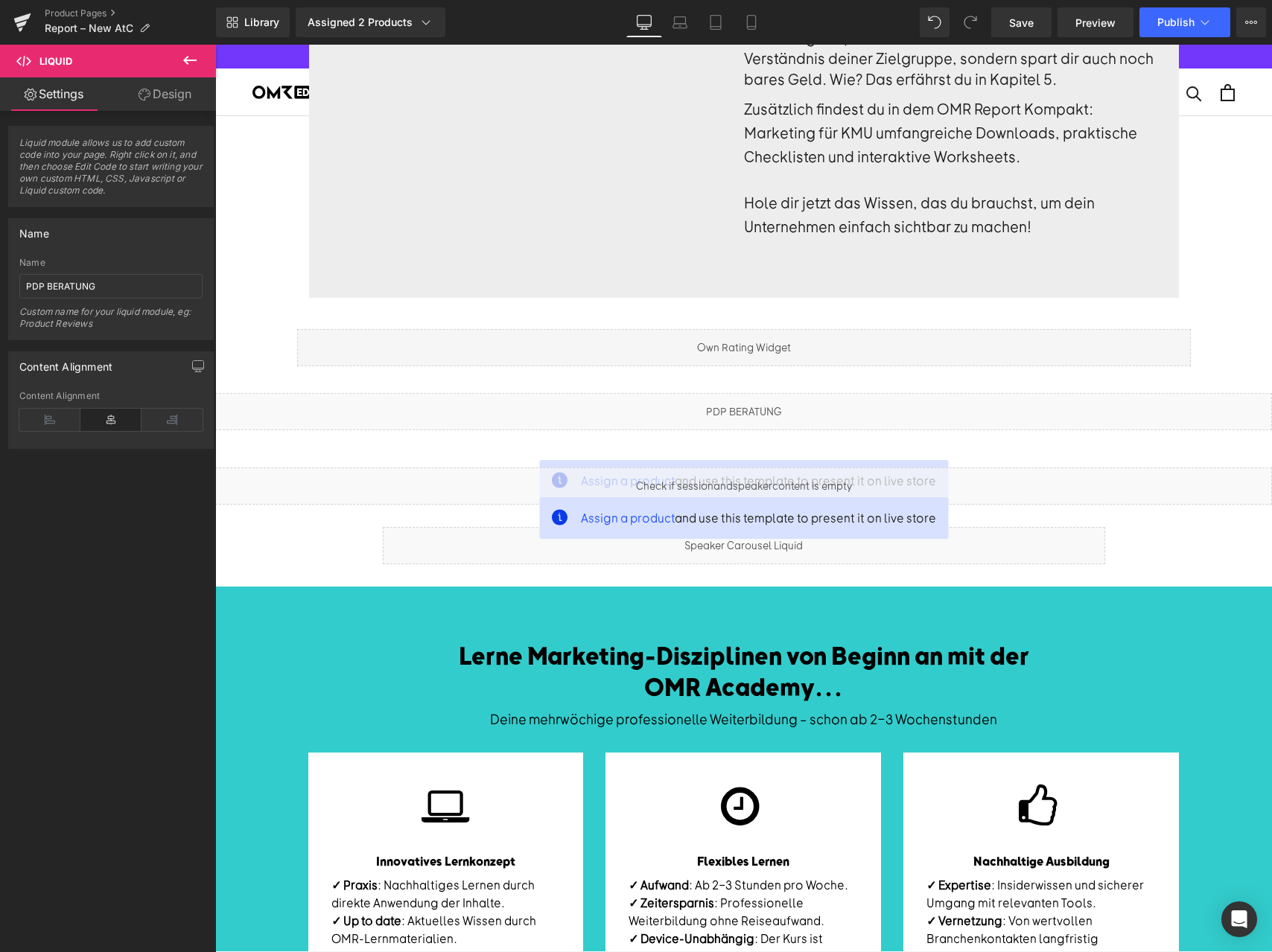
scroll to position [2138, 0]
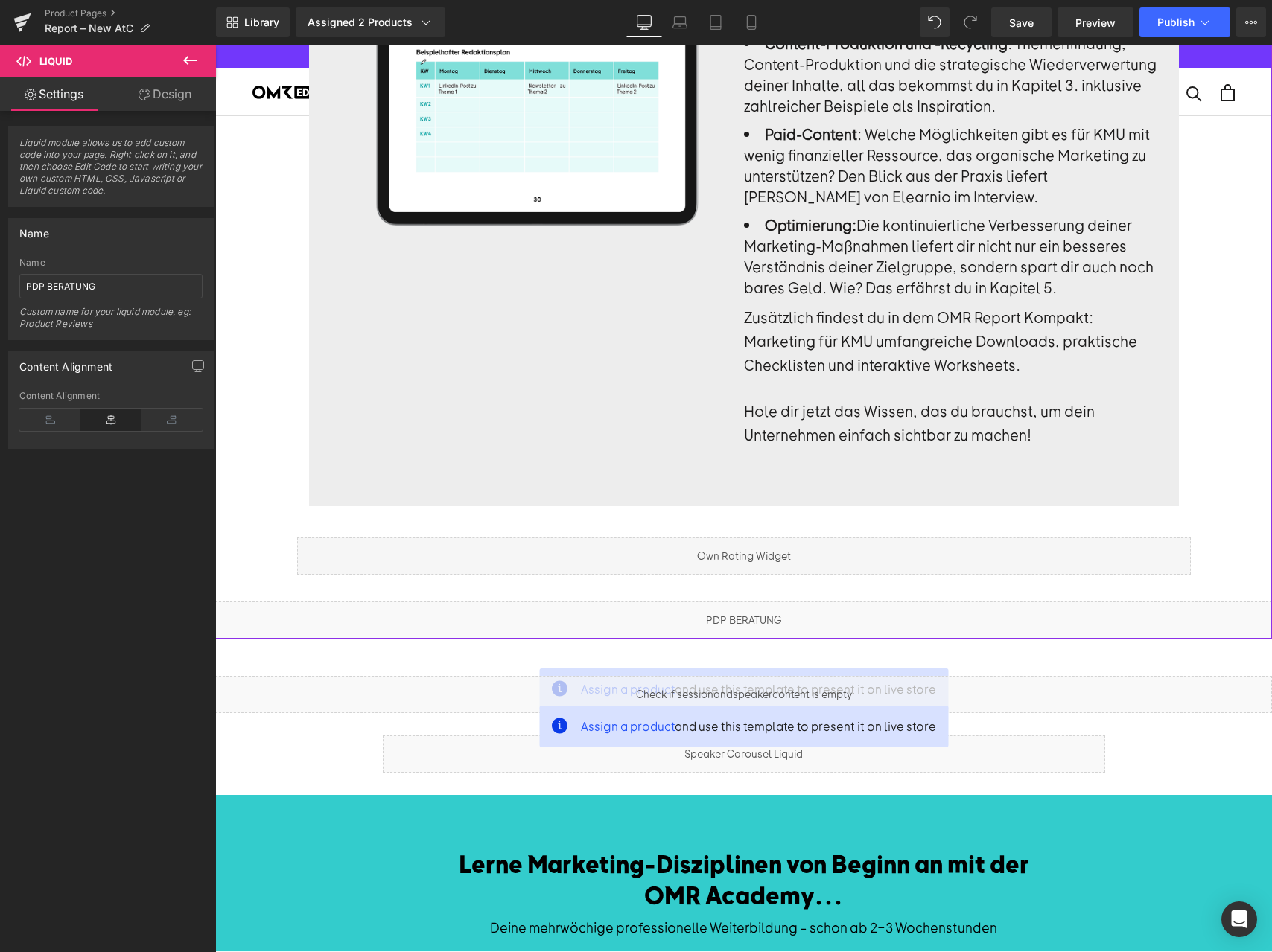
drag, startPoint x: 244, startPoint y: 557, endPoint x: 259, endPoint y: 488, distance: 70.6
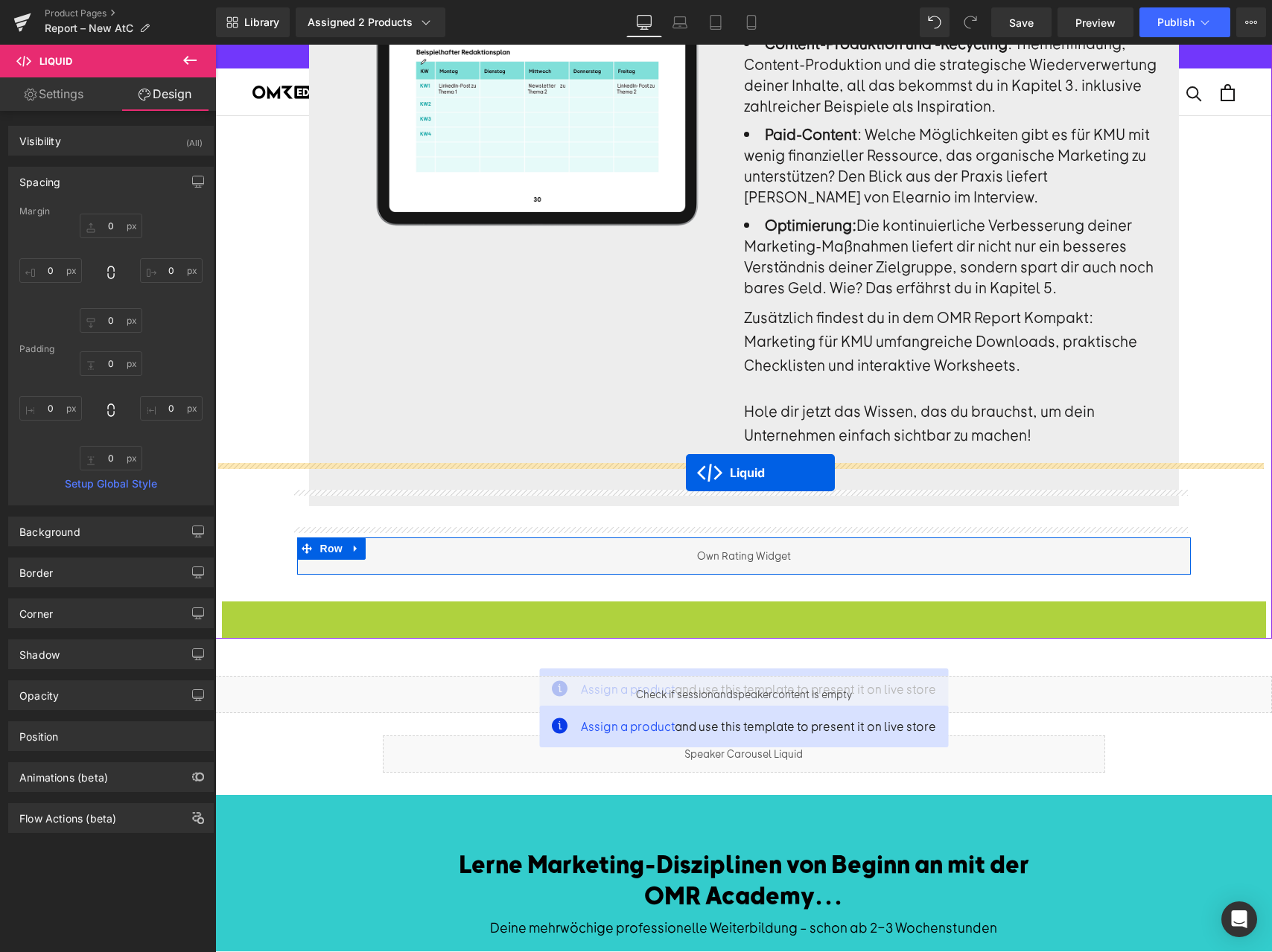
drag, startPoint x: 698, startPoint y: 586, endPoint x: 686, endPoint y: 473, distance: 113.6
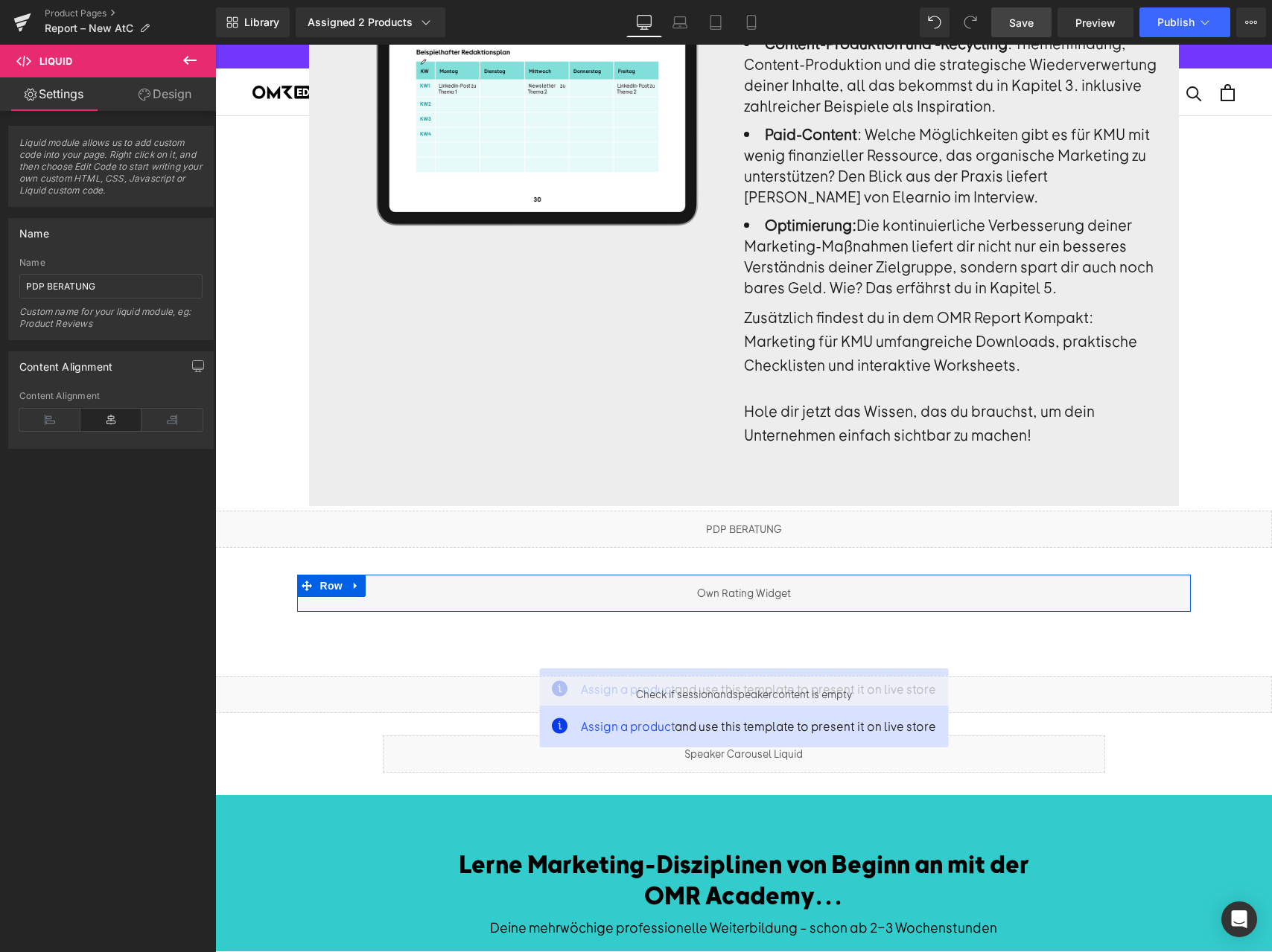
click at [1033, 21] on span "Save" at bounding box center [1021, 23] width 25 height 15
click at [1200, 23] on icon at bounding box center [1205, 23] width 15 height 15
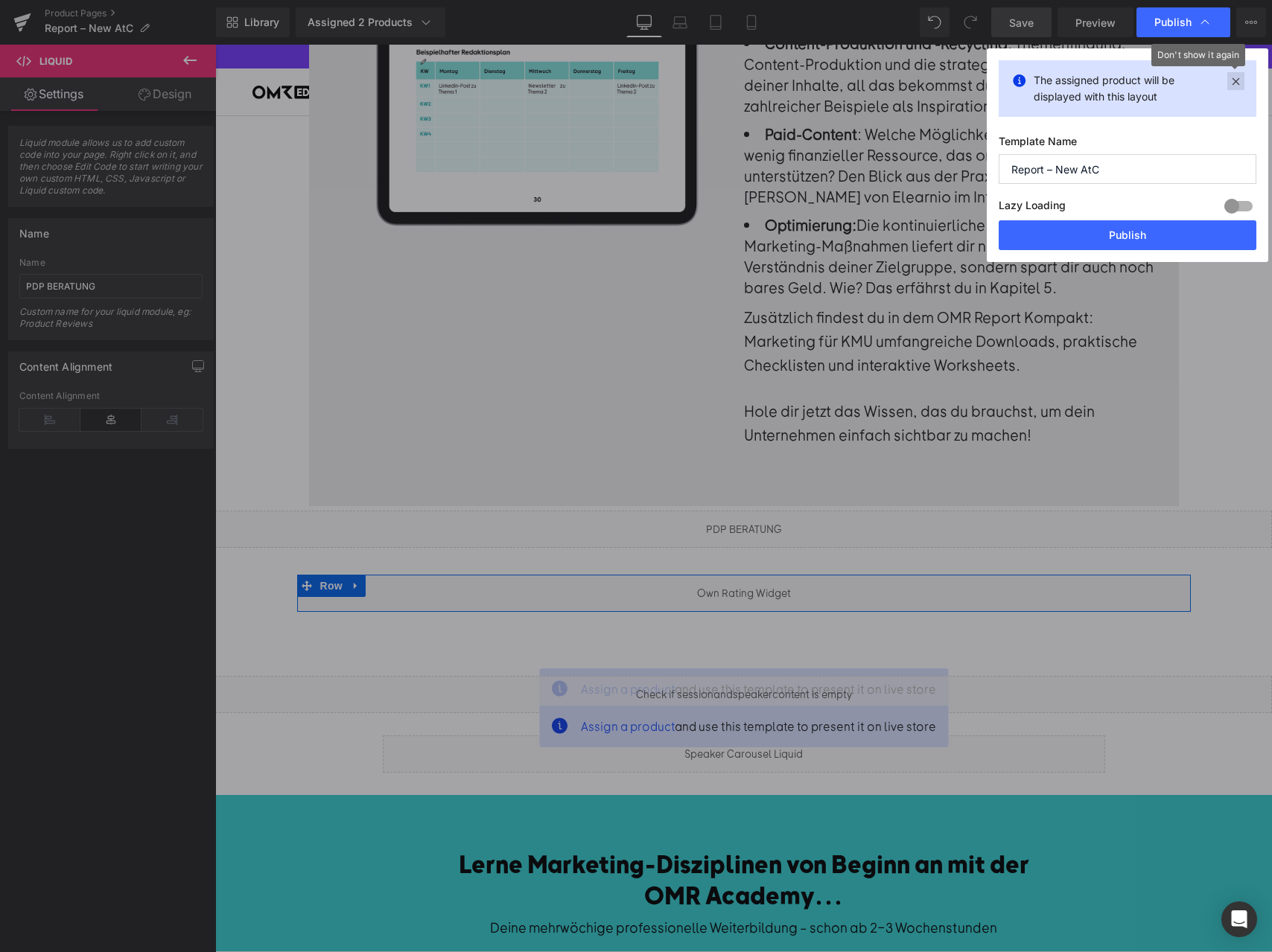
click at [1234, 83] on icon at bounding box center [1236, 81] width 17 height 18
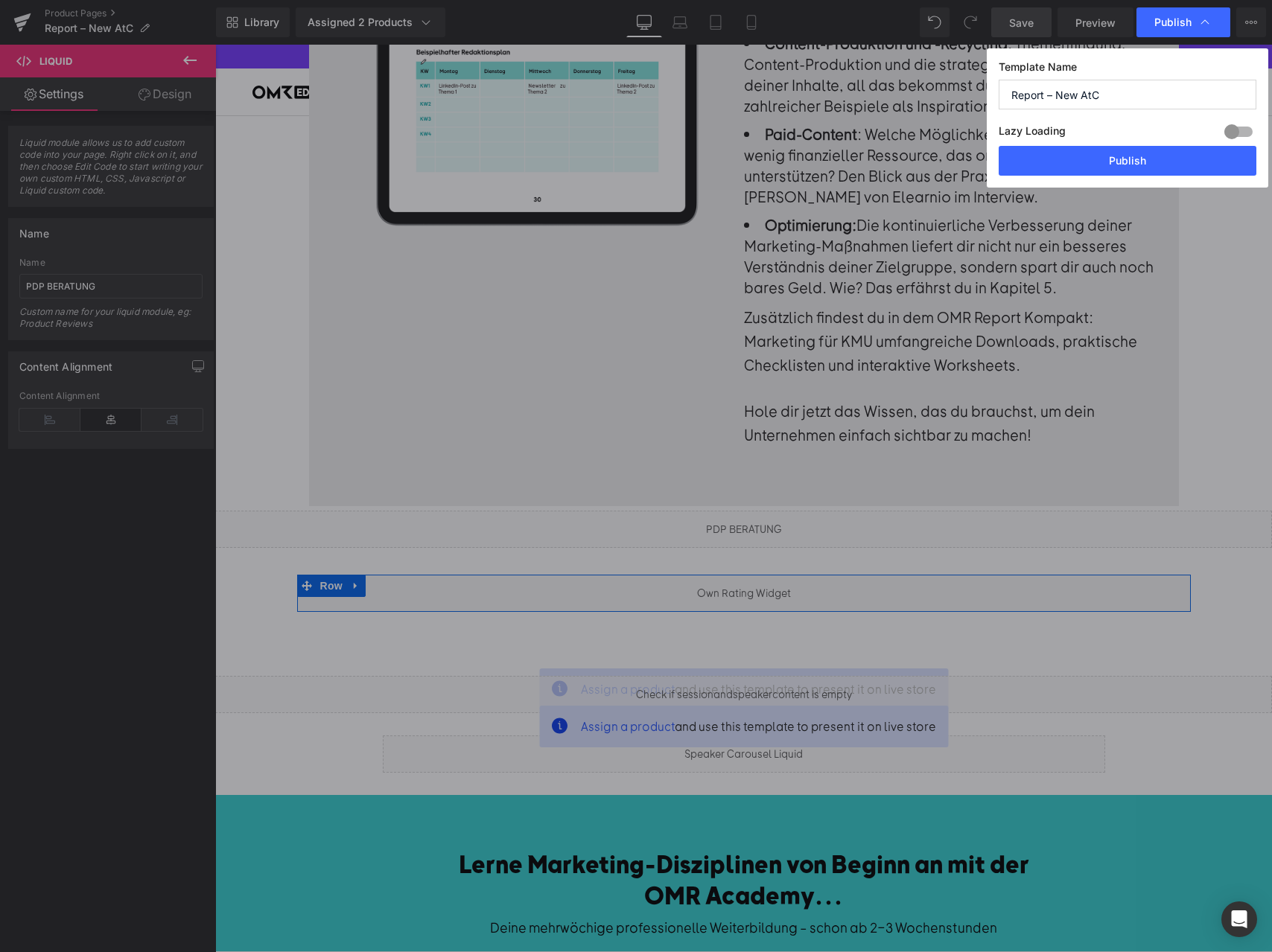
click at [1119, 88] on input "Report – New AtC" at bounding box center [1128, 94] width 258 height 30
click at [1208, 23] on icon at bounding box center [1205, 23] width 15 height 15
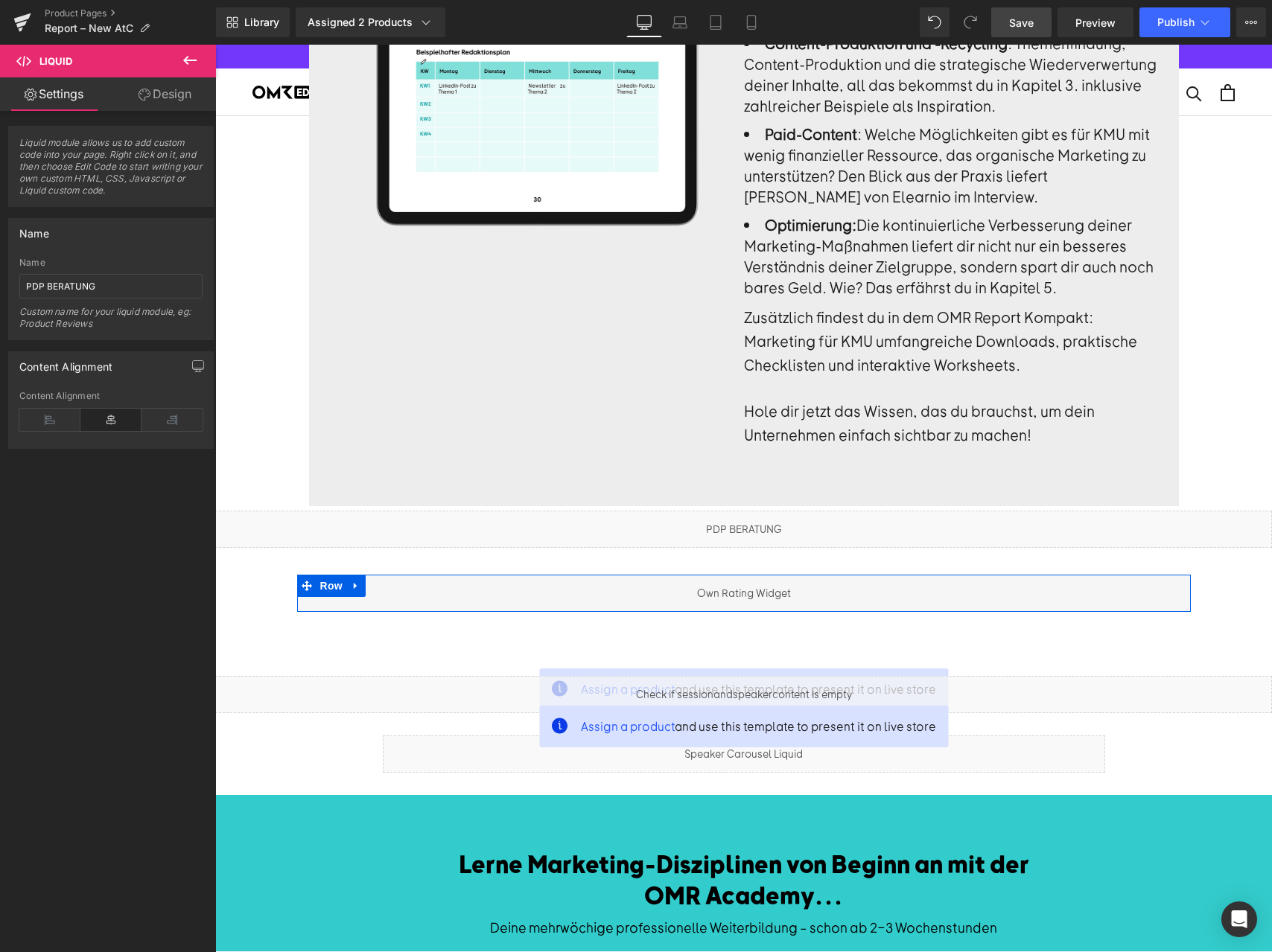
click at [1208, 23] on icon at bounding box center [1205, 23] width 15 height 15
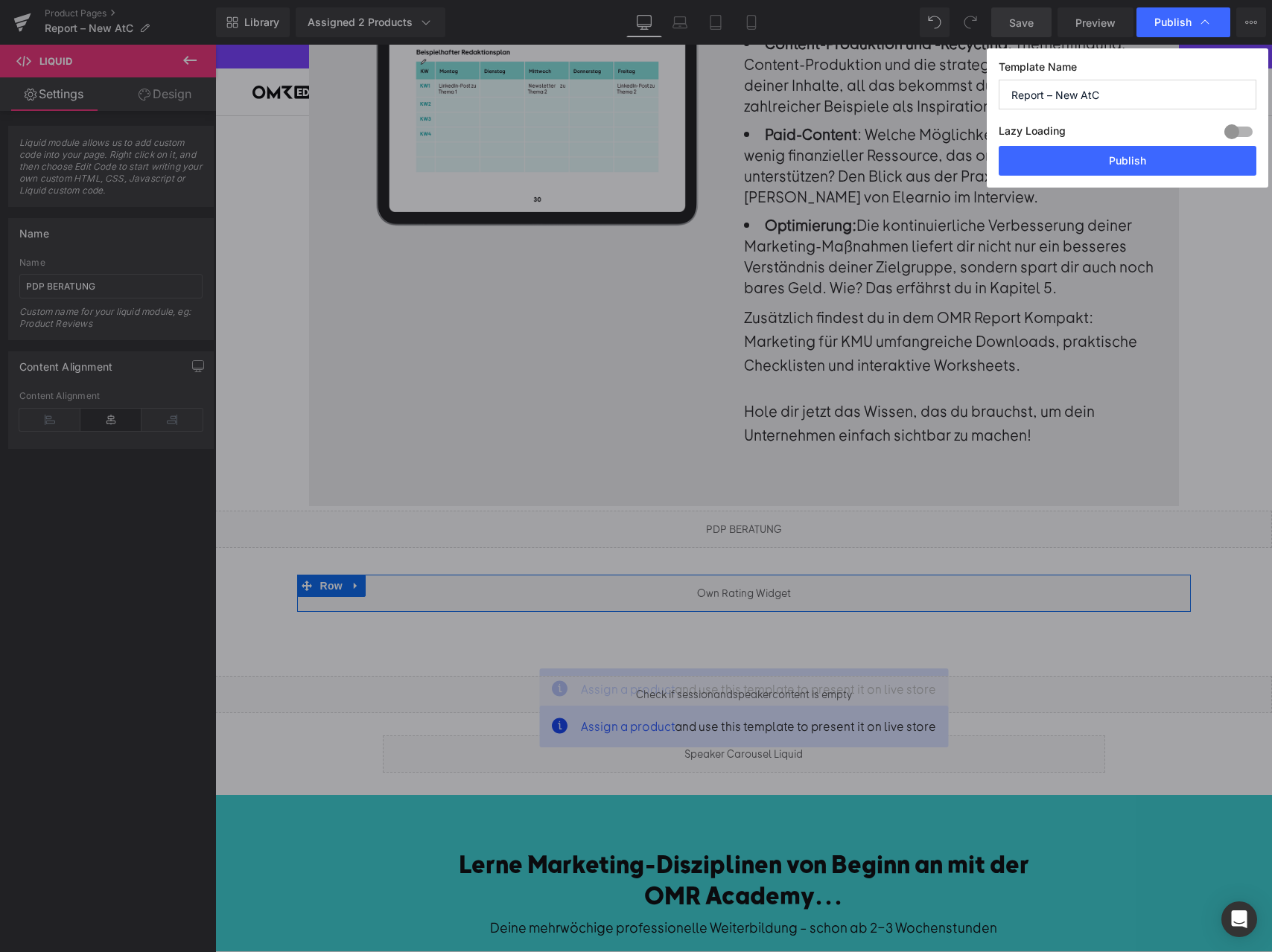
click at [1208, 23] on icon at bounding box center [1205, 23] width 15 height 15
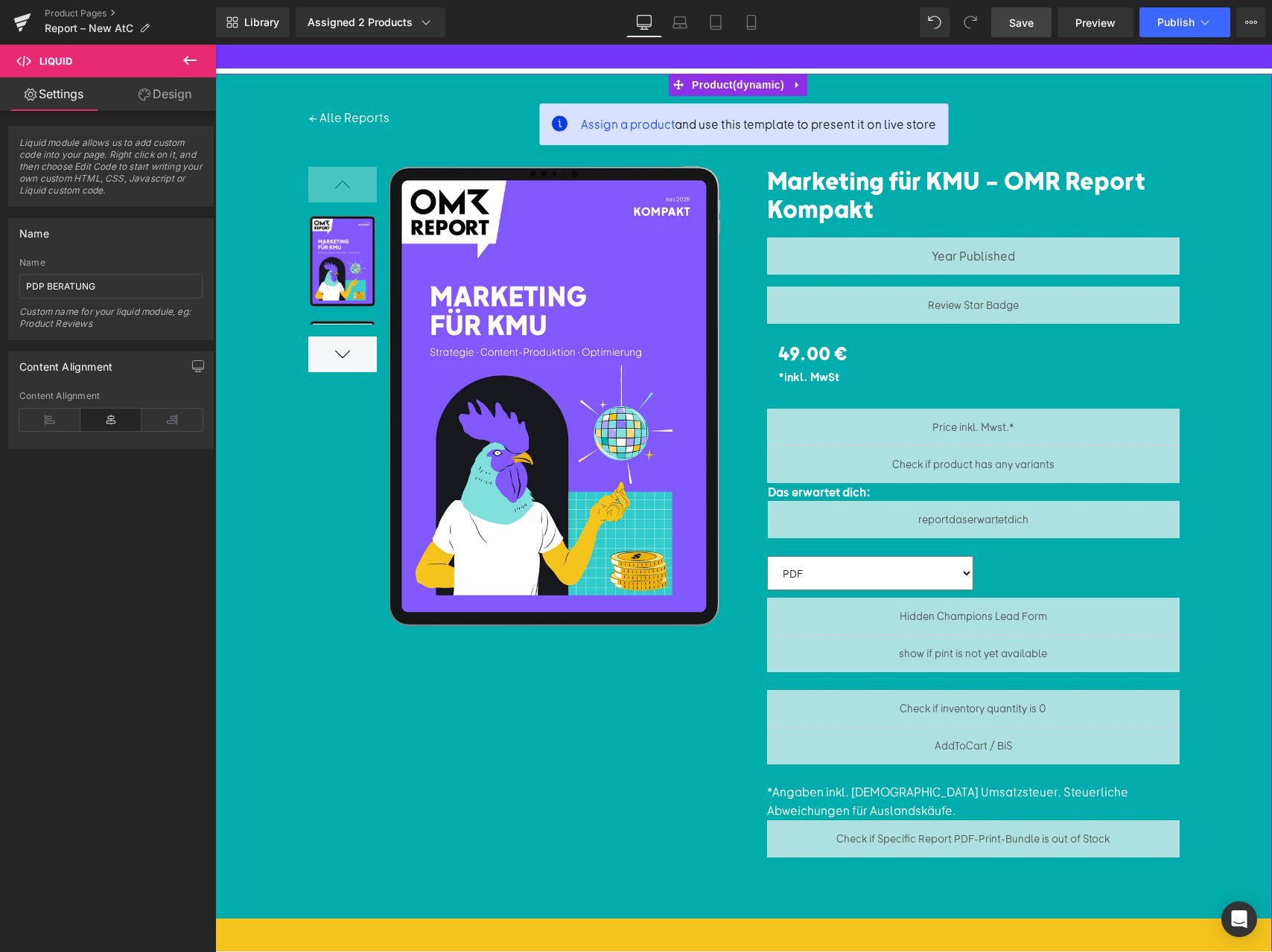
scroll to position [0, 0]
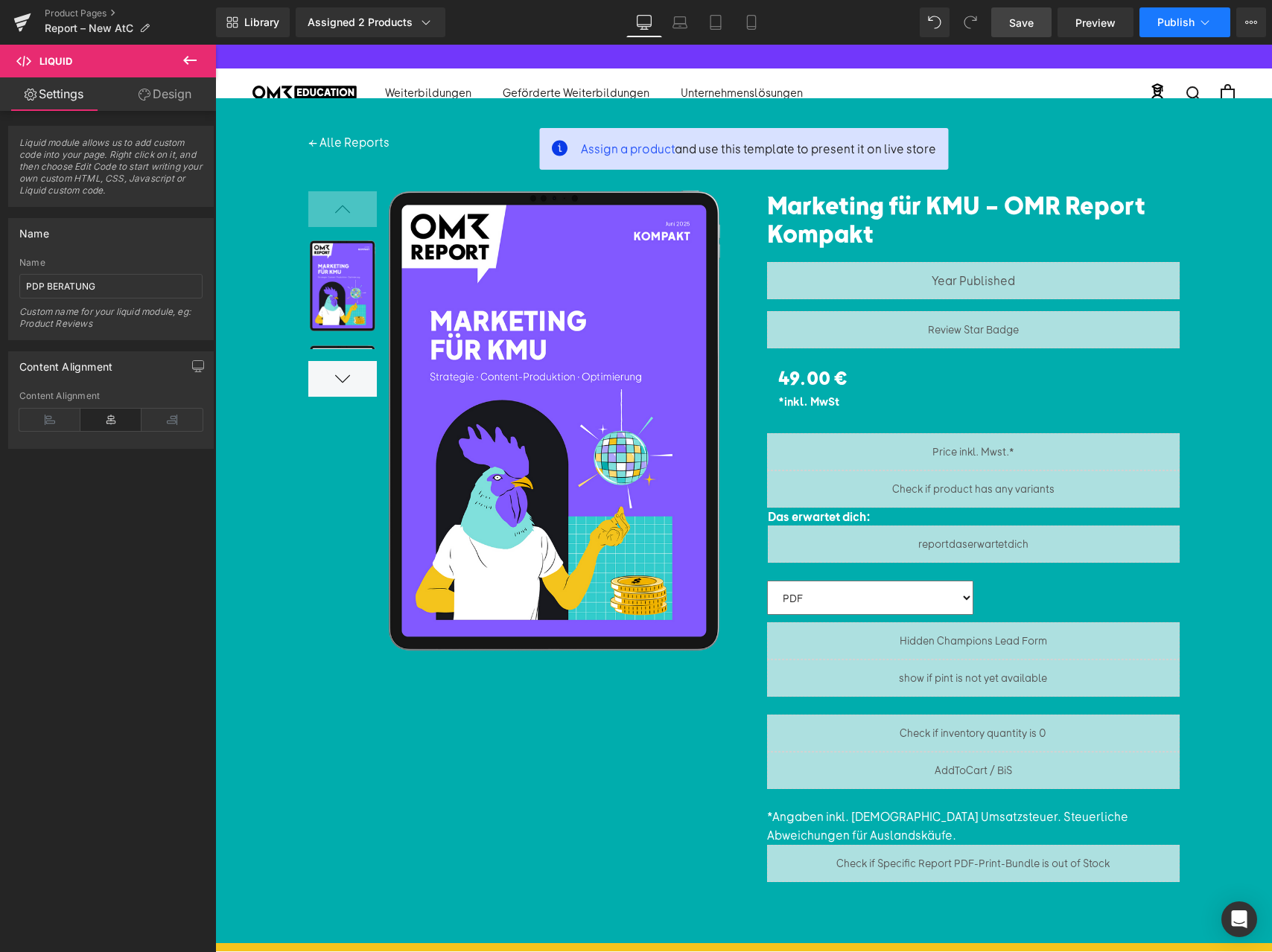
click at [1202, 21] on icon at bounding box center [1205, 23] width 15 height 15
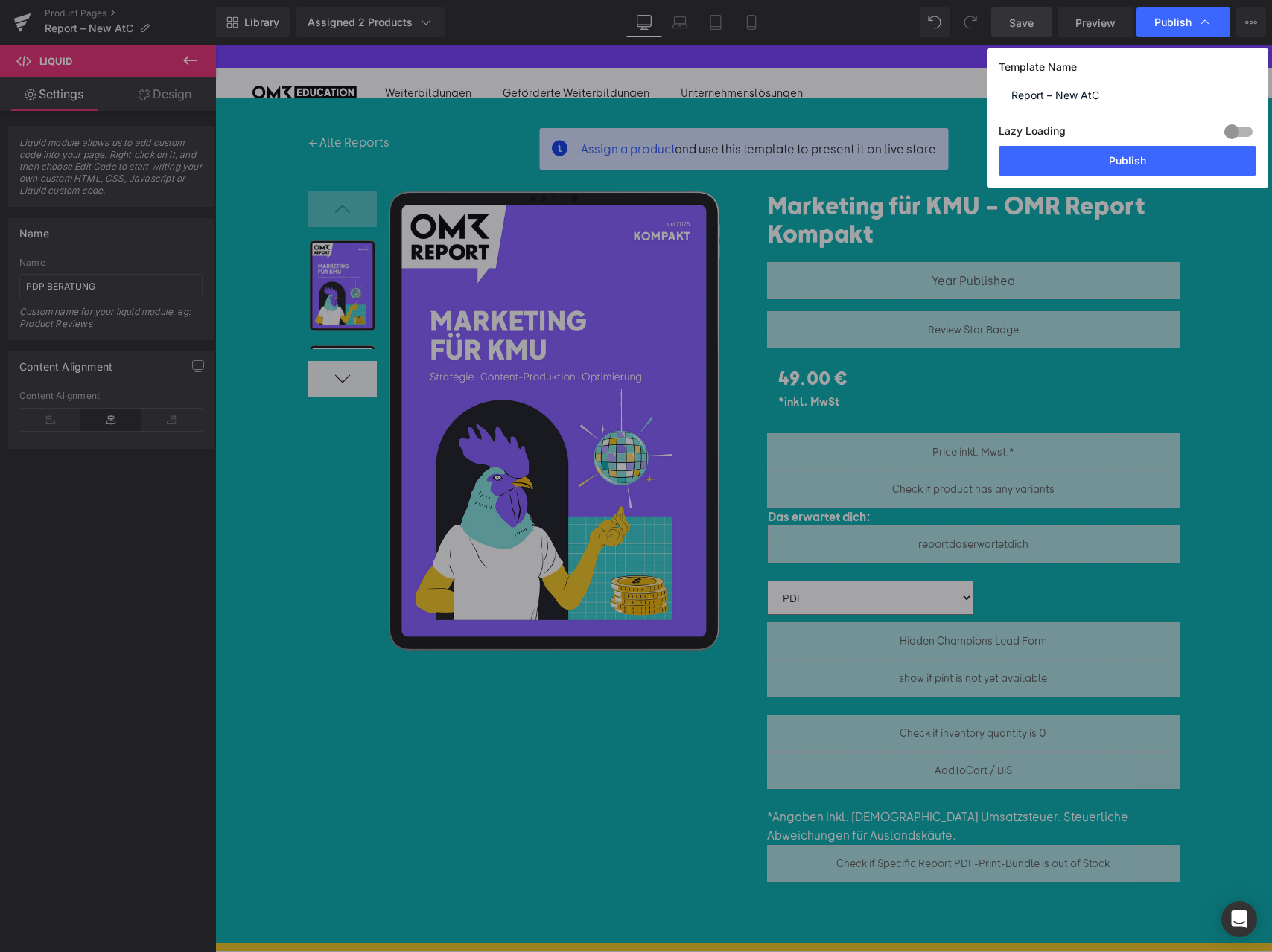
click at [1073, 90] on input "Report – New AtC" at bounding box center [1128, 94] width 258 height 30
click at [1210, 19] on icon at bounding box center [1205, 23] width 15 height 15
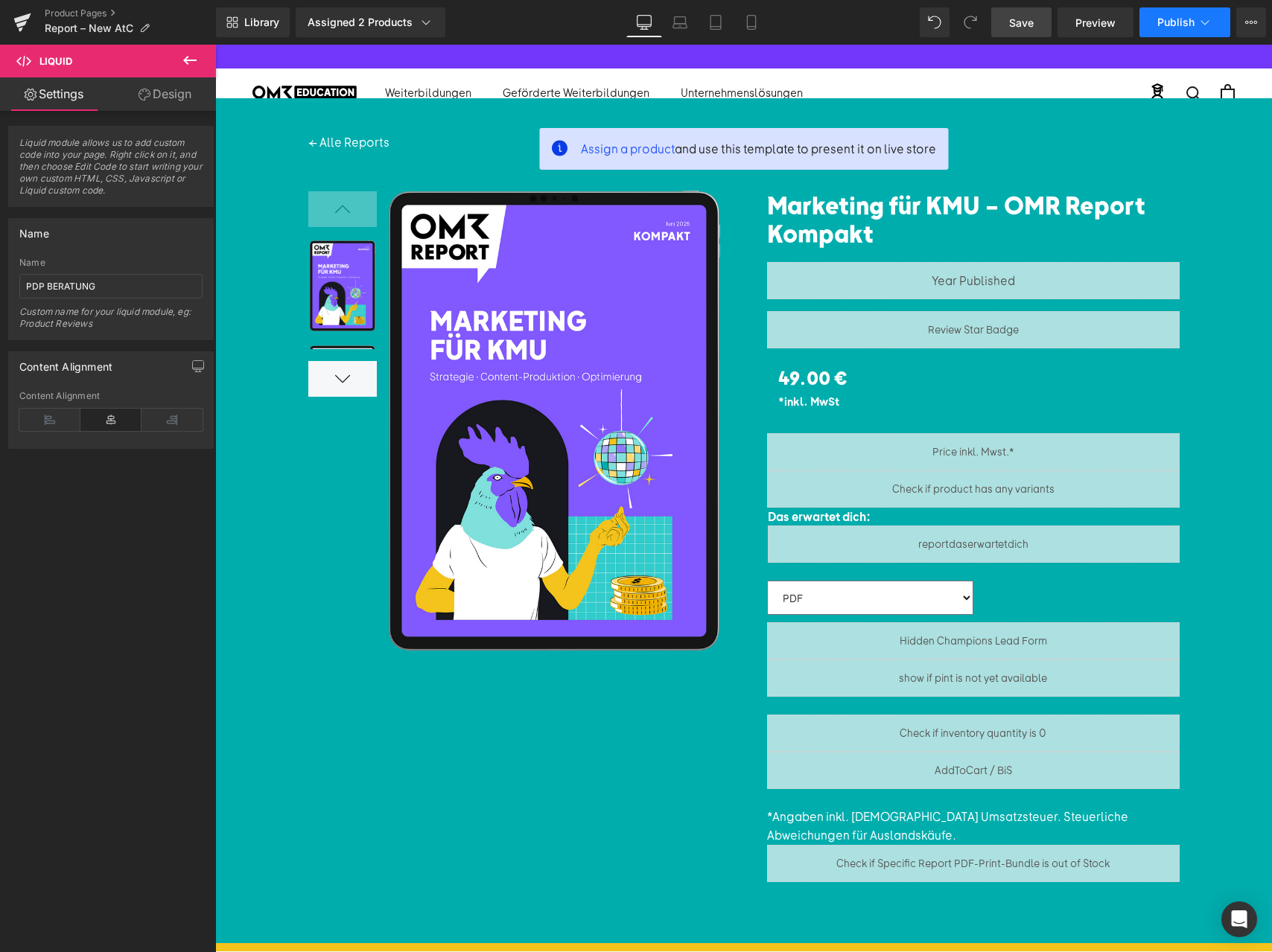
click at [1197, 31] on button "Publish" at bounding box center [1185, 22] width 91 height 30
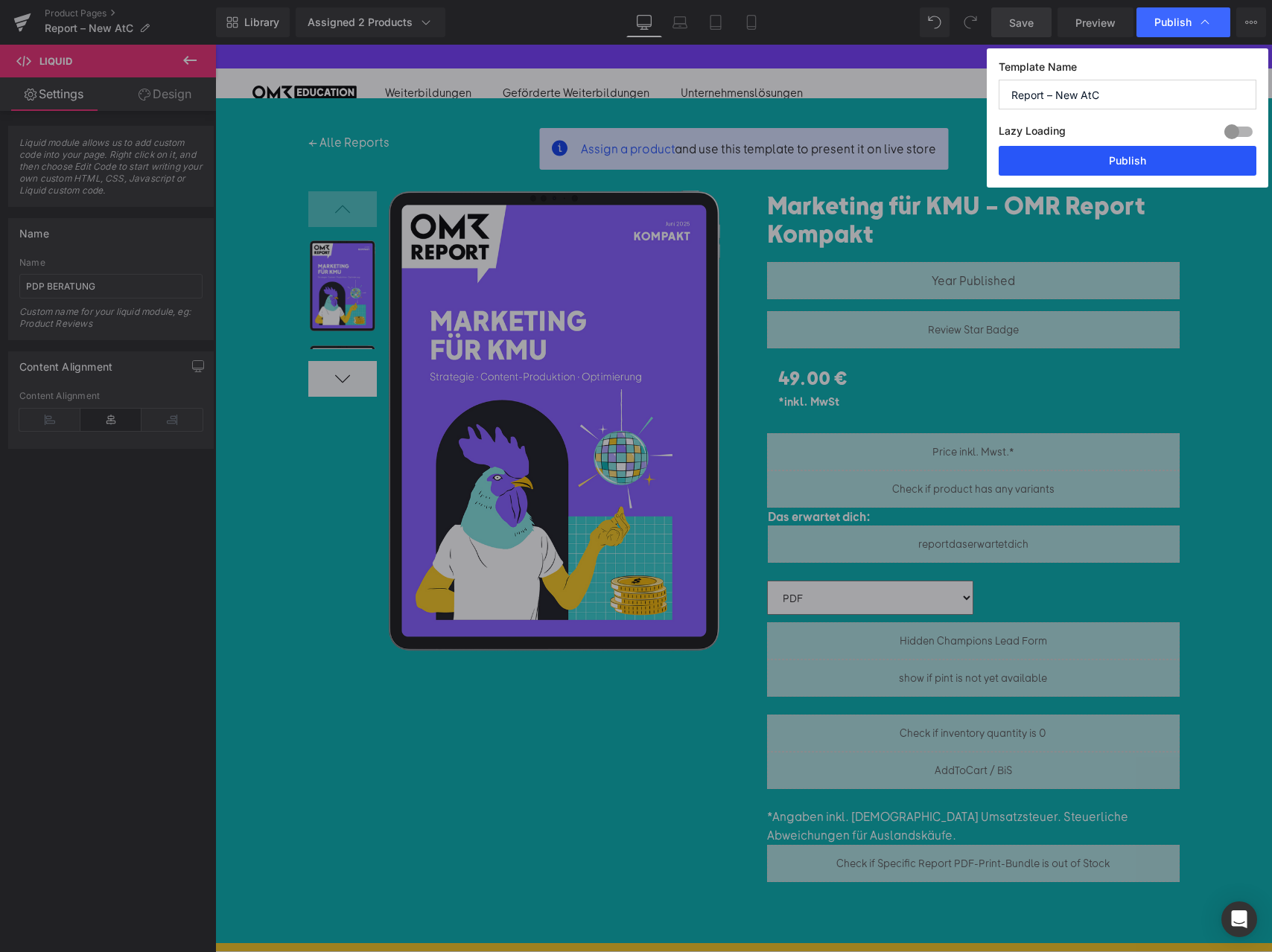
click at [1087, 164] on button "Publish" at bounding box center [1128, 160] width 258 height 30
